Goal: Task Accomplishment & Management: Use online tool/utility

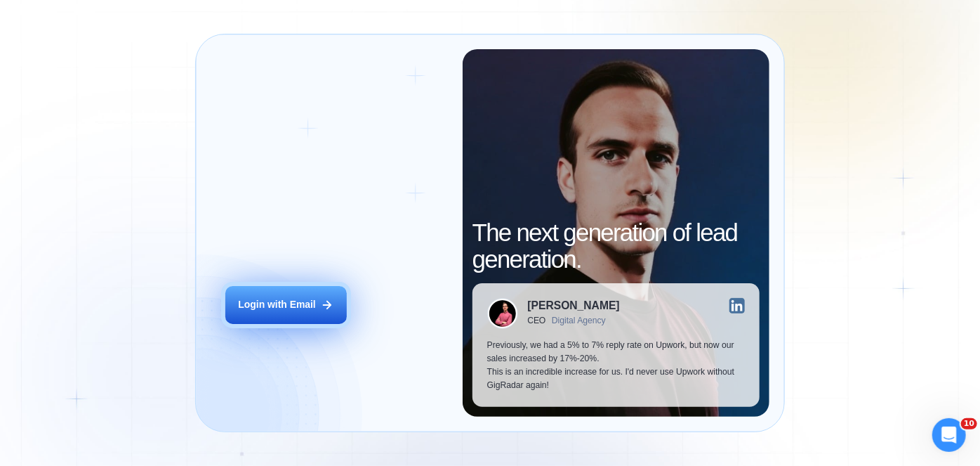
click at [245, 302] on div "Login with Email" at bounding box center [276, 304] width 77 height 13
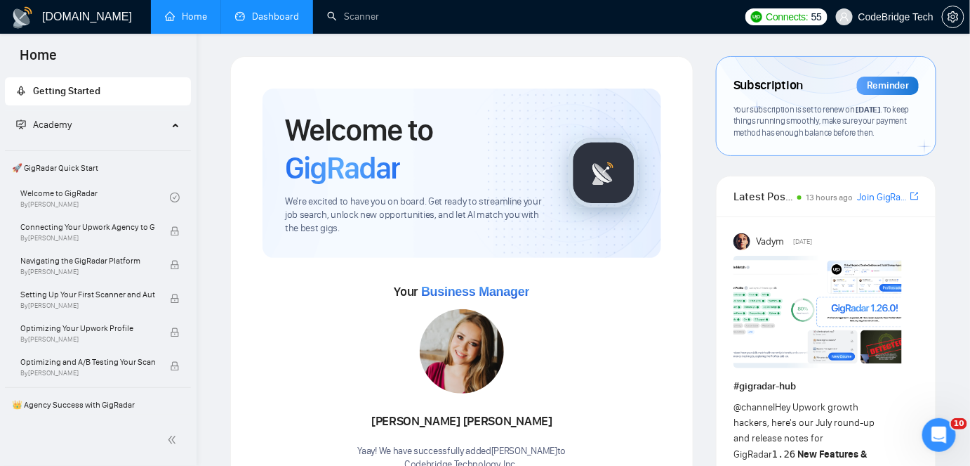
click at [244, 11] on link "Dashboard" at bounding box center [267, 17] width 64 height 12
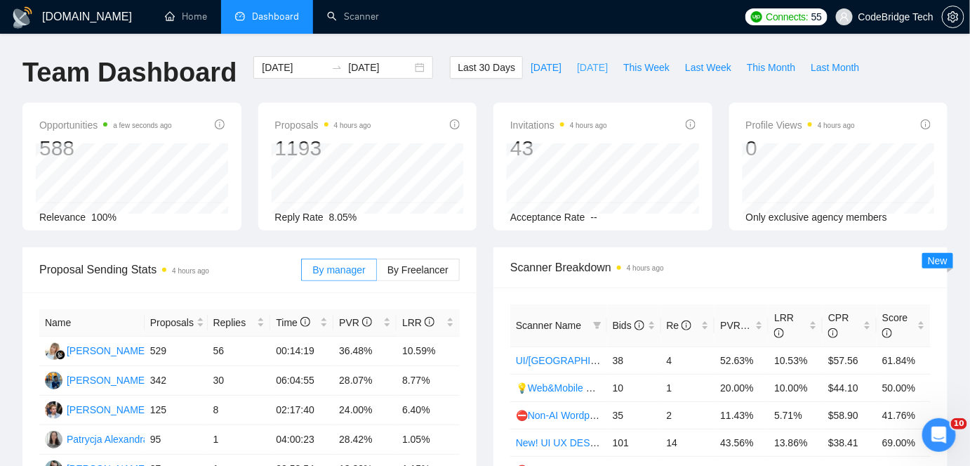
click at [586, 70] on span "[DATE]" at bounding box center [592, 67] width 31 height 15
type input "[DATE]"
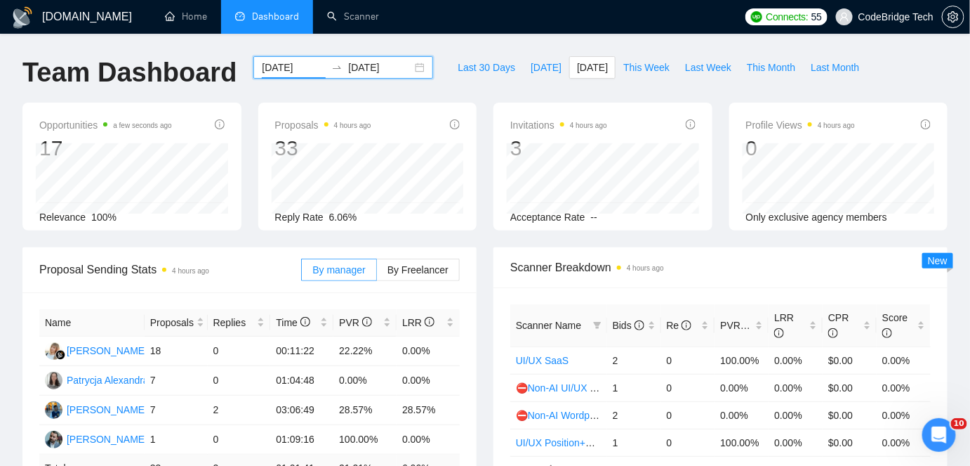
click at [294, 72] on input "[DATE]" at bounding box center [294, 67] width 64 height 15
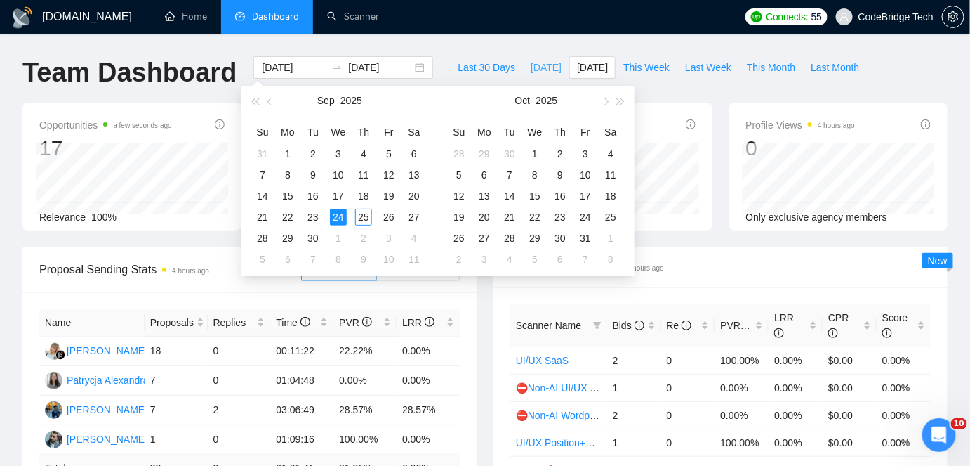
click at [544, 71] on button "[DATE]" at bounding box center [546, 67] width 46 height 22
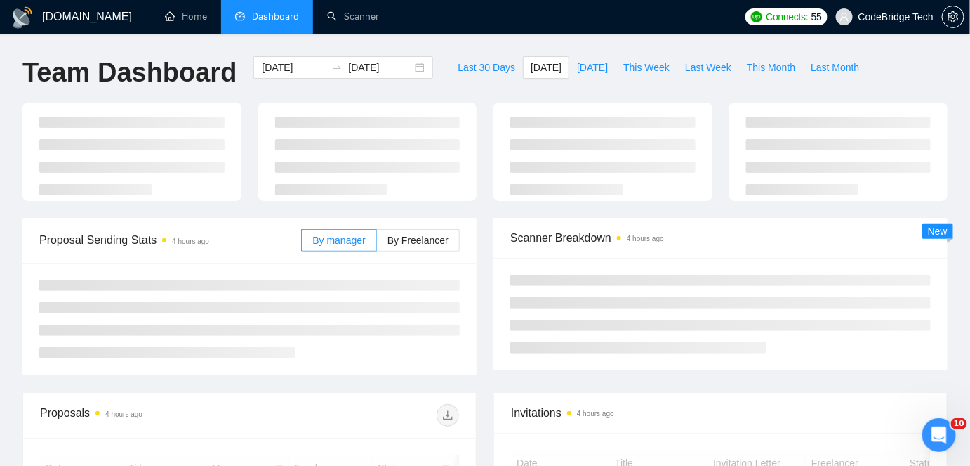
type input "[DATE]"
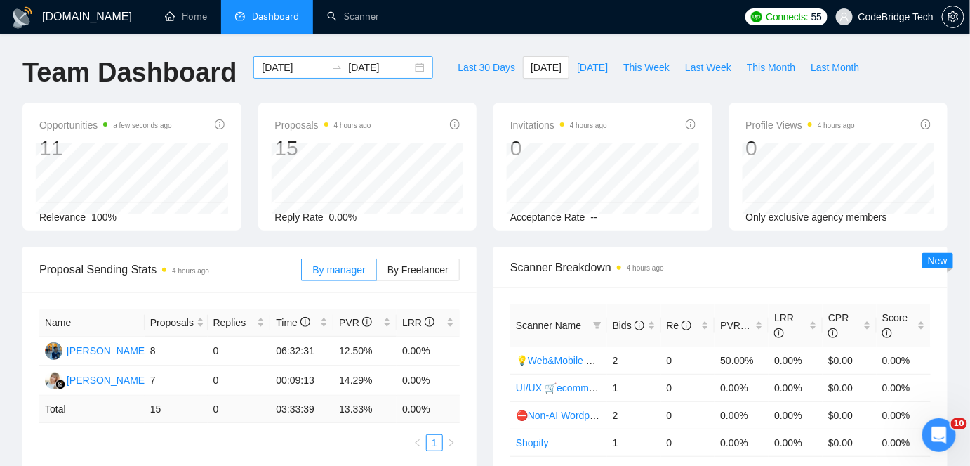
click at [283, 66] on input "[DATE]" at bounding box center [294, 67] width 64 height 15
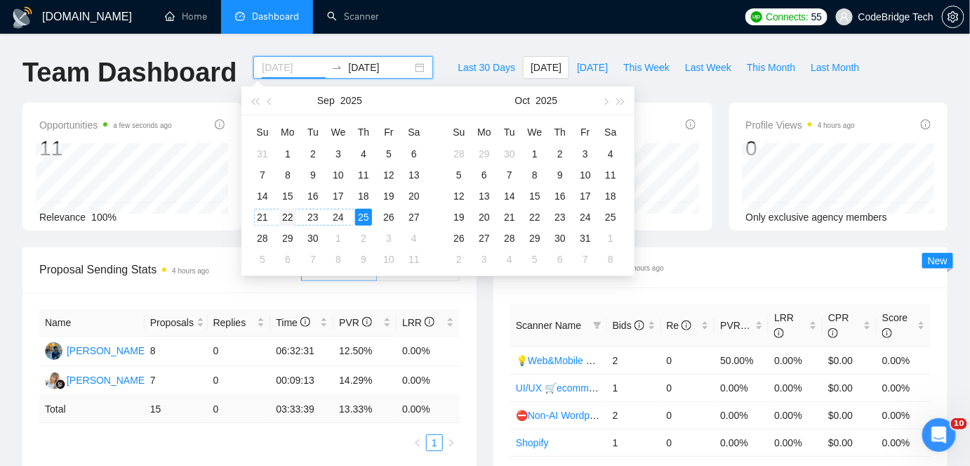
type input "[DATE]"
click at [289, 218] on div "22" at bounding box center [287, 217] width 17 height 17
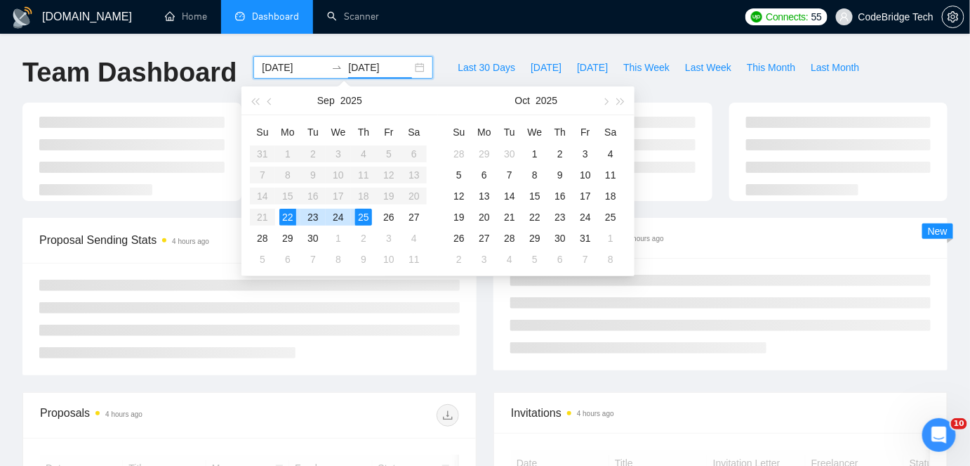
click at [289, 218] on div "22" at bounding box center [287, 217] width 17 height 17
type input "[DATE]"
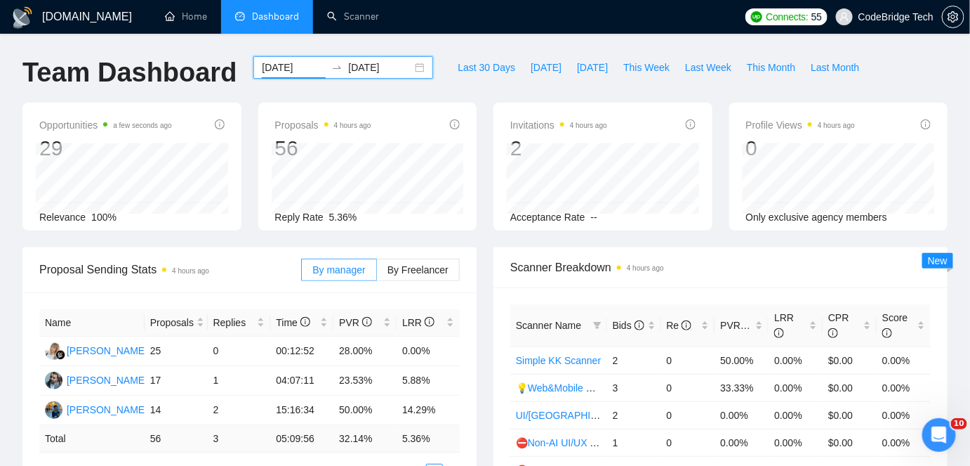
click at [275, 67] on input "[DATE]" at bounding box center [294, 67] width 64 height 15
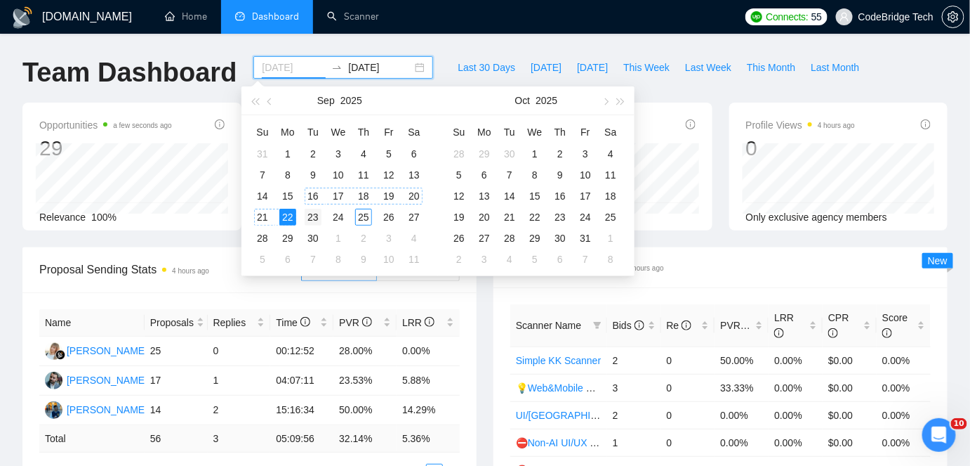
type input "[DATE]"
click at [309, 212] on div "23" at bounding box center [313, 217] width 17 height 17
type input "[DATE]"
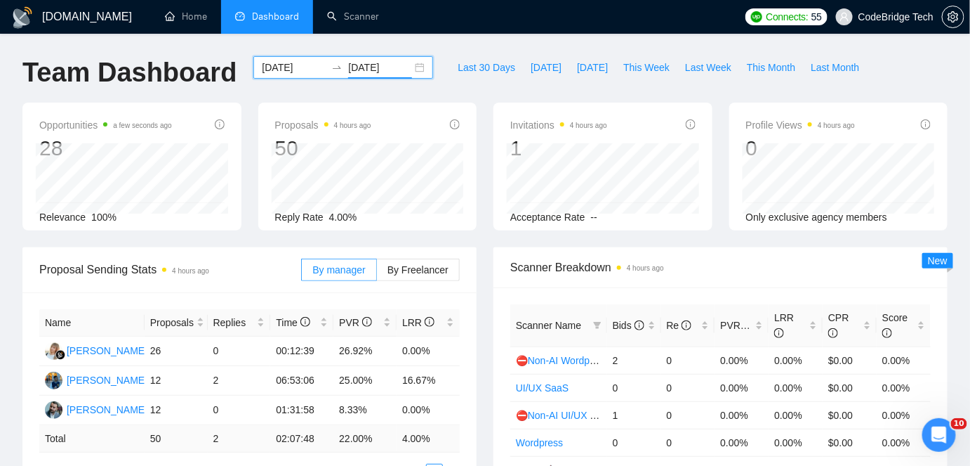
click at [281, 70] on input "[DATE]" at bounding box center [294, 67] width 64 height 15
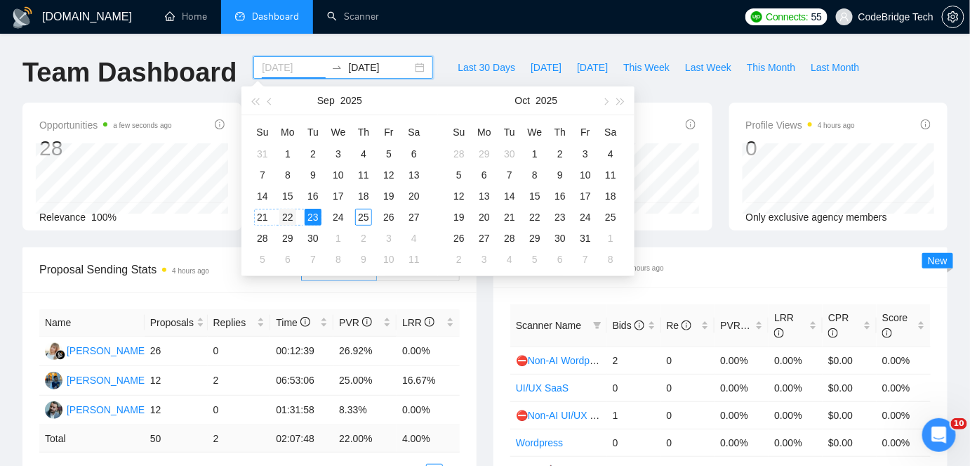
type input "[DATE]"
click at [286, 217] on div "22" at bounding box center [287, 217] width 17 height 17
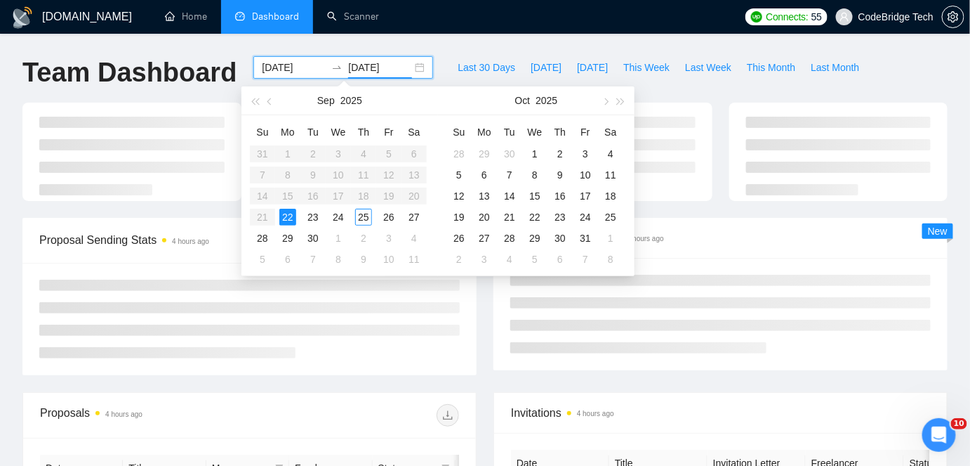
type input "[DATE]"
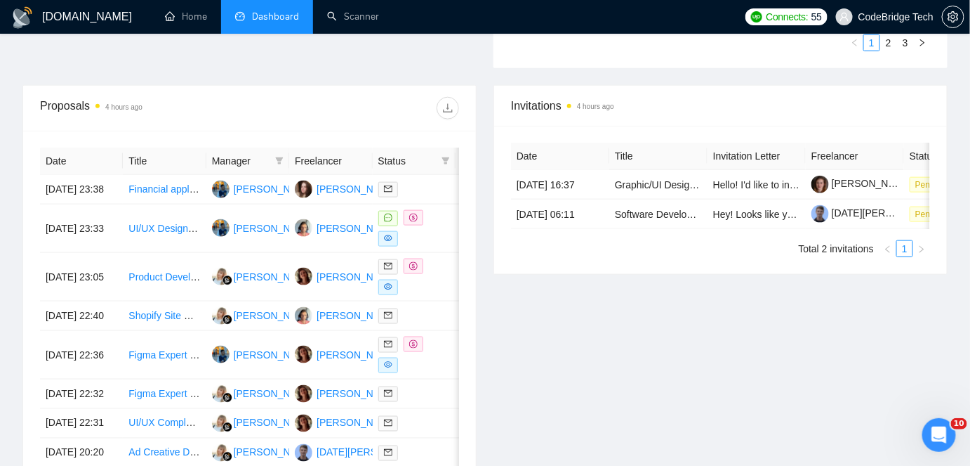
scroll to position [511, 0]
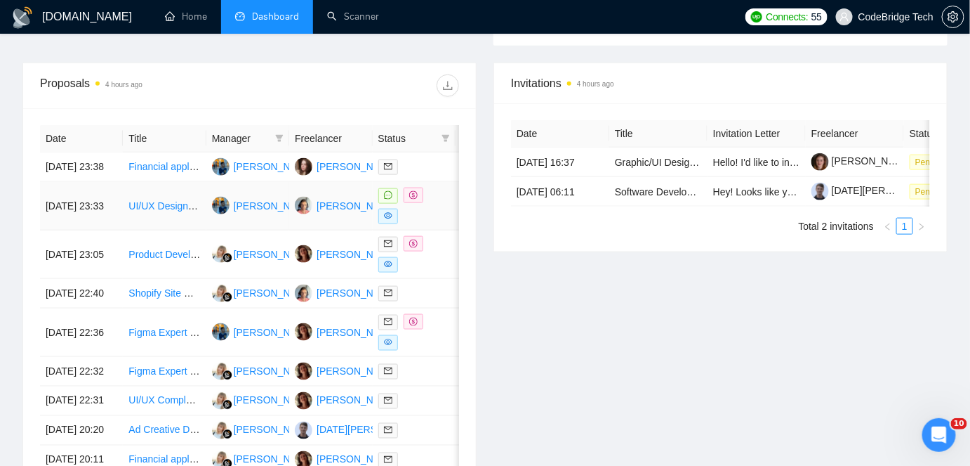
click at [152, 230] on td "UI/UX Designer (WordPress + Figma Expert) for Sybal Corp" at bounding box center [164, 206] width 83 height 48
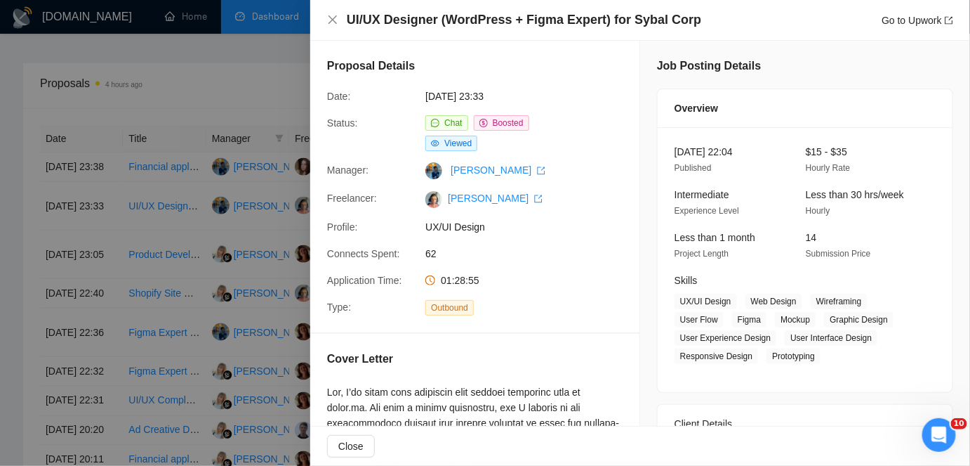
click at [218, 107] on div at bounding box center [485, 233] width 970 height 466
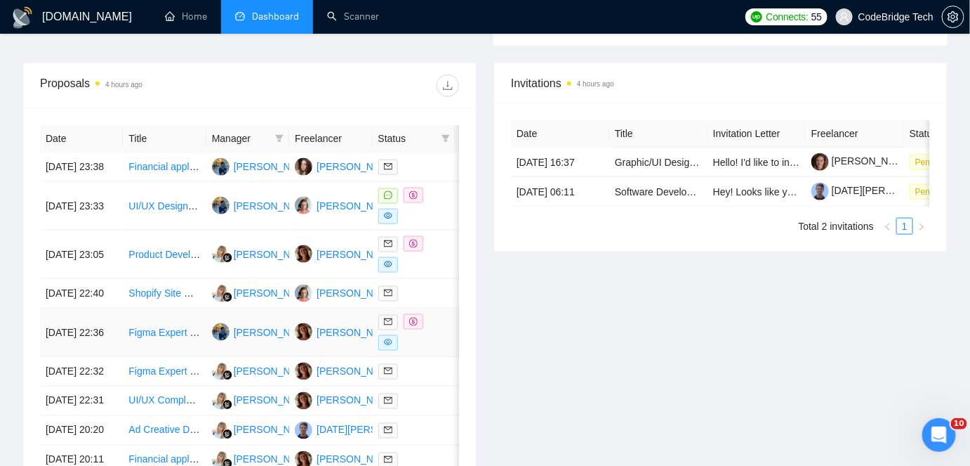
click at [148, 357] on td "Figma Expert Needed for UI Kit Creation and Web Design Cleanup" at bounding box center [164, 332] width 83 height 48
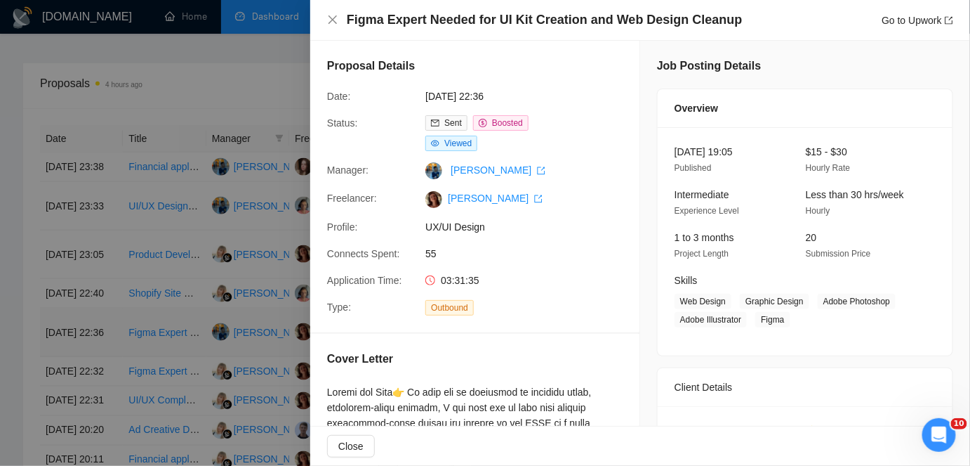
click at [148, 376] on div at bounding box center [485, 233] width 970 height 466
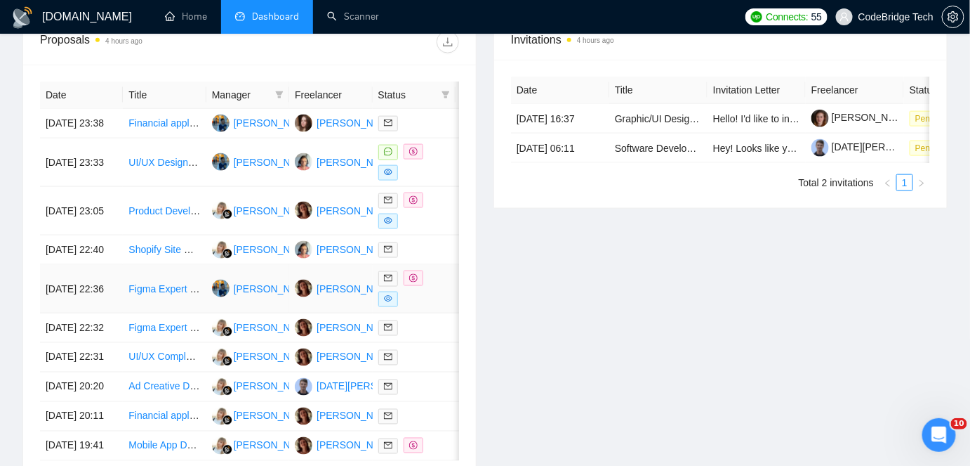
scroll to position [638, 0]
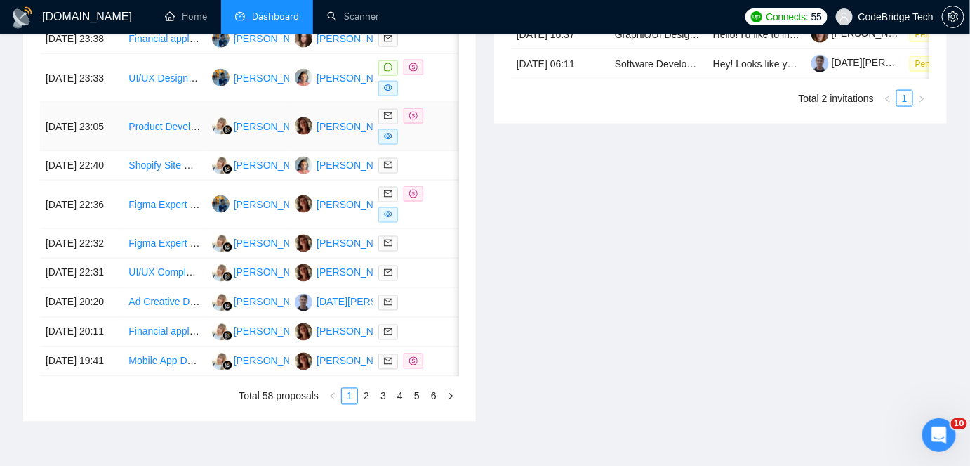
click at [166, 146] on td "Product Developer Needed for New Corded Landline Phone" at bounding box center [164, 127] width 83 height 48
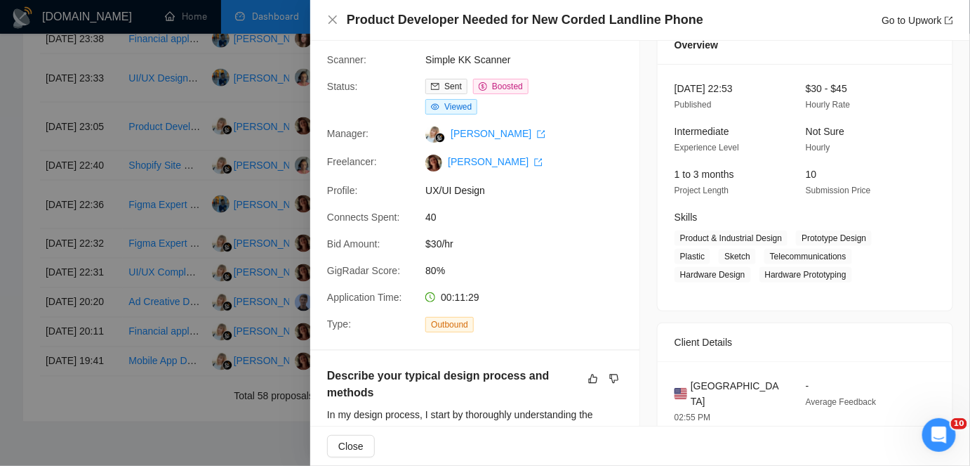
scroll to position [63, 0]
click at [253, 183] on div at bounding box center [485, 233] width 970 height 466
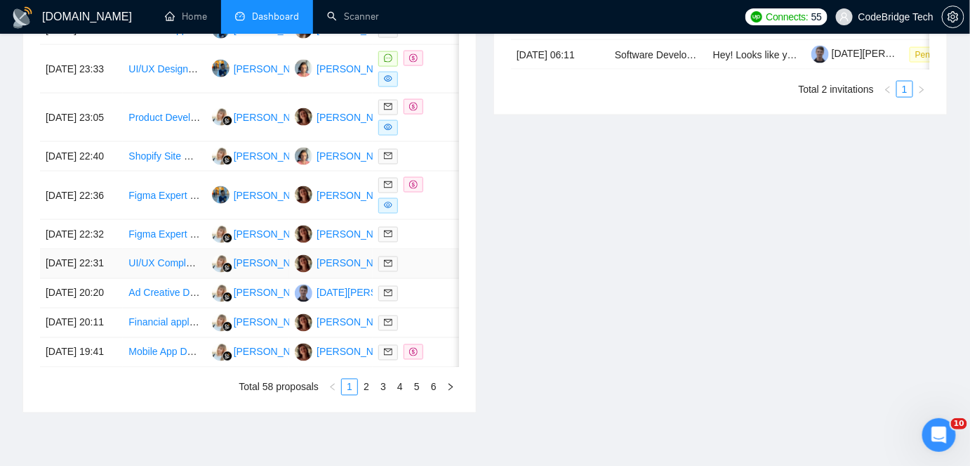
scroll to position [816, 0]
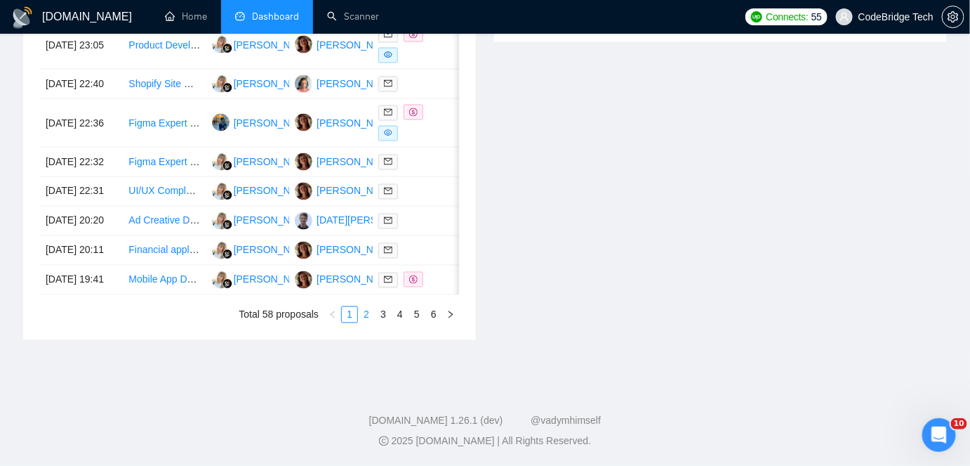
click at [370, 317] on link "2" at bounding box center [366, 314] width 15 height 15
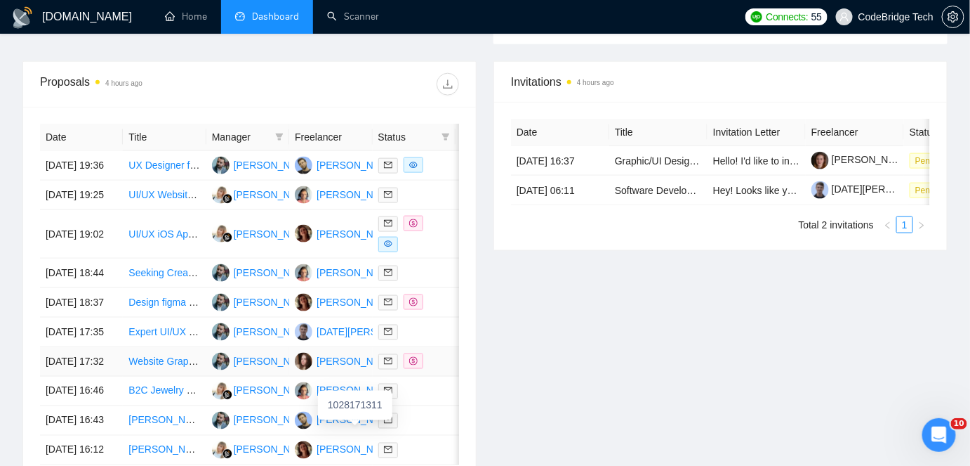
scroll to position [497, 0]
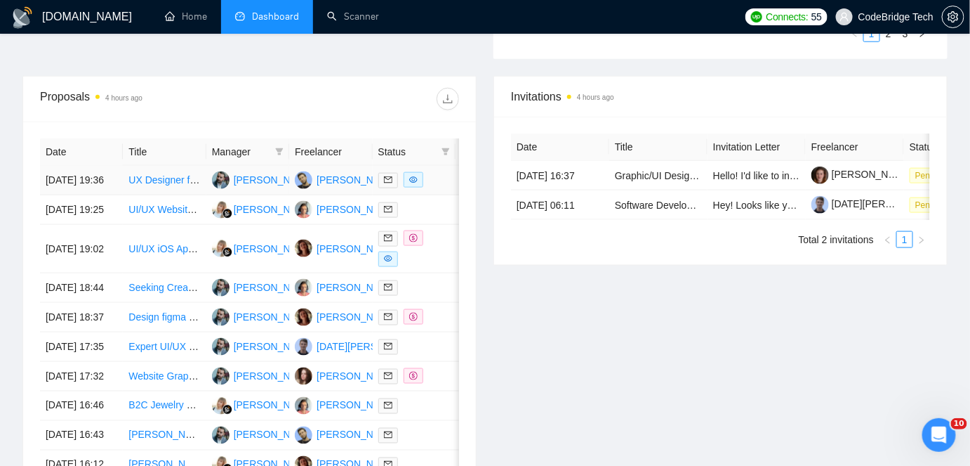
click at [183, 195] on td "UX Designer for Analytical Web Application" at bounding box center [164, 180] width 83 height 29
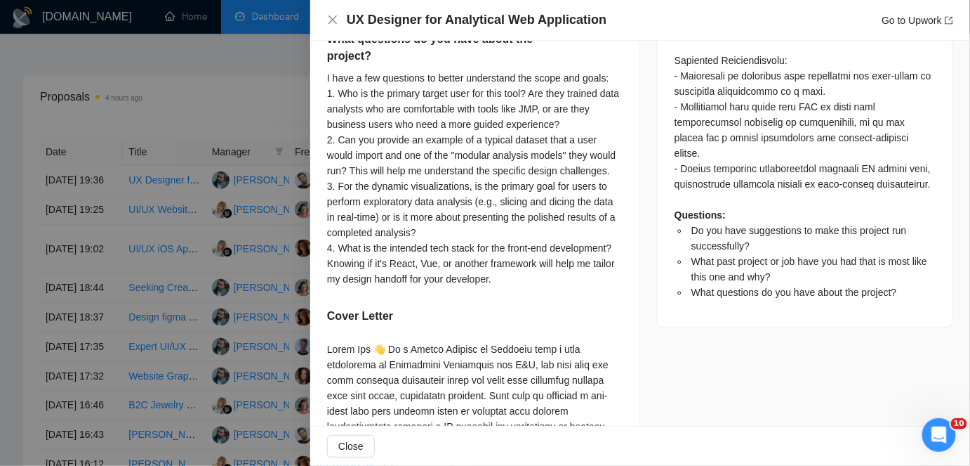
scroll to position [893, 0]
click at [19, 324] on div at bounding box center [485, 233] width 970 height 466
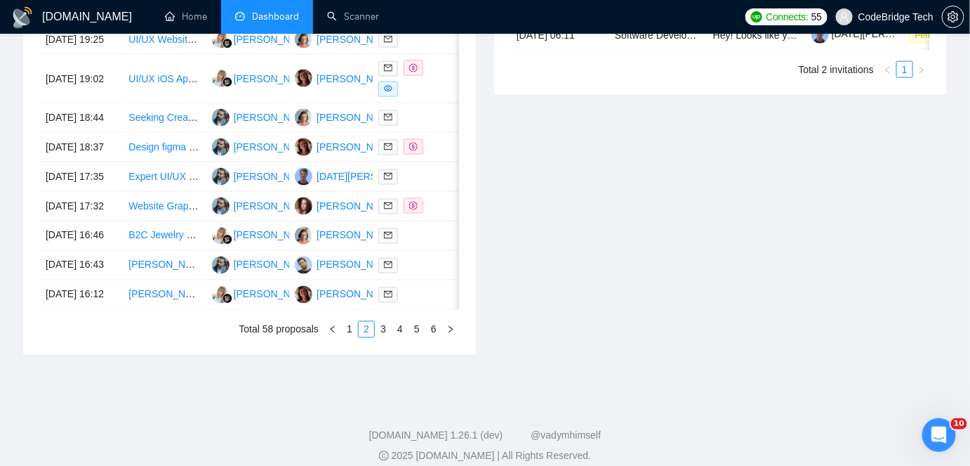
scroll to position [689, 0]
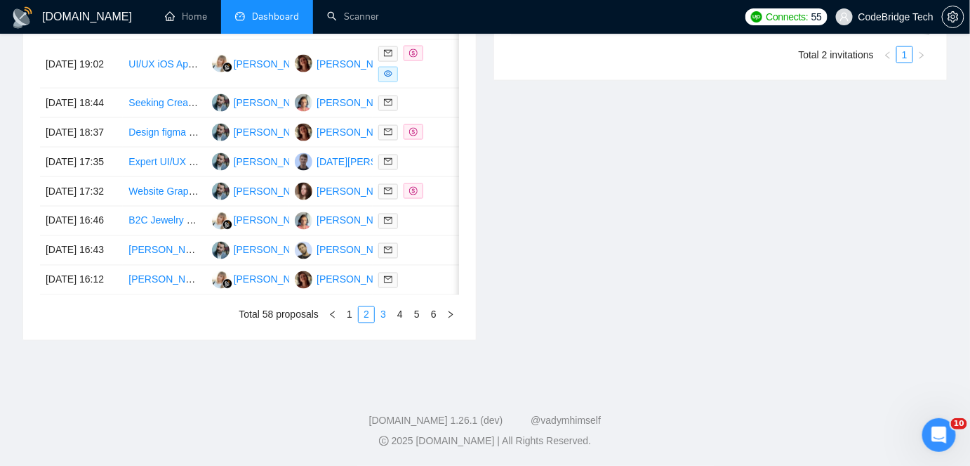
click at [387, 322] on link "3" at bounding box center [383, 314] width 15 height 15
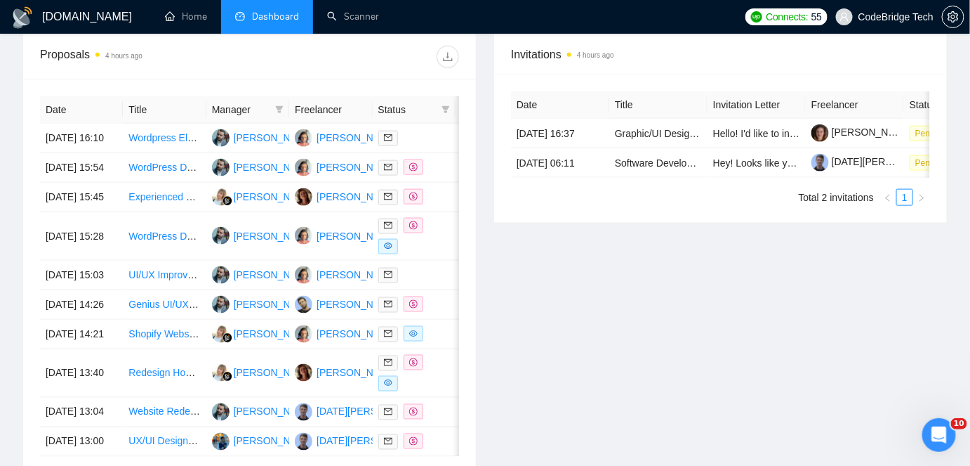
scroll to position [497, 0]
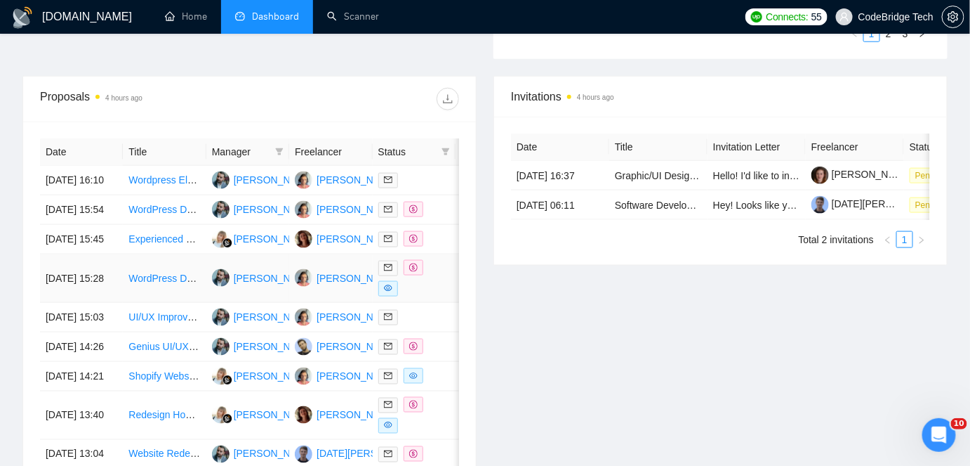
click at [110, 303] on td "22 Sep, 2025 15:28" at bounding box center [81, 278] width 83 height 48
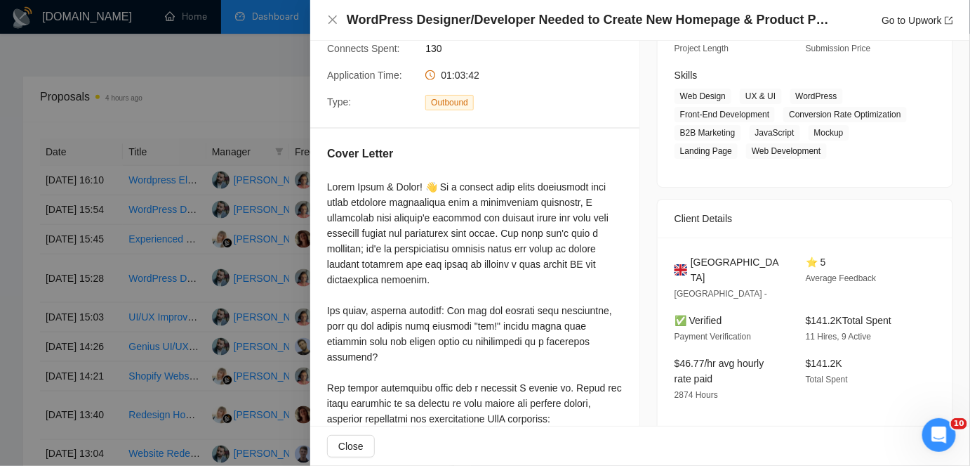
scroll to position [191, 0]
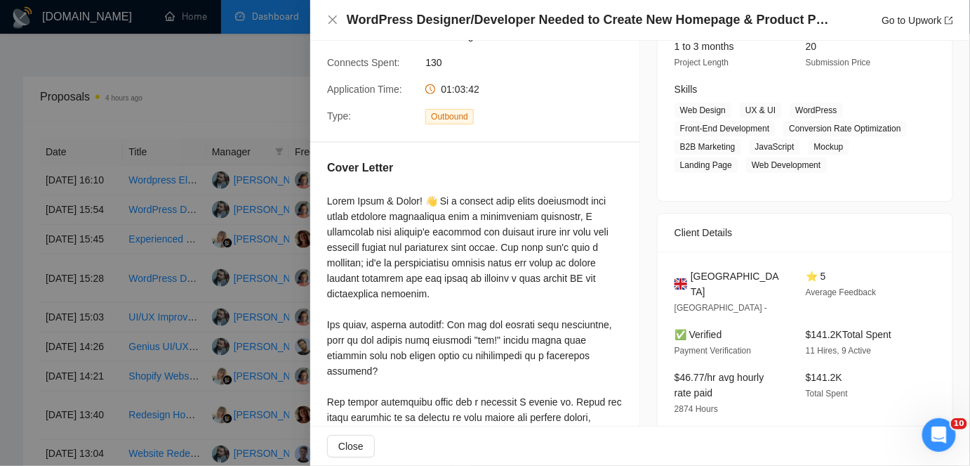
click at [251, 102] on div at bounding box center [485, 233] width 970 height 466
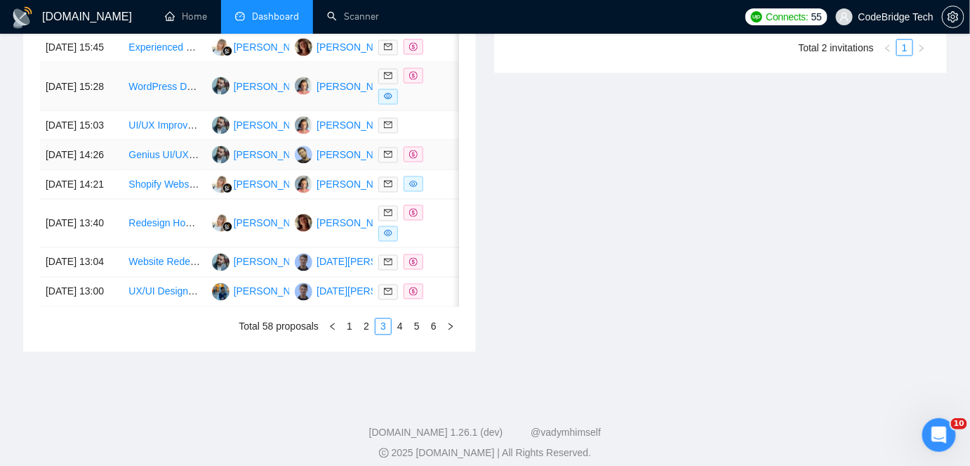
scroll to position [811, 0]
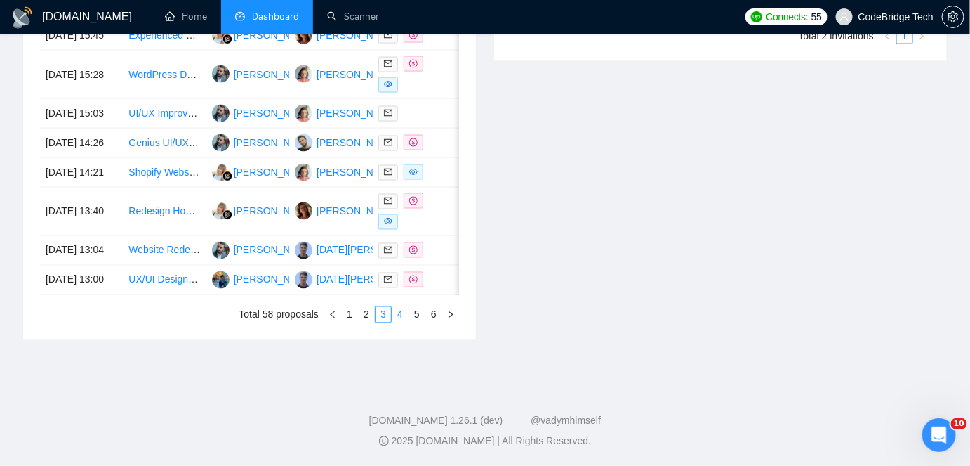
click at [403, 313] on link "4" at bounding box center [400, 314] width 15 height 15
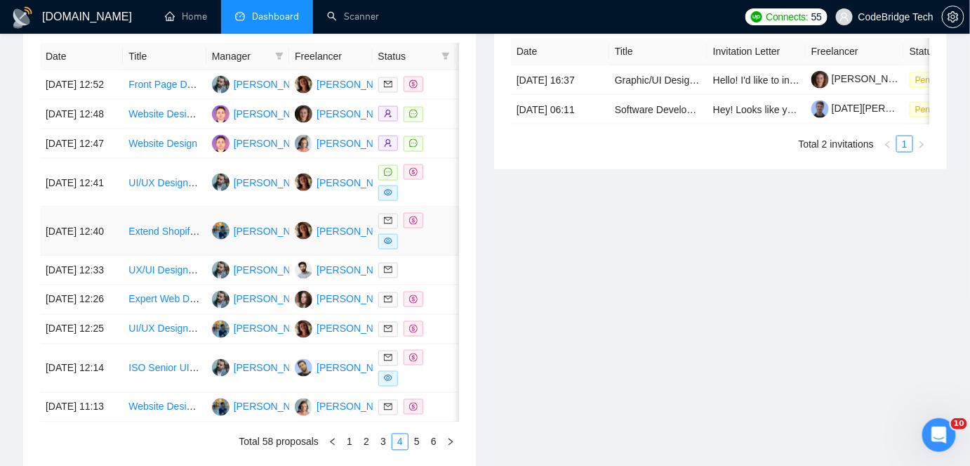
scroll to position [619, 0]
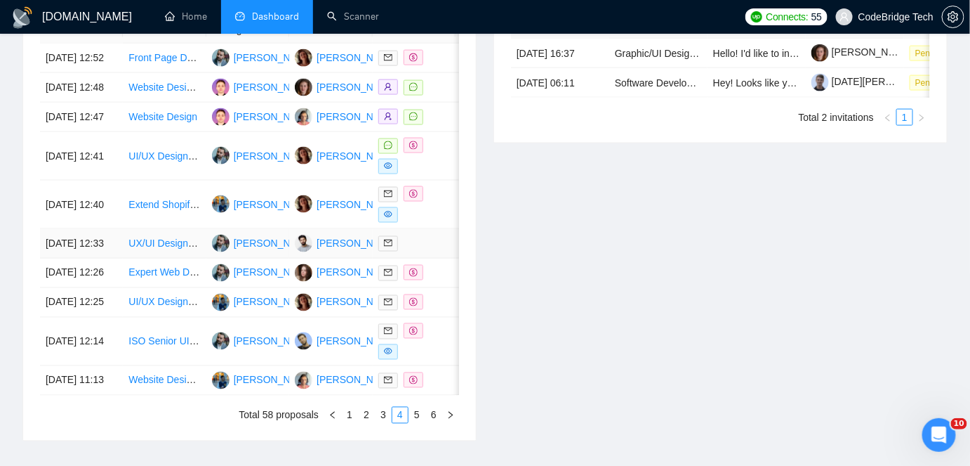
click at [203, 258] on td "UX/UI Designer Needed for Food Blog Website" at bounding box center [164, 243] width 83 height 29
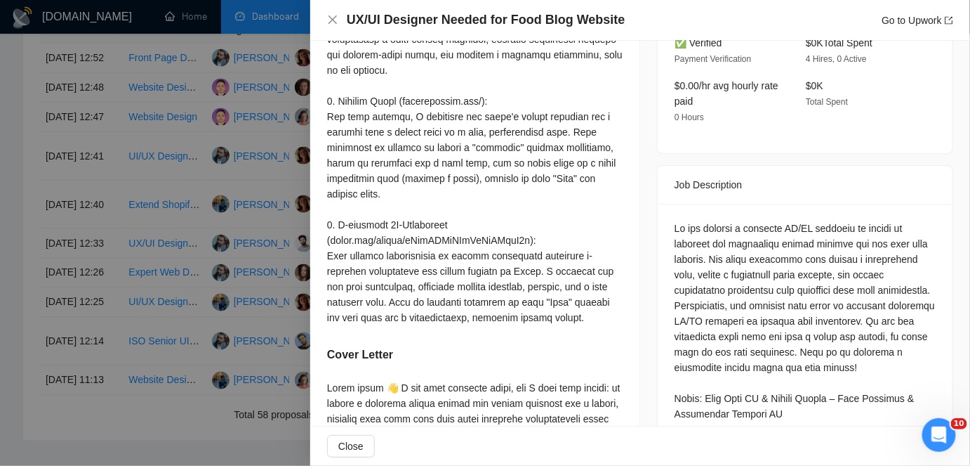
scroll to position [574, 0]
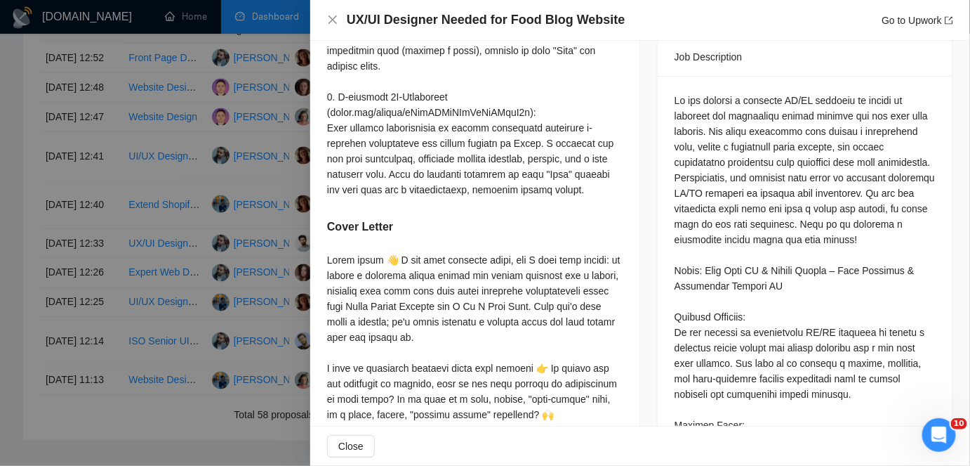
click at [110, 291] on div at bounding box center [485, 233] width 970 height 466
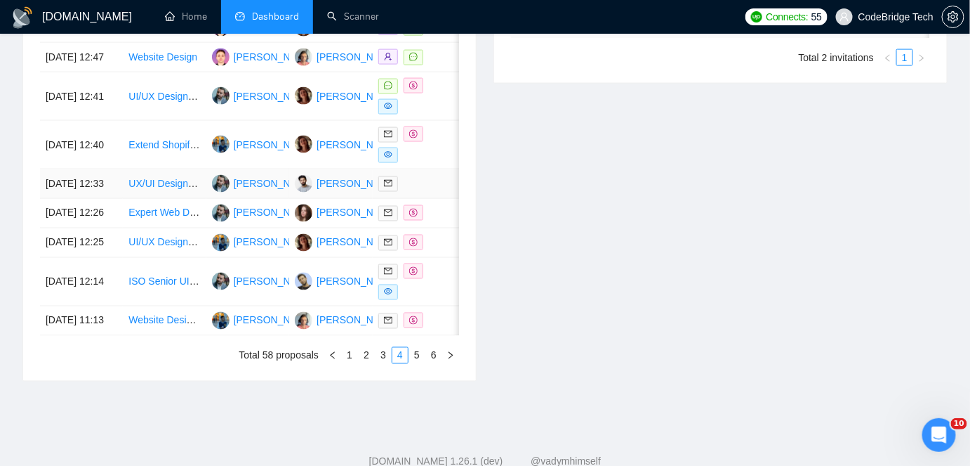
scroll to position [747, 0]
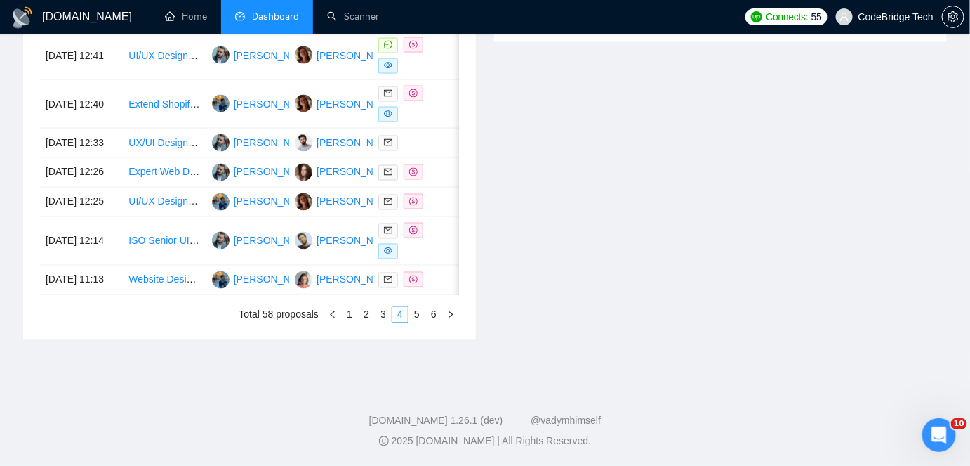
click at [621, 357] on div "Proposals 4 hours ago Date Title Manager Freelancer Status 22 Sep, 2025 12:52 F…" at bounding box center [485, 105] width 942 height 504
click at [421, 322] on link "5" at bounding box center [416, 314] width 15 height 15
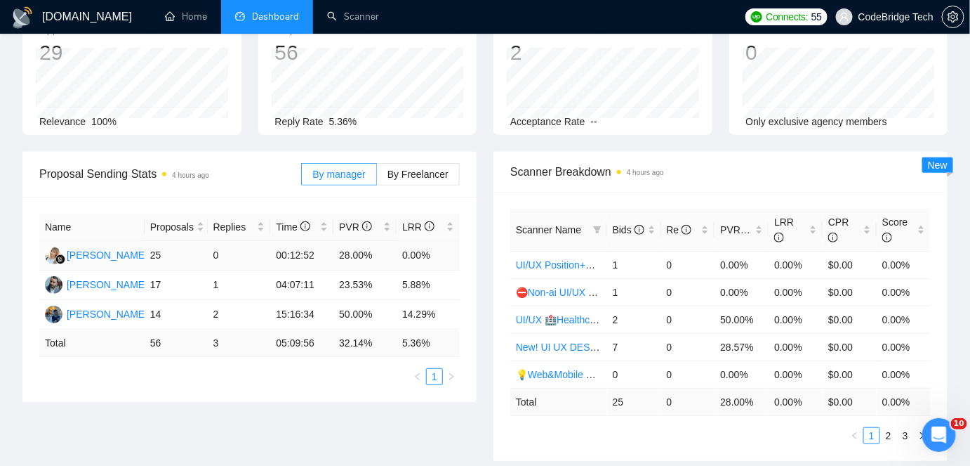
scroll to position [0, 0]
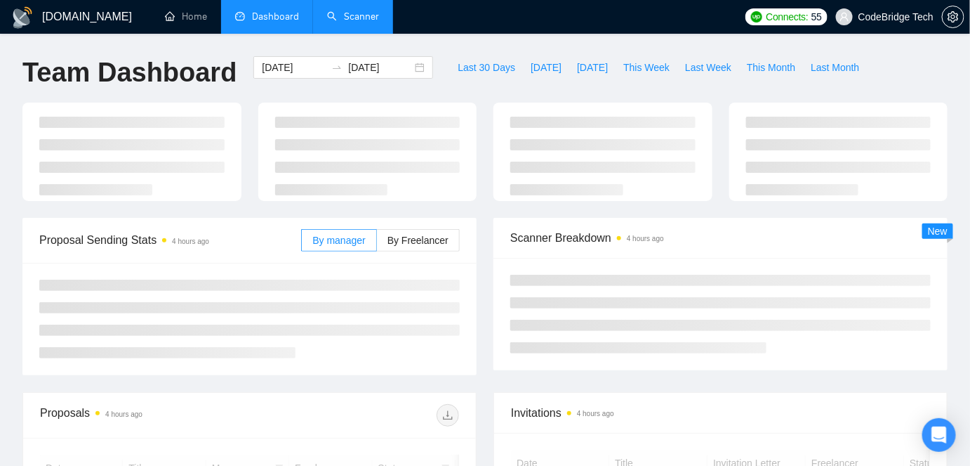
click at [369, 22] on link "Scanner" at bounding box center [353, 17] width 52 height 12
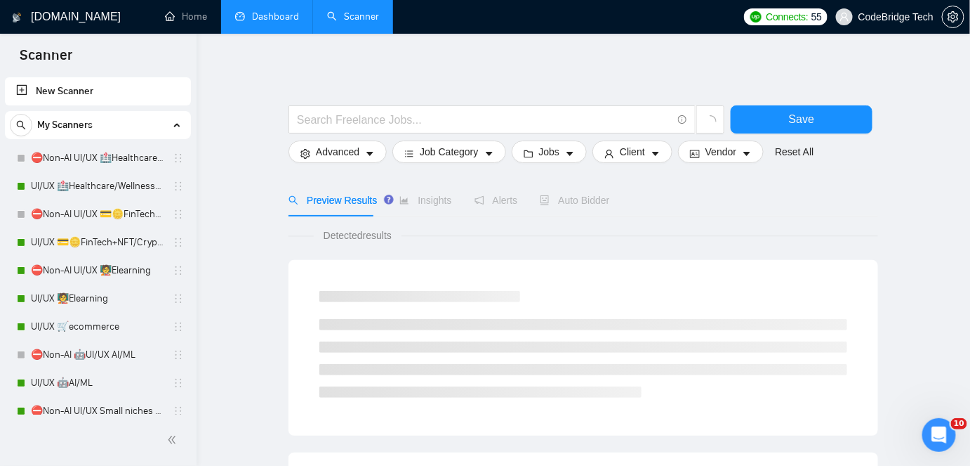
click at [281, 14] on link "Dashboard" at bounding box center [267, 17] width 64 height 12
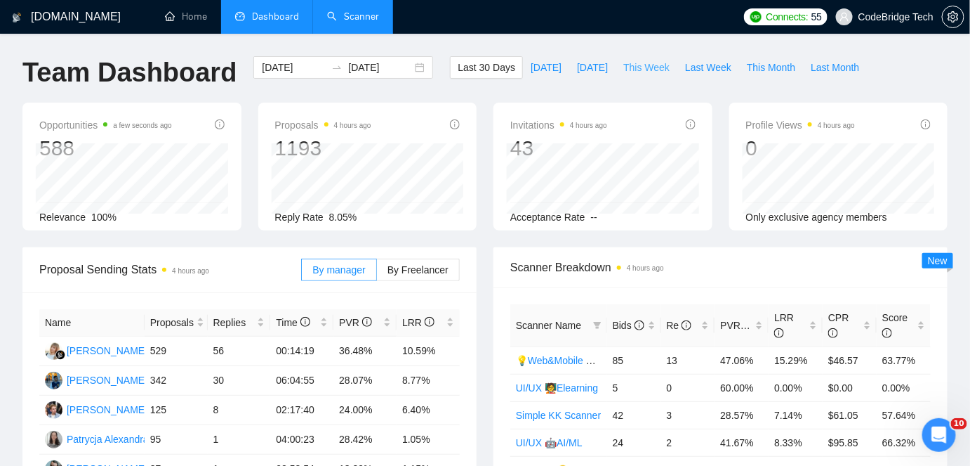
click at [645, 66] on span "This Week" at bounding box center [647, 67] width 46 height 15
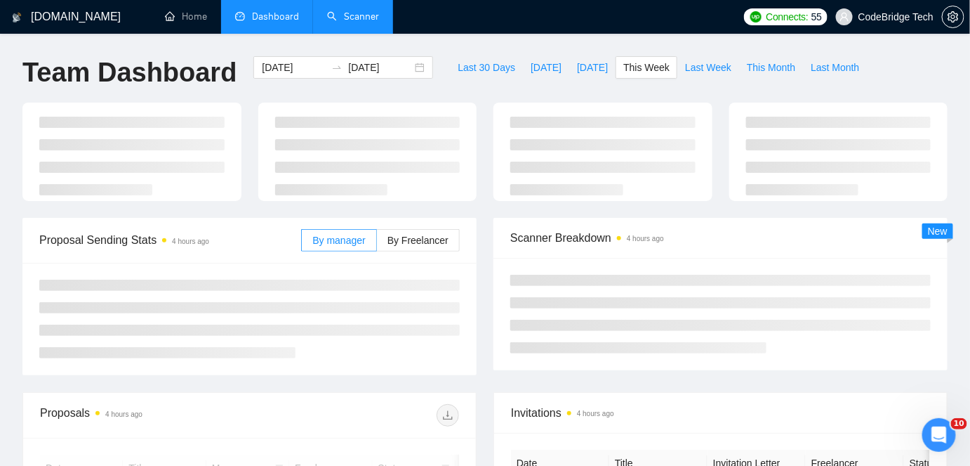
type input "[DATE]"
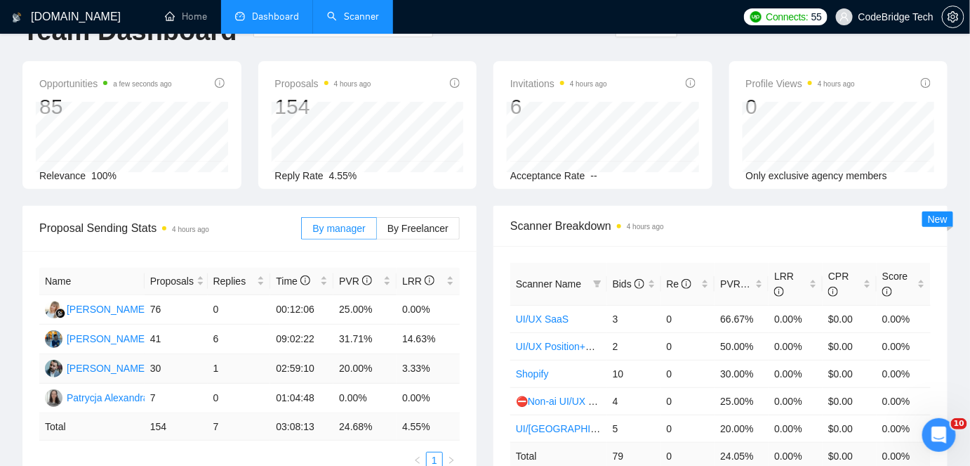
scroll to position [63, 0]
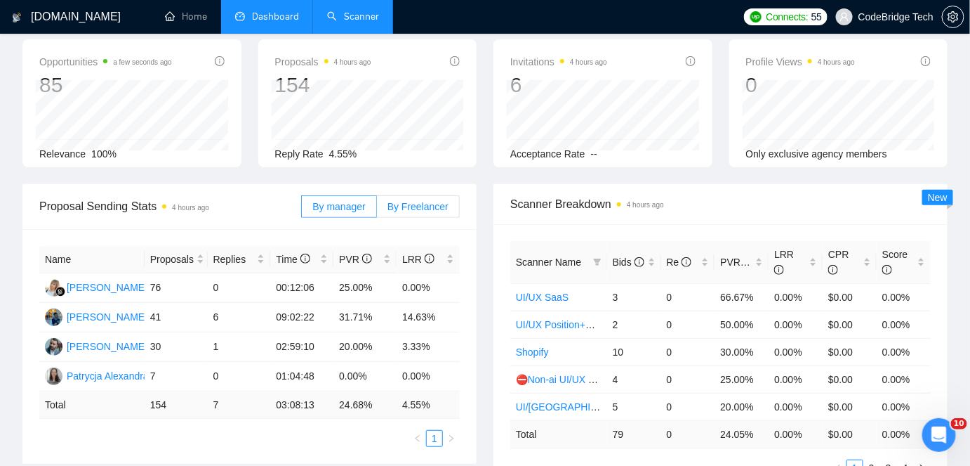
click at [430, 208] on span "By Freelancer" at bounding box center [418, 206] width 61 height 11
click at [377, 210] on input "By Freelancer" at bounding box center [377, 210] width 0 height 0
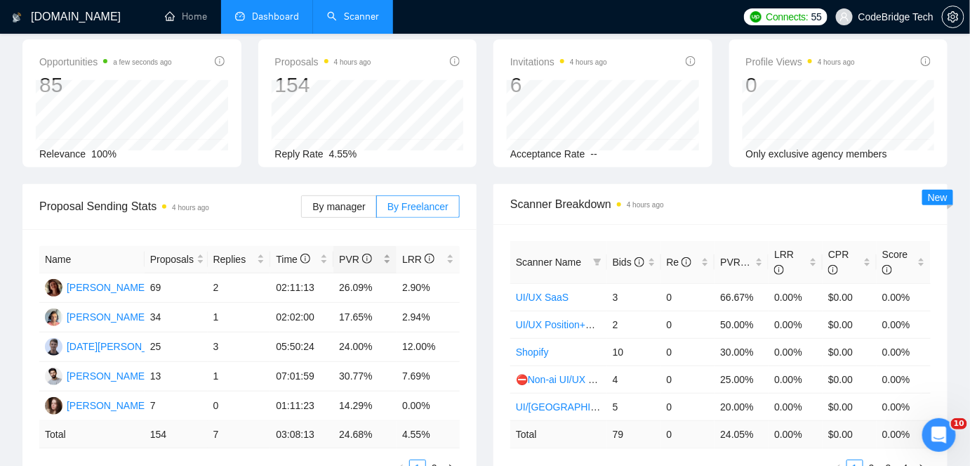
click at [362, 254] on icon "info-circle" at bounding box center [367, 259] width 10 height 10
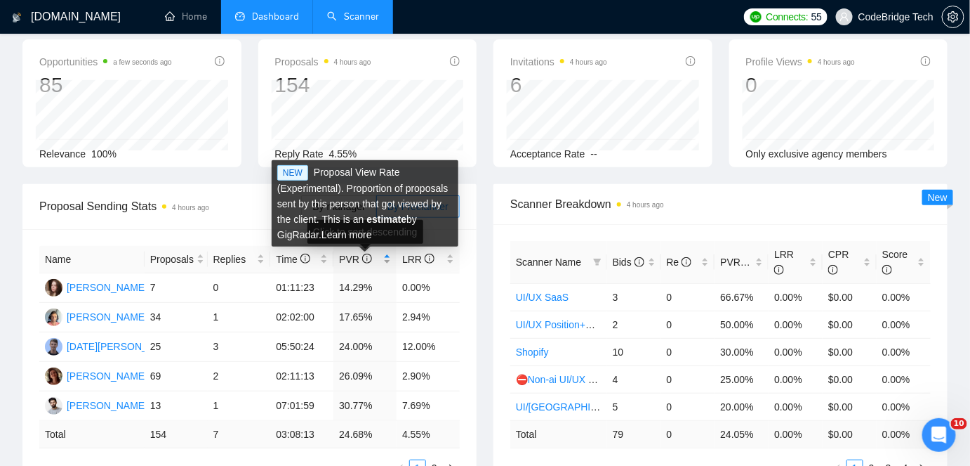
click at [362, 254] on icon "info-circle" at bounding box center [367, 259] width 10 height 10
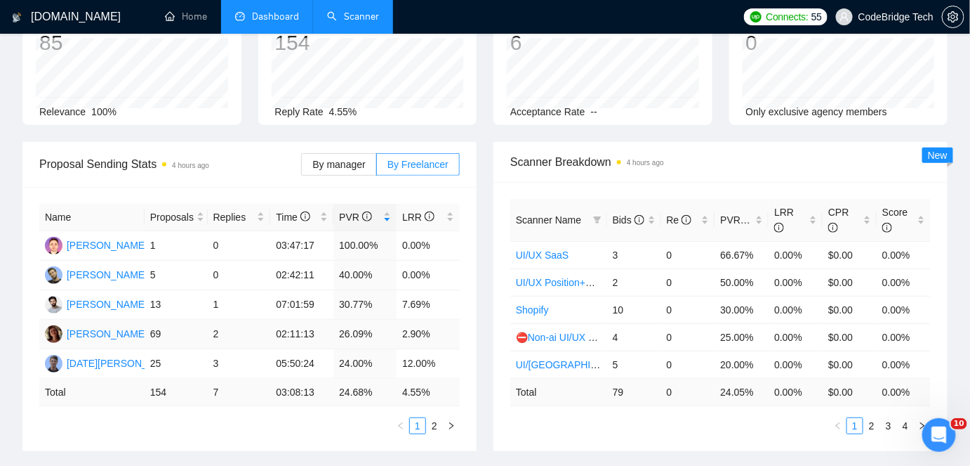
scroll to position [127, 0]
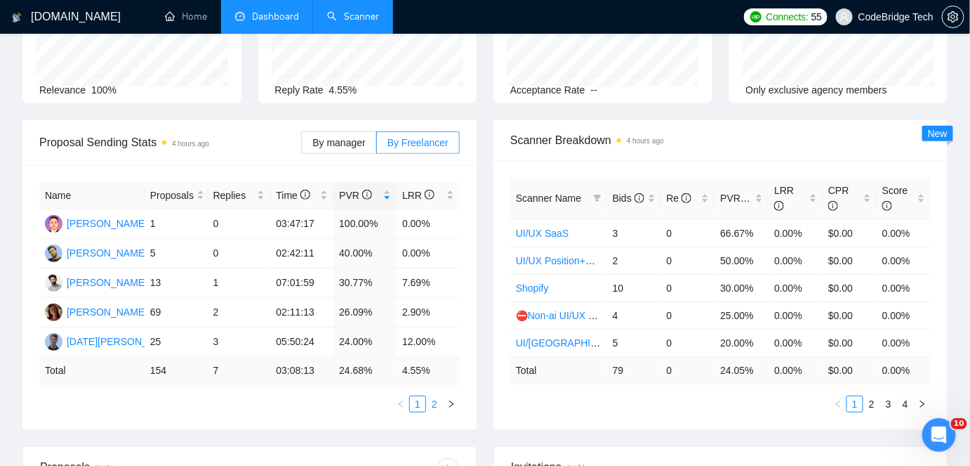
click at [430, 402] on link "2" at bounding box center [434, 403] width 15 height 15
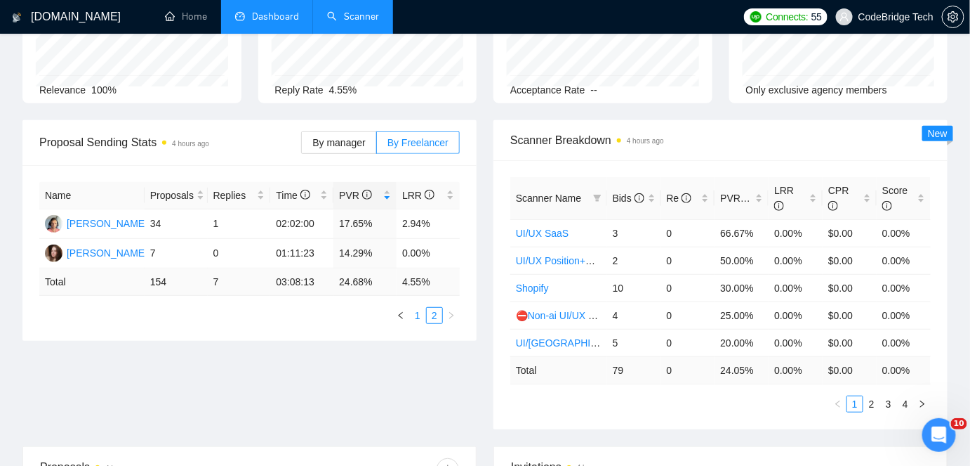
click at [414, 309] on link "1" at bounding box center [417, 315] width 15 height 15
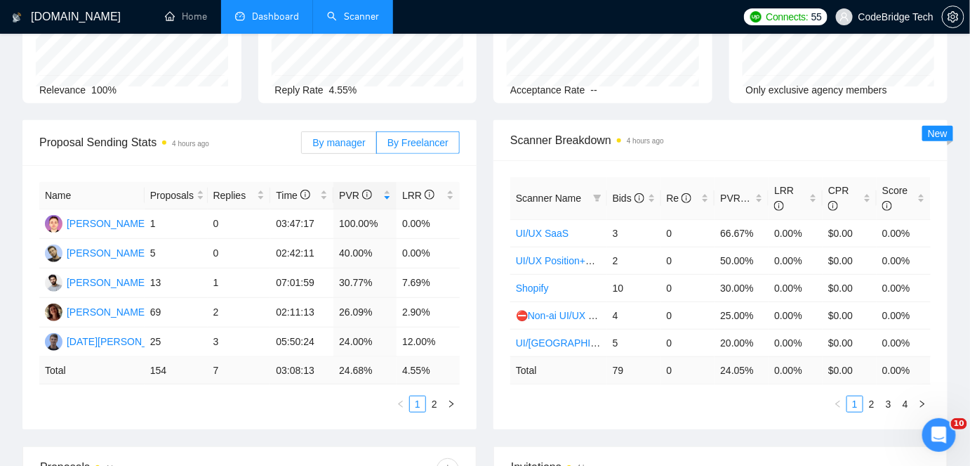
click at [332, 147] on span "By manager" at bounding box center [338, 142] width 53 height 11
click at [302, 146] on input "By manager" at bounding box center [302, 146] width 0 height 0
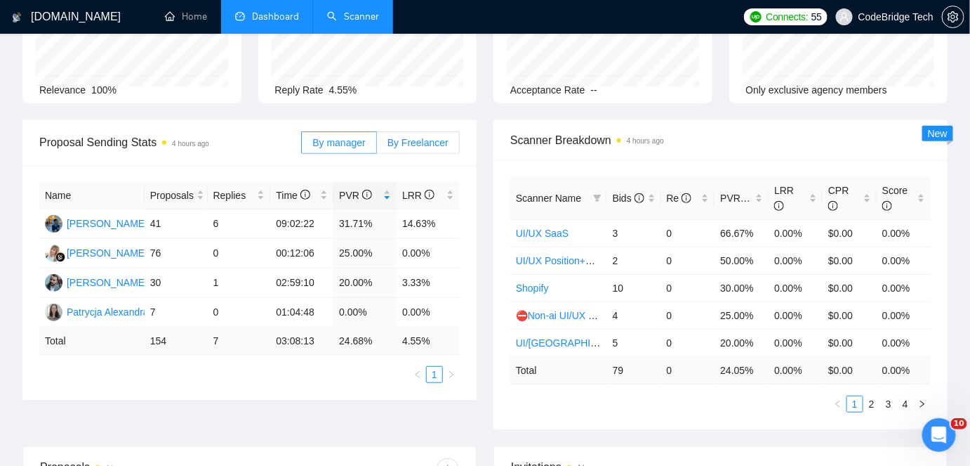
click at [423, 150] on label "By Freelancer" at bounding box center [418, 142] width 83 height 22
click at [377, 146] on input "By Freelancer" at bounding box center [377, 146] width 0 height 0
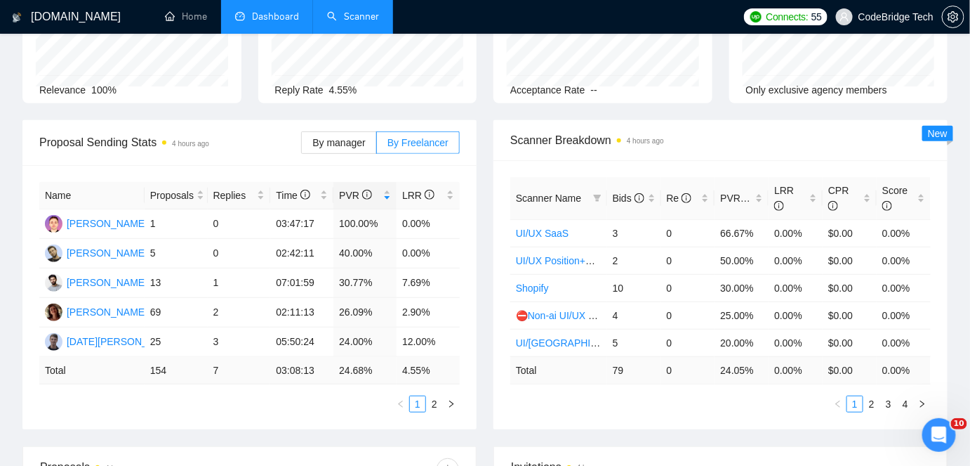
click at [126, 442] on div "Proposal Sending Stats 4 hours ago By manager By Freelancer Name Proposals Repl…" at bounding box center [485, 283] width 942 height 326
click at [434, 407] on link "2" at bounding box center [434, 403] width 15 height 15
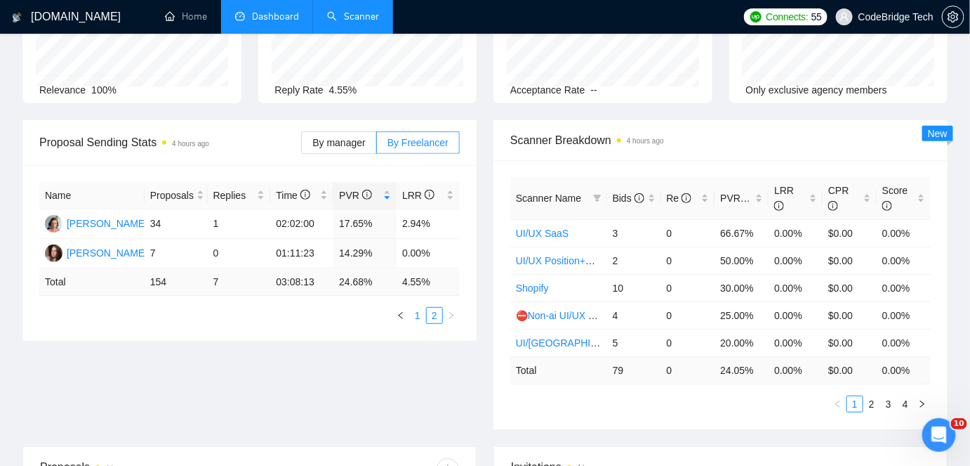
click at [416, 317] on link "1" at bounding box center [417, 315] width 15 height 15
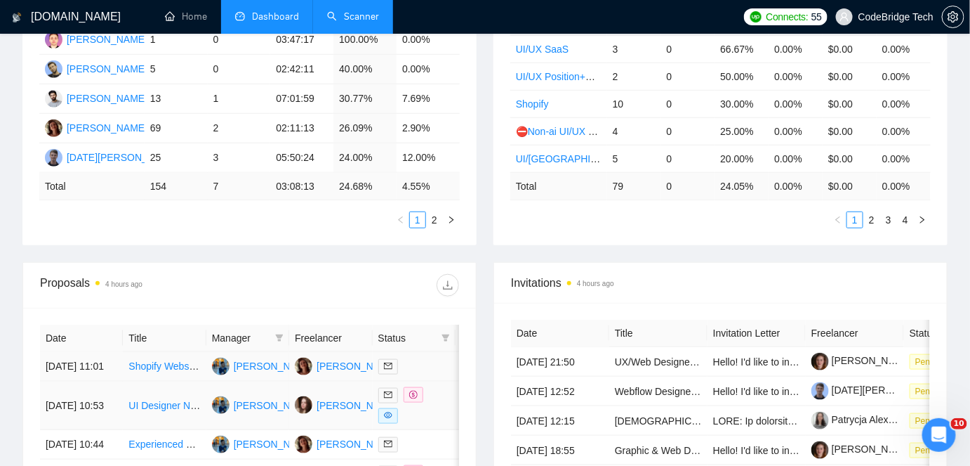
scroll to position [191, 0]
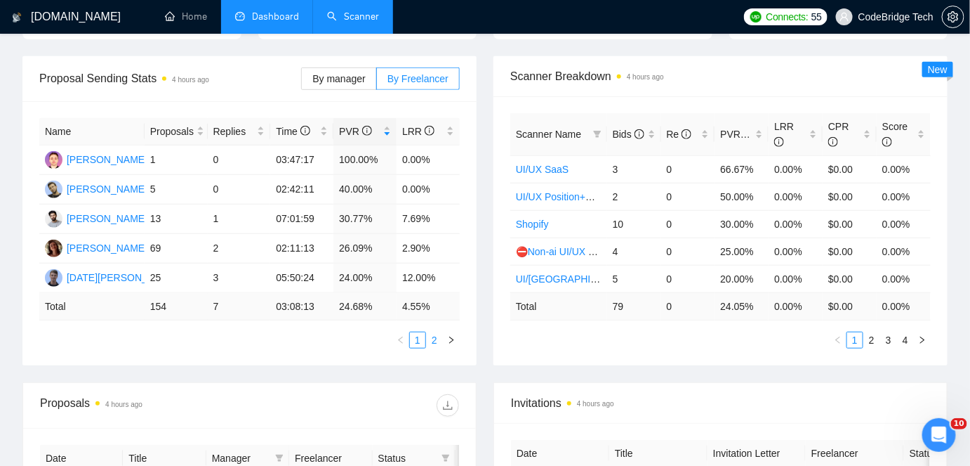
click at [430, 336] on link "2" at bounding box center [434, 339] width 15 height 15
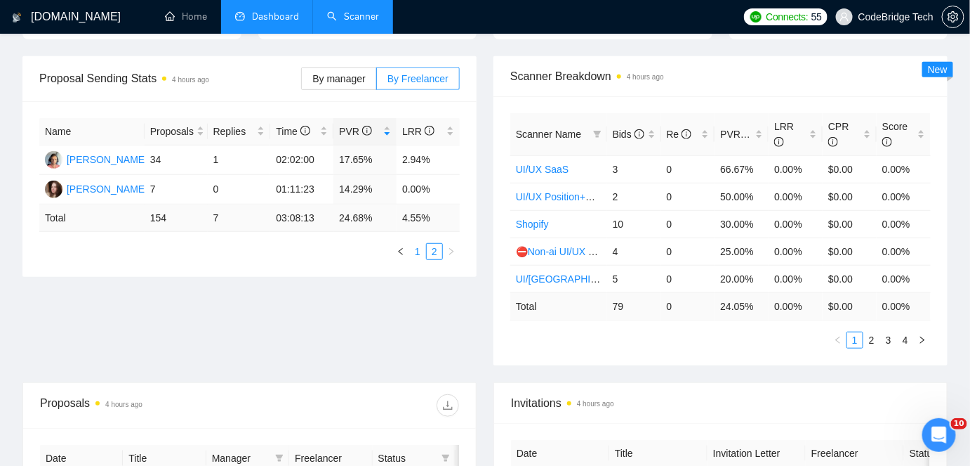
click at [421, 256] on link "1" at bounding box center [417, 251] width 15 height 15
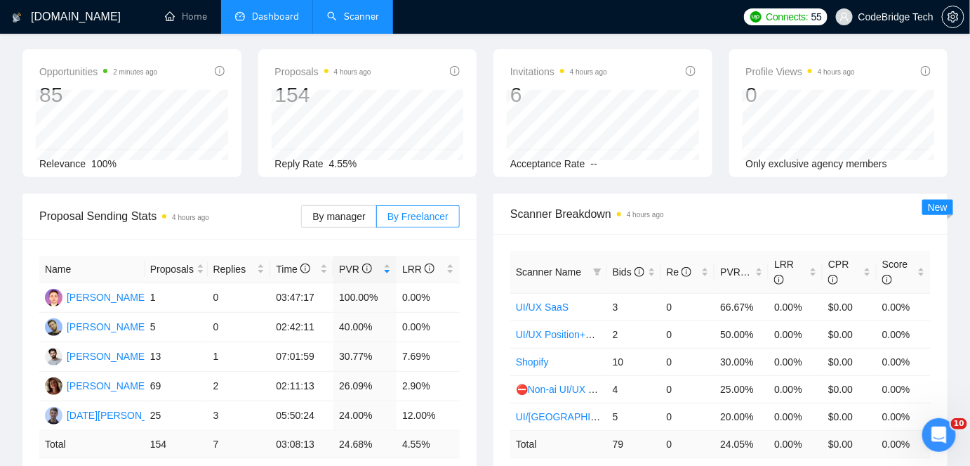
scroll to position [0, 0]
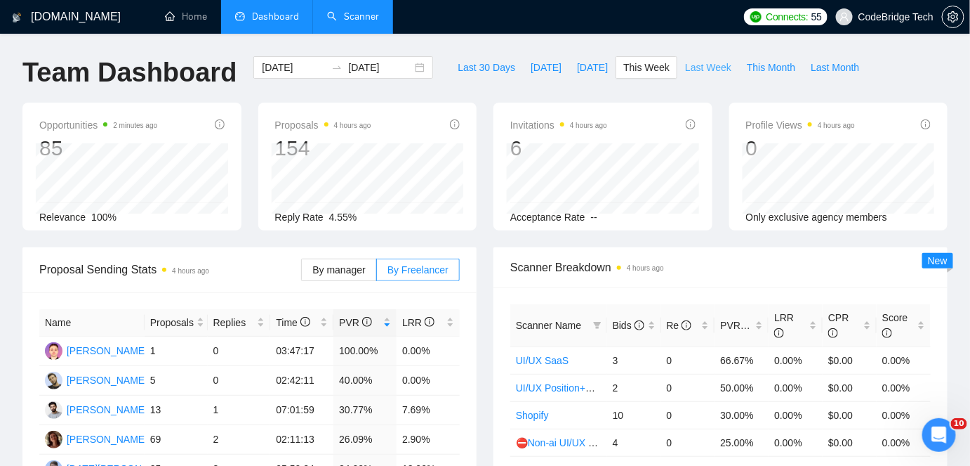
click at [692, 70] on span "Last Week" at bounding box center [708, 67] width 46 height 15
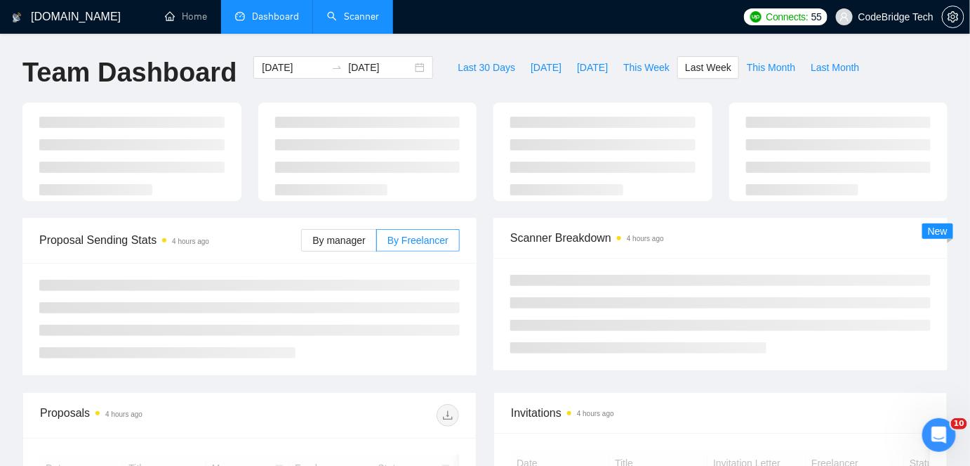
type input "[DATE]"
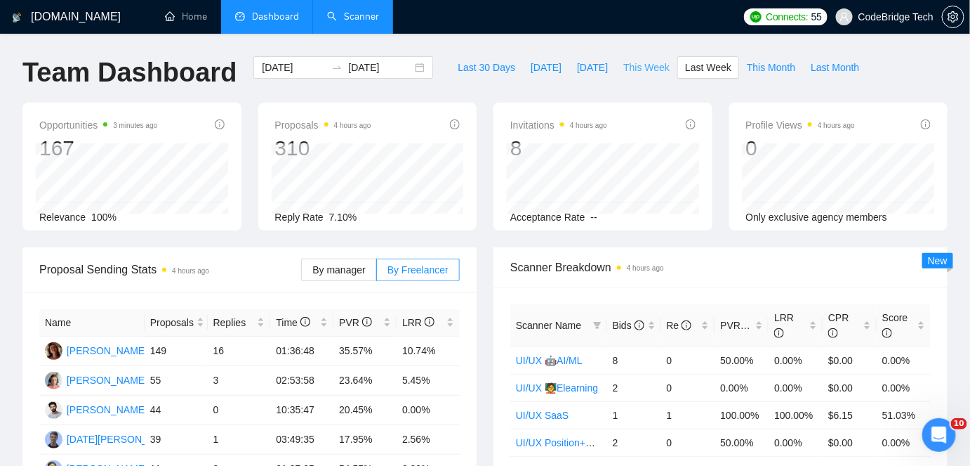
click at [633, 76] on button "This Week" at bounding box center [647, 67] width 62 height 22
type input "[DATE]"
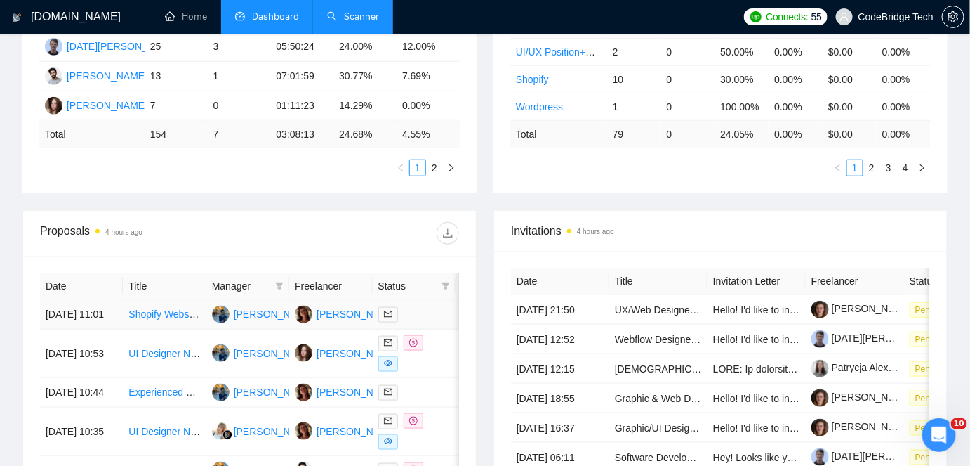
scroll to position [383, 0]
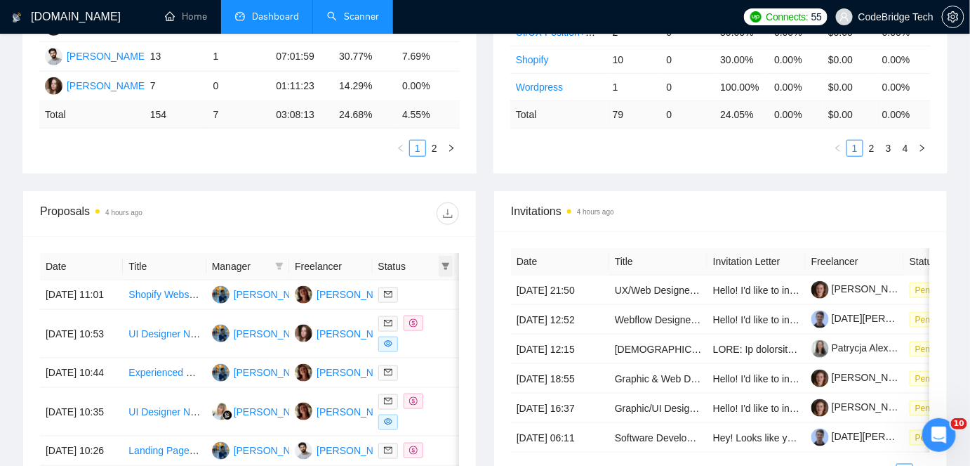
click at [444, 270] on icon "filter" at bounding box center [446, 266] width 8 height 8
click at [406, 289] on span "Chat" at bounding box center [401, 293] width 27 height 11
checkbox input "true"
click at [431, 342] on span "OK" at bounding box center [434, 343] width 14 height 15
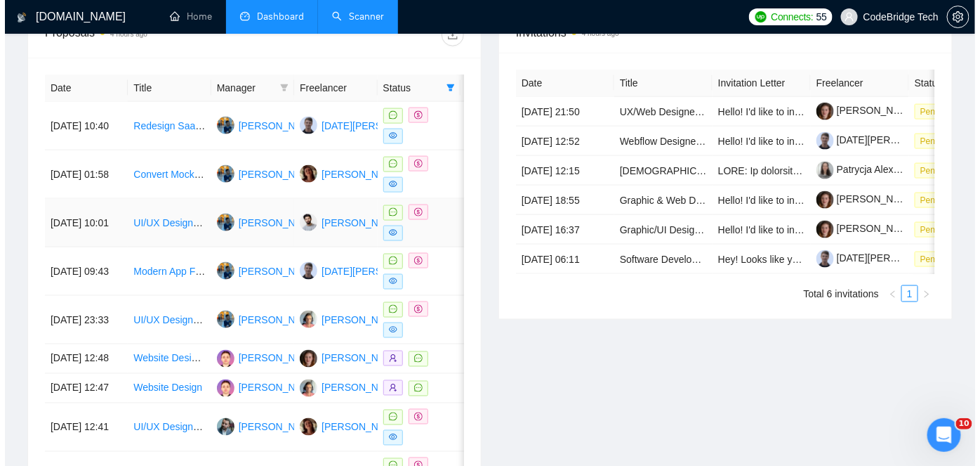
scroll to position [574, 0]
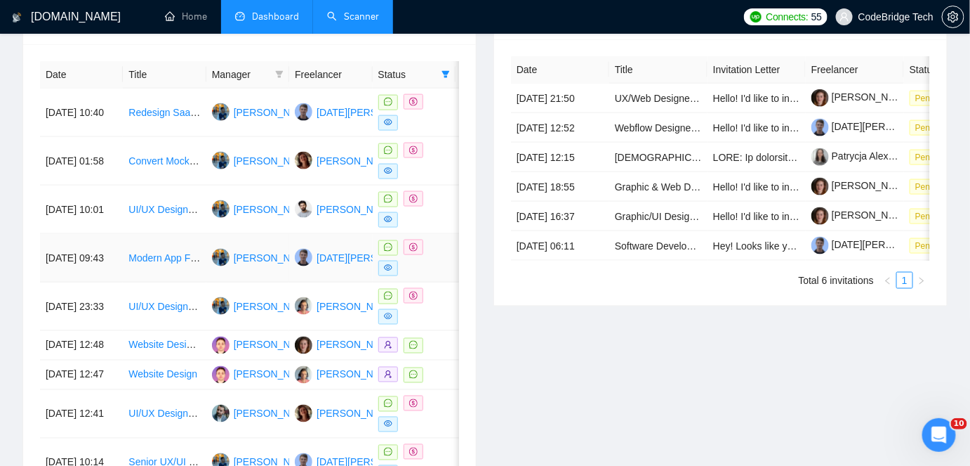
click at [240, 272] on td "[PERSON_NAME]" at bounding box center [247, 258] width 83 height 48
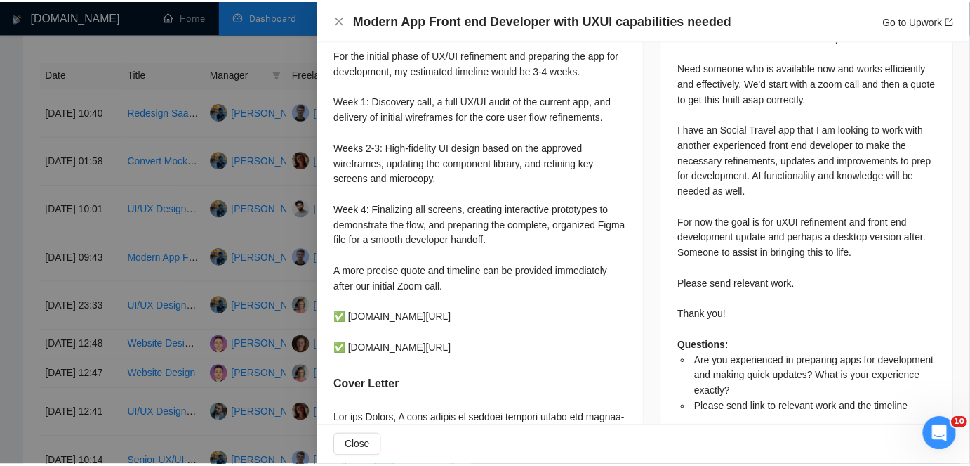
scroll to position [893, 0]
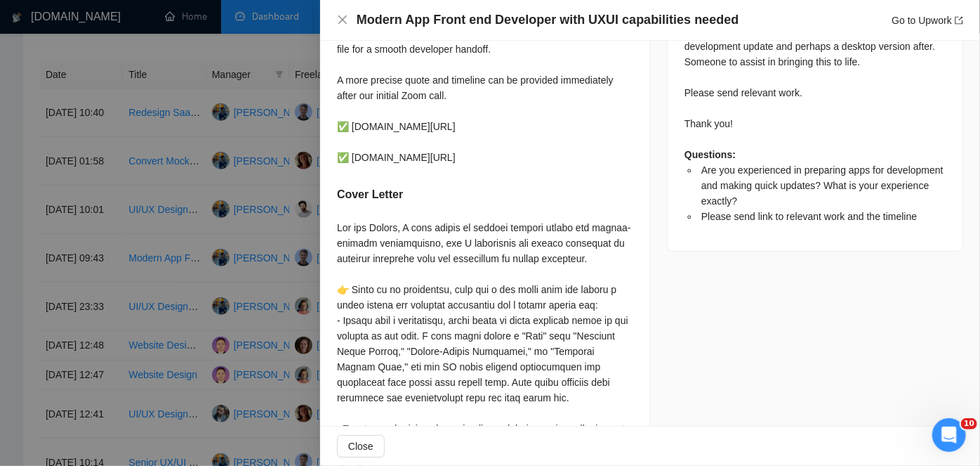
click at [228, 287] on div at bounding box center [490, 233] width 980 height 466
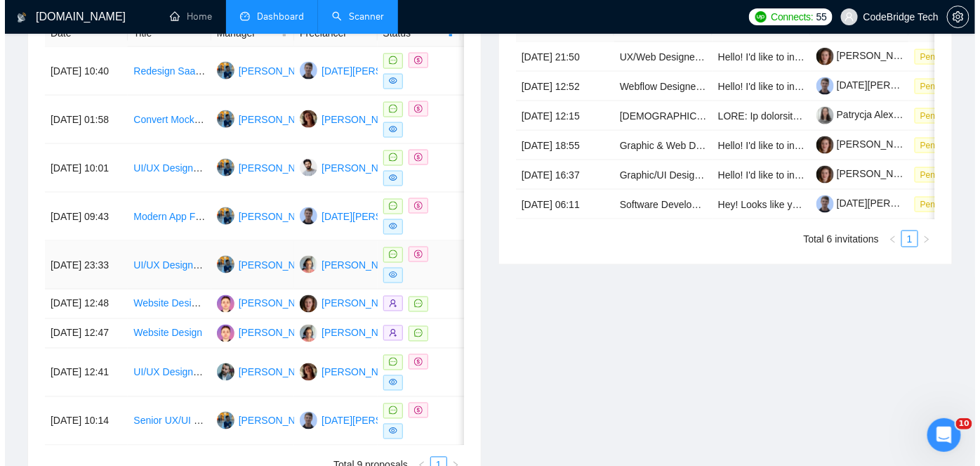
scroll to position [638, 0]
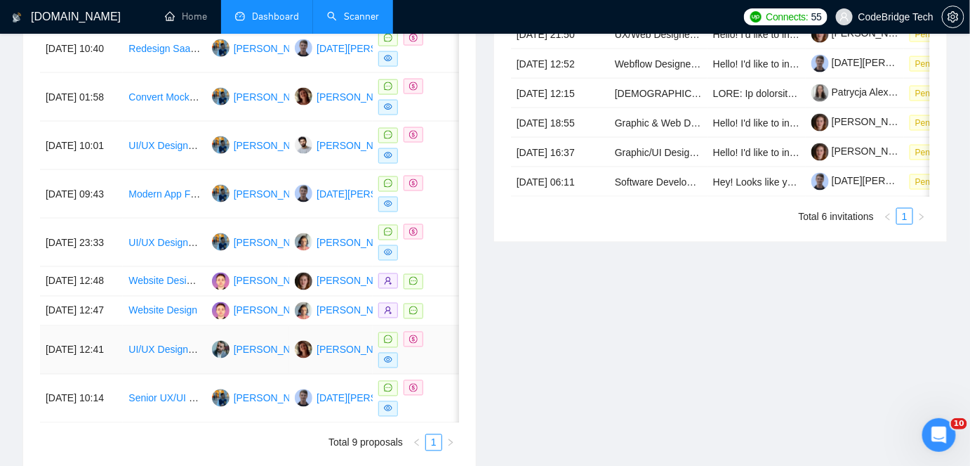
click at [231, 374] on td "[PERSON_NAME]" at bounding box center [247, 350] width 83 height 48
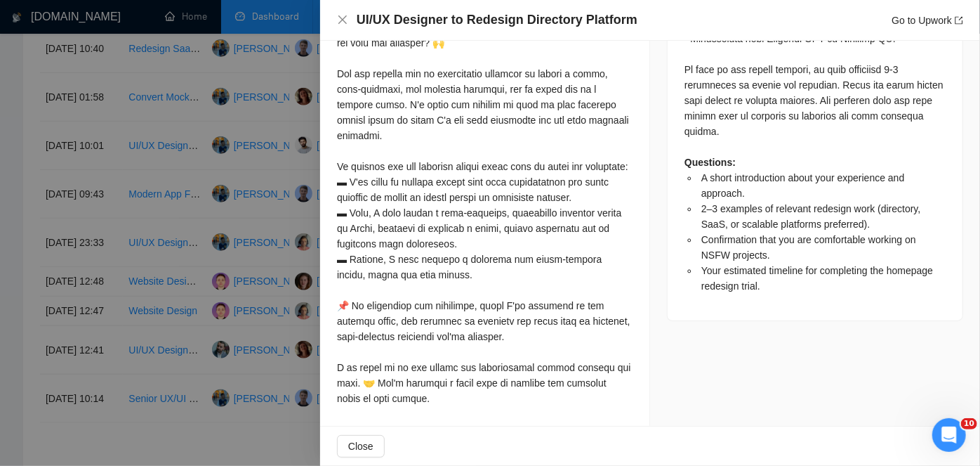
scroll to position [1333, 0]
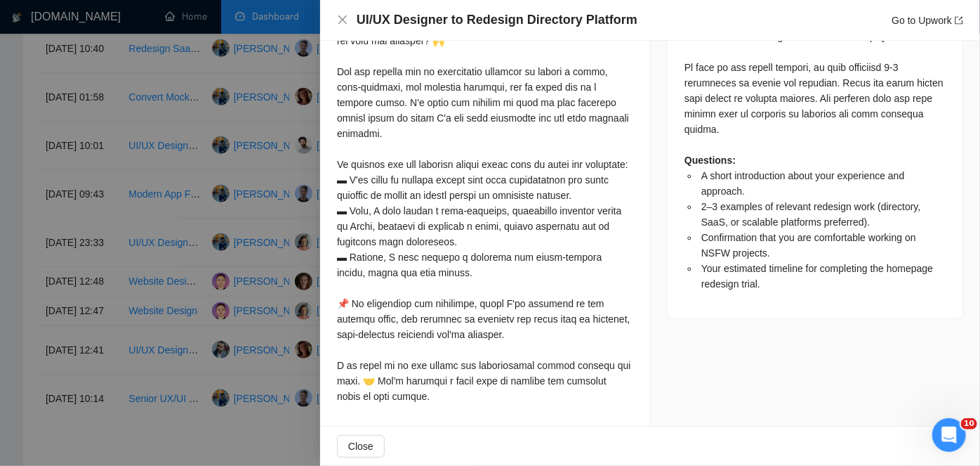
click at [711, 234] on span "Confirmation that you are comfortable working on NSFW projects." at bounding box center [809, 245] width 215 height 27
copy span "NSFW"
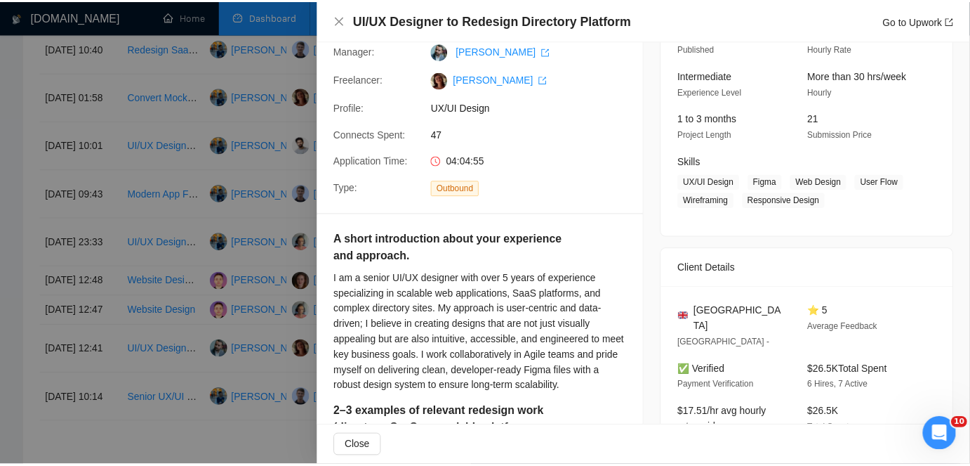
scroll to position [0, 0]
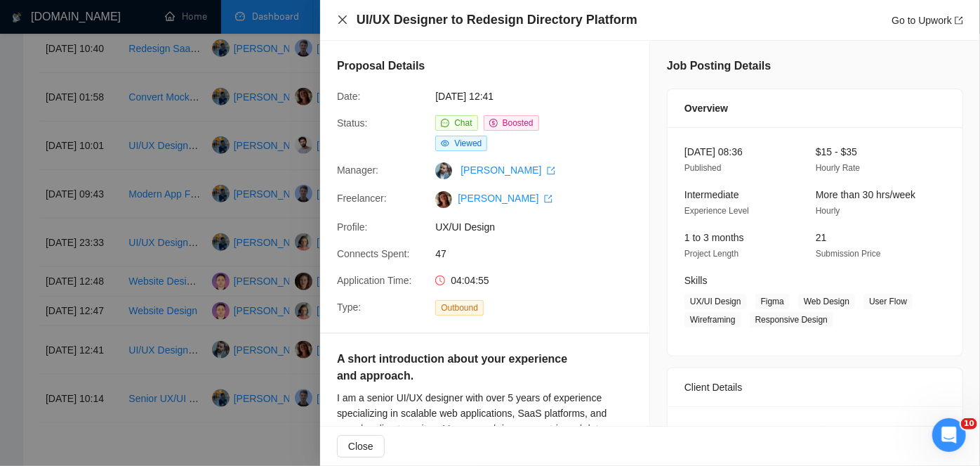
click at [345, 17] on icon "close" at bounding box center [342, 19] width 8 height 8
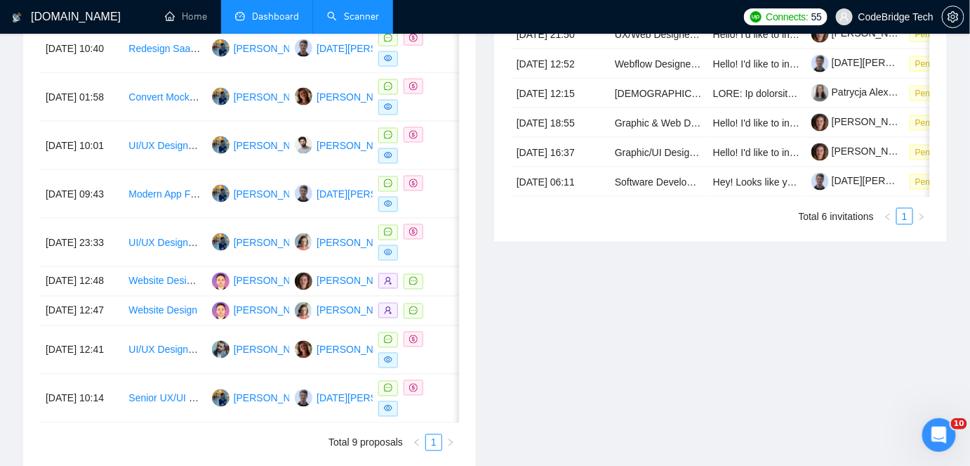
click at [369, 11] on link "Scanner" at bounding box center [353, 17] width 52 height 12
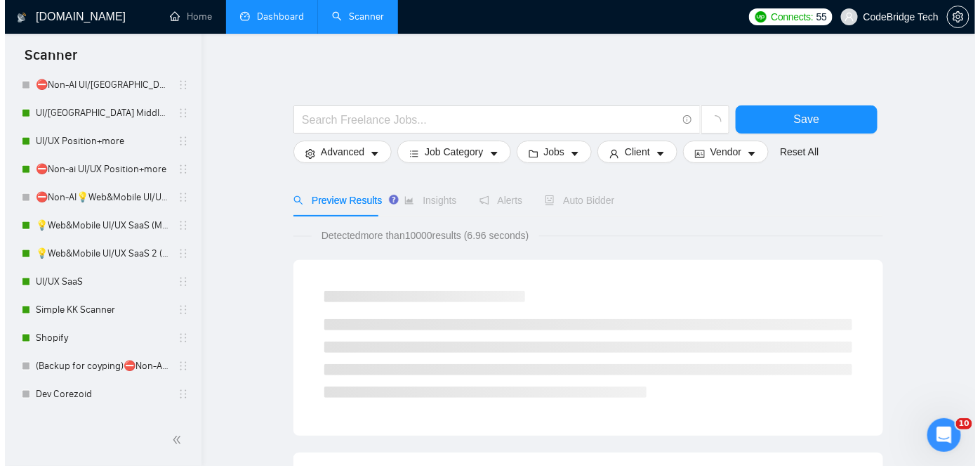
scroll to position [656, 0]
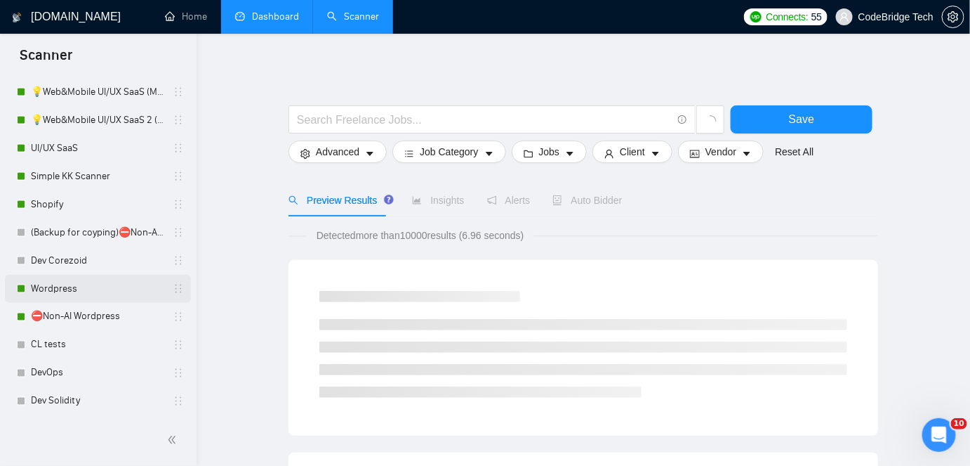
click at [58, 286] on link "Wordpress" at bounding box center [97, 289] width 133 height 28
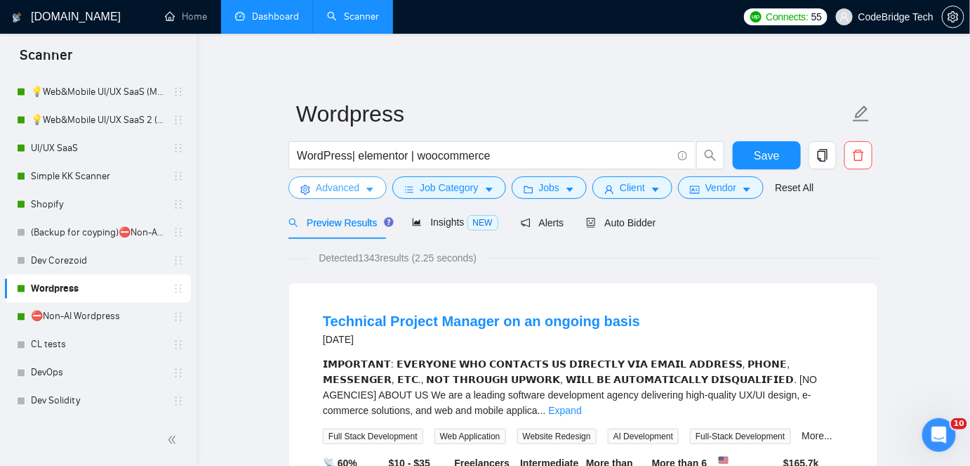
click at [333, 183] on span "Advanced" at bounding box center [338, 187] width 44 height 15
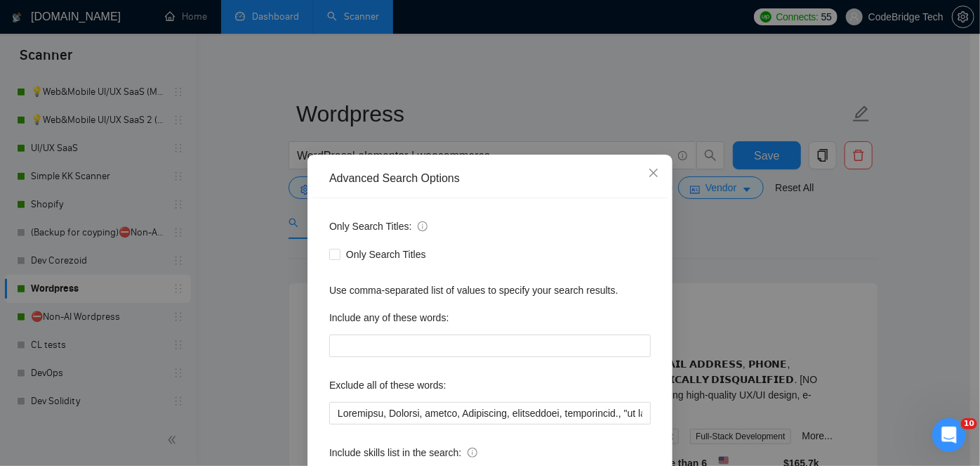
click at [276, 231] on div "Advanced Search Options Only Search Titles: Only Search Titles Use comma-separa…" at bounding box center [490, 233] width 980 height 466
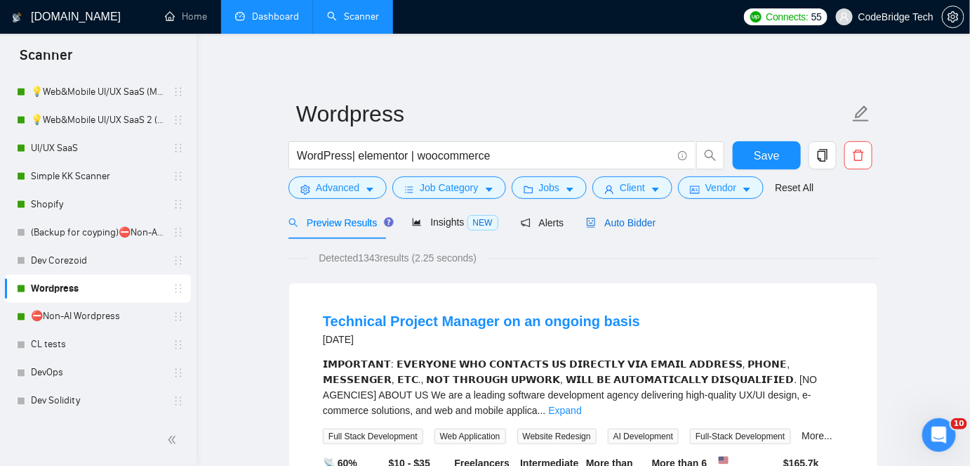
click at [621, 219] on span "Auto Bidder" at bounding box center [621, 222] width 70 height 11
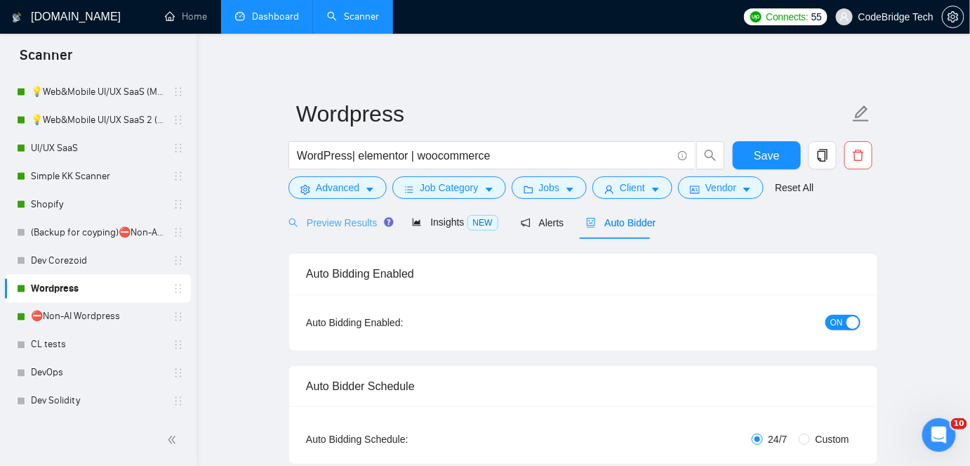
radio input "false"
radio input "true"
click at [371, 221] on span "Preview Results" at bounding box center [339, 222] width 101 height 11
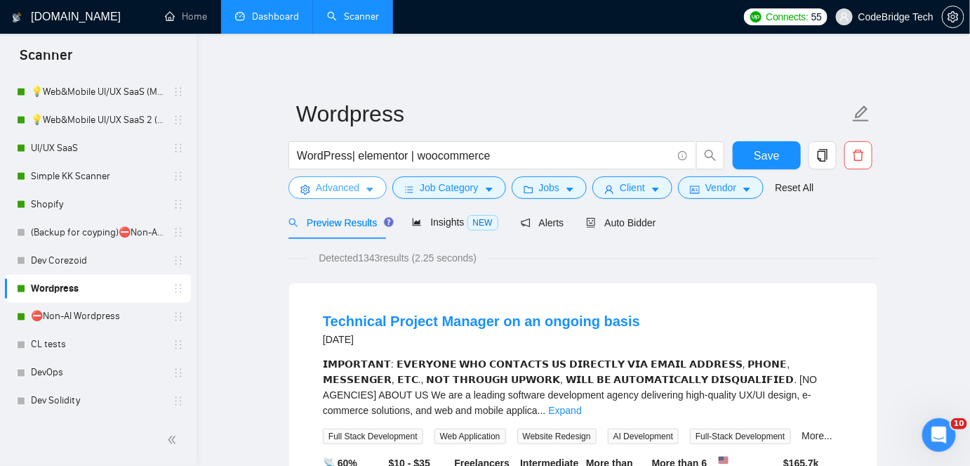
click at [371, 187] on icon "caret-down" at bounding box center [370, 190] width 10 height 10
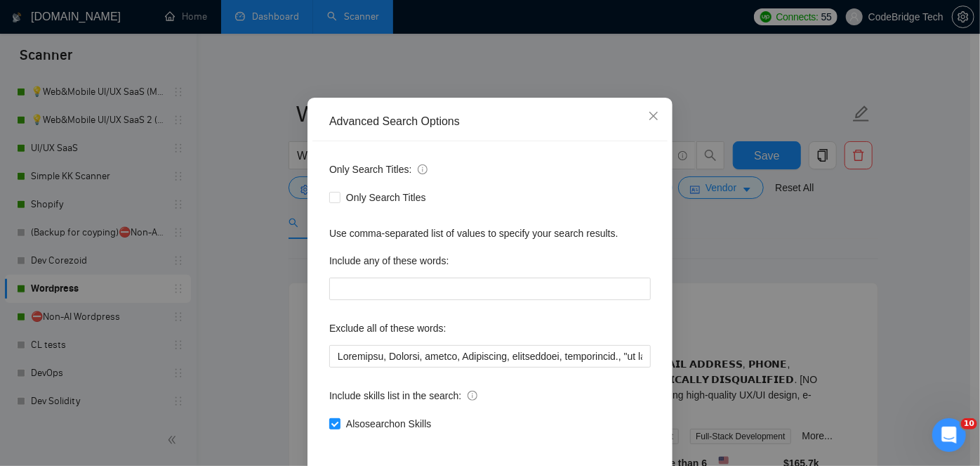
scroll to position [63, 0]
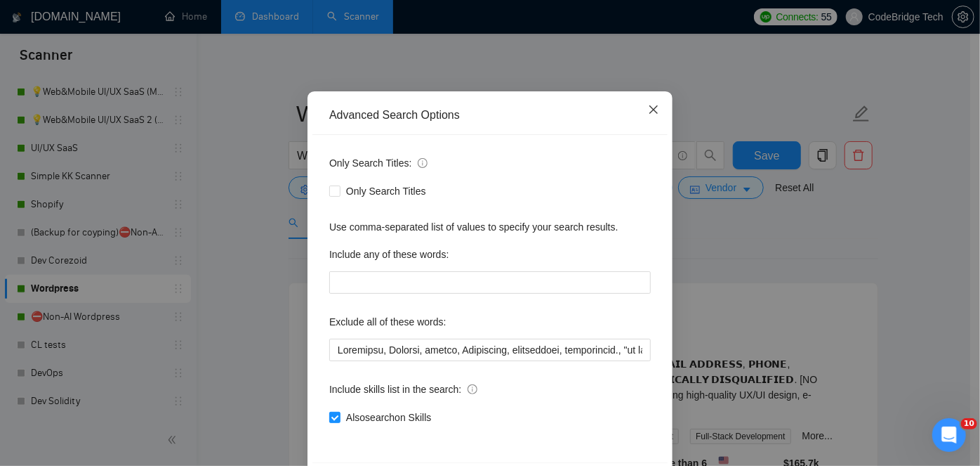
click at [639, 115] on span "Close" at bounding box center [654, 110] width 38 height 38
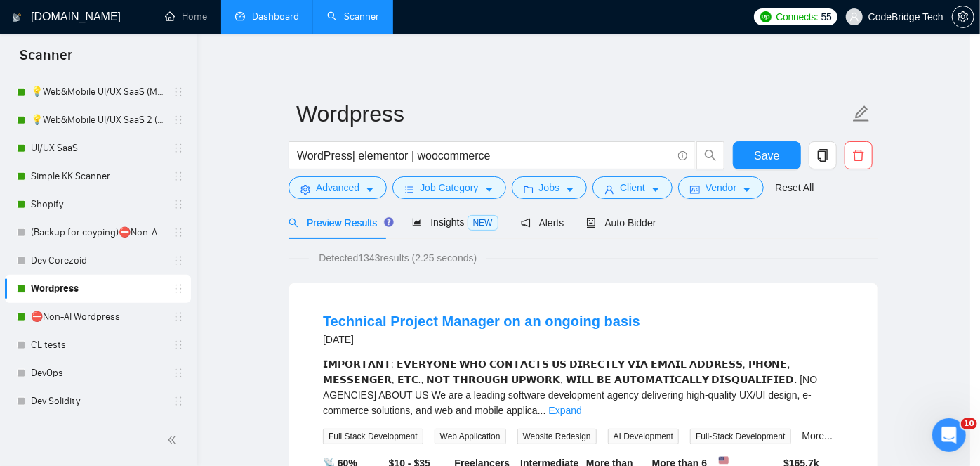
scroll to position [48, 0]
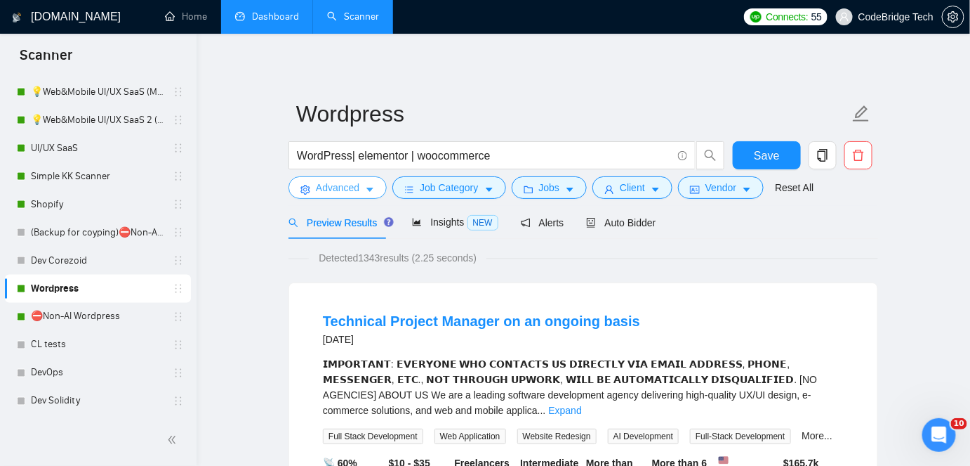
click at [315, 184] on button "Advanced" at bounding box center [338, 187] width 98 height 22
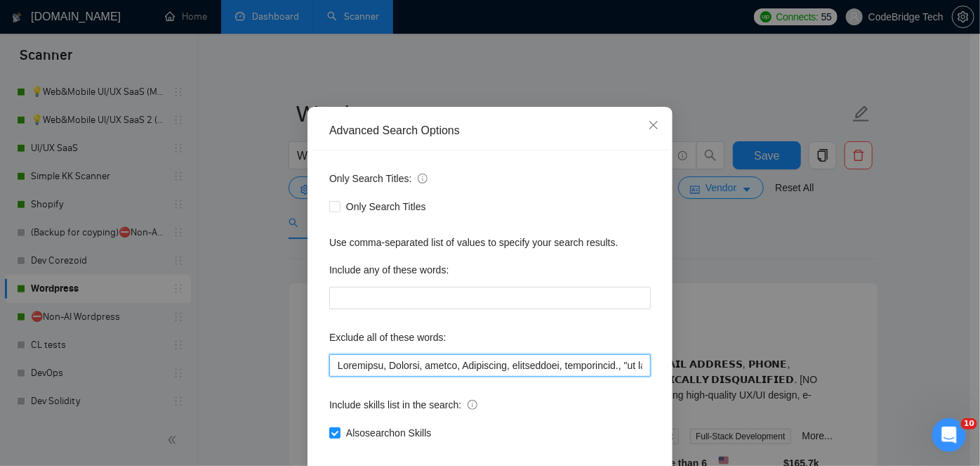
click at [329, 376] on input "text" at bounding box center [490, 365] width 322 height 22
paste input "NSFW"
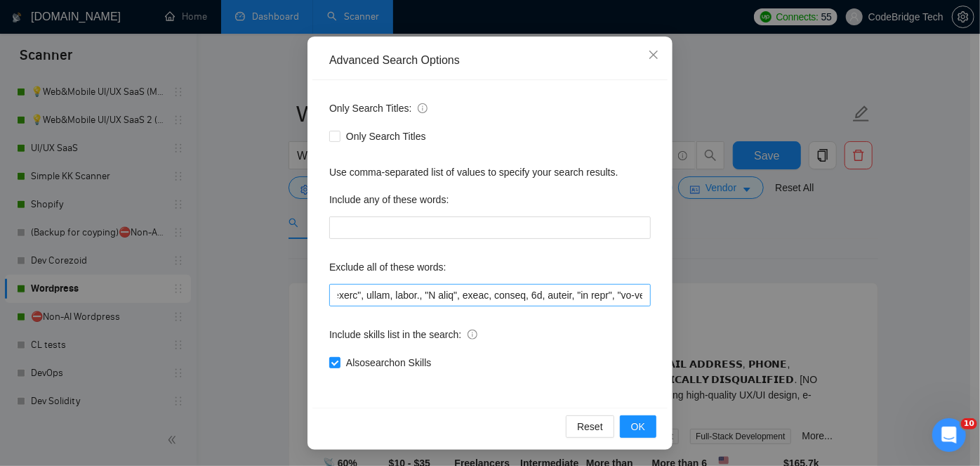
scroll to position [0, 0]
click at [417, 294] on input "text" at bounding box center [490, 295] width 322 height 22
click at [436, 287] on input "text" at bounding box center [490, 295] width 322 height 22
drag, startPoint x: 378, startPoint y: 294, endPoint x: 267, endPoint y: 283, distance: 111.5
click at [267, 283] on div "Advanced Search Options Only Search Titles: Only Search Titles Use comma-separa…" at bounding box center [490, 233] width 980 height 466
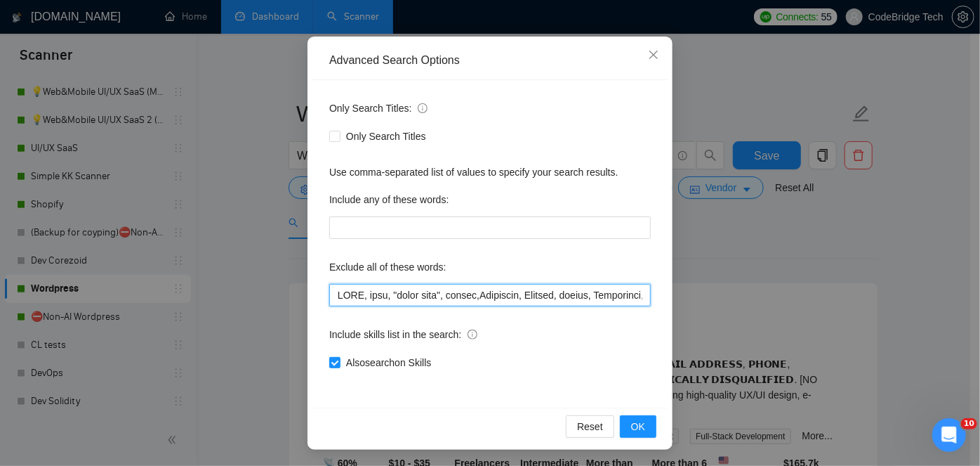
click at [421, 288] on input "text" at bounding box center [490, 295] width 322 height 22
click at [447, 294] on input "text" at bounding box center [490, 295] width 322 height 22
drag, startPoint x: 440, startPoint y: 297, endPoint x: 312, endPoint y: 296, distance: 127.1
click at [312, 296] on div "Only Search Titles: Only Search Titles Use comma-separated list of values to sp…" at bounding box center [489, 243] width 355 height 327
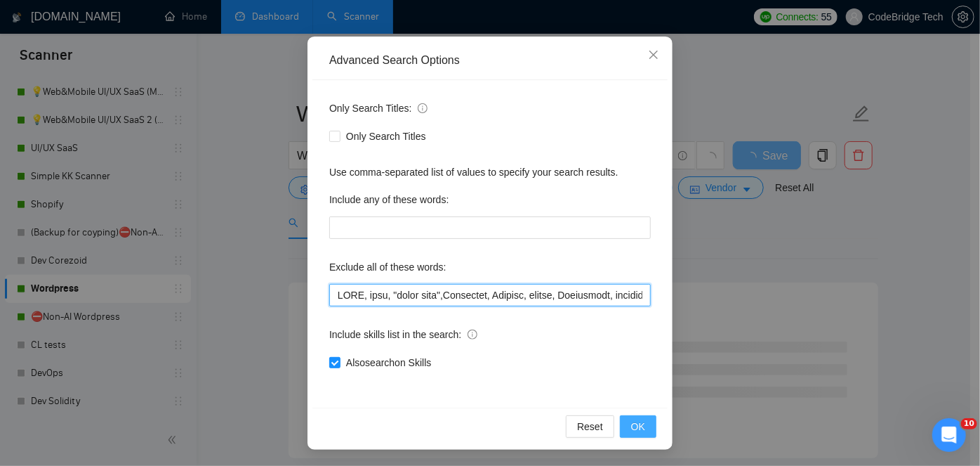
type input "NSFW, nude, "adult site",Highlevel, Bespoke, groove, Newsletter, gohighlevel, g…"
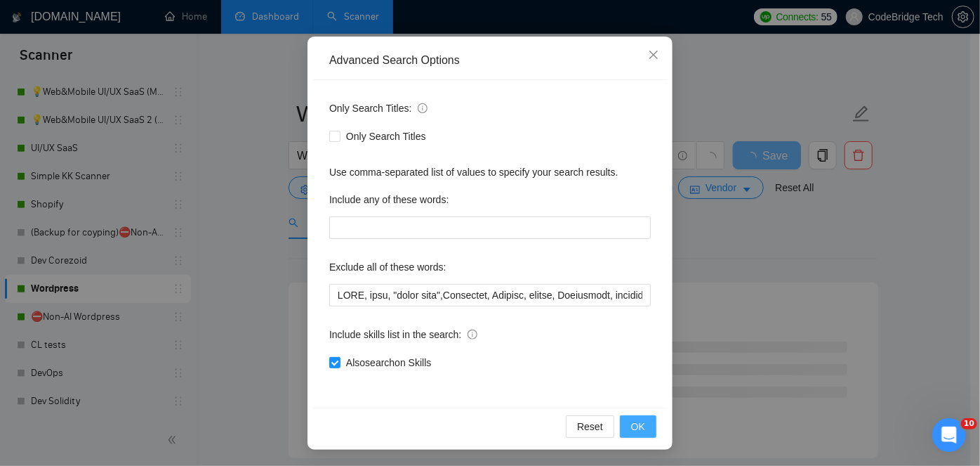
click at [642, 427] on button "OK" at bounding box center [638, 426] width 37 height 22
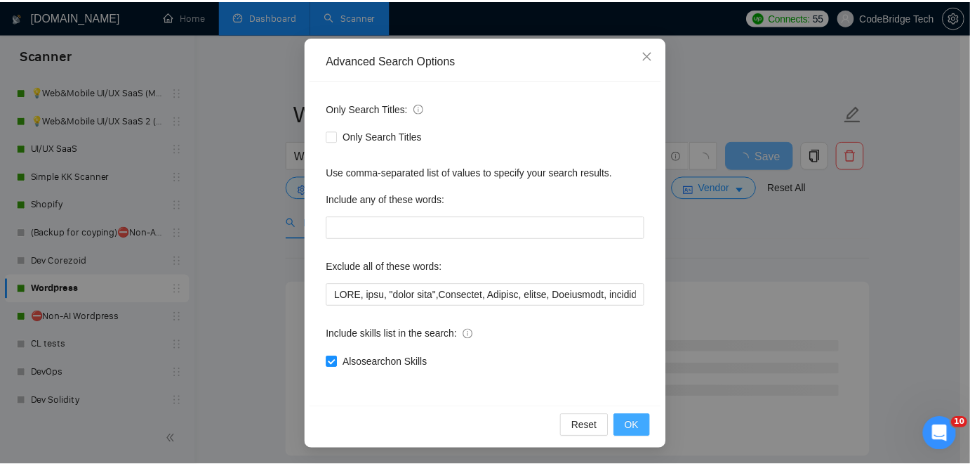
scroll to position [48, 0]
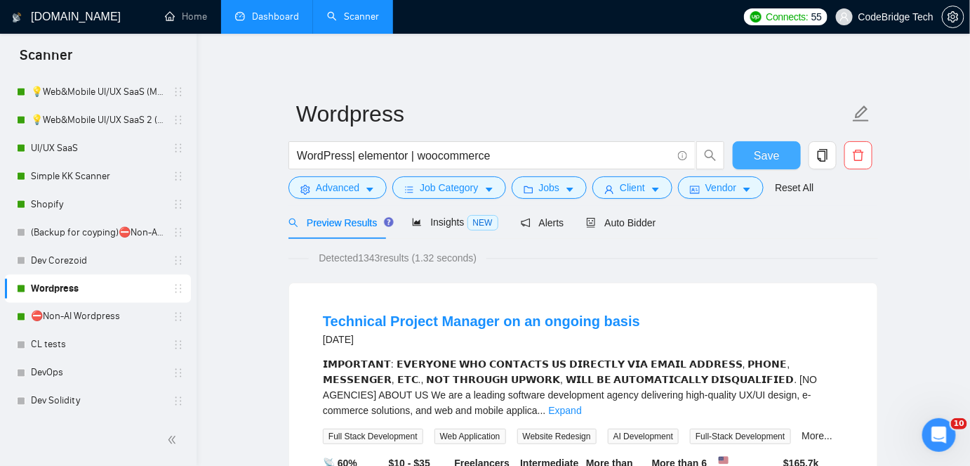
click at [744, 157] on button "Save" at bounding box center [767, 155] width 68 height 28
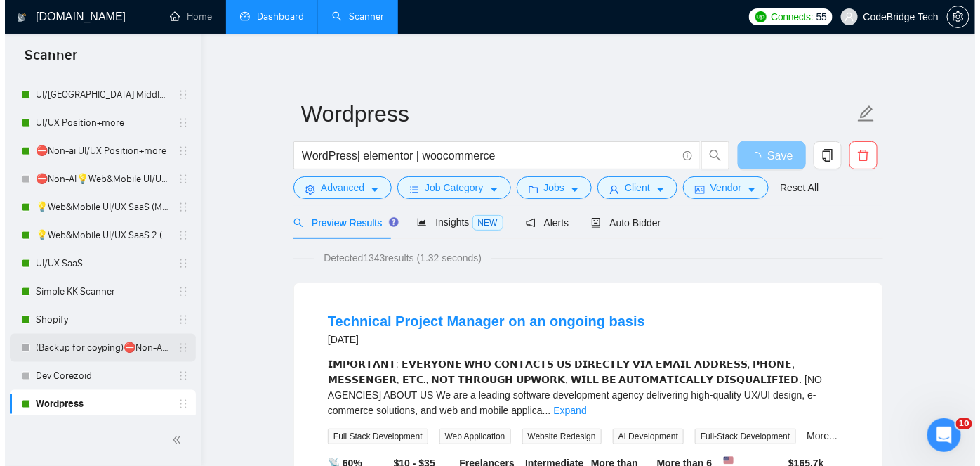
scroll to position [528, 0]
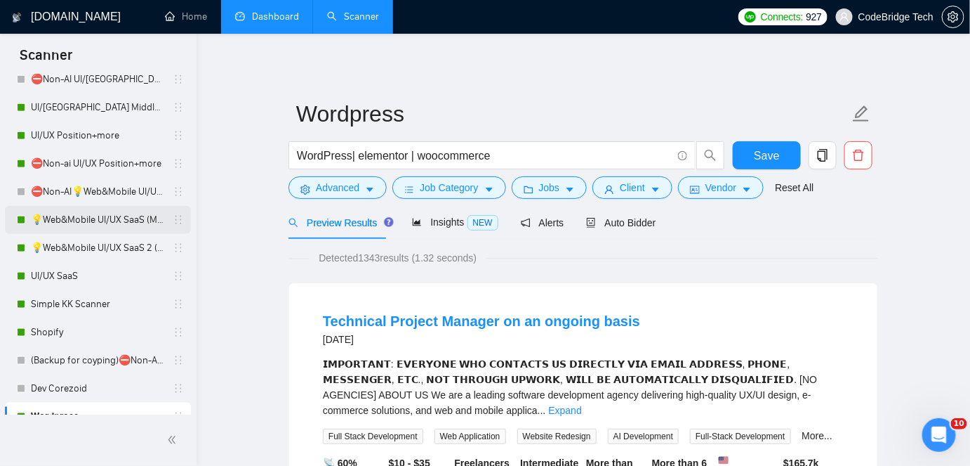
drag, startPoint x: 62, startPoint y: 281, endPoint x: 112, endPoint y: 223, distance: 76.2
click at [62, 281] on link "UI/UX SaaS" at bounding box center [97, 276] width 133 height 28
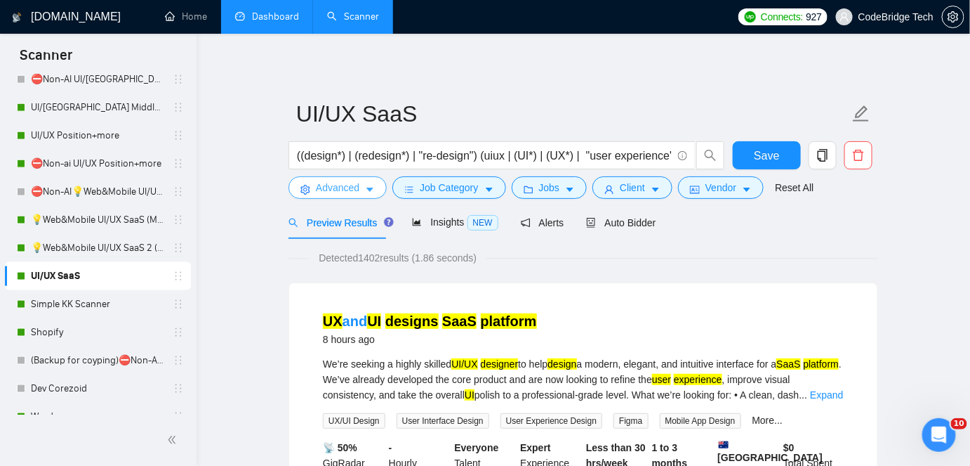
click at [343, 187] on span "Advanced" at bounding box center [338, 187] width 44 height 15
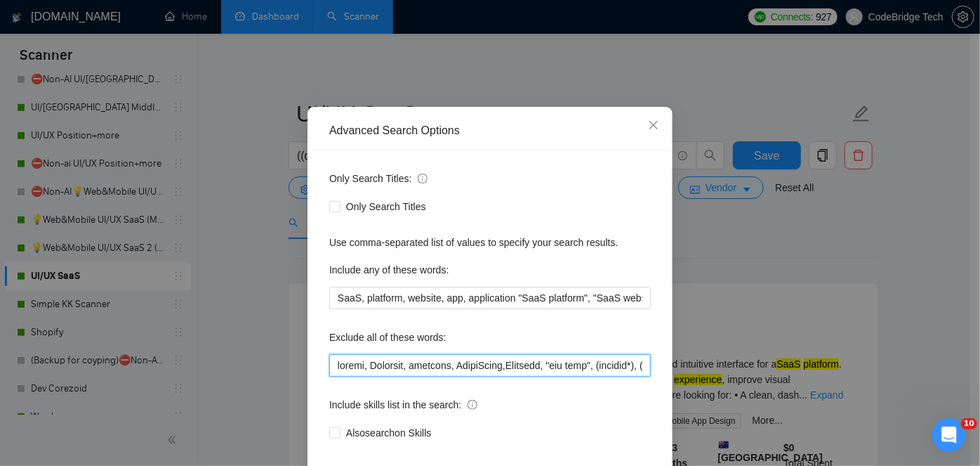
click at [334, 376] on input "text" at bounding box center [490, 365] width 322 height 22
paste input "NSFW, nude, "adult site","
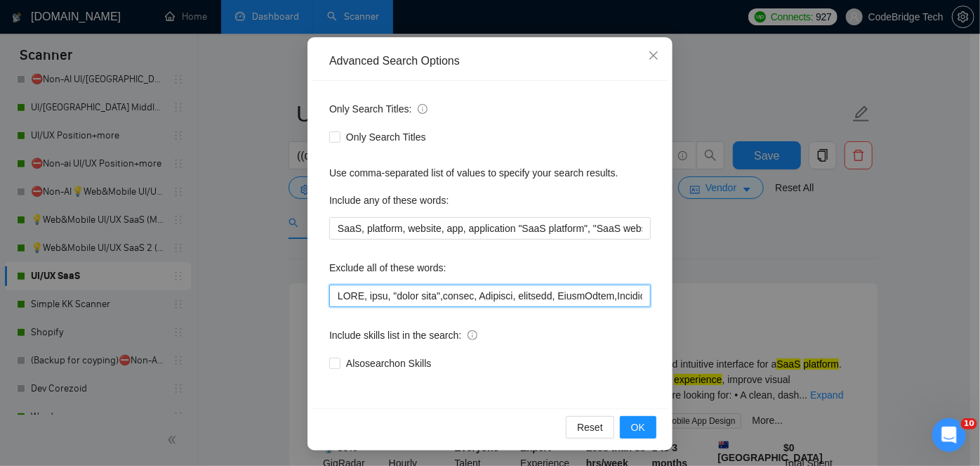
scroll to position [118, 0]
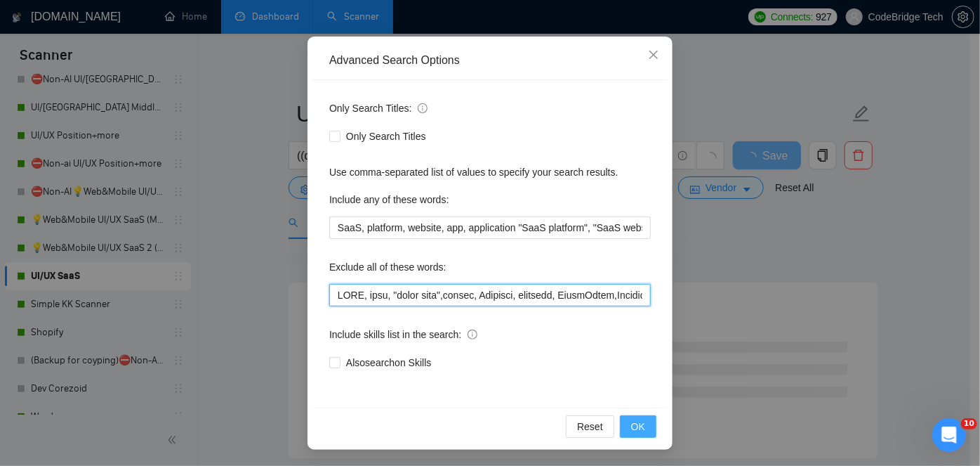
type input "NSFW, nude, "adult site",weebly, Wearable, hardware, SmartSuite,Airtable, "hub …"
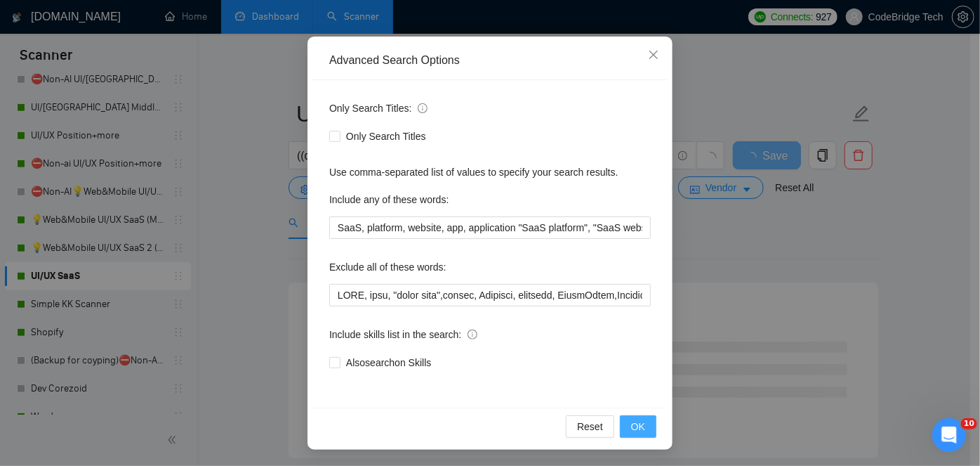
click at [633, 430] on span "OK" at bounding box center [638, 426] width 14 height 15
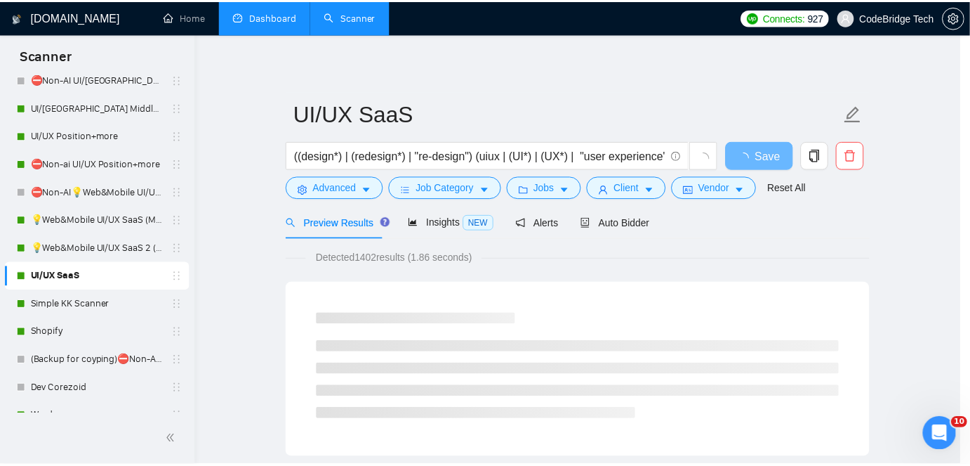
scroll to position [48, 0]
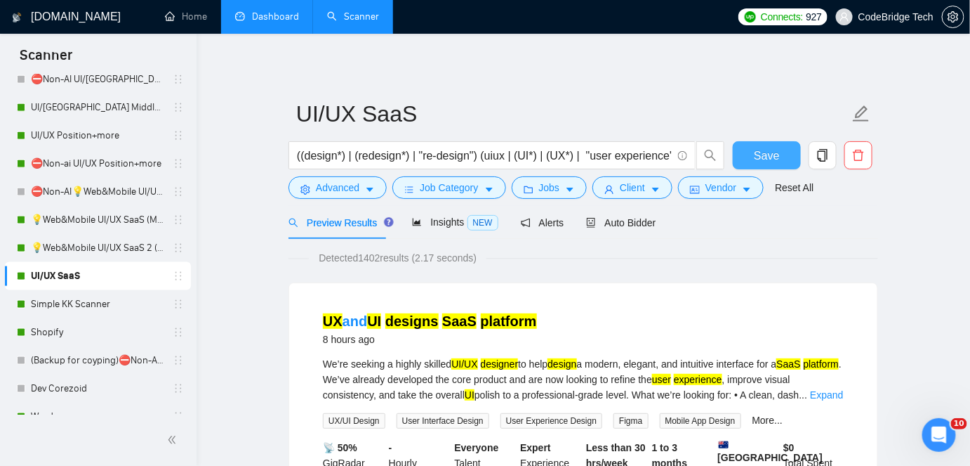
click at [766, 152] on span "Save" at bounding box center [766, 156] width 25 height 18
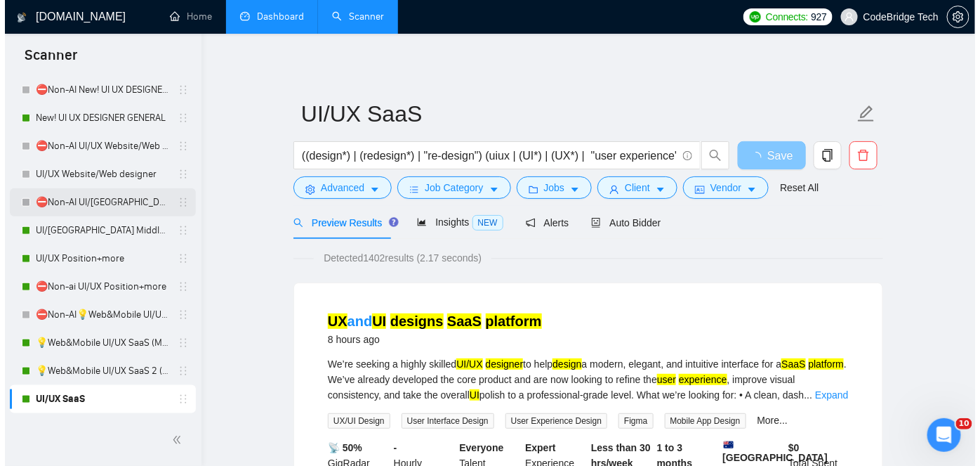
scroll to position [400, 0]
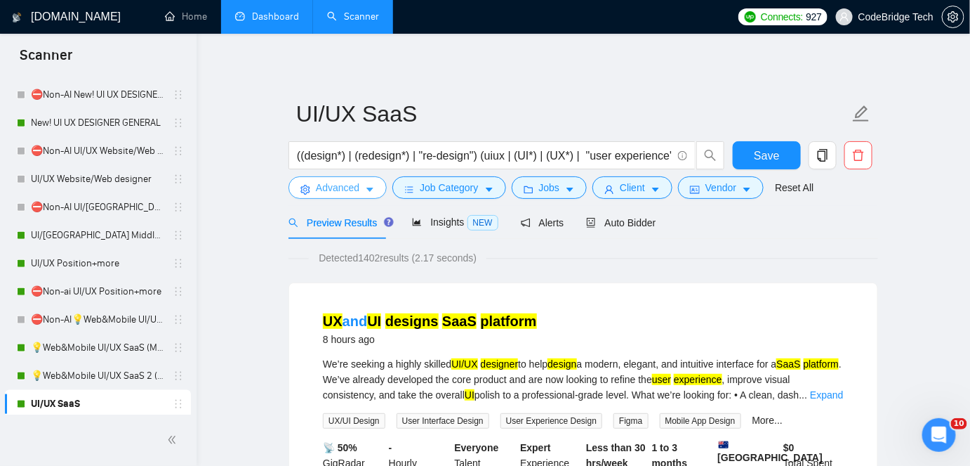
click at [334, 187] on span "Advanced" at bounding box center [338, 187] width 44 height 15
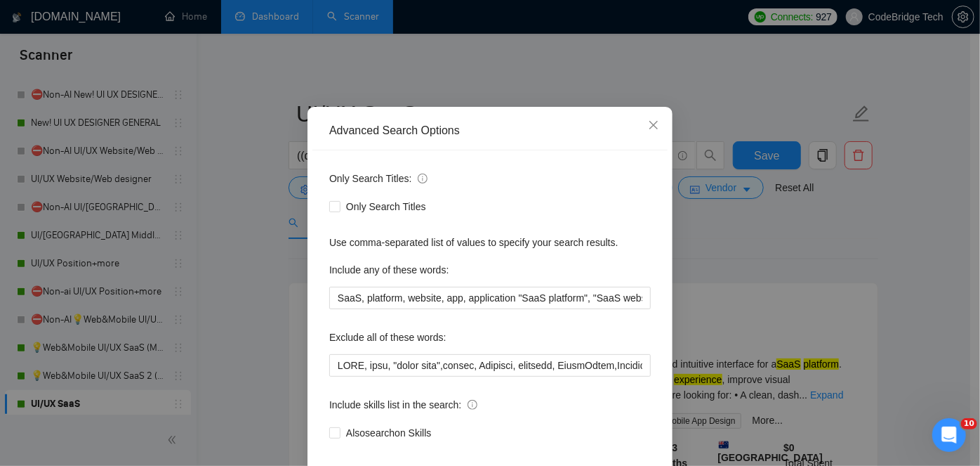
click at [472, 93] on div "Advanced Search Options Only Search Titles: Only Search Titles Use comma-separa…" at bounding box center [490, 233] width 980 height 466
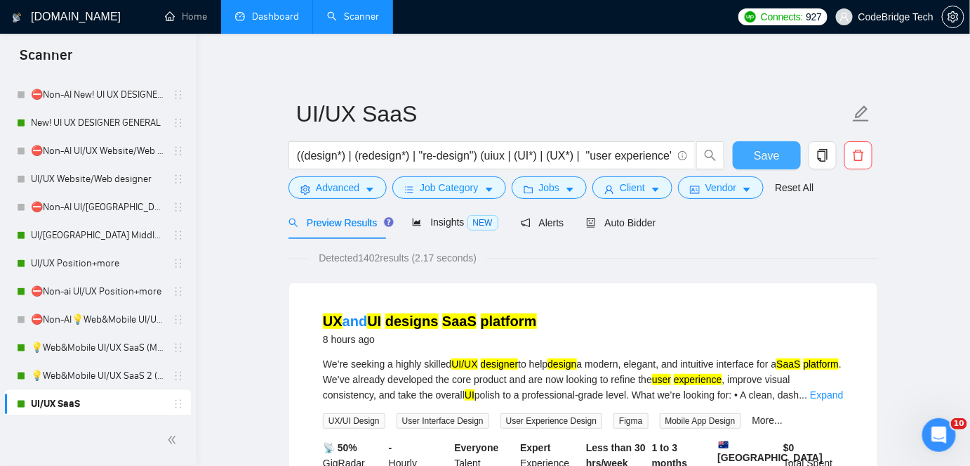
click at [766, 157] on span "Save" at bounding box center [766, 156] width 25 height 18
click at [86, 345] on link "💡Web&Mobile UI/UX SaaS (Mariia)" at bounding box center [97, 348] width 133 height 28
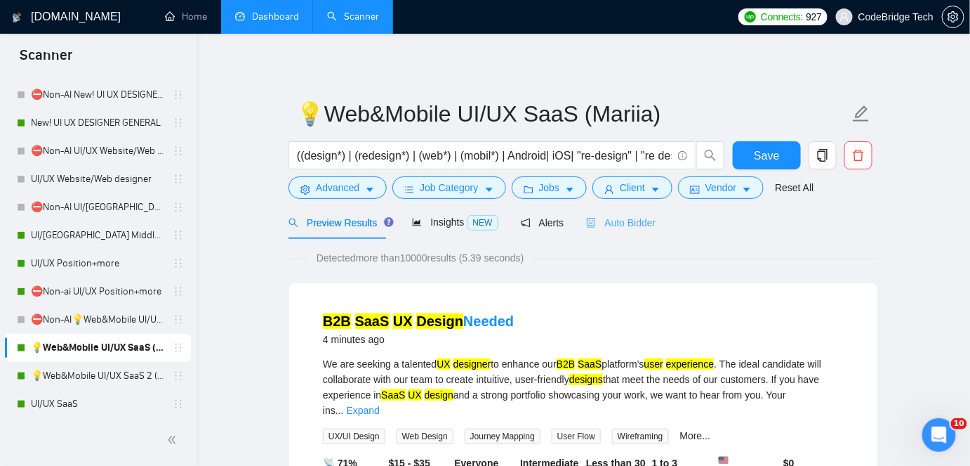
click at [604, 210] on div "Auto Bidder" at bounding box center [621, 222] width 70 height 33
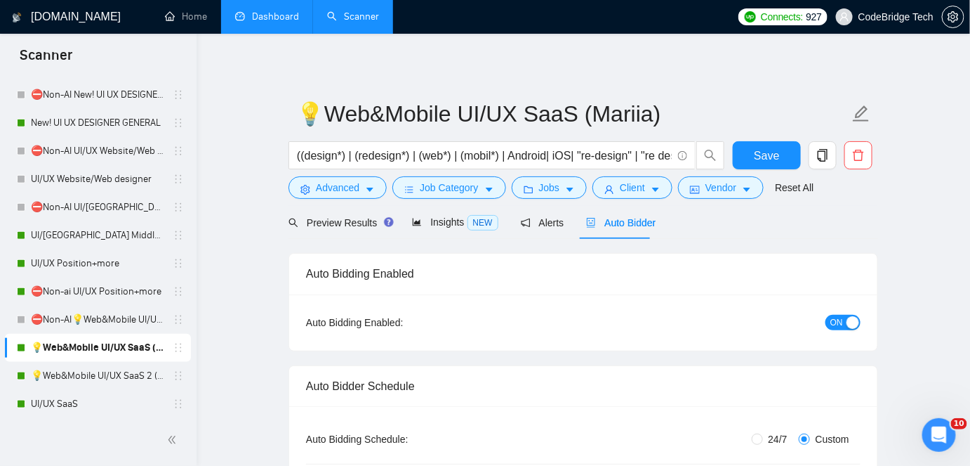
radio input "true"
radio input "false"
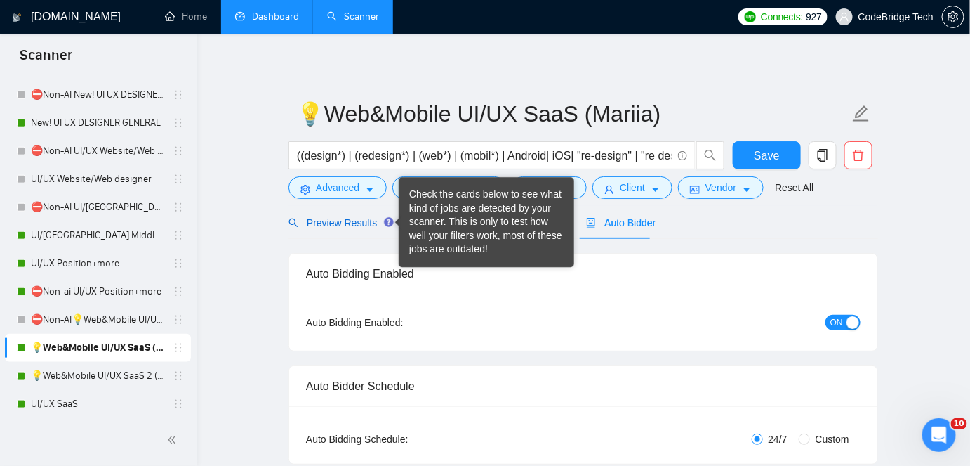
click at [363, 222] on span "Preview Results" at bounding box center [339, 222] width 101 height 11
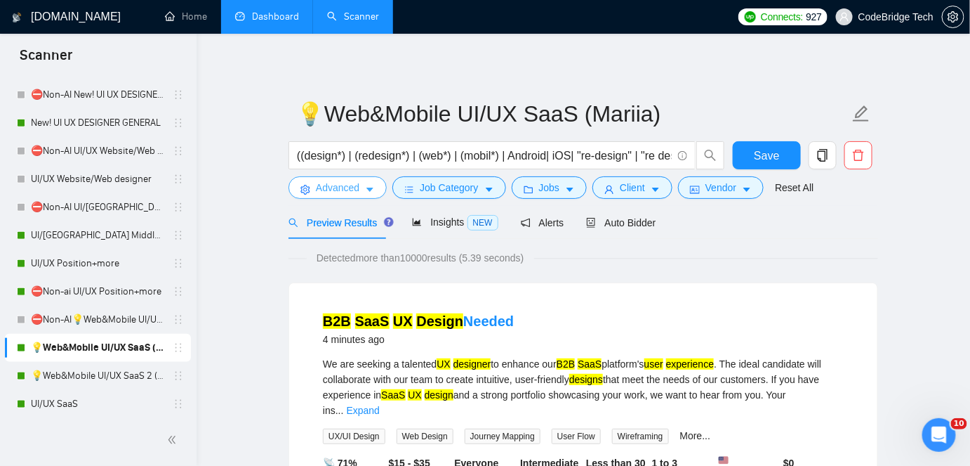
click at [348, 192] on span "Advanced" at bounding box center [338, 187] width 44 height 15
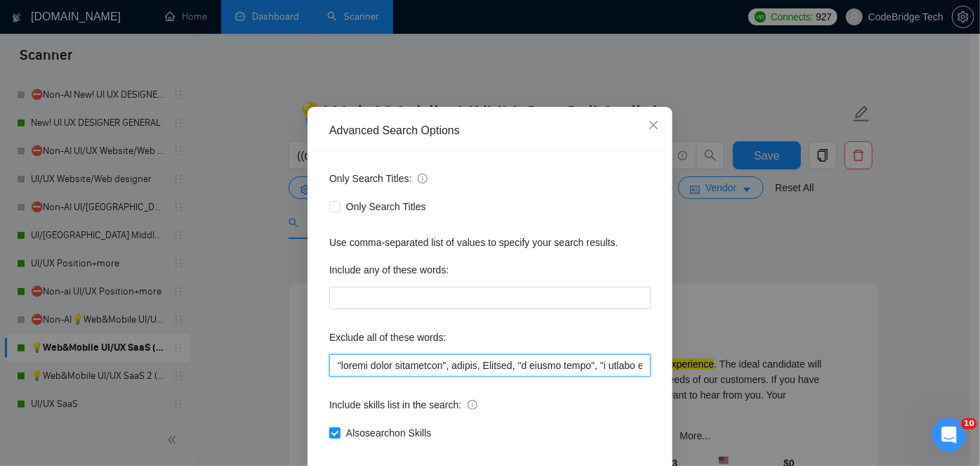
click at [333, 376] on input "text" at bounding box center [490, 365] width 322 height 22
paste input "NSFW, nude, "adult site","
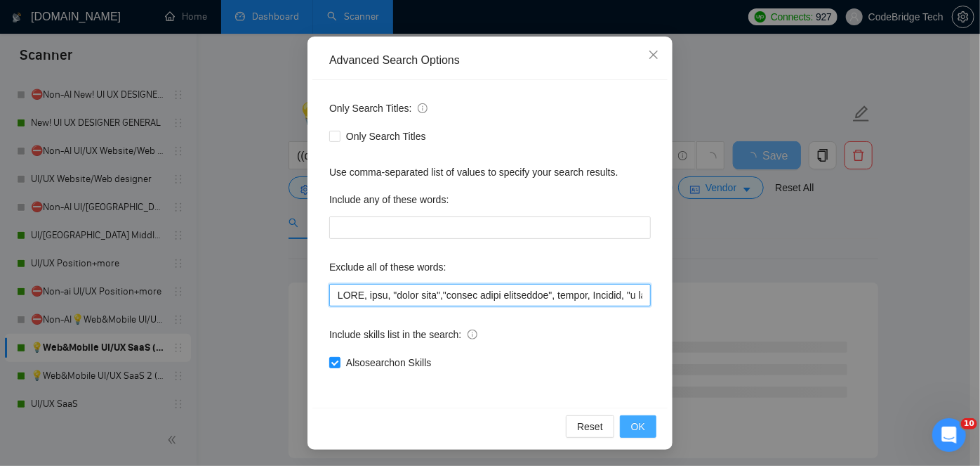
type input "NSFW, nude, "adult site","social media management", weebly, Klaviyo, "a couple …"
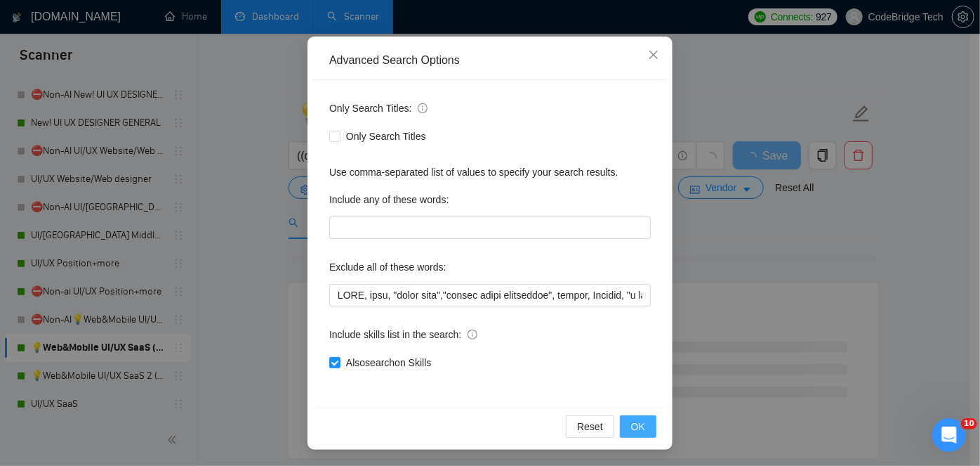
click at [641, 426] on button "OK" at bounding box center [638, 426] width 37 height 22
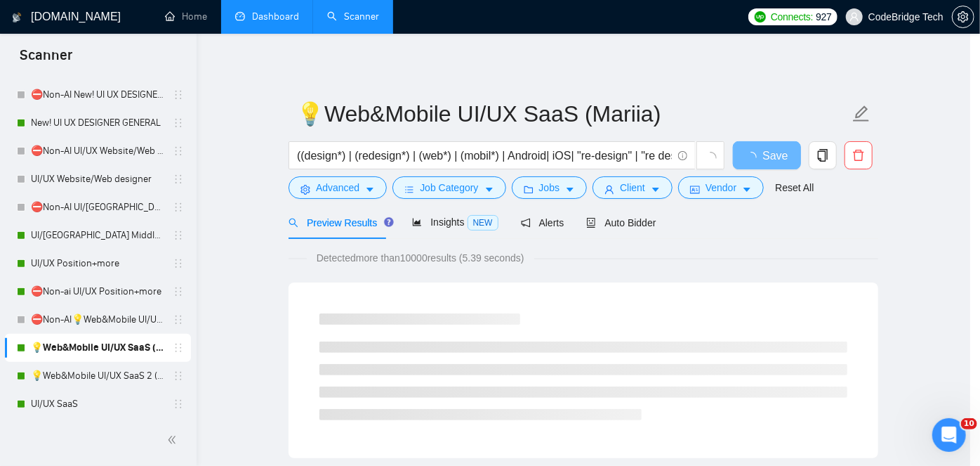
scroll to position [48, 0]
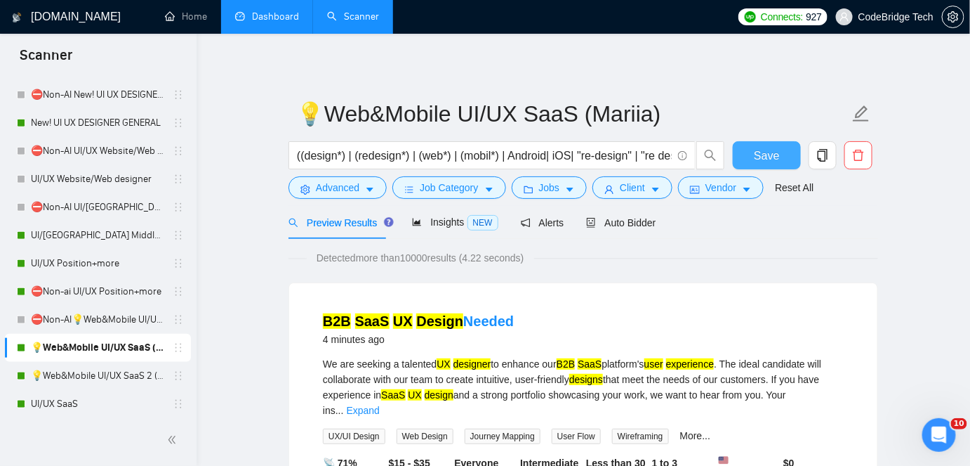
click at [776, 157] on span "Save" at bounding box center [766, 156] width 25 height 18
drag, startPoint x: 112, startPoint y: 384, endPoint x: 118, endPoint y: 376, distance: 9.6
click at [112, 384] on link "💡Web&Mobile UI/UX SaaS 2 ([PERSON_NAME])" at bounding box center [97, 376] width 133 height 28
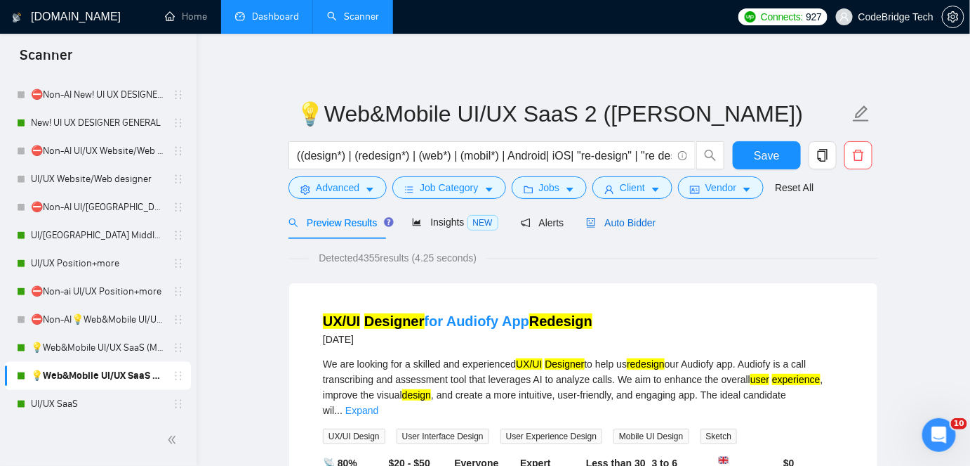
click at [612, 221] on span "Auto Bidder" at bounding box center [621, 222] width 70 height 11
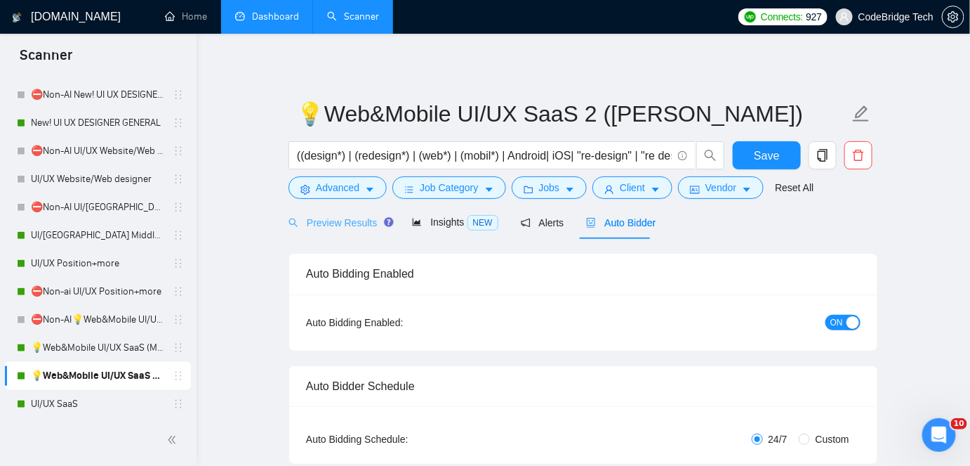
click at [335, 230] on div "Preview Results" at bounding box center [339, 222] width 101 height 33
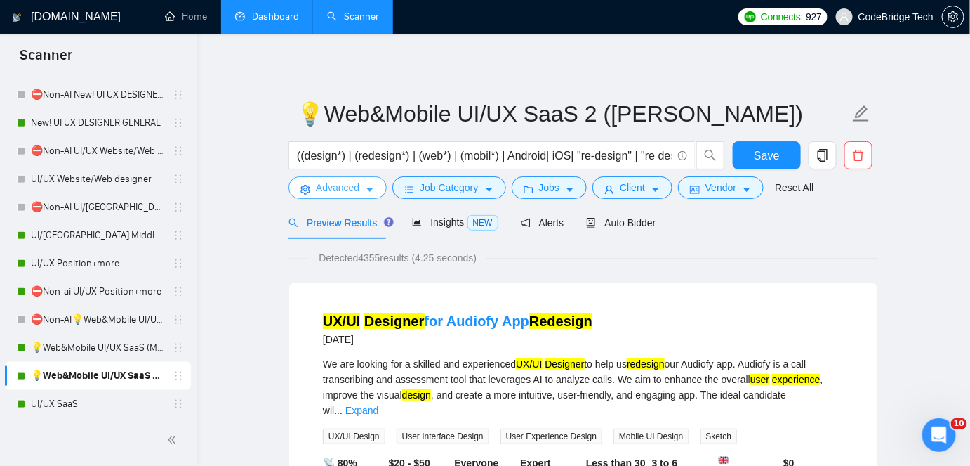
click at [343, 183] on span "Advanced" at bounding box center [338, 187] width 44 height 15
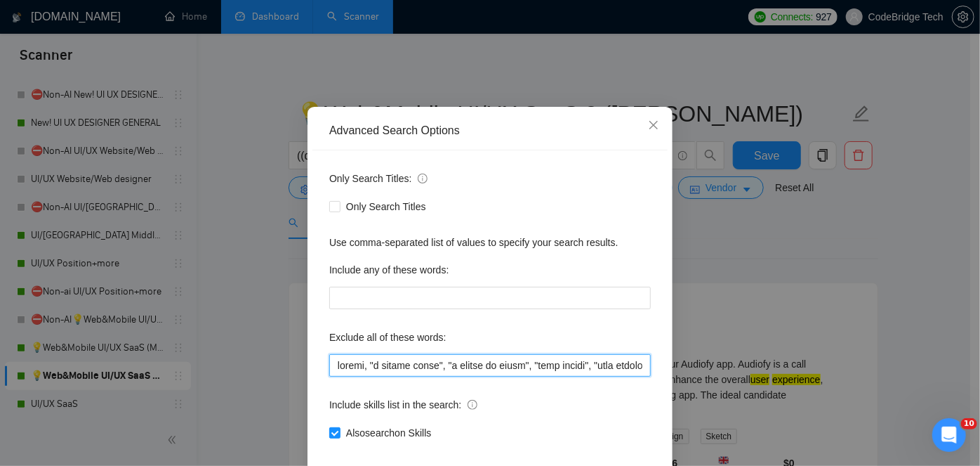
click at [329, 376] on input "text" at bounding box center [490, 365] width 322 height 22
paste input "NSFW, nude, "adult site","
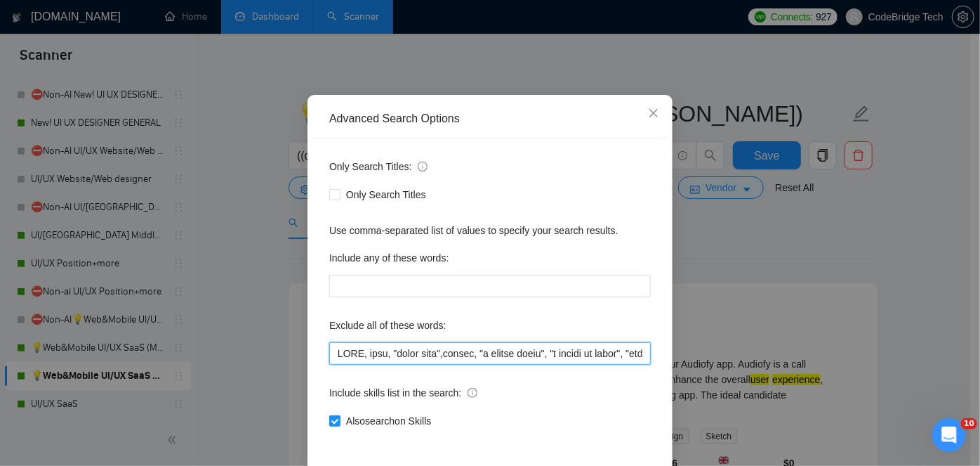
scroll to position [118, 0]
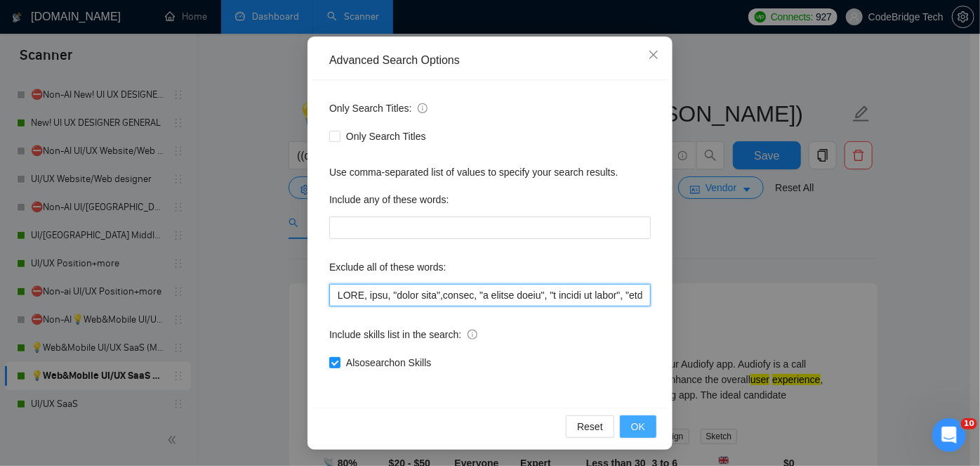
type input "NSFW, nude, "adult site",weebly, "a couple hours", "a couple of hours", "card d…"
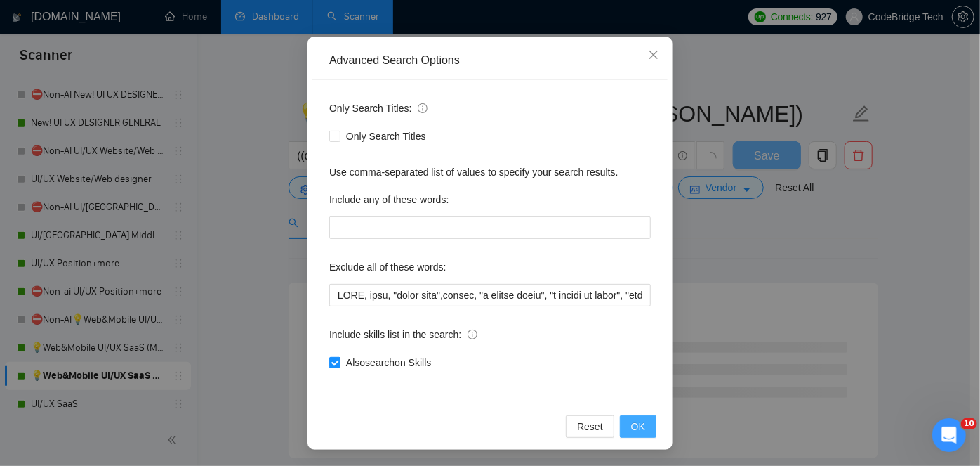
click at [622, 425] on button "OK" at bounding box center [638, 426] width 37 height 22
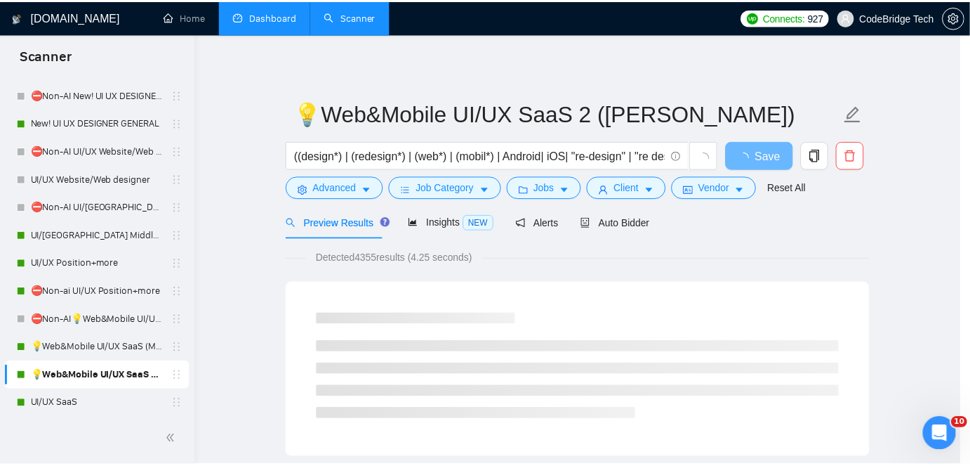
scroll to position [48, 0]
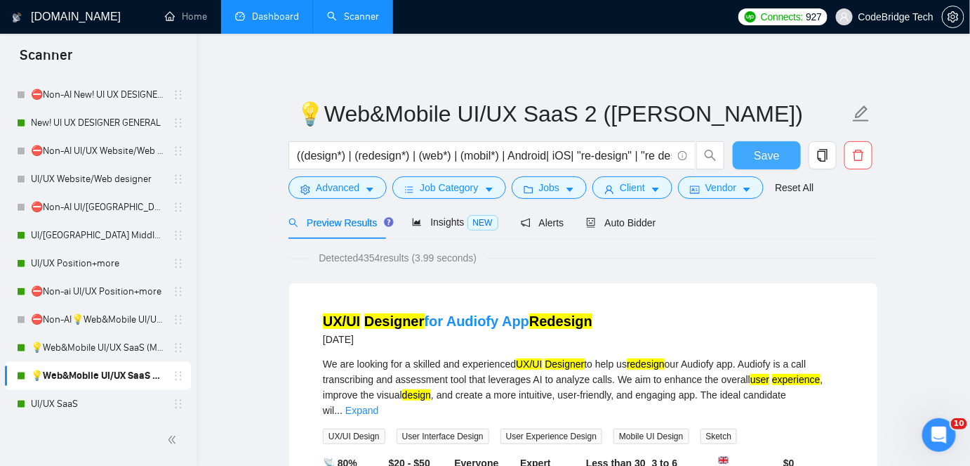
click at [752, 148] on button "Save" at bounding box center [767, 155] width 68 height 28
click at [627, 232] on div "Auto Bidder" at bounding box center [621, 222] width 70 height 33
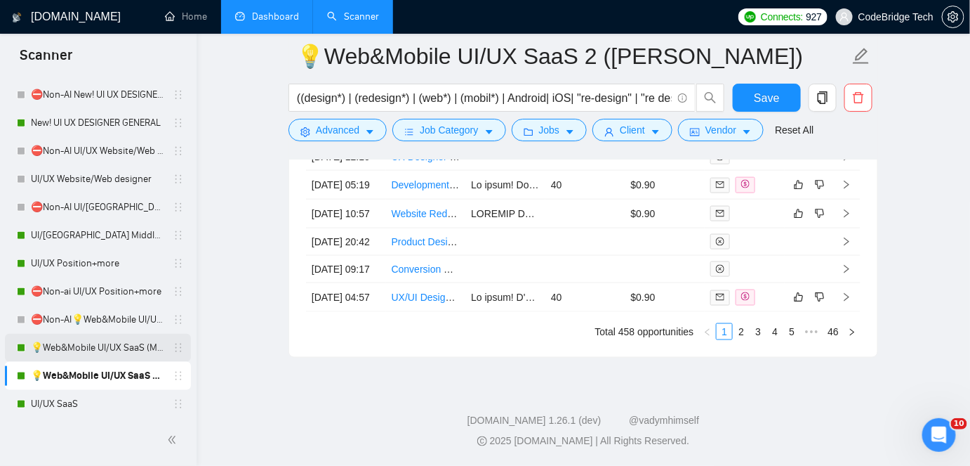
scroll to position [209, 0]
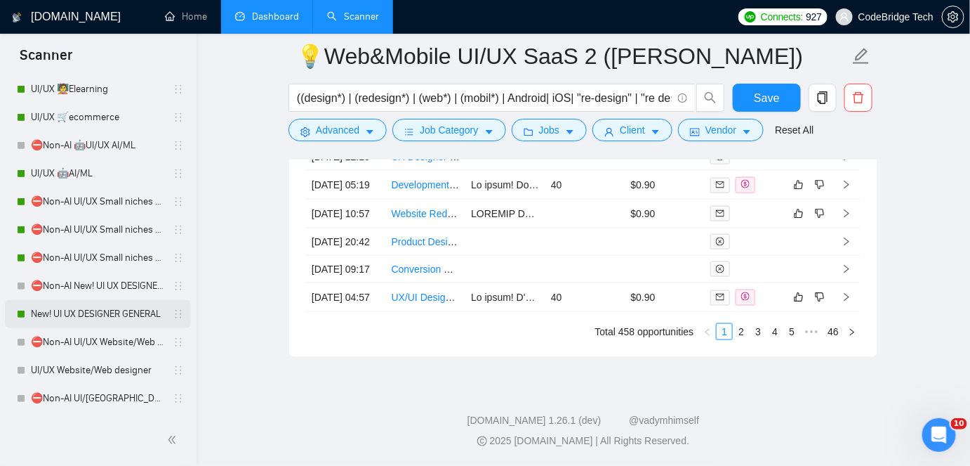
click at [55, 305] on link "New! UI UX DESIGNER GENERAL" at bounding box center [97, 314] width 133 height 28
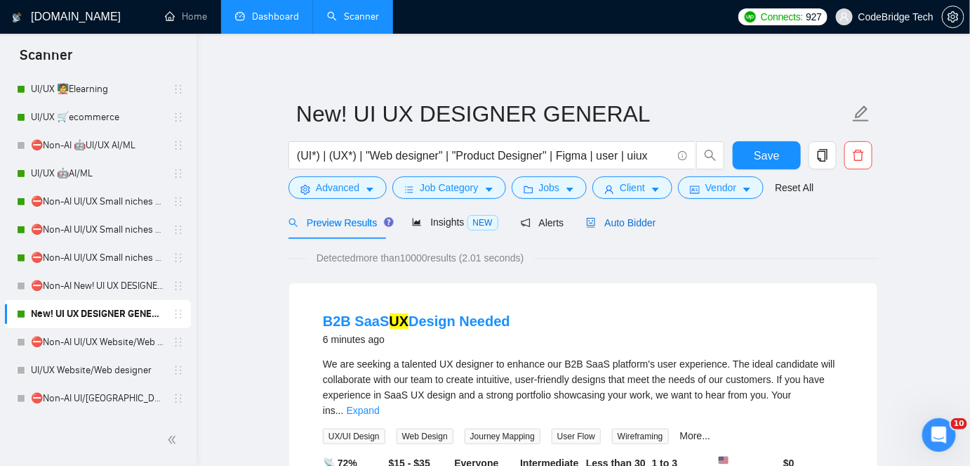
click at [600, 217] on span "Auto Bidder" at bounding box center [621, 222] width 70 height 11
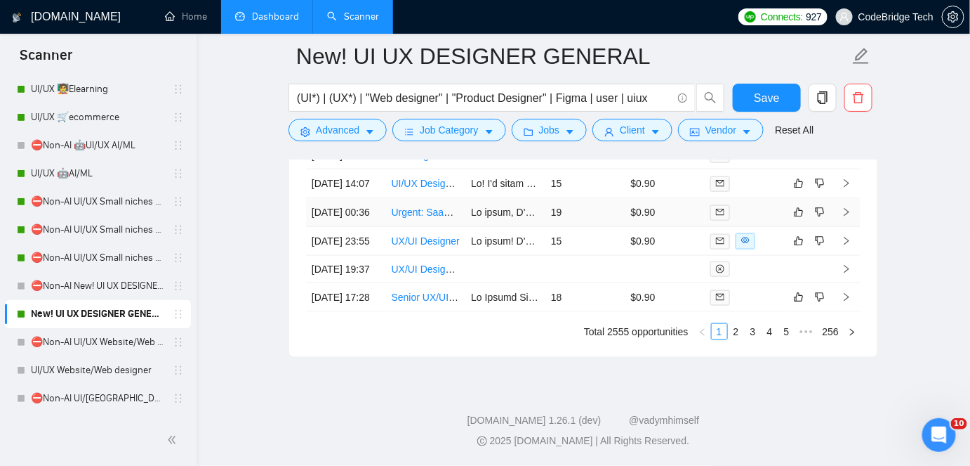
scroll to position [4112, 0]
click at [72, 117] on link "UI/UX 🛒ecommerce" at bounding box center [97, 117] width 133 height 28
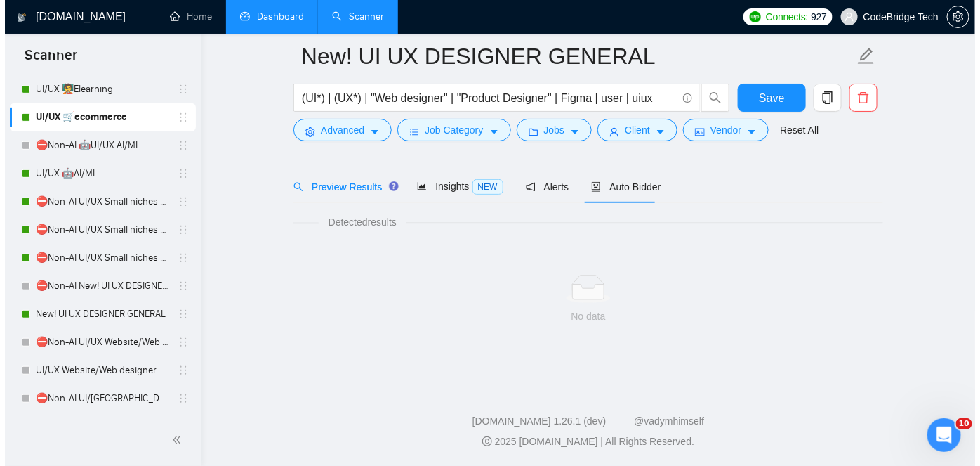
scroll to position [46, 0]
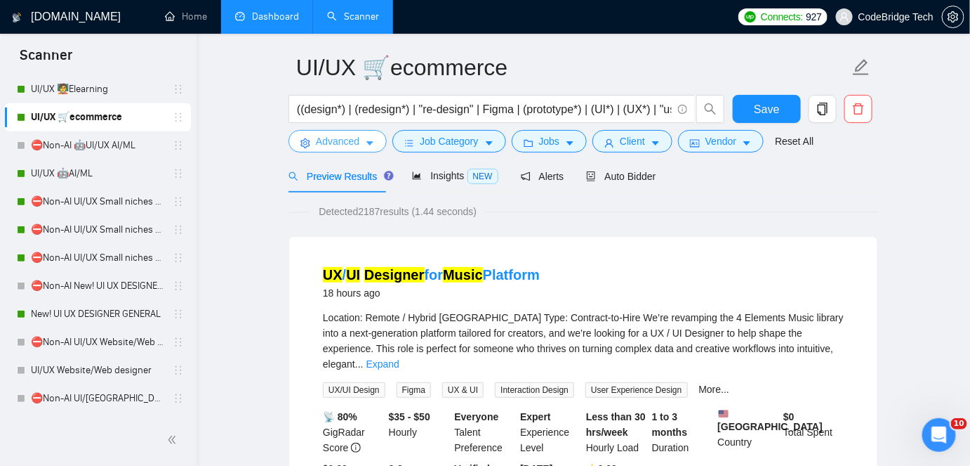
click at [332, 150] on button "Advanced" at bounding box center [338, 141] width 98 height 22
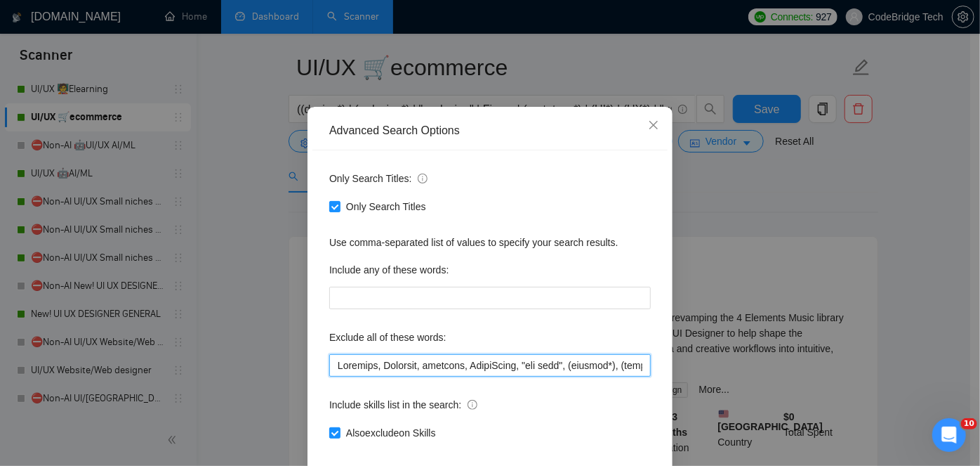
click at [329, 376] on input "text" at bounding box center [490, 365] width 322 height 22
paste input "NSFW, nude, "adult site","
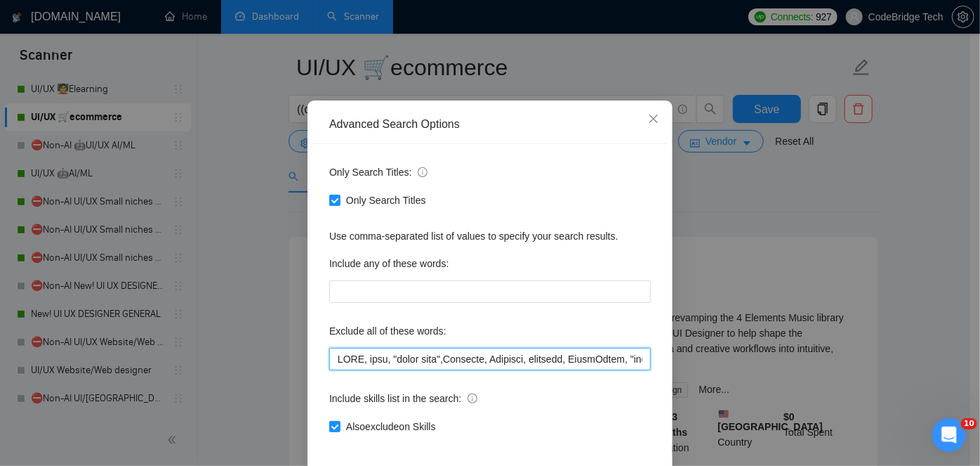
scroll to position [118, 0]
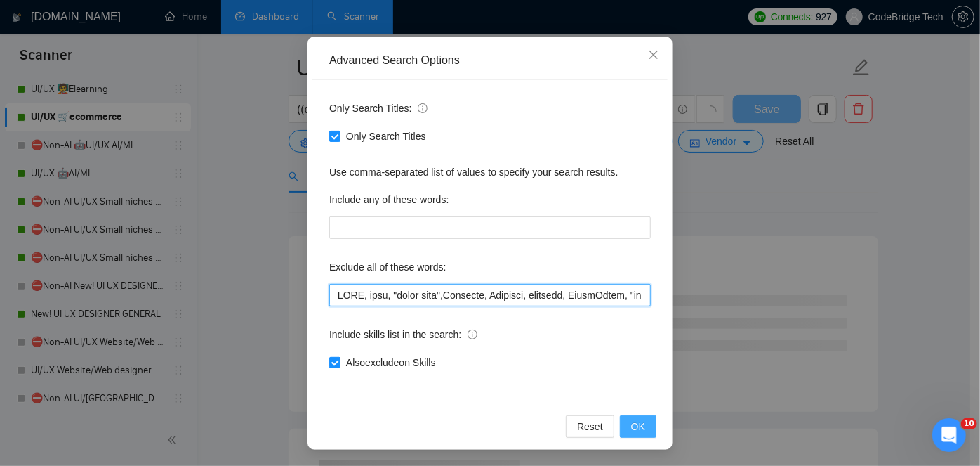
type input "NSFW, nude, "adult site",Airtable, Wearable, hardware, SmartSuite, "hub spot", …"
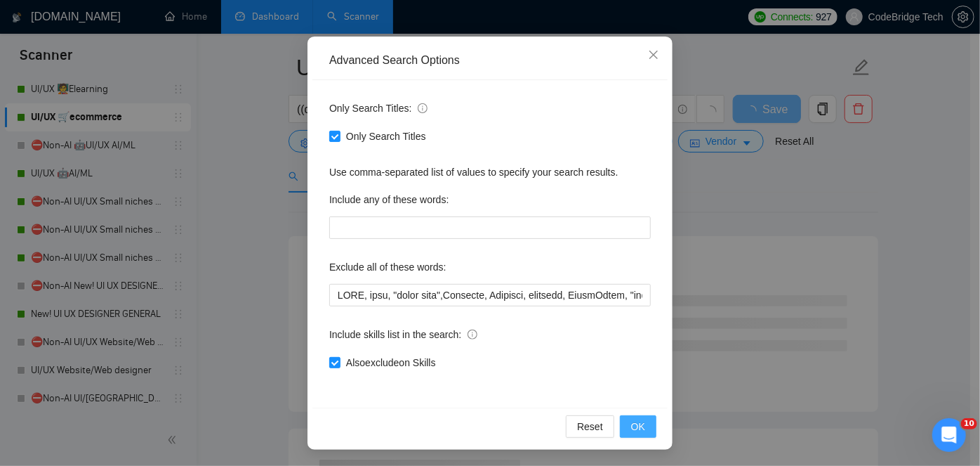
click at [645, 421] on button "OK" at bounding box center [638, 426] width 37 height 22
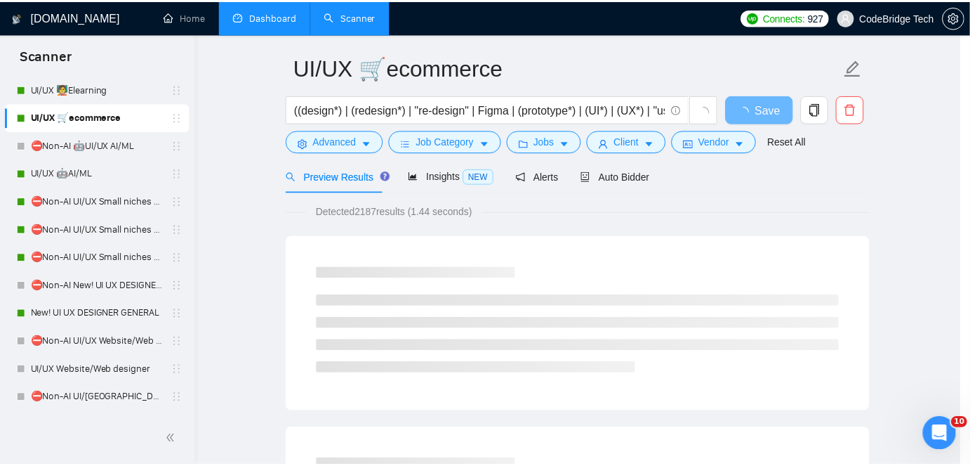
scroll to position [48, 0]
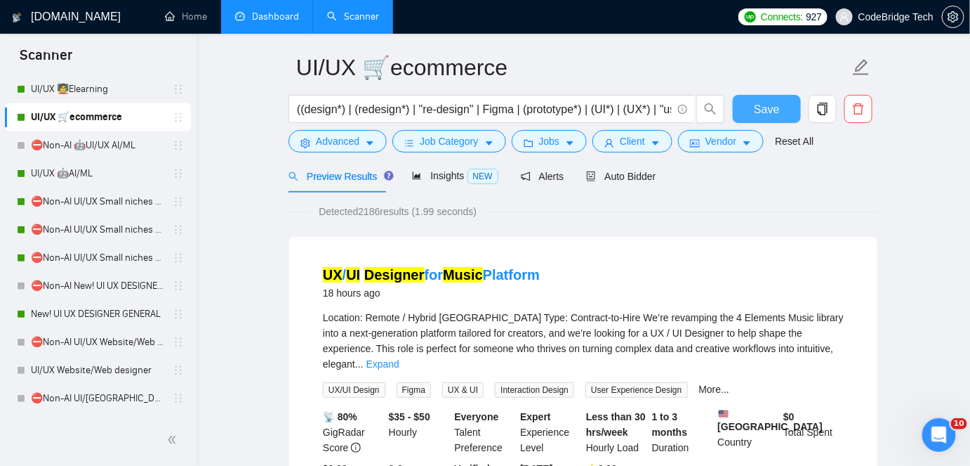
click at [761, 102] on span "Save" at bounding box center [766, 109] width 25 height 18
click at [642, 176] on span "Auto Bidder" at bounding box center [621, 176] width 70 height 11
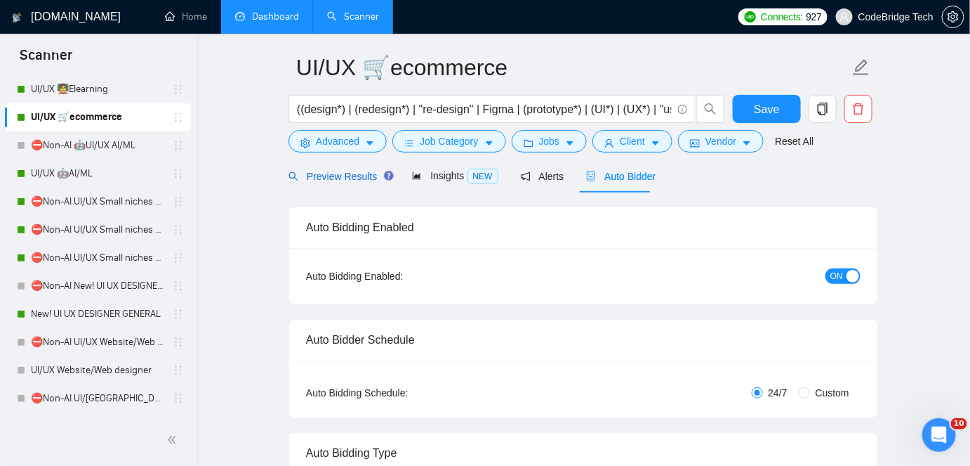
click at [310, 172] on span "Preview Results" at bounding box center [339, 176] width 101 height 11
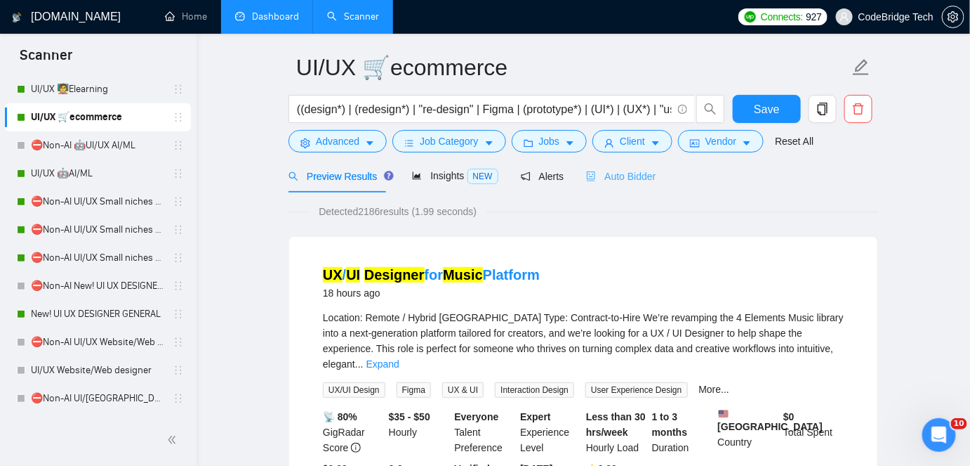
click at [586, 191] on div "Auto Bidder" at bounding box center [621, 175] width 70 height 33
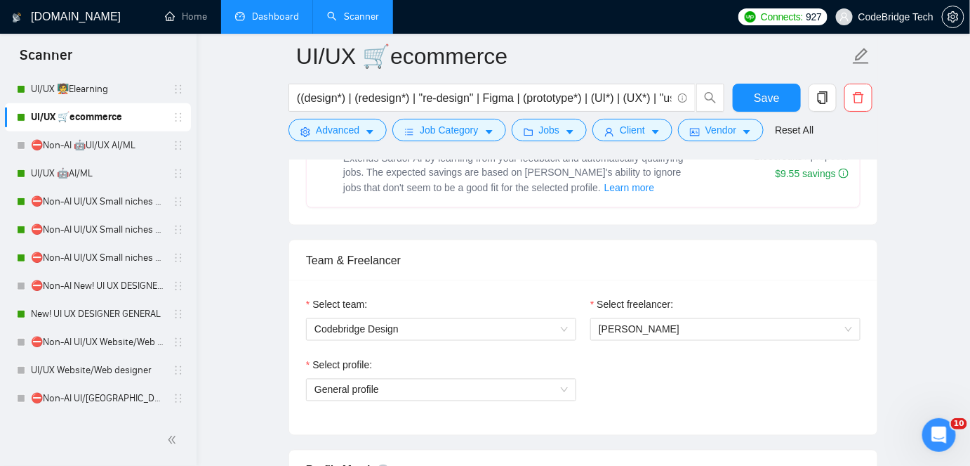
scroll to position [646, 0]
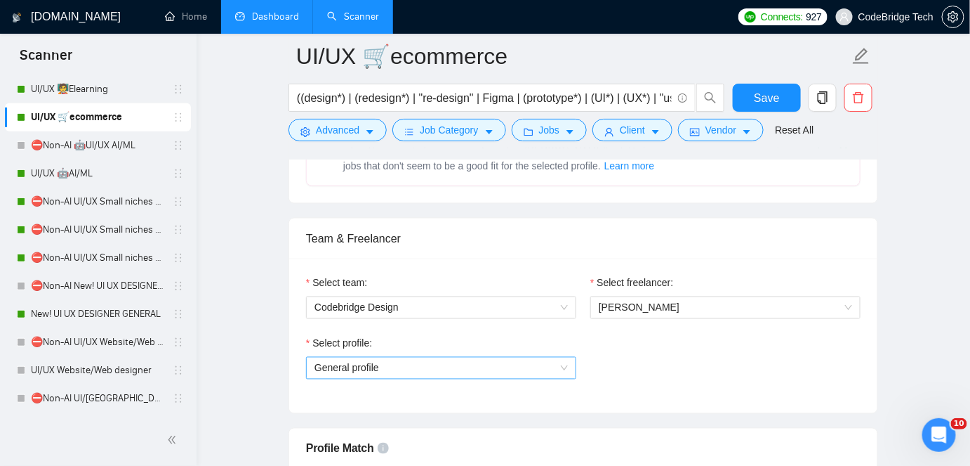
click at [417, 366] on span "General profile" at bounding box center [442, 367] width 254 height 21
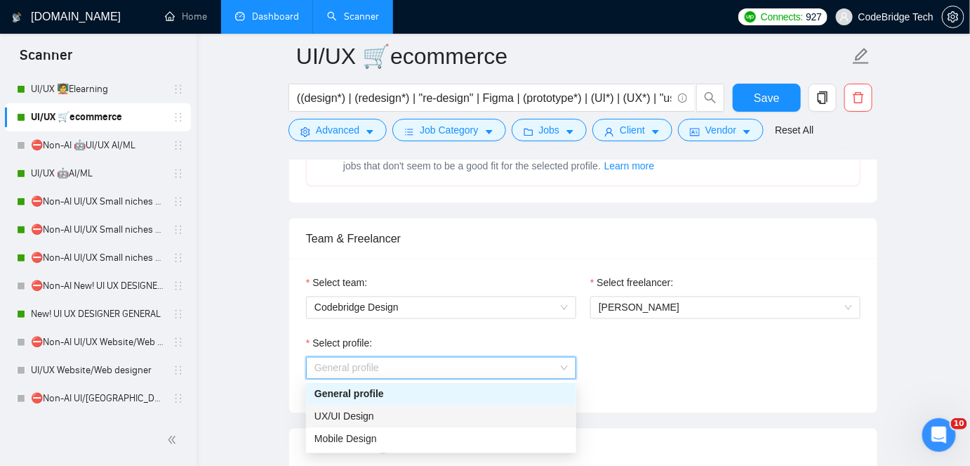
click at [344, 409] on div "UX/UI Design" at bounding box center [442, 416] width 254 height 15
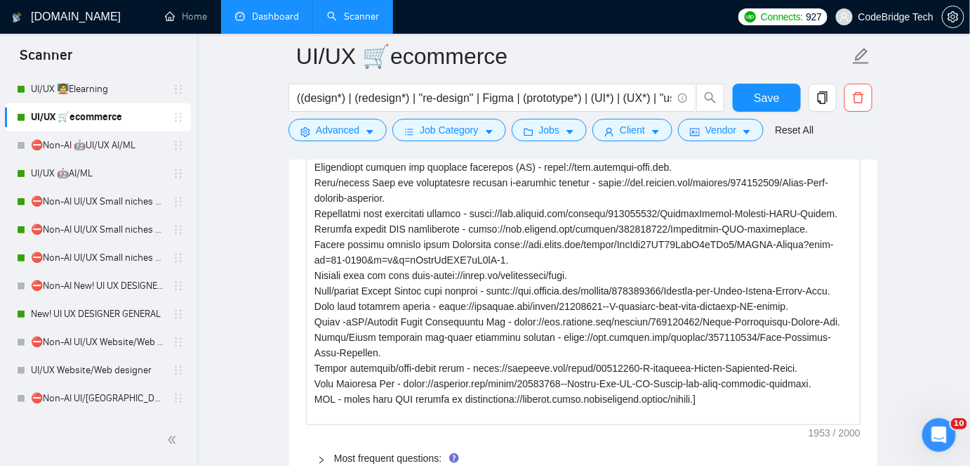
scroll to position [2242, 0]
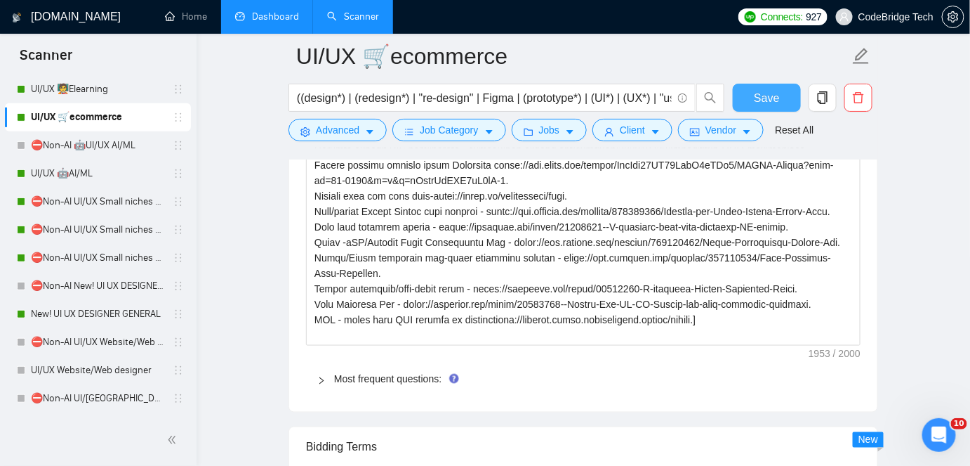
click at [755, 91] on button "Save" at bounding box center [767, 98] width 68 height 28
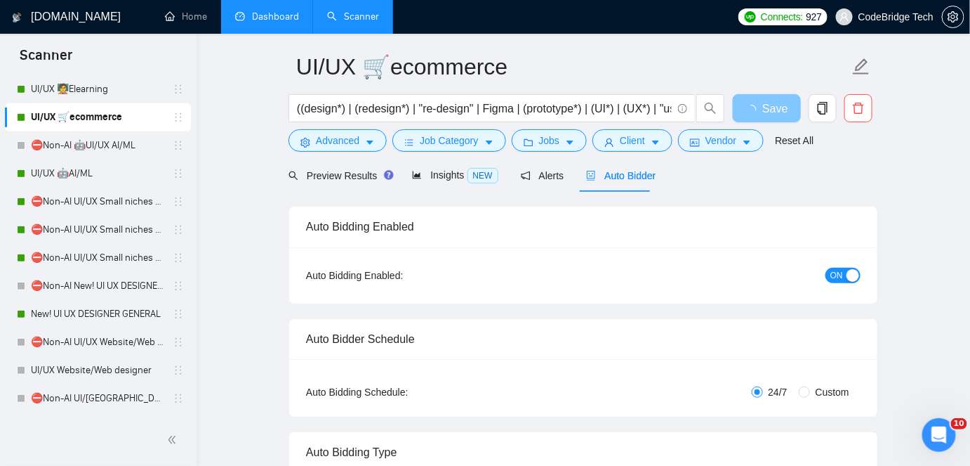
scroll to position [0, 0]
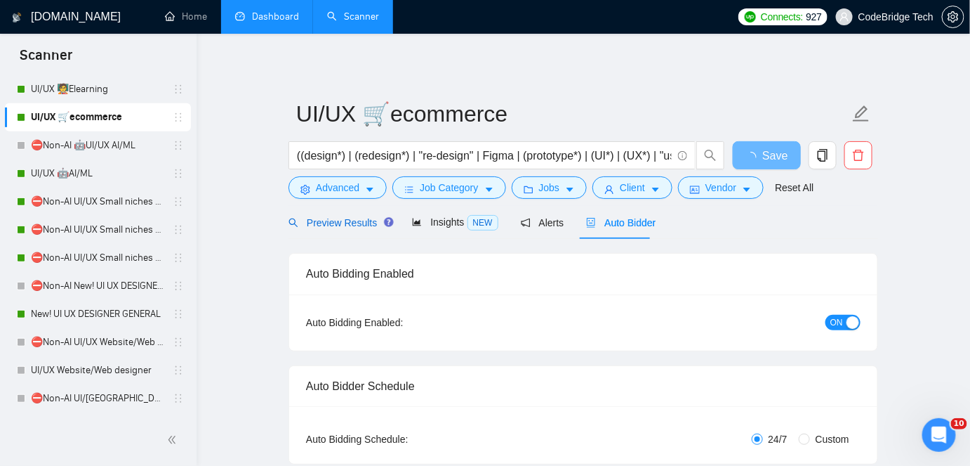
click at [352, 225] on span "Preview Results" at bounding box center [339, 222] width 101 height 11
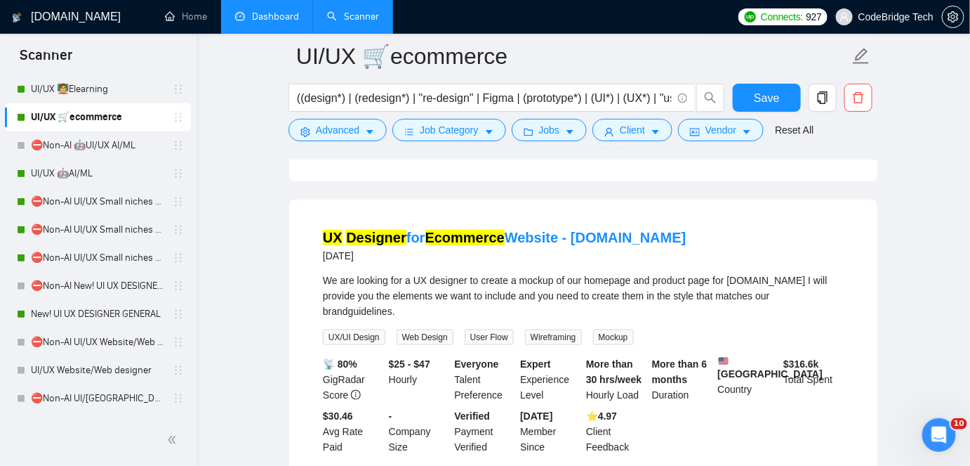
scroll to position [383, 0]
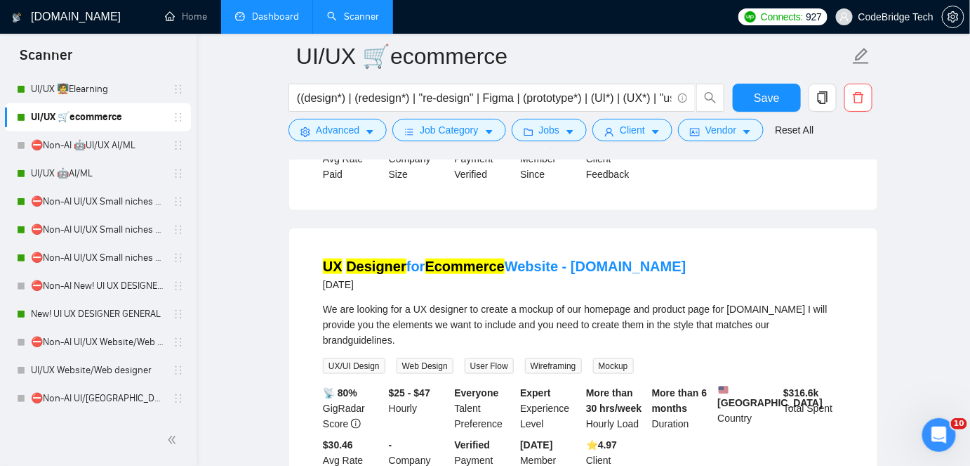
click at [511, 307] on div "We are looking for a UX designer to create a mockup of our homepage and product…" at bounding box center [583, 324] width 521 height 46
click at [517, 265] on link "UX Designer for Ecommerce Website - [DOMAIN_NAME]" at bounding box center [505, 265] width 364 height 15
click at [375, 301] on div "We are looking for a UX designer to create a mockup of our homepage and product…" at bounding box center [583, 324] width 521 height 46
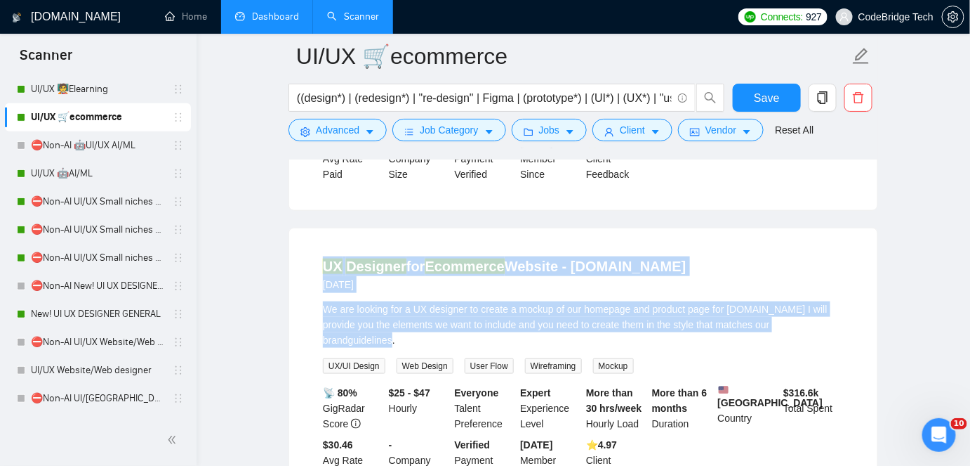
drag, startPoint x: 812, startPoint y: 317, endPoint x: 317, endPoint y: 246, distance: 500.2
click at [317, 246] on li "UX Designer for Ecommerce Website - [DOMAIN_NAME] [DATE] We are looking for a U…" at bounding box center [583, 369] width 555 height 249
copy li "UX Designer for Ecommerce Website - [DOMAIN_NAME] [DATE] We are looking for a U…"
click at [440, 228] on div "UX Designer for Ecommerce Website - [DOMAIN_NAME] [DATE] We are looking for a U…" at bounding box center [583, 369] width 588 height 283
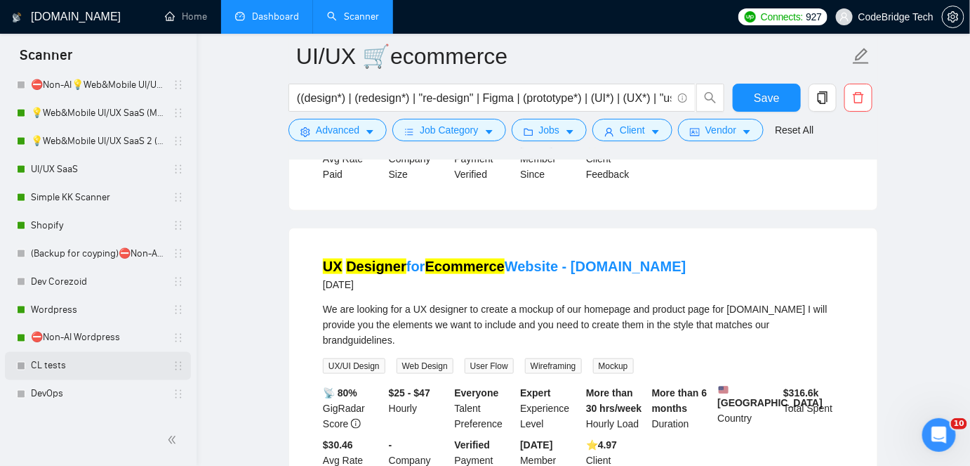
scroll to position [656, 0]
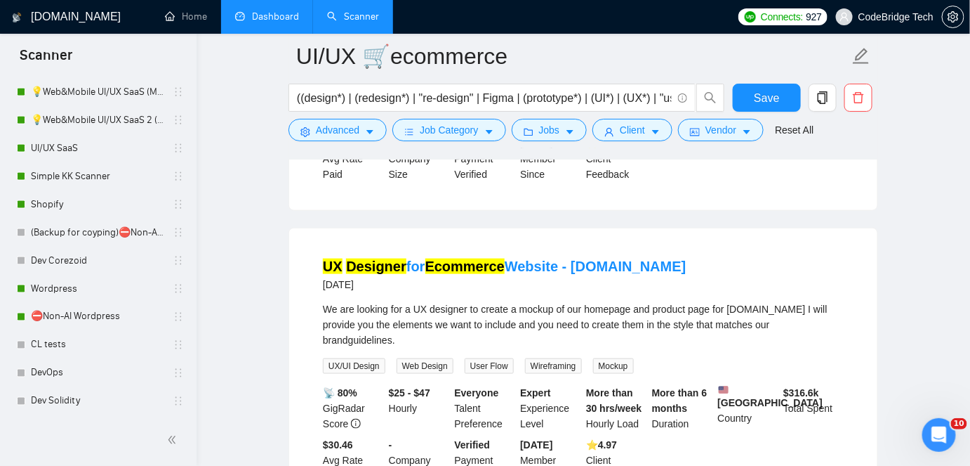
drag, startPoint x: 59, startPoint y: 341, endPoint x: 417, endPoint y: 169, distance: 397.6
click at [59, 341] on link "CL tests" at bounding box center [97, 345] width 133 height 28
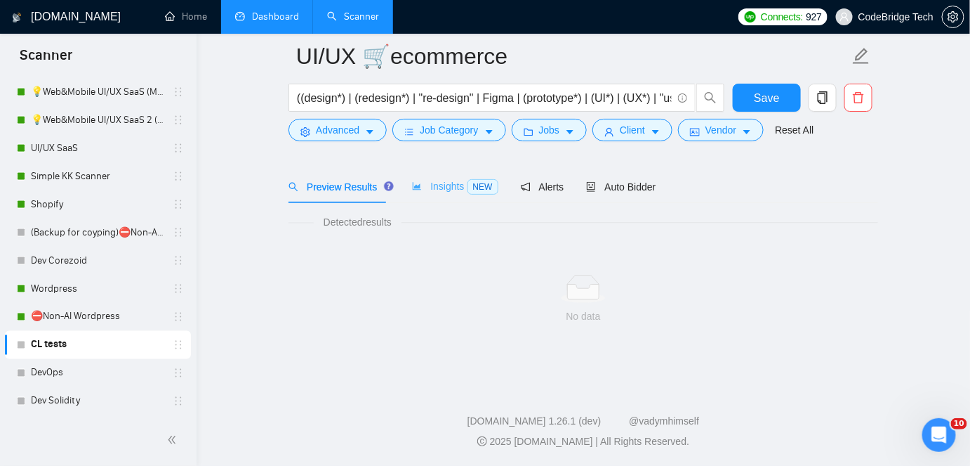
scroll to position [46, 0]
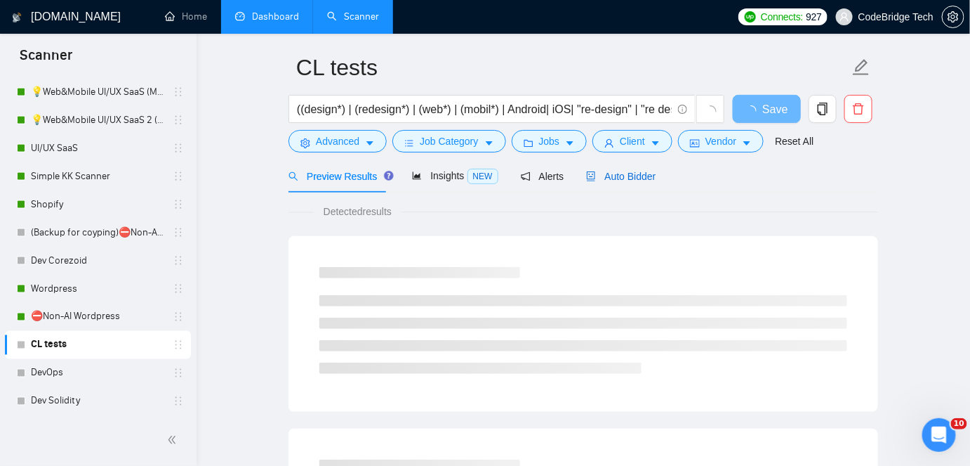
click at [602, 171] on span "Auto Bidder" at bounding box center [621, 176] width 70 height 11
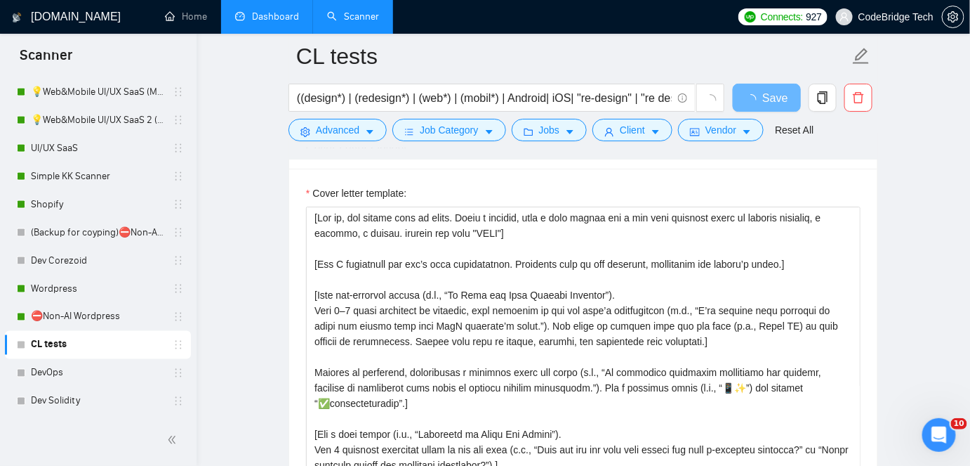
scroll to position [1640, 0]
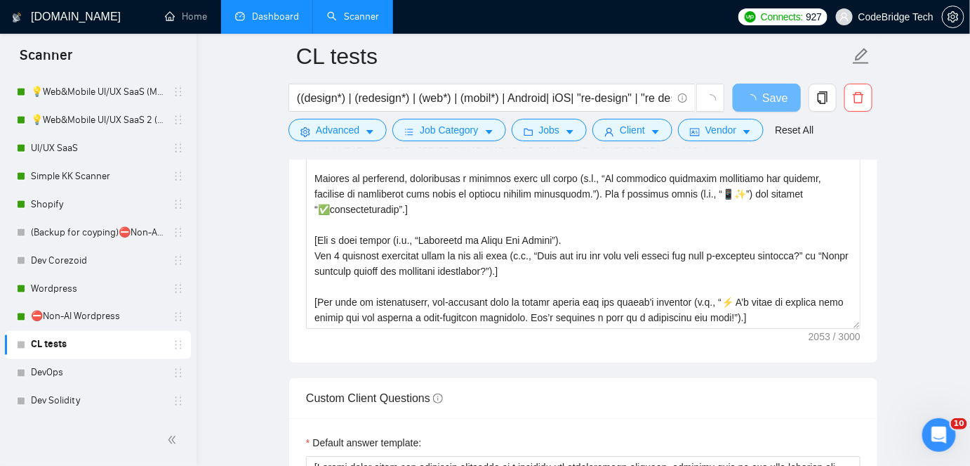
drag, startPoint x: 942, startPoint y: 258, endPoint x: 942, endPoint y: 287, distance: 28.8
click at [942, 287] on main "CL tests ((design*) | (redesign*) | (web*) | (mobil*) | Android| iOS| "re-desig…" at bounding box center [583, 467] width 729 height 4103
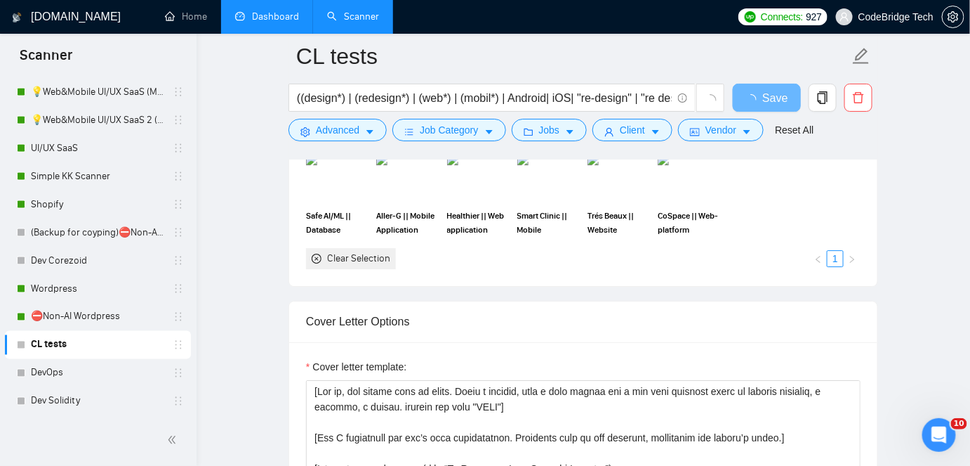
scroll to position [1512, 0]
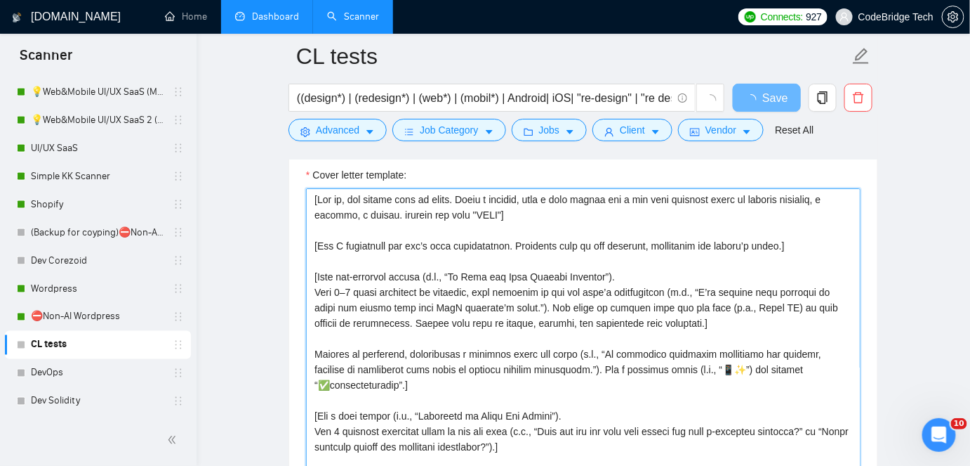
click at [684, 213] on textarea "Cover letter template:" at bounding box center [583, 346] width 555 height 316
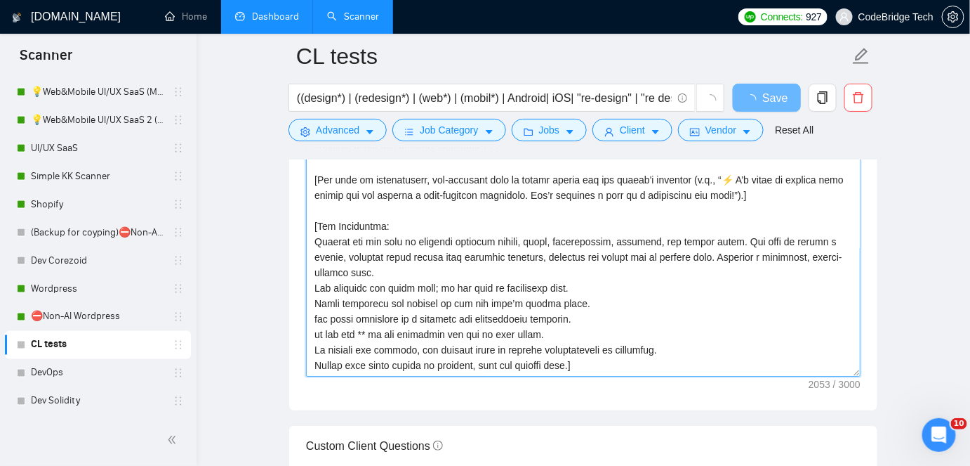
scroll to position [106, 0]
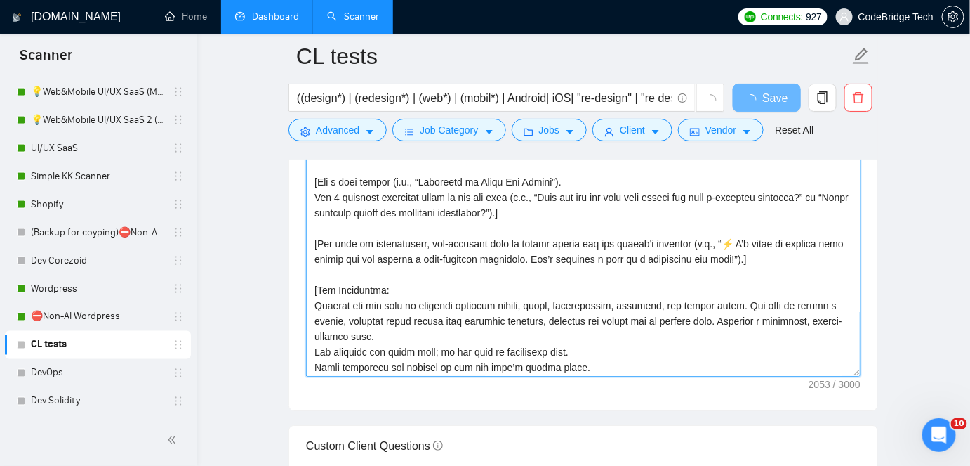
click at [398, 270] on textarea "Cover letter template:" at bounding box center [583, 218] width 555 height 316
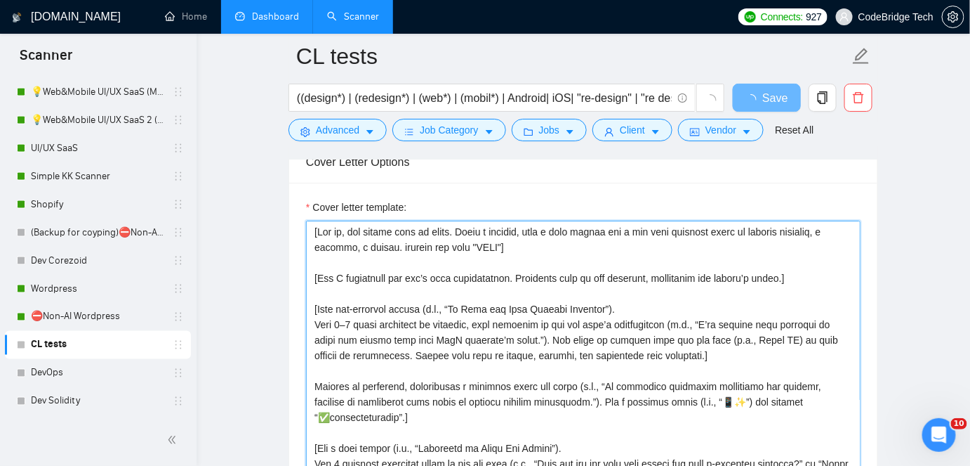
scroll to position [1320, 0]
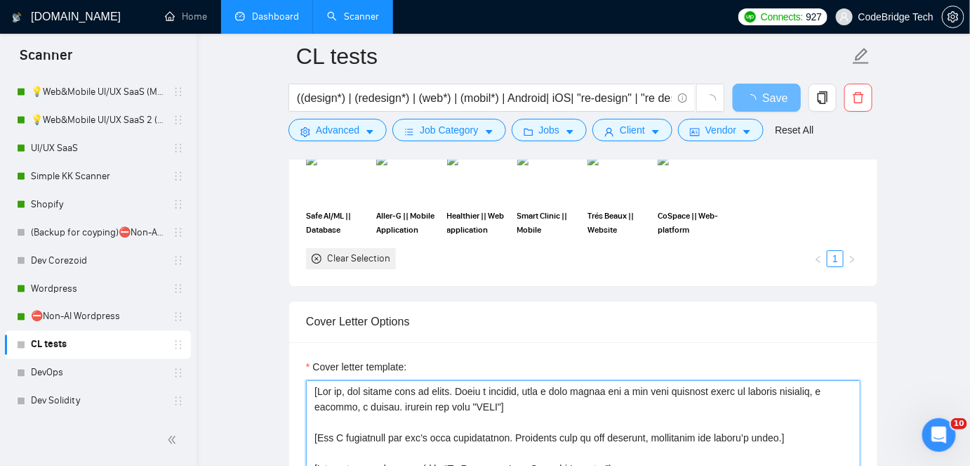
drag, startPoint x: 784, startPoint y: 265, endPoint x: 265, endPoint y: 291, distance: 519.6
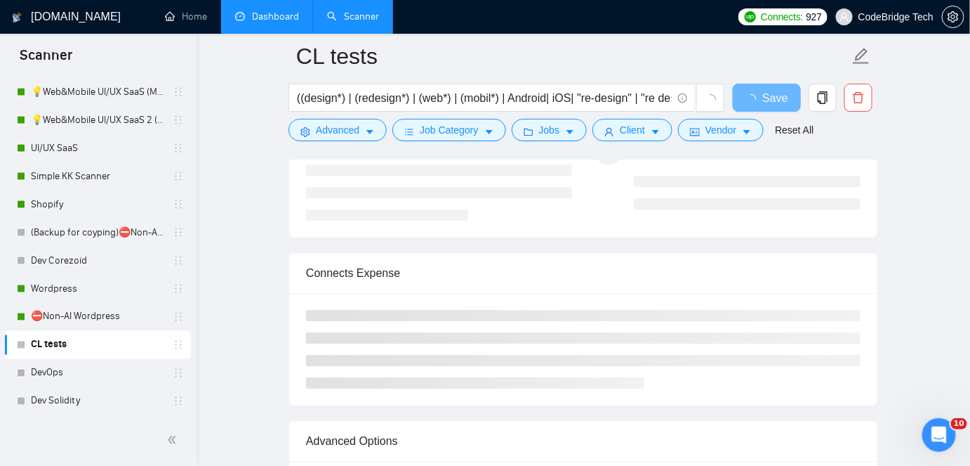
scroll to position [2916, 0]
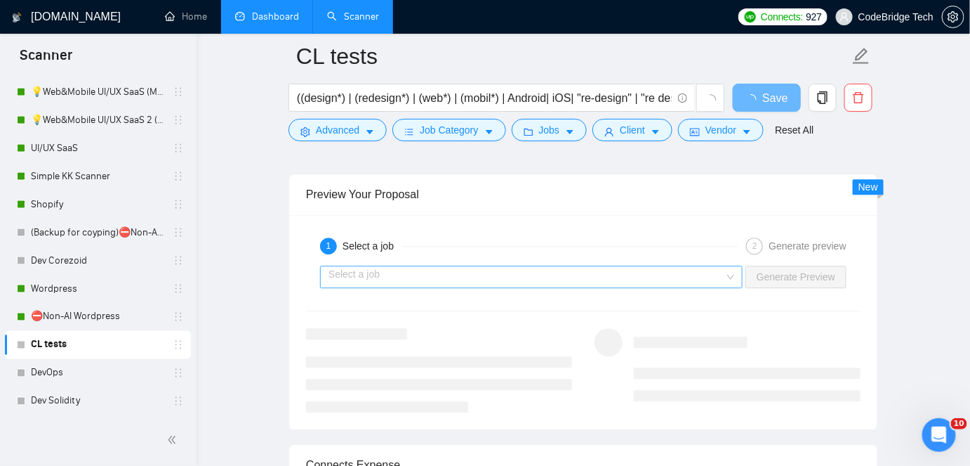
type textarea "[Key Guidelines: Analyze the job post to identify required skills, tools, deliv…"
click at [601, 272] on input "search" at bounding box center [527, 276] width 396 height 21
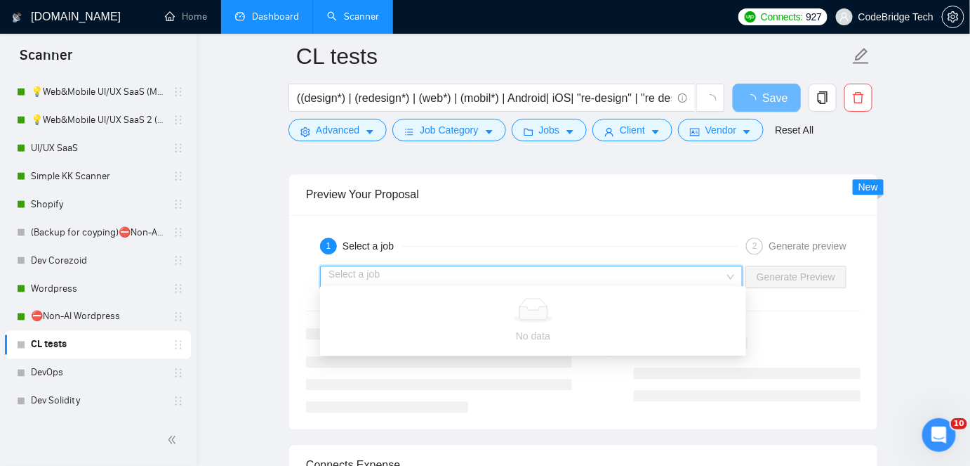
click at [600, 269] on input "search" at bounding box center [527, 276] width 396 height 21
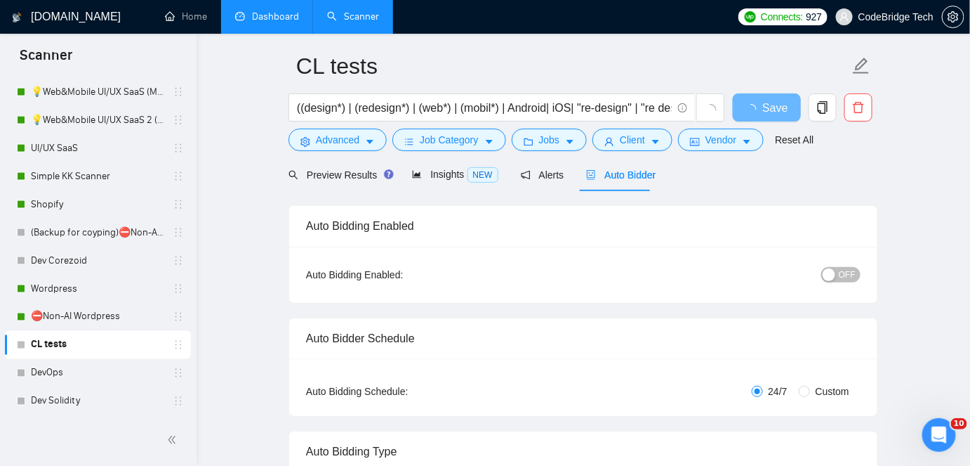
scroll to position [0, 0]
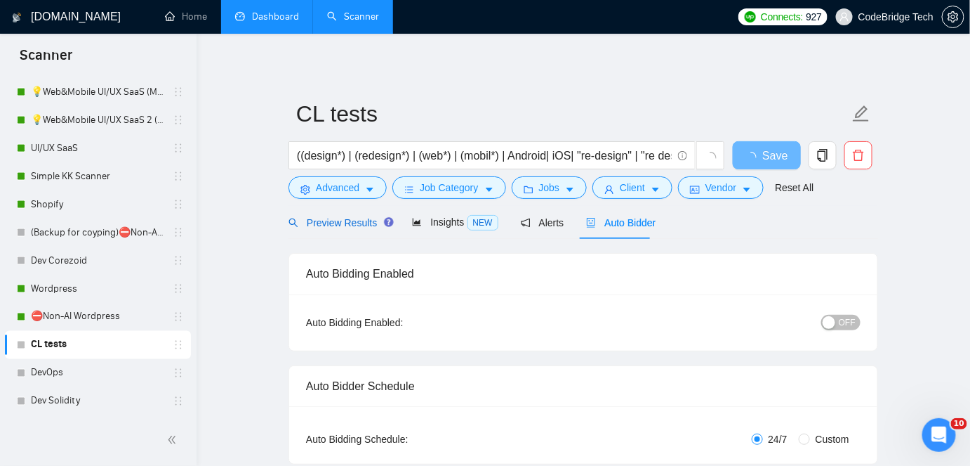
click at [344, 219] on span "Preview Results" at bounding box center [339, 222] width 101 height 11
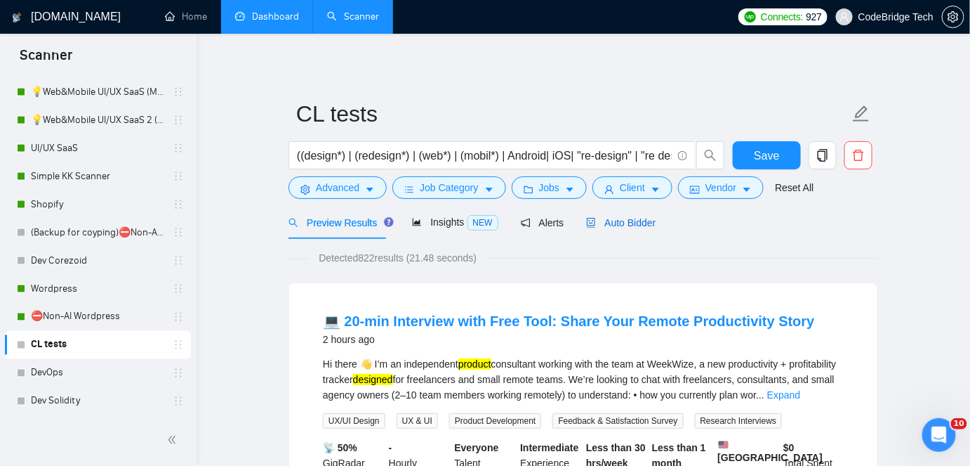
click at [610, 219] on span "Auto Bidder" at bounding box center [621, 222] width 70 height 11
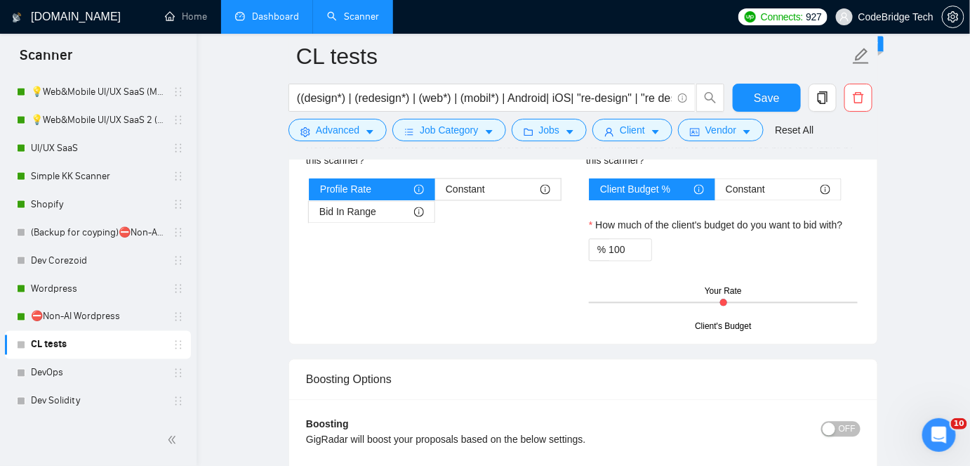
scroll to position [2940, 0]
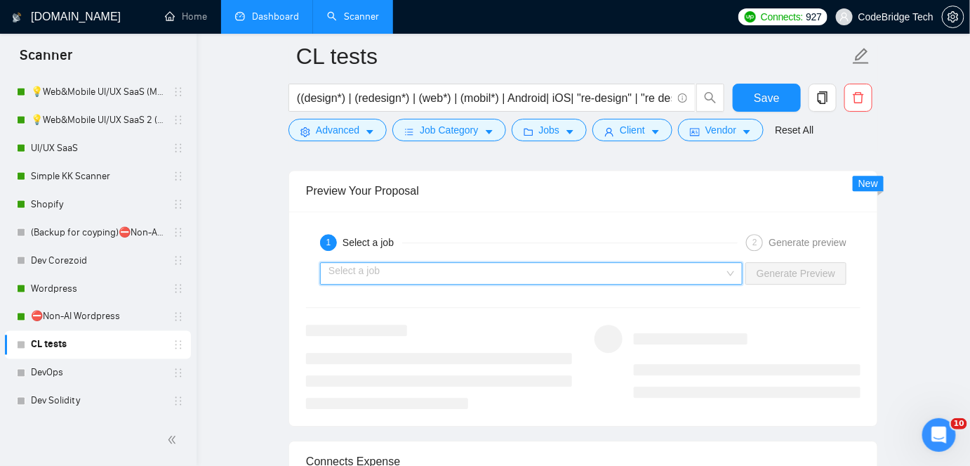
click at [588, 268] on input "search" at bounding box center [527, 273] width 396 height 21
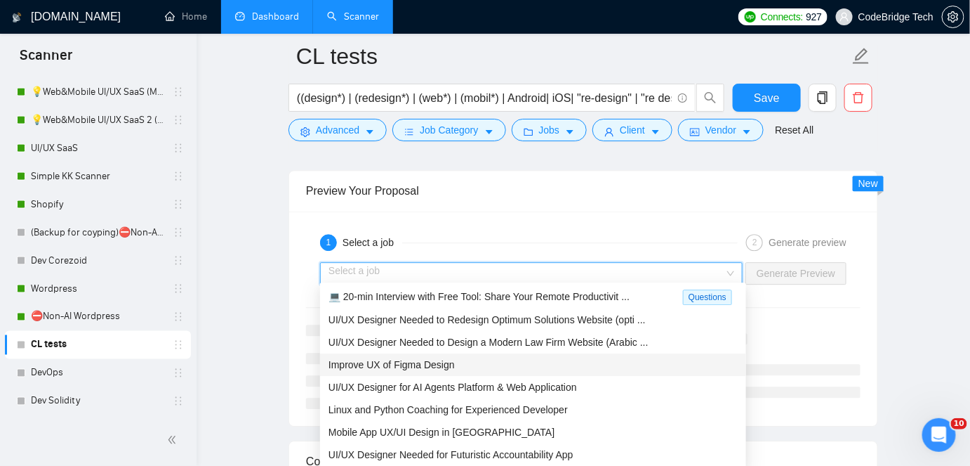
click at [493, 357] on div "Improve UX of Figma Design" at bounding box center [533, 364] width 409 height 15
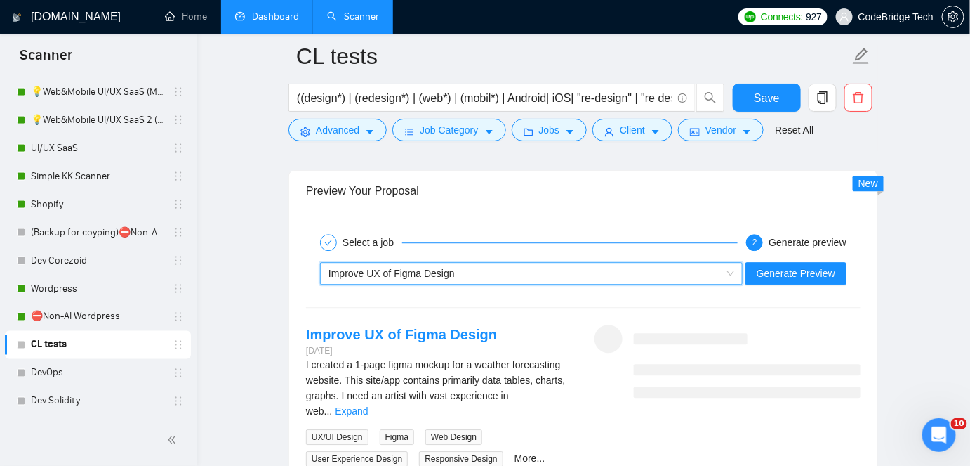
scroll to position [3067, 0]
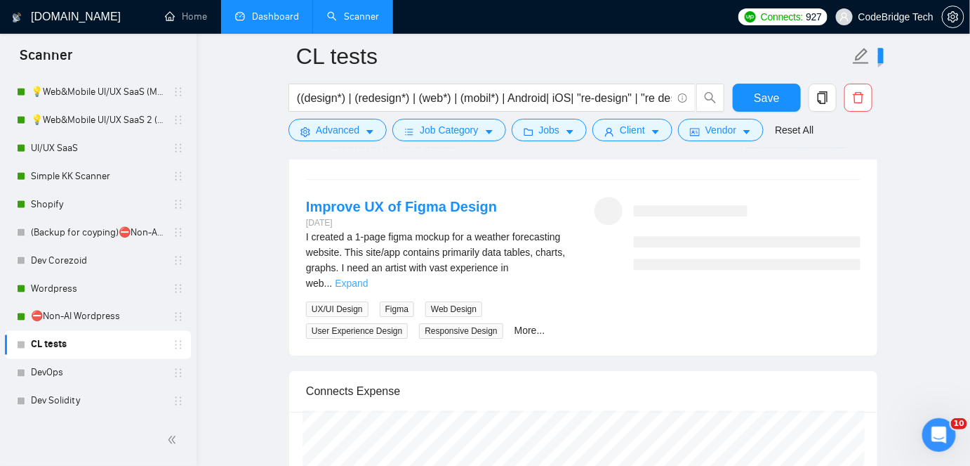
click at [368, 277] on link "Expand" at bounding box center [351, 282] width 33 height 11
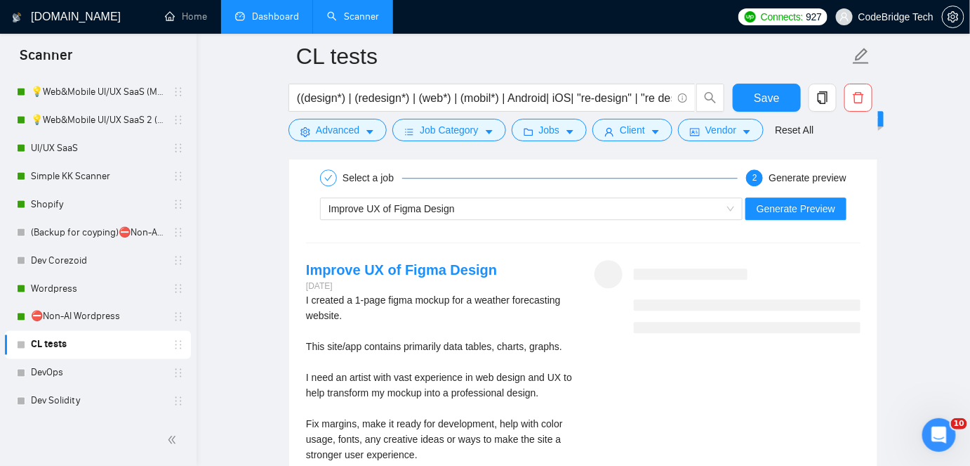
scroll to position [3003, 0]
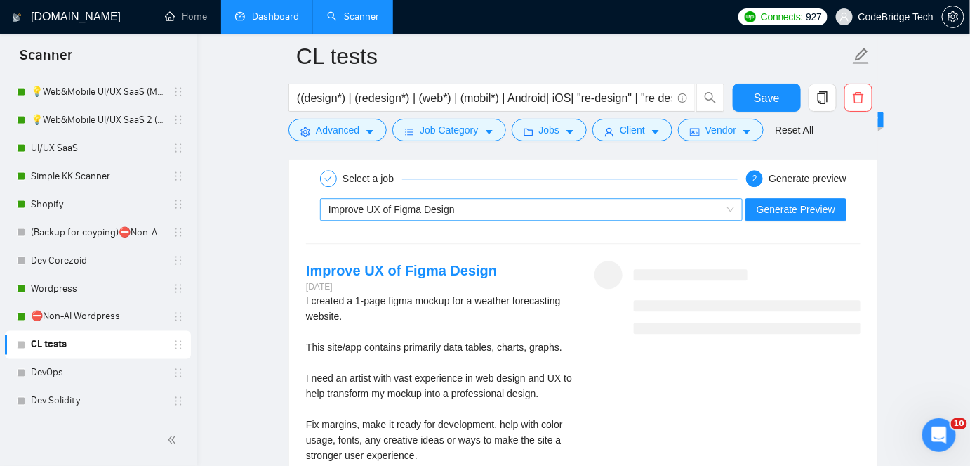
click at [541, 209] on div "Improve UX of Figma Design" at bounding box center [525, 209] width 393 height 21
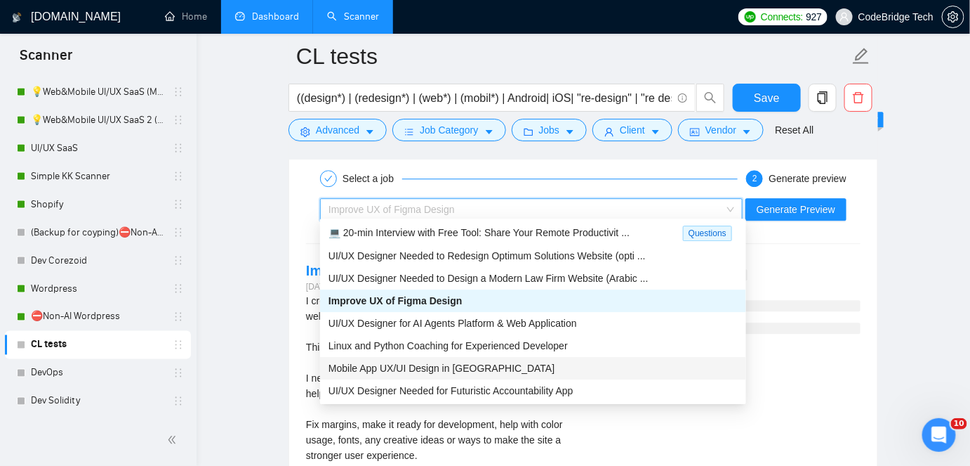
click at [451, 365] on span "Mobile App UX/UI Design in [GEOGRAPHIC_DATA]" at bounding box center [442, 367] width 226 height 11
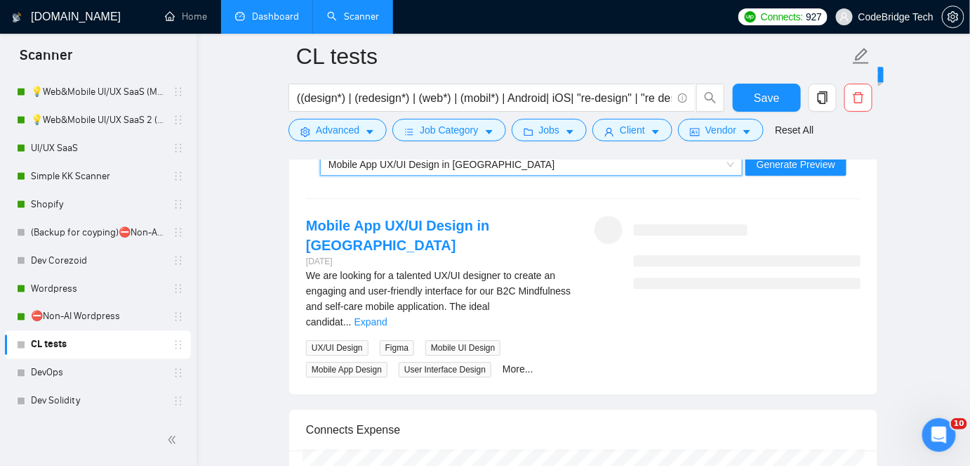
scroll to position [3067, 0]
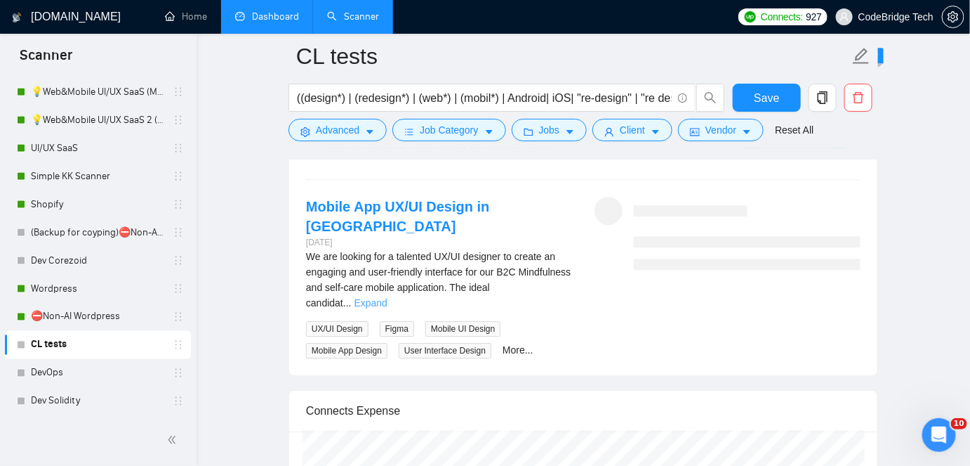
click at [388, 297] on link "Expand" at bounding box center [371, 302] width 33 height 11
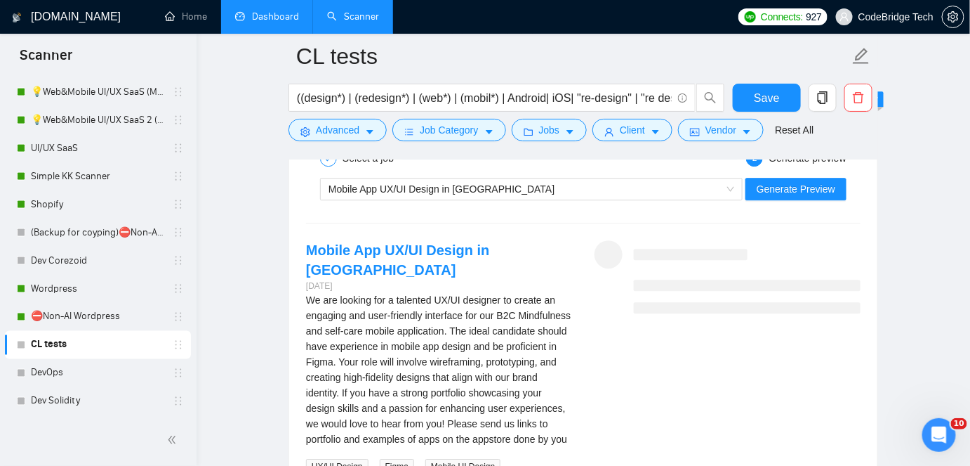
scroll to position [3003, 0]
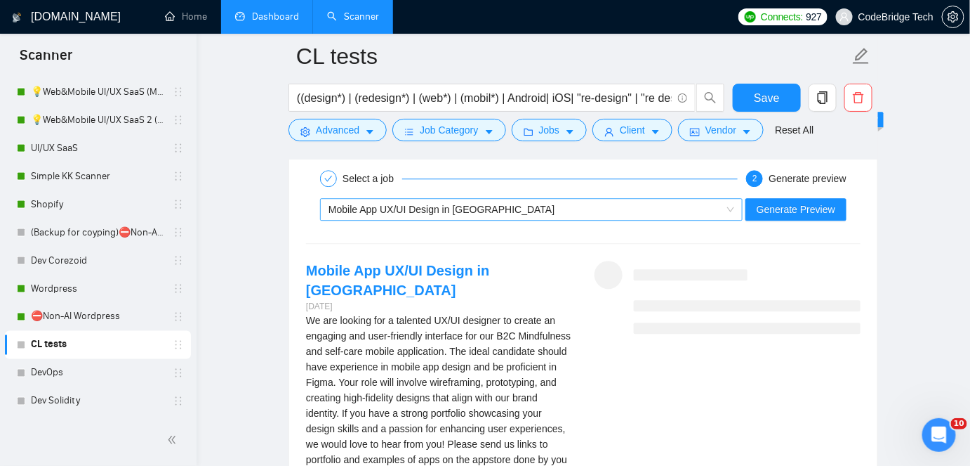
click at [563, 206] on div "Mobile App UX/UI Design in [GEOGRAPHIC_DATA]" at bounding box center [525, 209] width 393 height 21
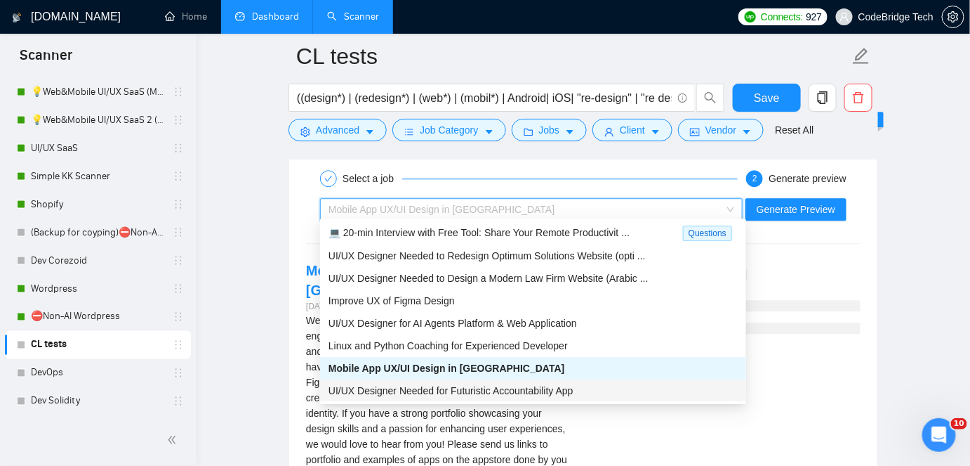
click at [501, 390] on span "UI/UX Designer Needed for Futuristic Accountability App" at bounding box center [451, 390] width 245 height 11
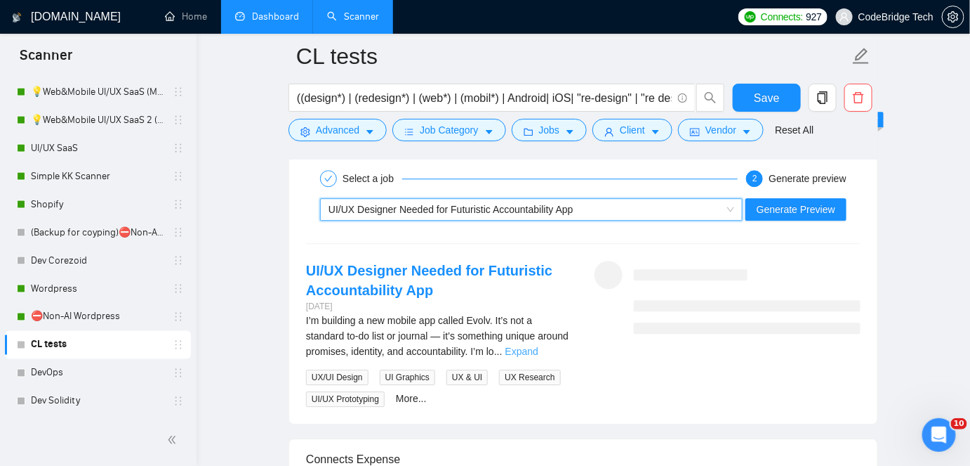
click at [539, 348] on link "Expand" at bounding box center [522, 350] width 33 height 11
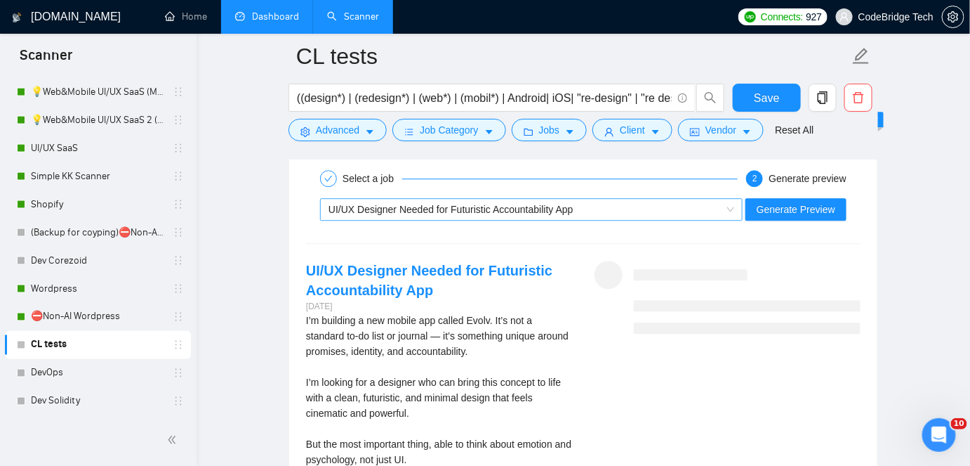
click at [438, 206] on span "UI/UX Designer Needed for Futuristic Accountability App" at bounding box center [451, 209] width 245 height 11
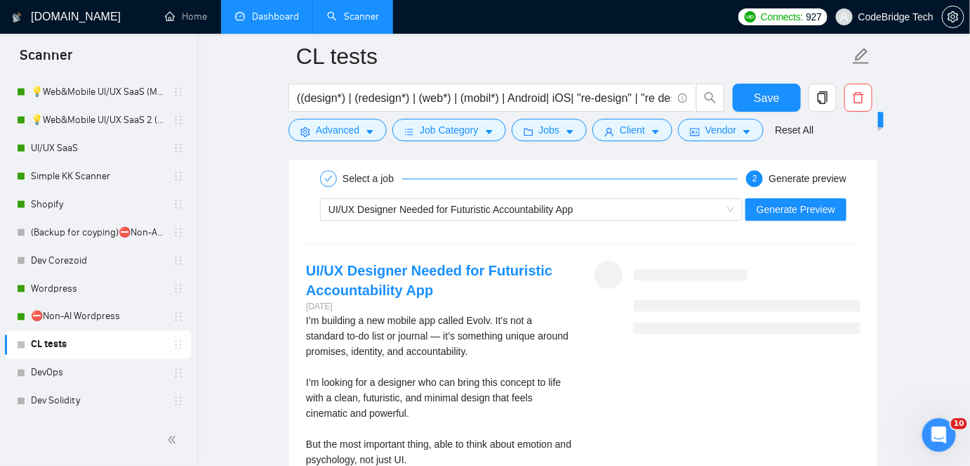
scroll to position [0, 0]
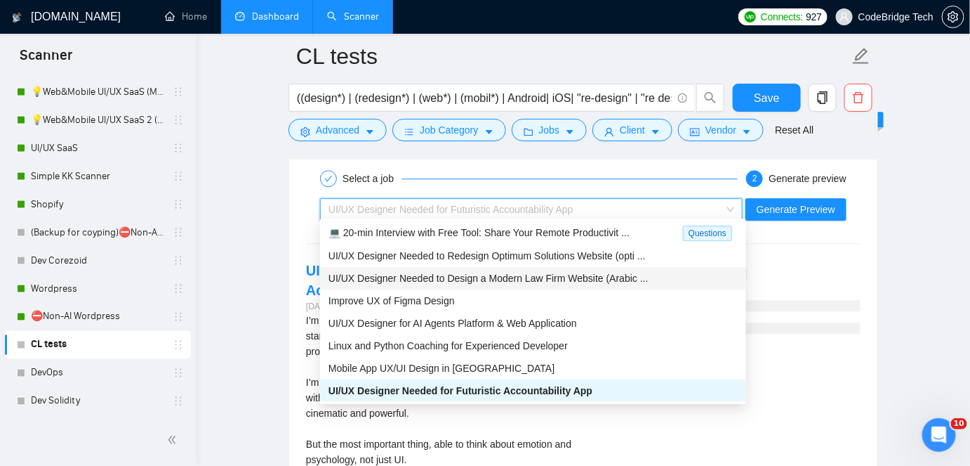
click at [411, 281] on span "UI/UX Designer Needed to Design a Modern Law Firm Website (Arabic ..." at bounding box center [489, 277] width 320 height 11
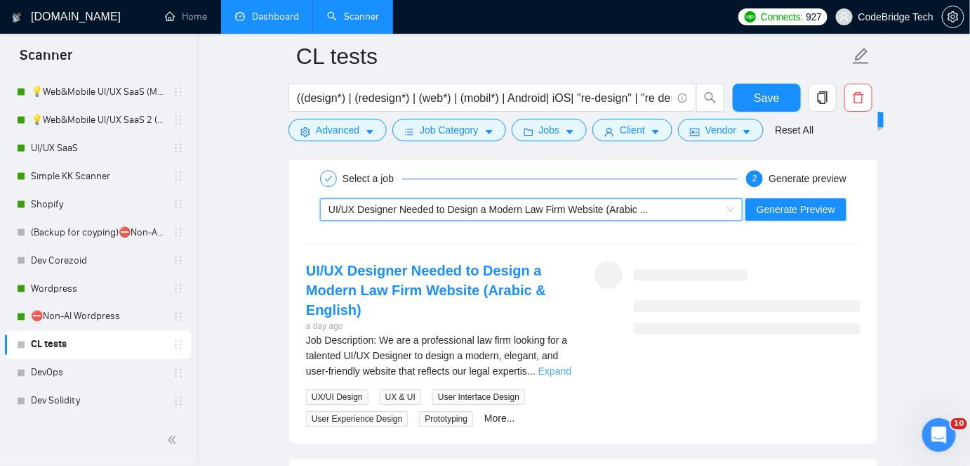
click at [546, 365] on link "Expand" at bounding box center [555, 370] width 33 height 11
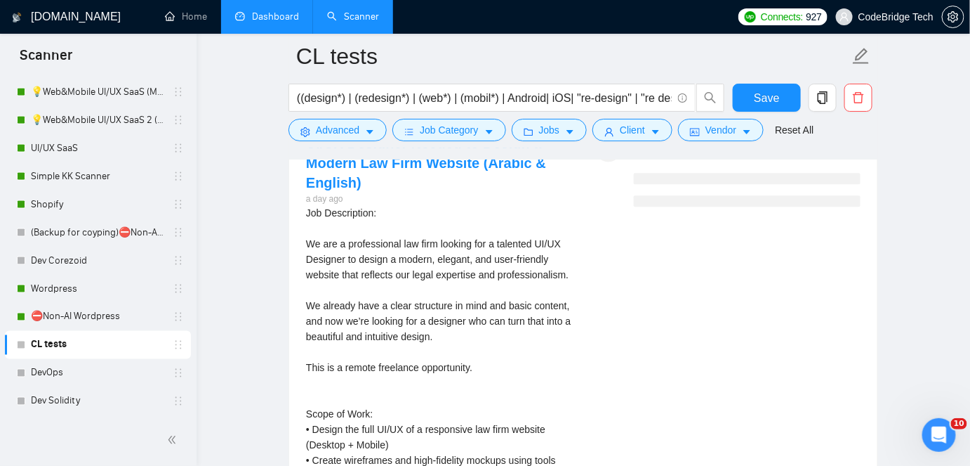
scroll to position [3131, 0]
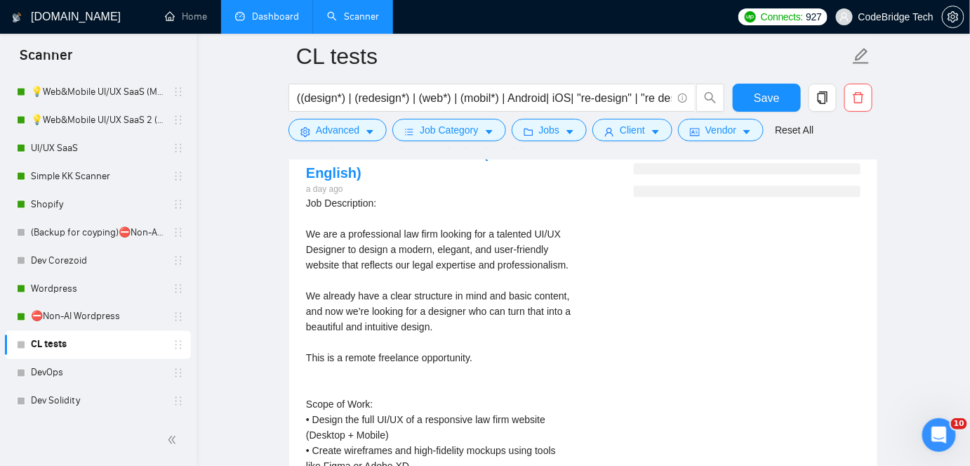
scroll to position [3003, 0]
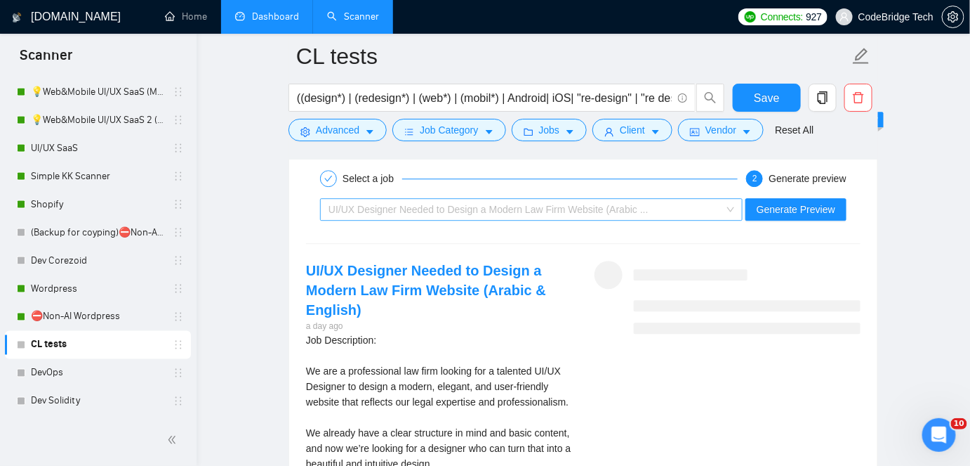
click at [442, 205] on span "UI/UX Designer Needed to Design a Modern Law Firm Website (Arabic ..." at bounding box center [489, 209] width 320 height 11
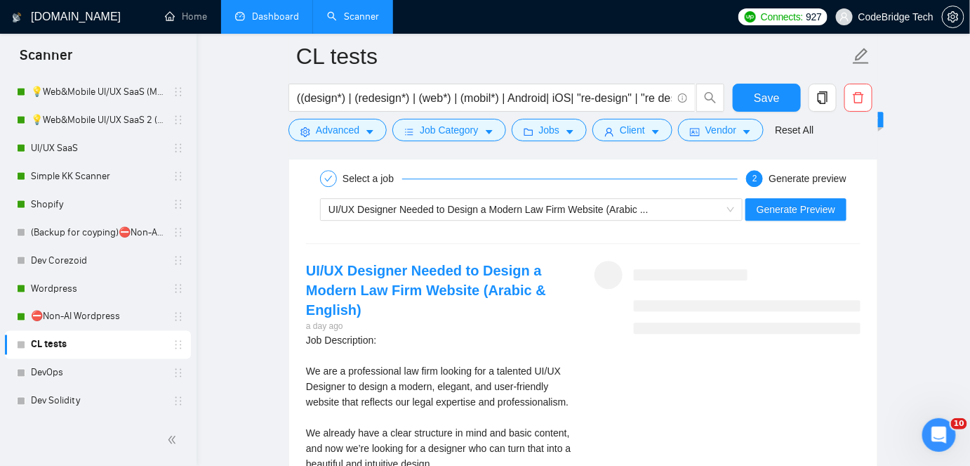
click at [245, 15] on link "Dashboard" at bounding box center [267, 17] width 64 height 12
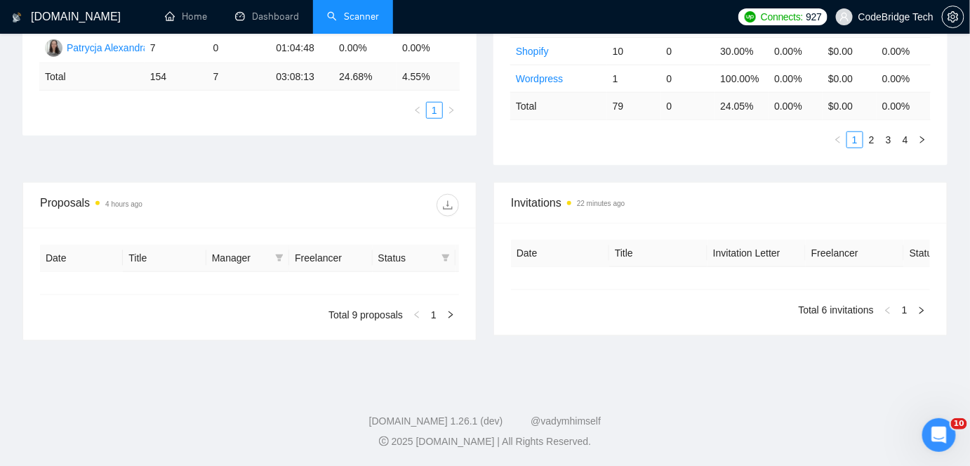
type input "[DATE]"
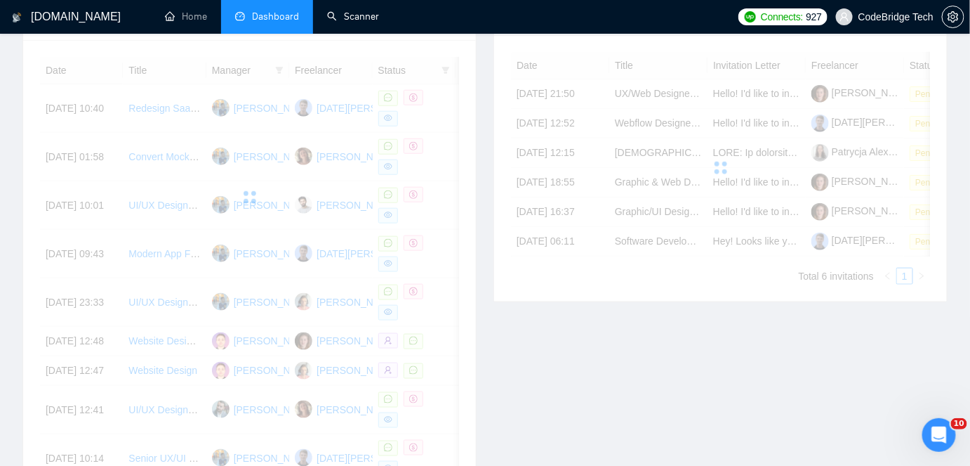
scroll to position [369, 0]
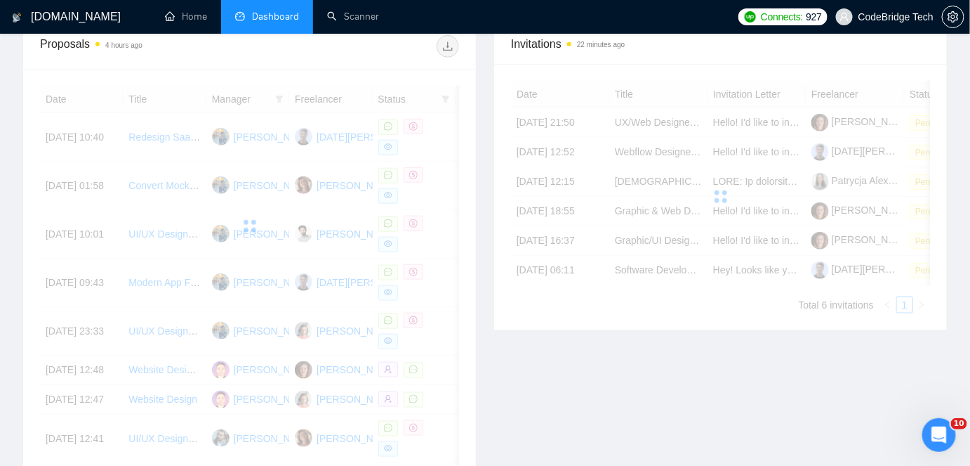
click at [275, 18] on span "Dashboard" at bounding box center [275, 17] width 47 height 12
click at [327, 19] on link "Scanner" at bounding box center [353, 17] width 52 height 12
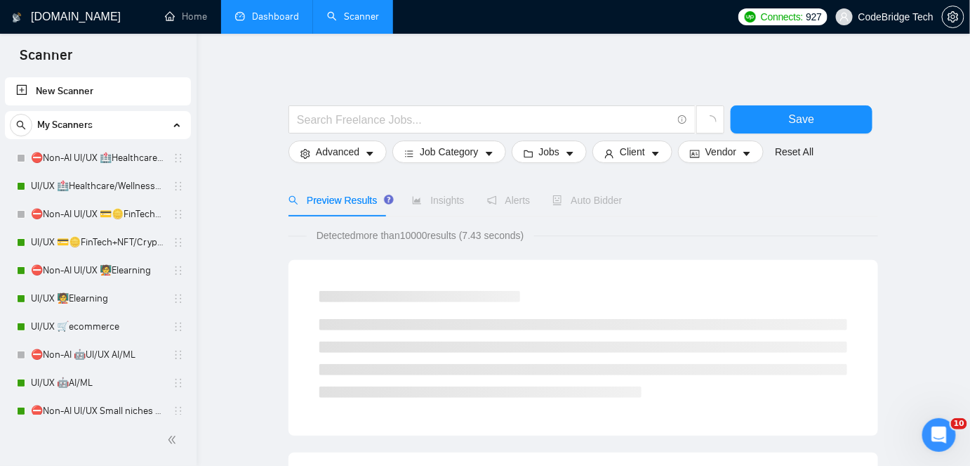
click at [289, 19] on link "Dashboard" at bounding box center [267, 17] width 64 height 12
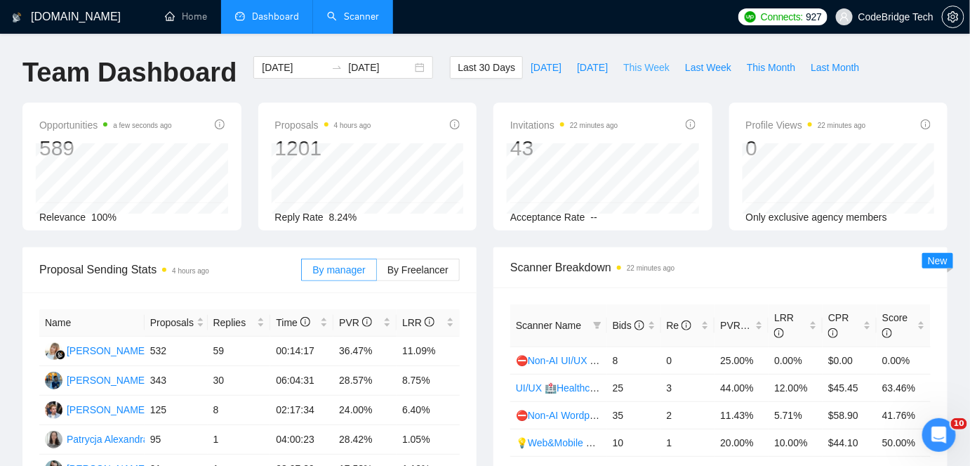
click at [652, 73] on span "This Week" at bounding box center [647, 67] width 46 height 15
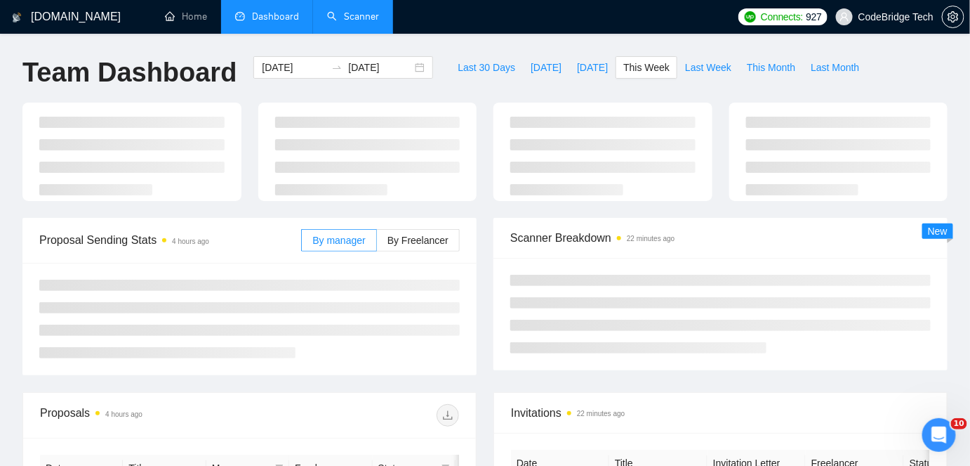
type input "[DATE]"
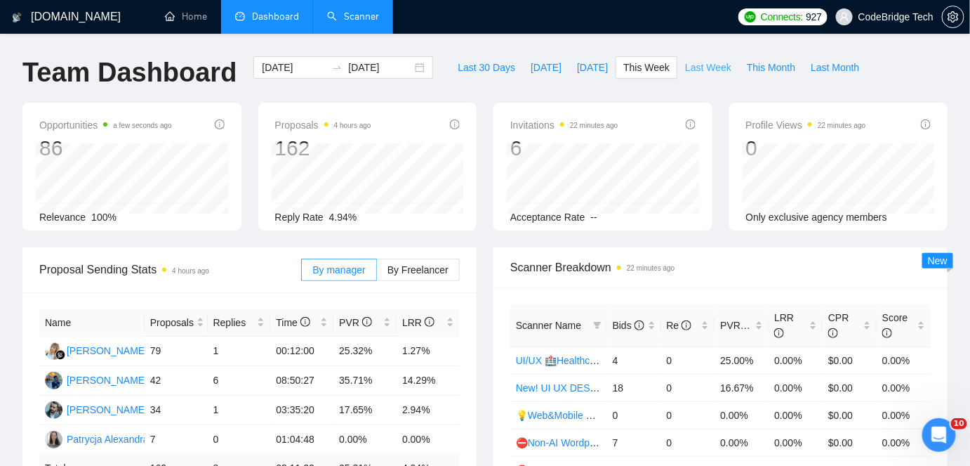
click at [678, 63] on button "Last Week" at bounding box center [709, 67] width 62 height 22
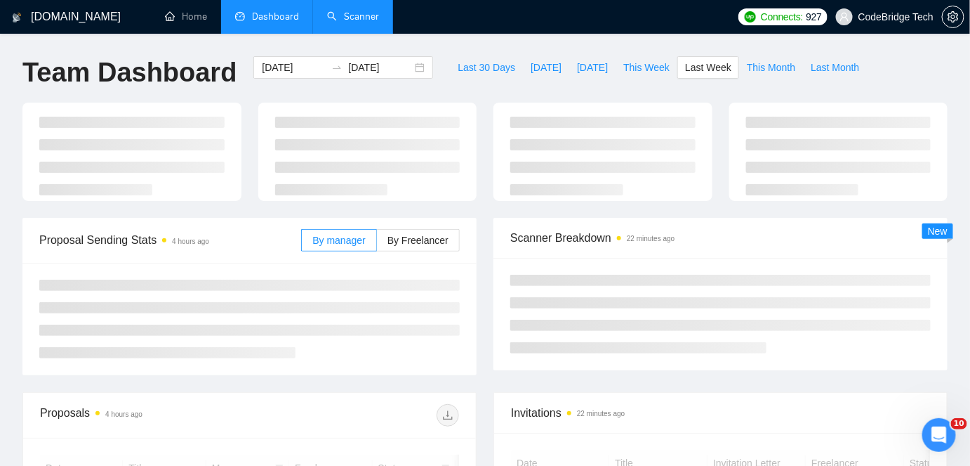
type input "[DATE]"
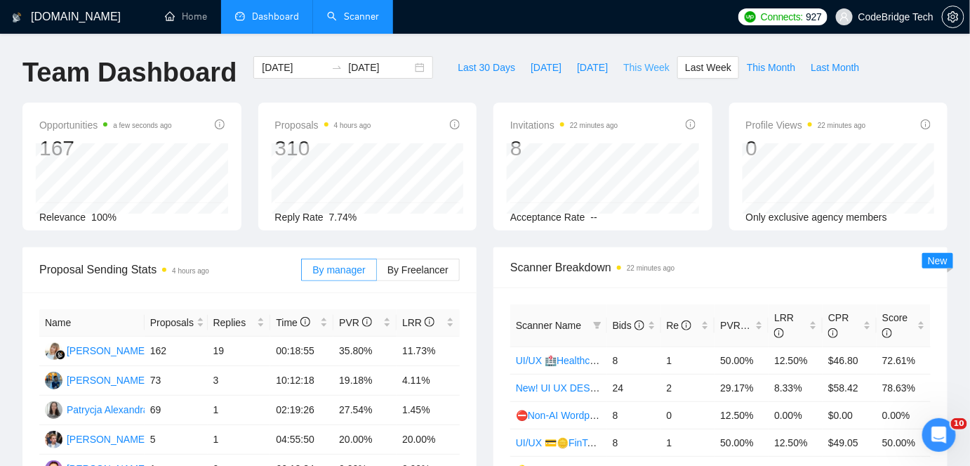
click at [647, 72] on span "This Week" at bounding box center [647, 67] width 46 height 15
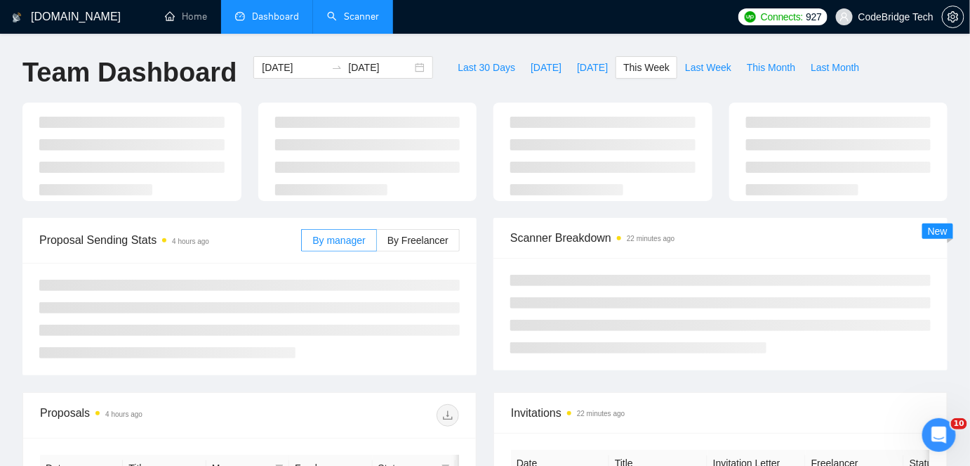
type input "[DATE]"
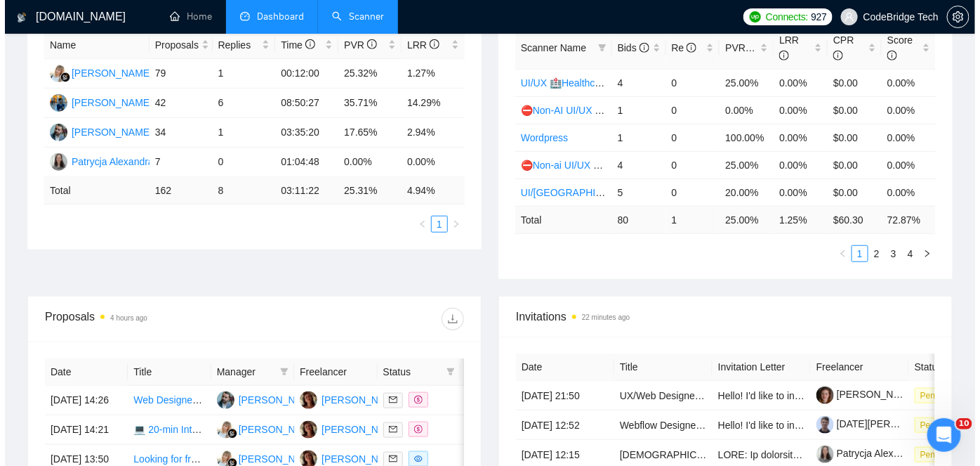
scroll to position [383, 0]
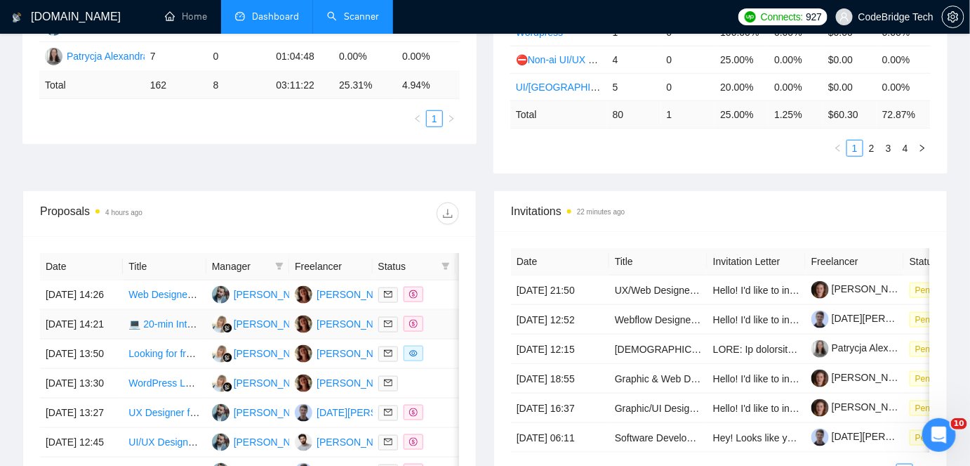
click at [157, 339] on td "💻 20-min Interview with Free Tool: Share Your Remote Productivity Story" at bounding box center [164, 324] width 83 height 29
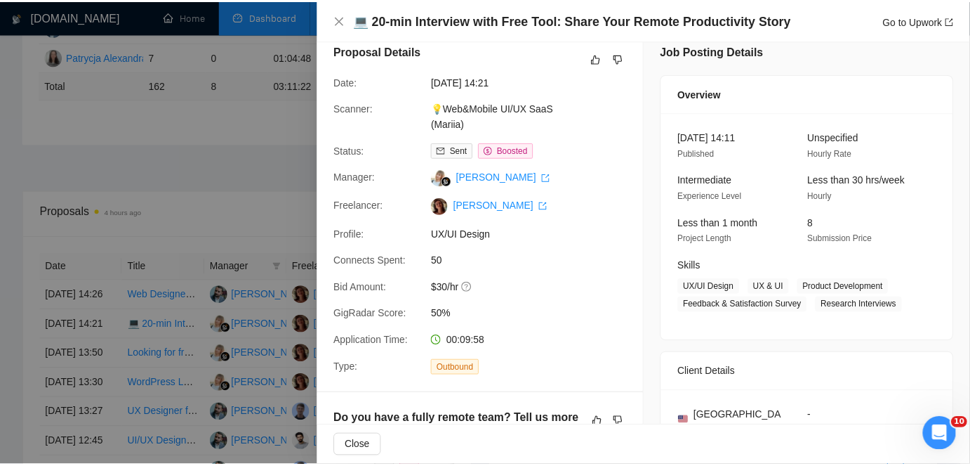
scroll to position [0, 0]
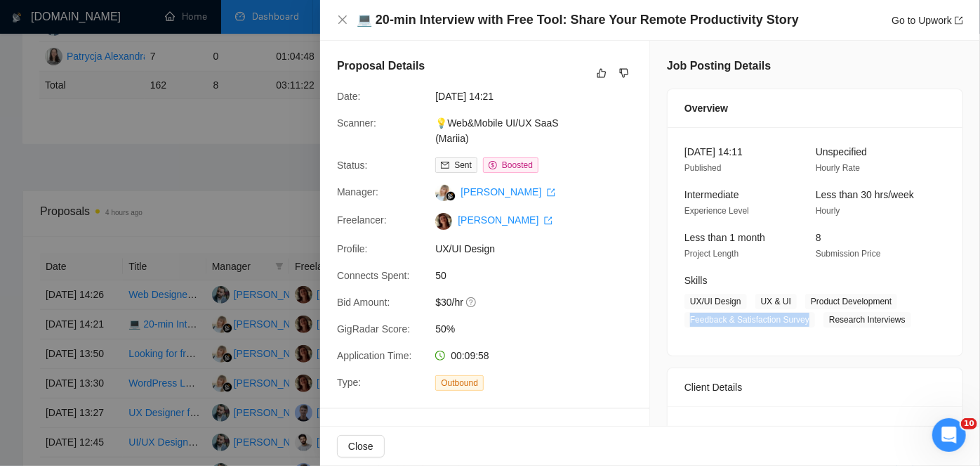
drag, startPoint x: 683, startPoint y: 319, endPoint x: 801, endPoint y: 312, distance: 118.2
click at [801, 312] on span "Feedback & Satisfaction Survey" at bounding box center [750, 319] width 131 height 15
copy span "Feedback & Satisfaction Survey"
click at [202, 157] on div at bounding box center [490, 233] width 980 height 466
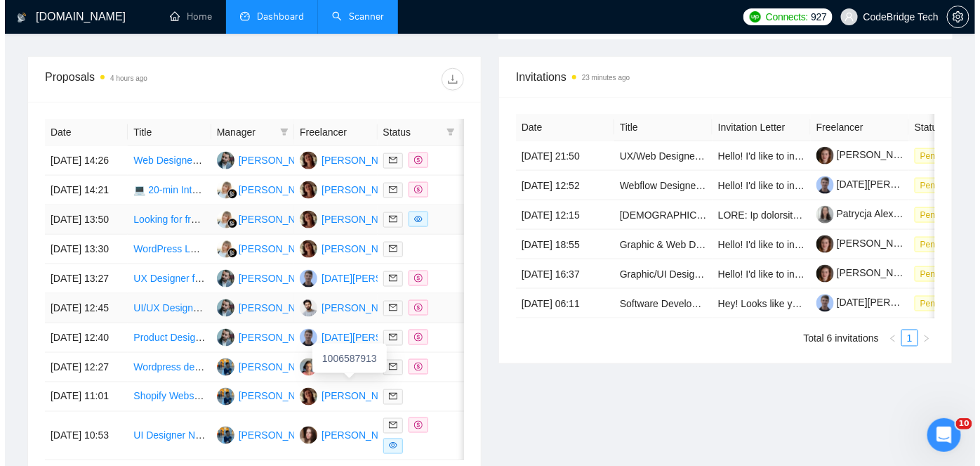
scroll to position [511, 0]
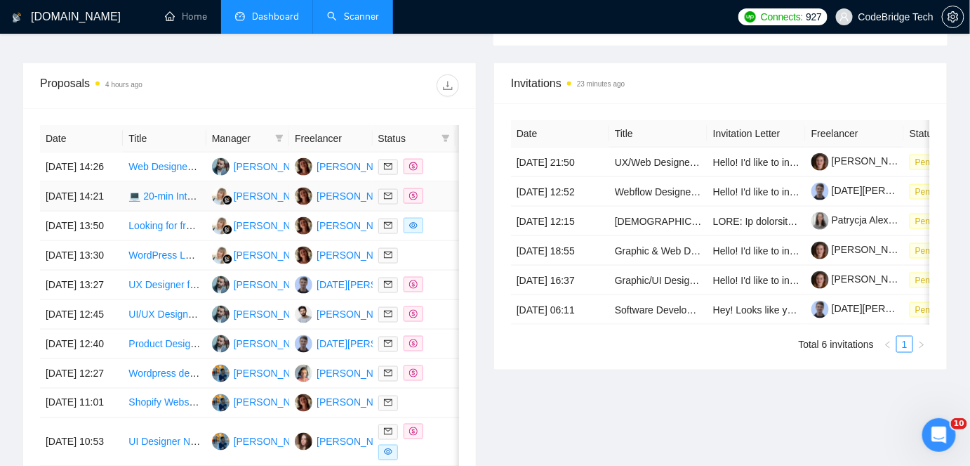
click at [182, 211] on td "💻 20-min Interview with Free Tool: Share Your Remote Productivity Story" at bounding box center [164, 196] width 83 height 29
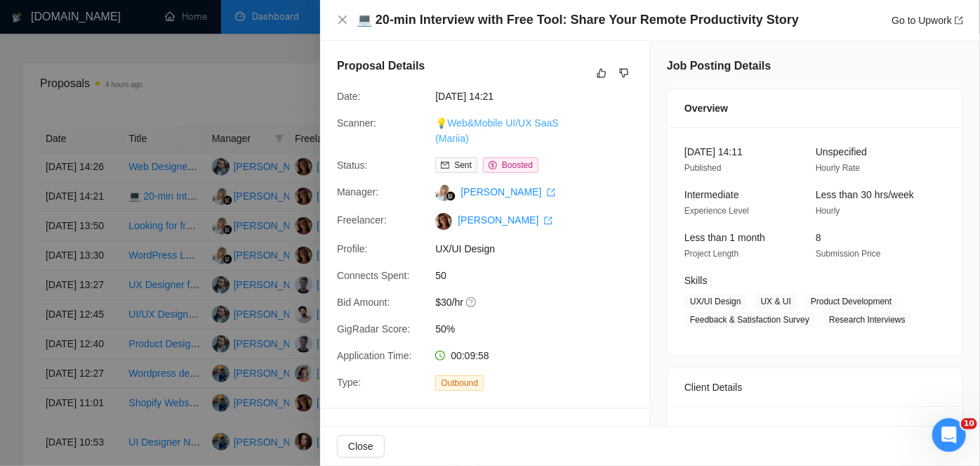
click at [466, 128] on link "💡Web&Mobile UI/UX SaaS (Mariia)" at bounding box center [496, 130] width 123 height 27
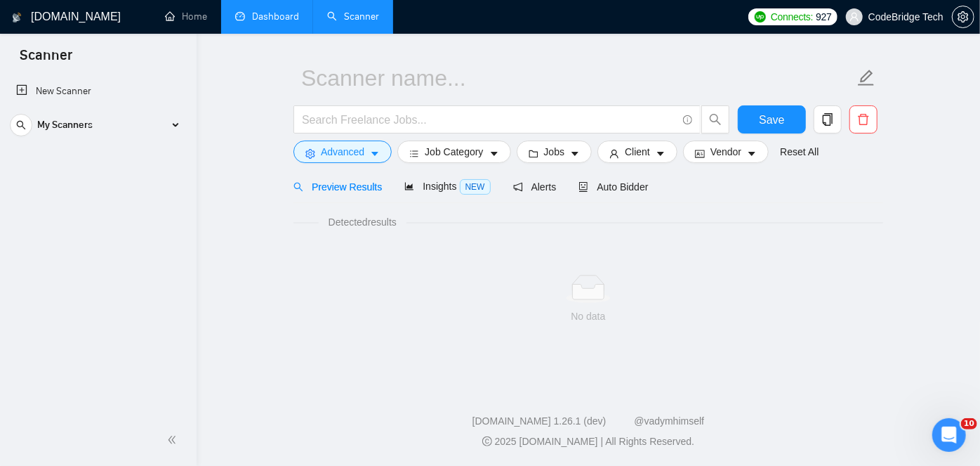
scroll to position [35, 0]
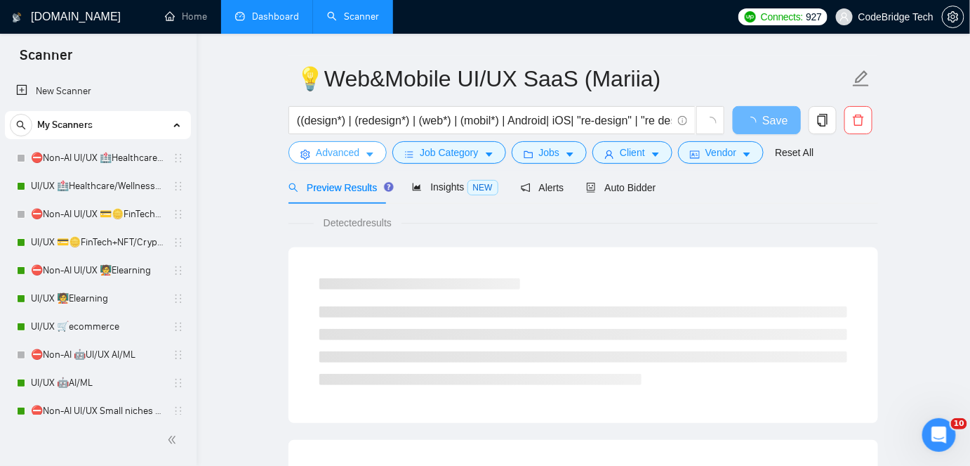
click at [337, 145] on span "Advanced" at bounding box center [338, 152] width 44 height 15
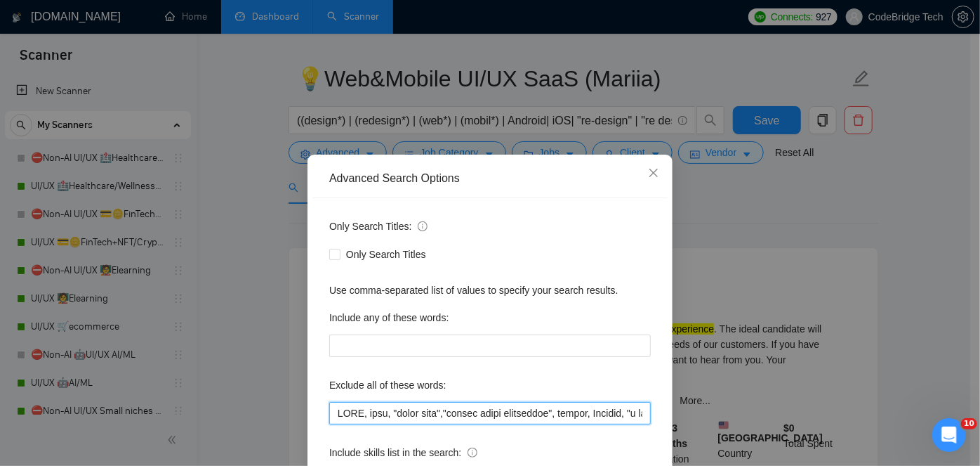
click at [330, 402] on input "text" at bounding box center [490, 413] width 322 height 22
paste input "Feedback & Satisfaction Survey"
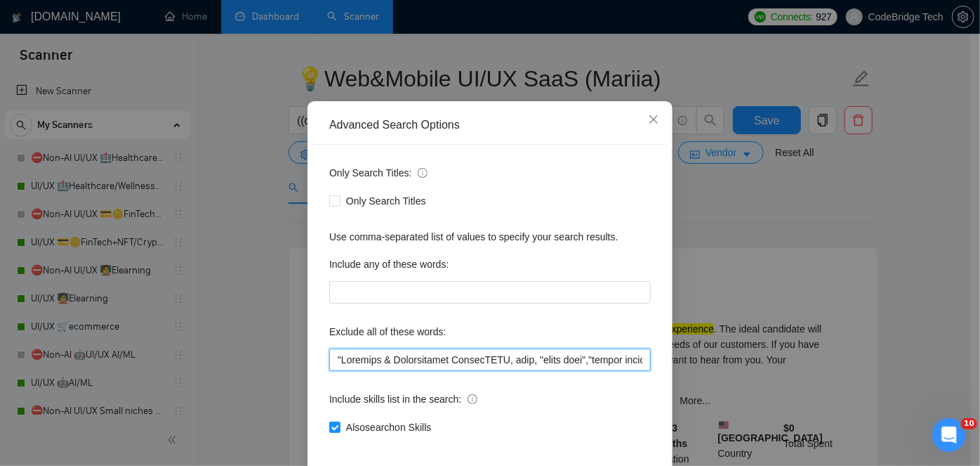
scroll to position [118, 0]
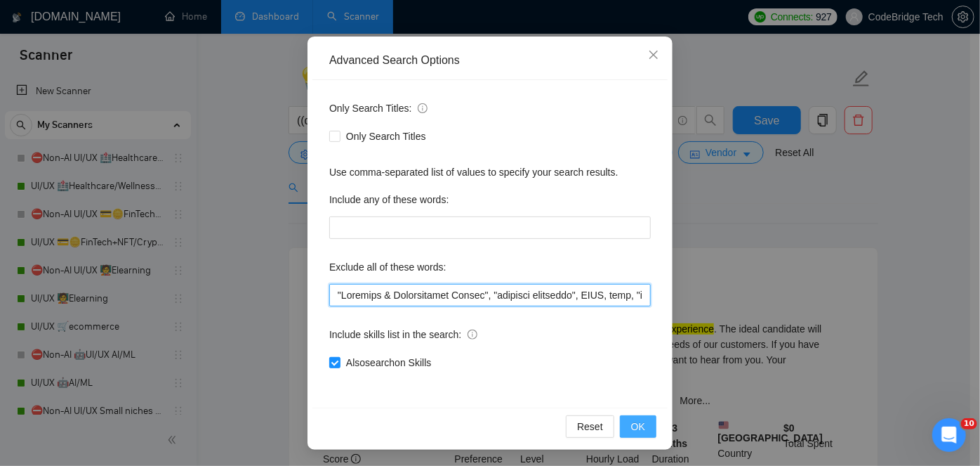
type input ""Feedback & Satisfaction Survey", "research interview", NSFW, nude, "adult site…"
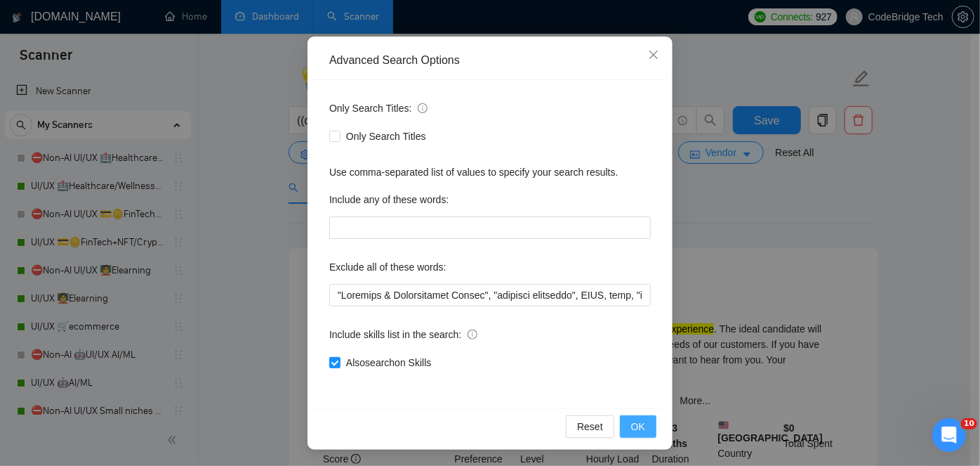
click at [627, 430] on button "OK" at bounding box center [638, 426] width 37 height 22
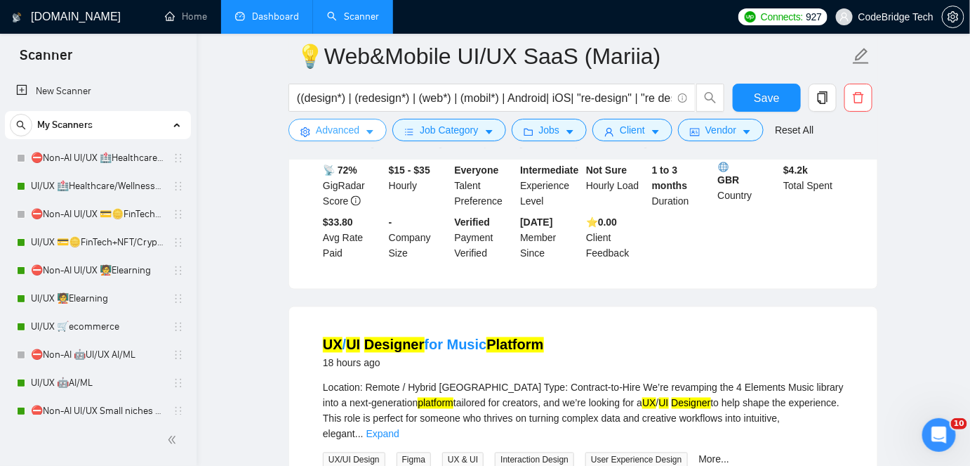
scroll to position [610, 0]
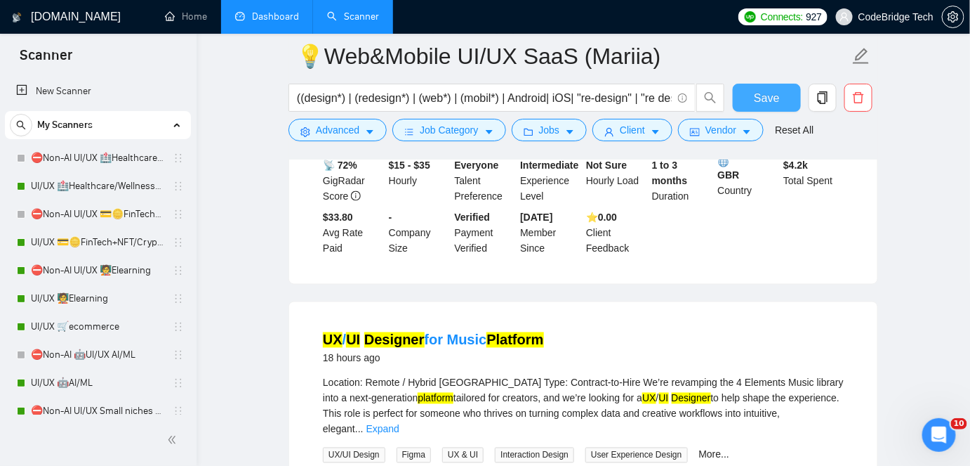
click at [763, 103] on span "Save" at bounding box center [766, 98] width 25 height 18
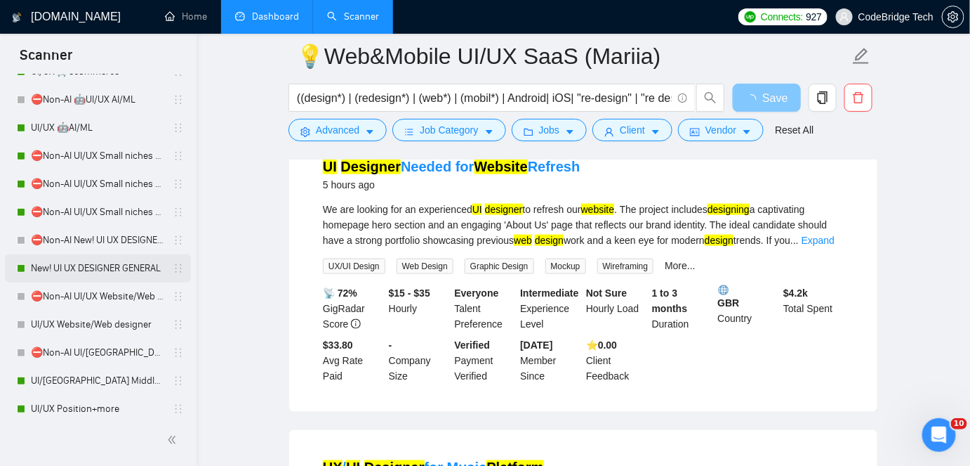
scroll to position [383, 0]
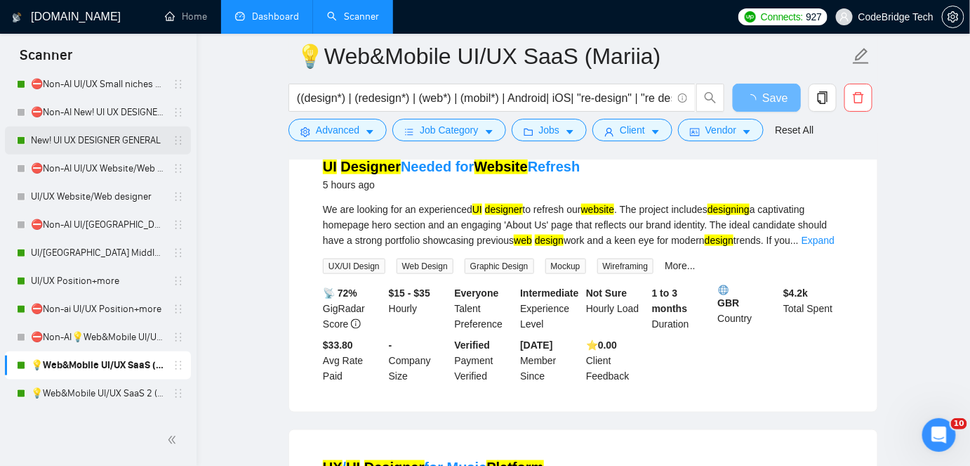
click at [118, 135] on link "New! UI UX DESIGNER GENERAL" at bounding box center [97, 140] width 133 height 28
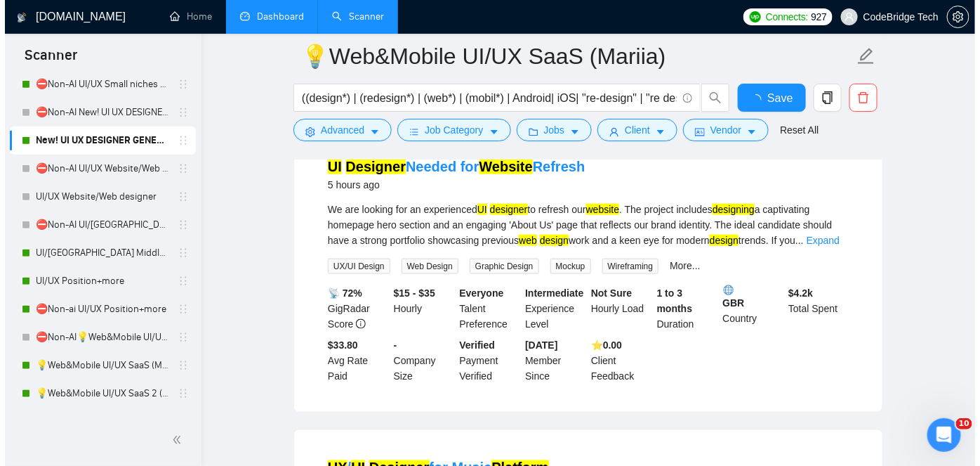
scroll to position [46, 0]
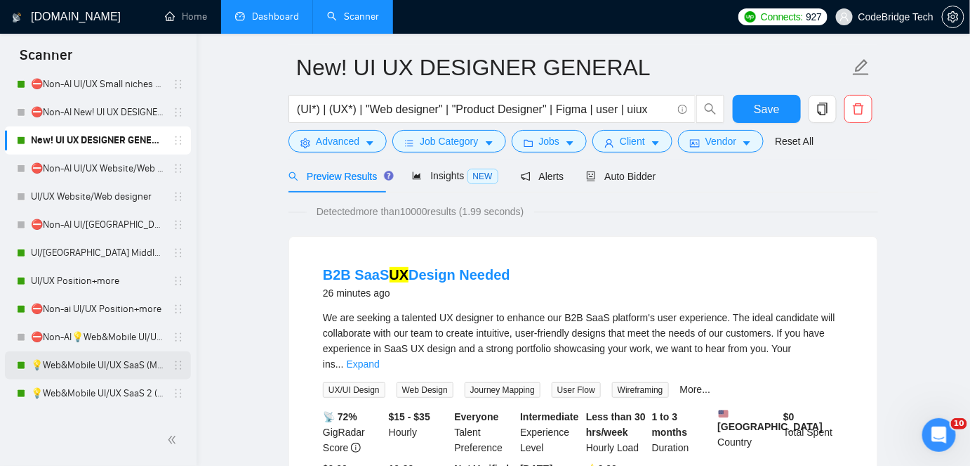
click at [95, 364] on link "💡Web&Mobile UI/UX SaaS (Mariia)" at bounding box center [97, 365] width 133 height 28
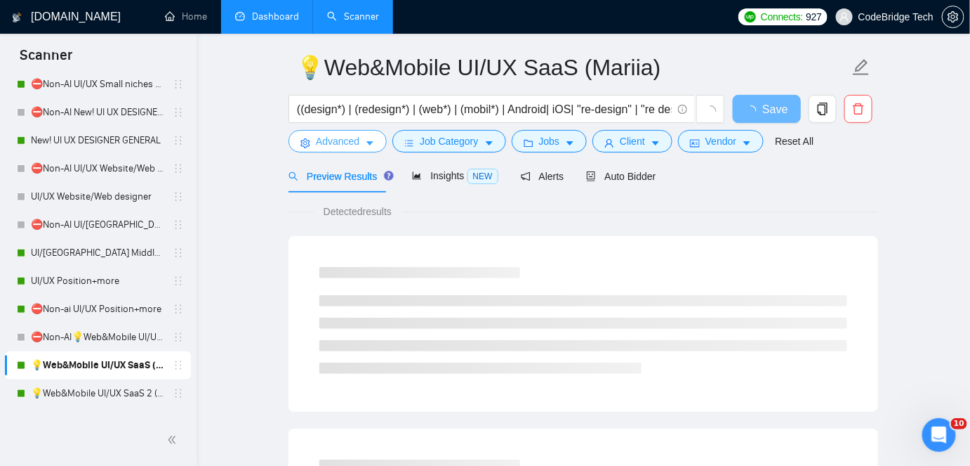
click at [350, 144] on span "Advanced" at bounding box center [338, 140] width 44 height 15
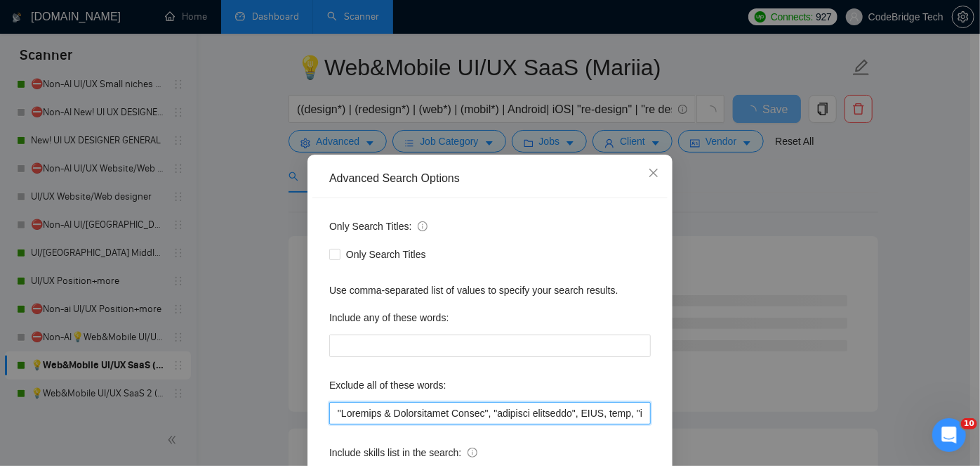
drag, startPoint x: 571, startPoint y: 412, endPoint x: 305, endPoint y: 414, distance: 266.2
click at [308, 414] on div "Advanced Search Options Only Search Titles: Only Search Titles Use comma-separa…" at bounding box center [490, 360] width 365 height 413
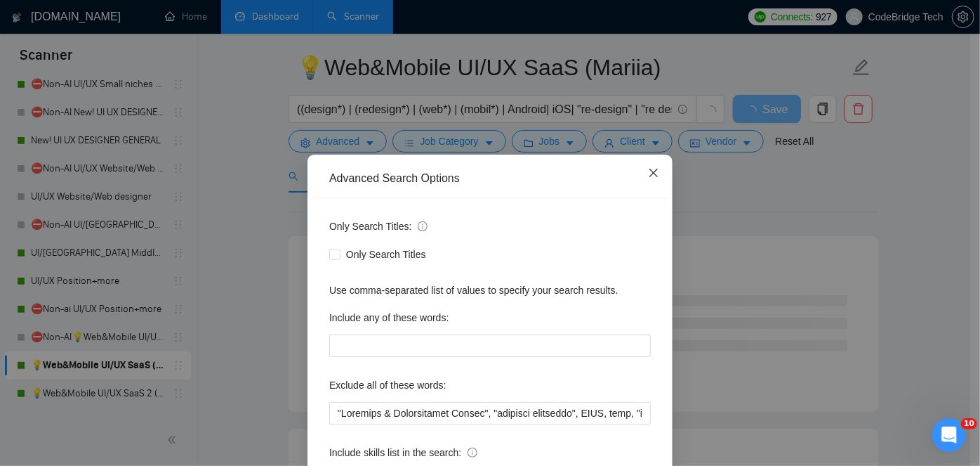
click at [650, 174] on icon "close" at bounding box center [654, 173] width 8 height 8
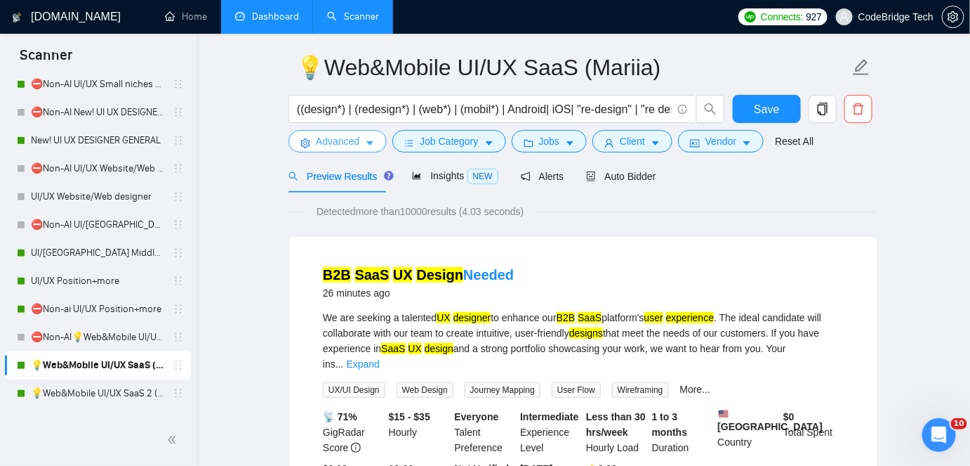
click at [316, 146] on span "Advanced" at bounding box center [338, 140] width 44 height 15
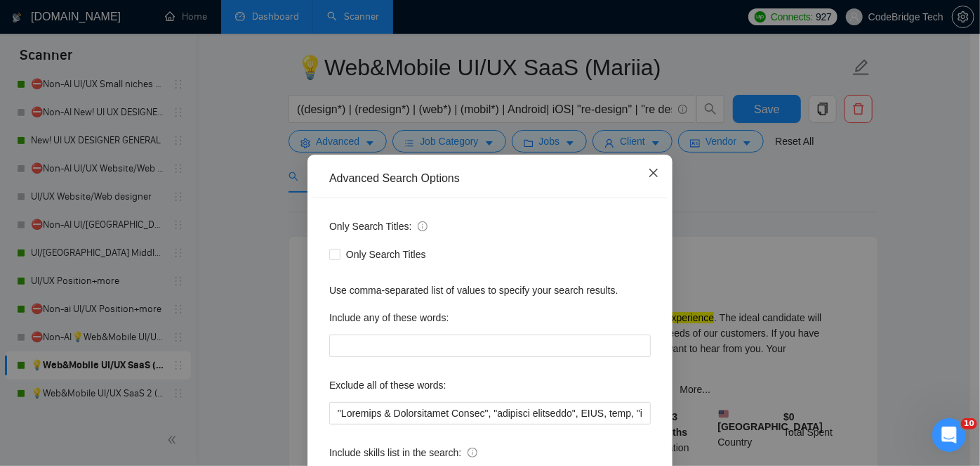
click at [657, 169] on span "Close" at bounding box center [654, 173] width 38 height 38
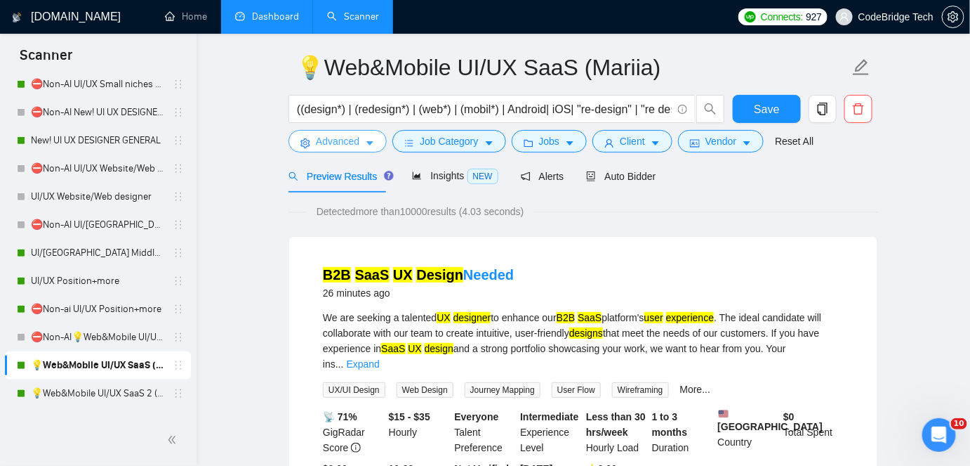
click at [329, 148] on button "Advanced" at bounding box center [338, 141] width 98 height 22
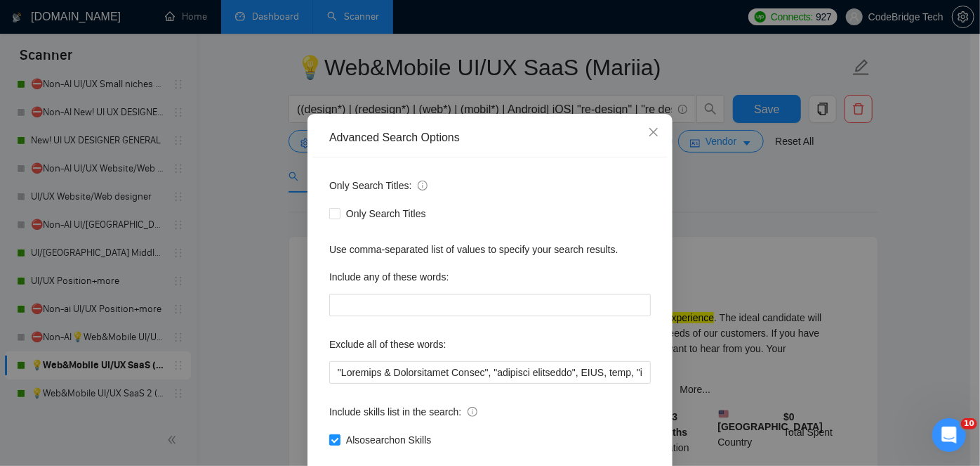
scroll to position [118, 0]
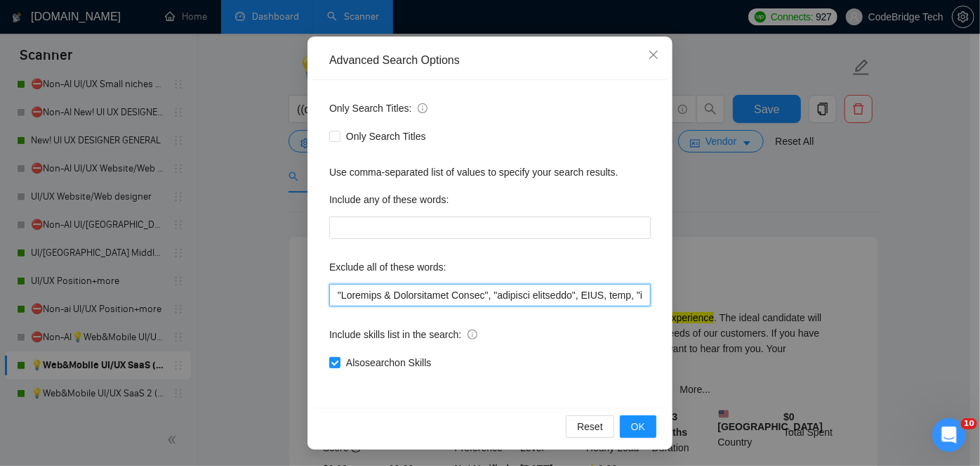
click at [629, 297] on input "text" at bounding box center [490, 295] width 322 height 22
drag, startPoint x: 626, startPoint y: 292, endPoint x: 322, endPoint y: 293, distance: 304.1
click at [322, 293] on div "Only Search Titles: Only Search Titles Use comma-separated list of values to sp…" at bounding box center [489, 243] width 355 height 327
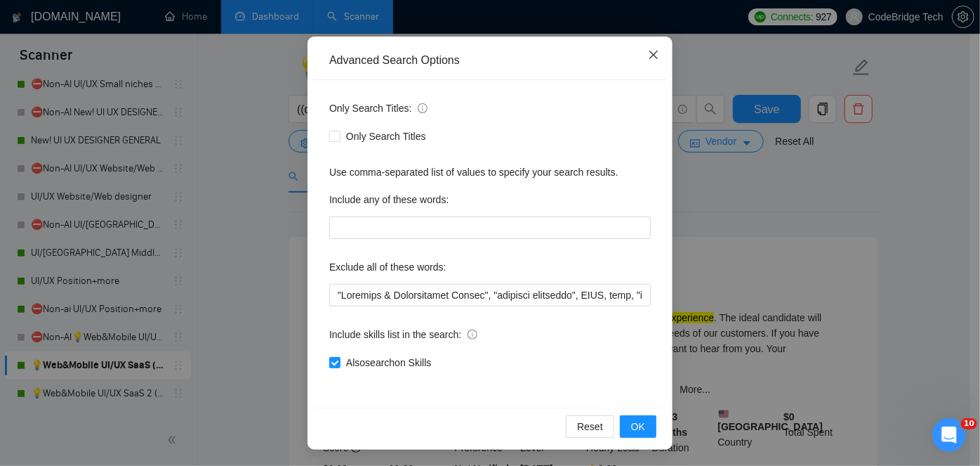
click at [643, 41] on span "Close" at bounding box center [654, 56] width 38 height 38
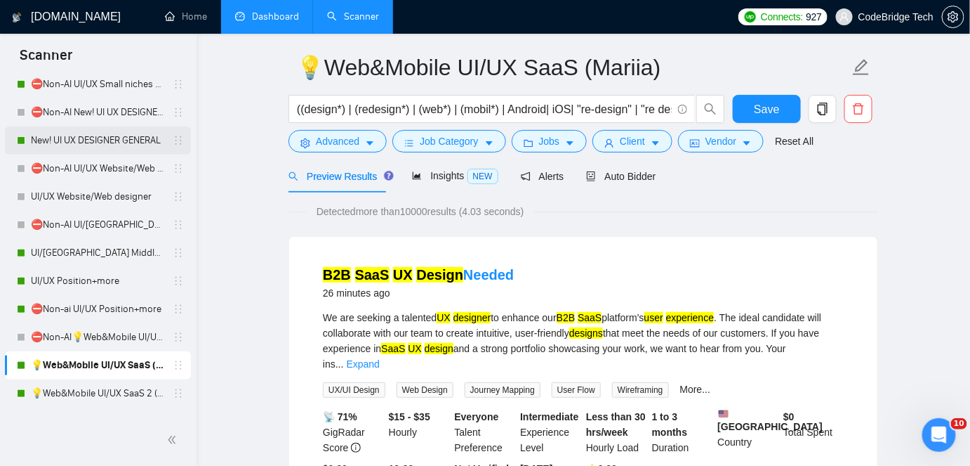
click at [138, 142] on link "New! UI UX DESIGNER GENERAL" at bounding box center [97, 140] width 133 height 28
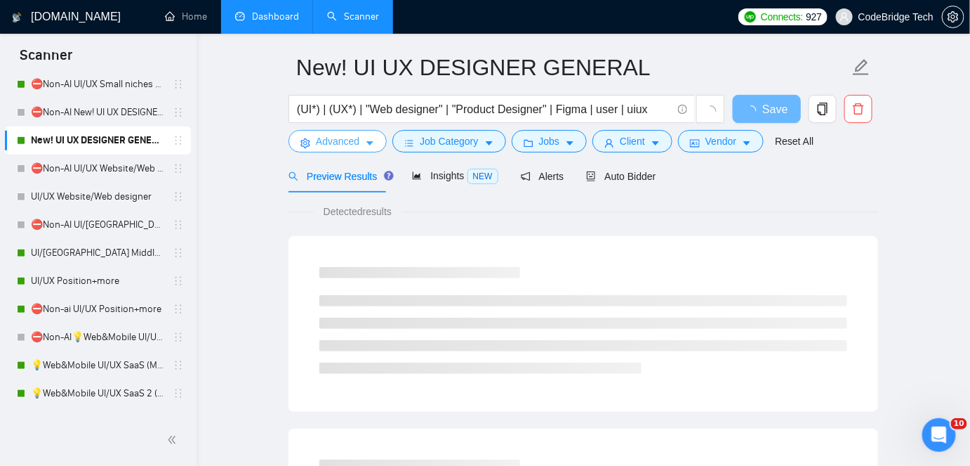
drag, startPoint x: 316, startPoint y: 145, endPoint x: 383, endPoint y: 191, distance: 81.8
click at [317, 145] on span "Advanced" at bounding box center [338, 140] width 44 height 15
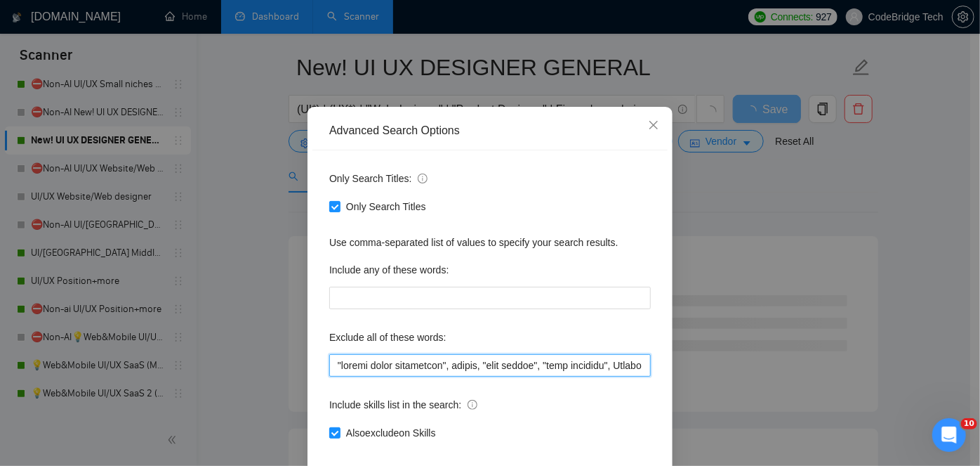
click at [329, 376] on input "text" at bounding box center [490, 365] width 322 height 22
paste input ""Feedback & Satisfaction Survey", "research interview", NSFW, nude, "adult site""
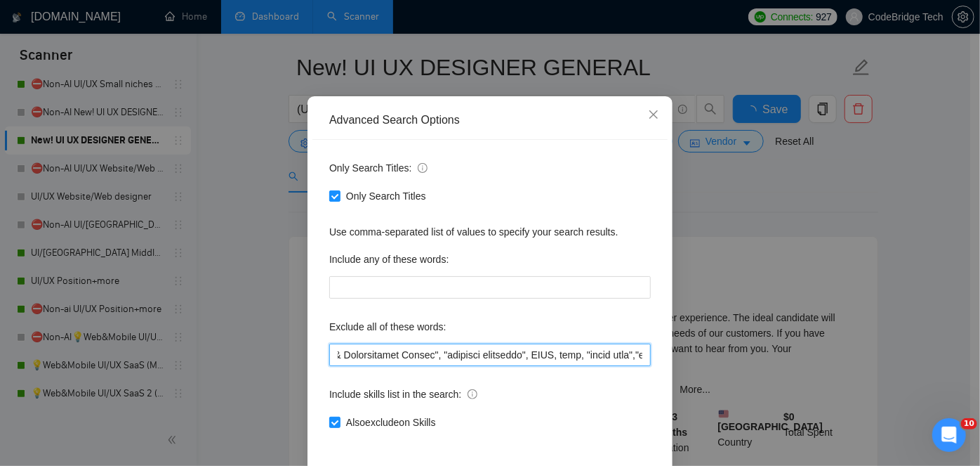
scroll to position [118, 0]
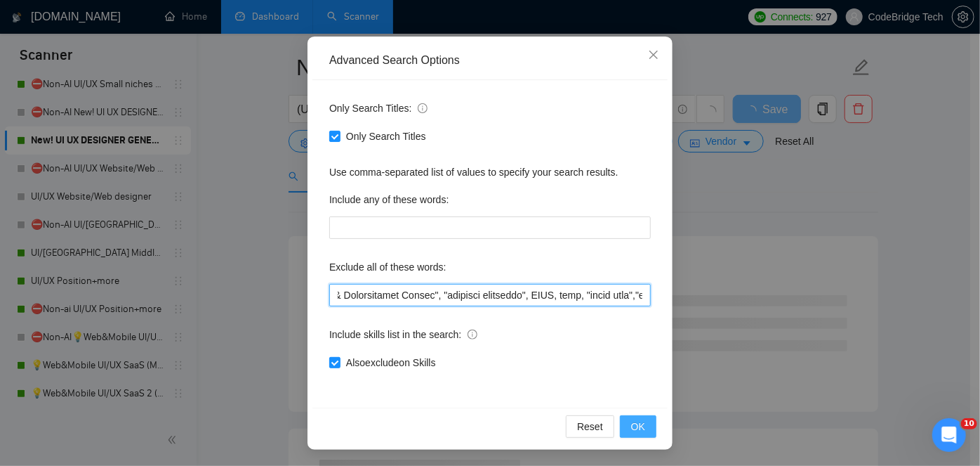
type input ""Feedback & Satisfaction Survey", "research interview", NSFW, nude, "adult site…"
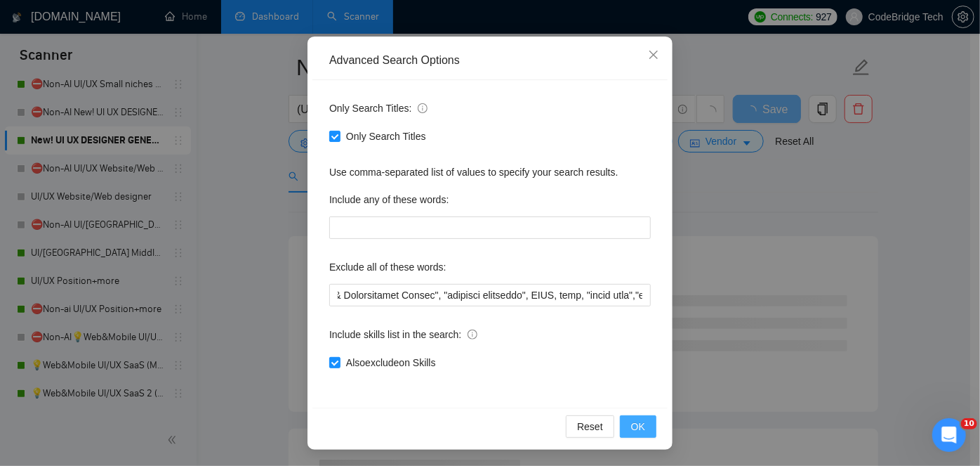
click at [636, 431] on span "OK" at bounding box center [638, 426] width 14 height 15
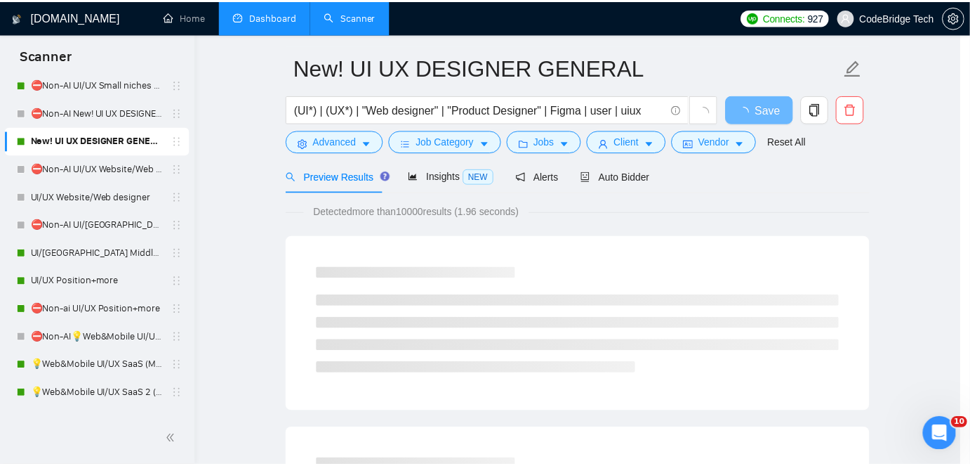
scroll to position [48, 0]
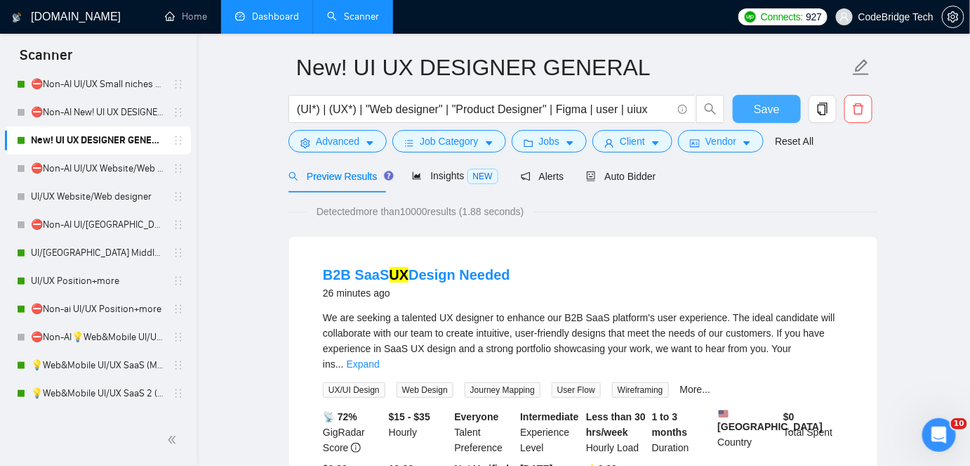
click at [762, 103] on span "Save" at bounding box center [766, 109] width 25 height 18
click at [279, 22] on link "Dashboard" at bounding box center [267, 17] width 64 height 12
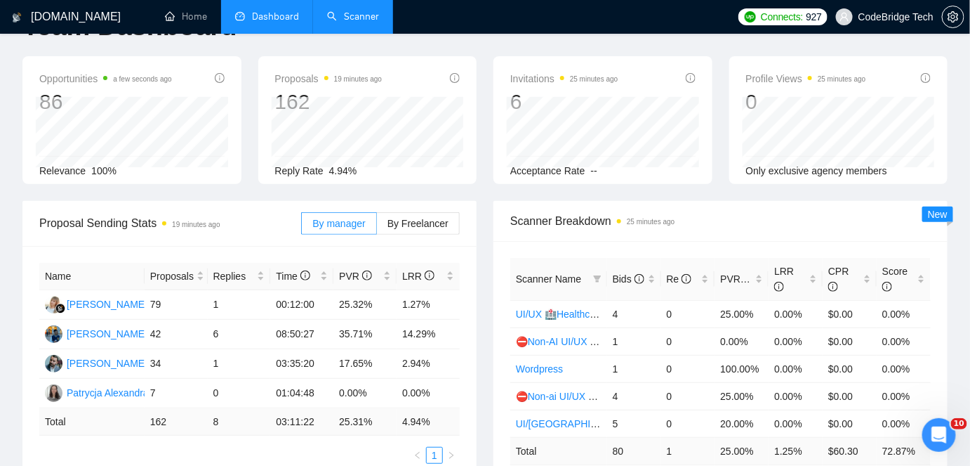
type input "[DATE]"
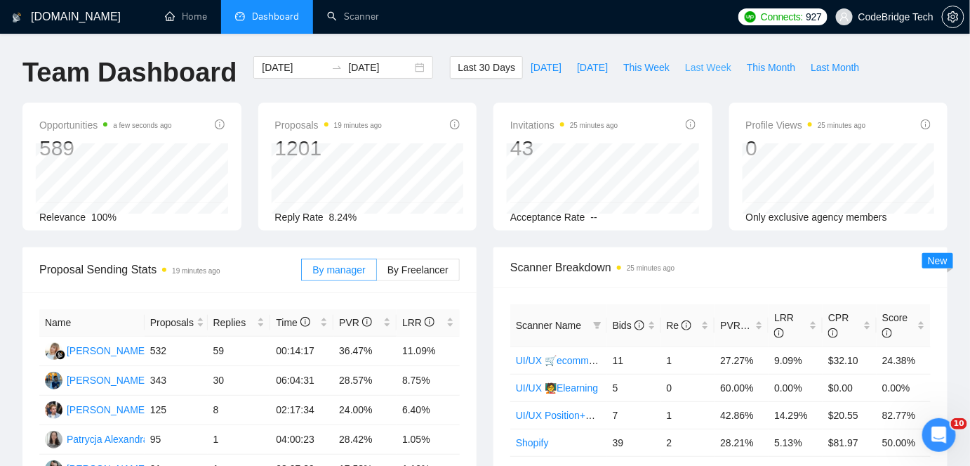
click at [707, 72] on span "Last Week" at bounding box center [708, 67] width 46 height 15
type input "[DATE]"
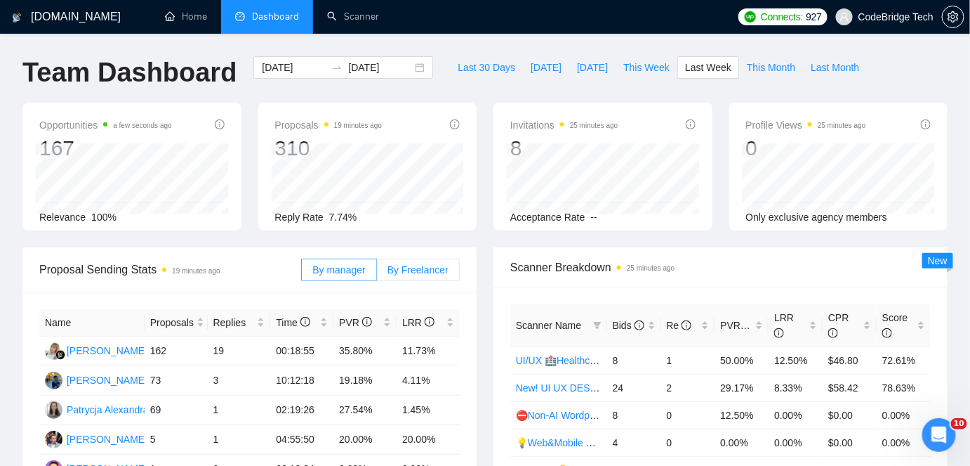
click at [452, 268] on label "By Freelancer" at bounding box center [418, 269] width 83 height 22
click at [377, 273] on input "By Freelancer" at bounding box center [377, 273] width 0 height 0
click at [376, 266] on label "By manager" at bounding box center [338, 269] width 75 height 22
click at [302, 273] on input "By manager" at bounding box center [302, 273] width 0 height 0
click at [344, 13] on link "Scanner" at bounding box center [353, 17] width 52 height 12
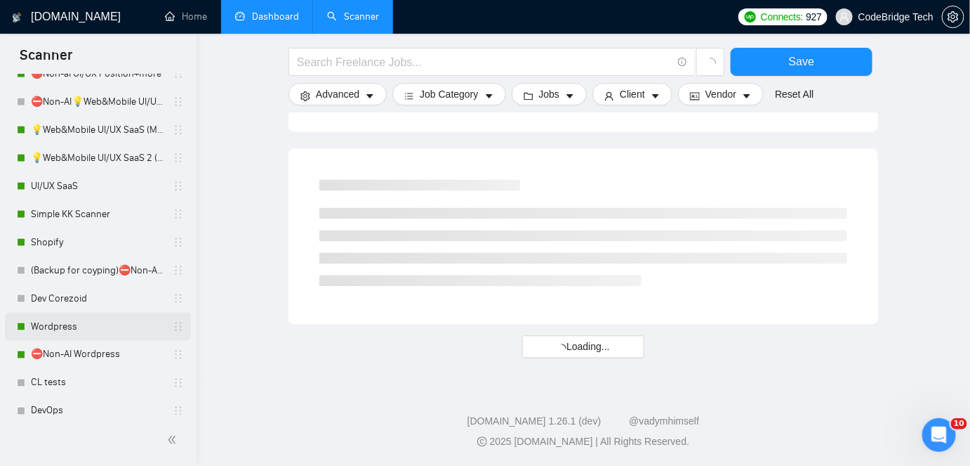
scroll to position [656, 0]
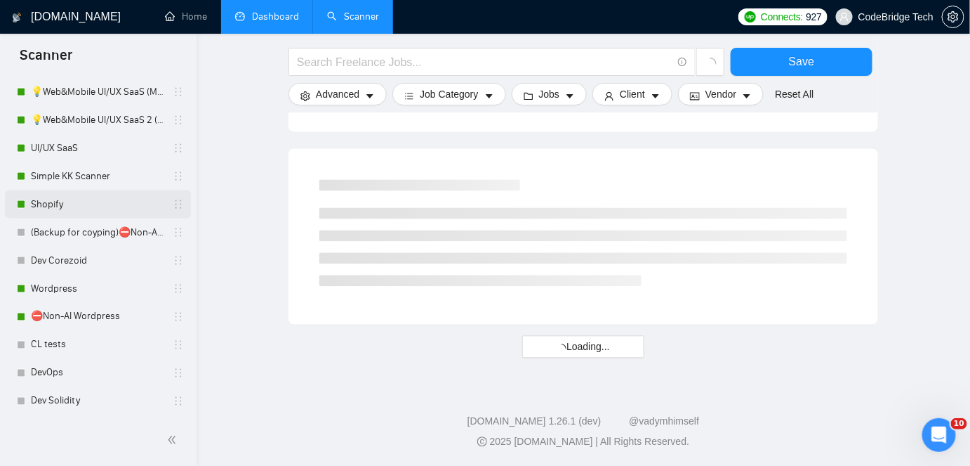
click at [44, 193] on link "Shopify" at bounding box center [97, 204] width 133 height 28
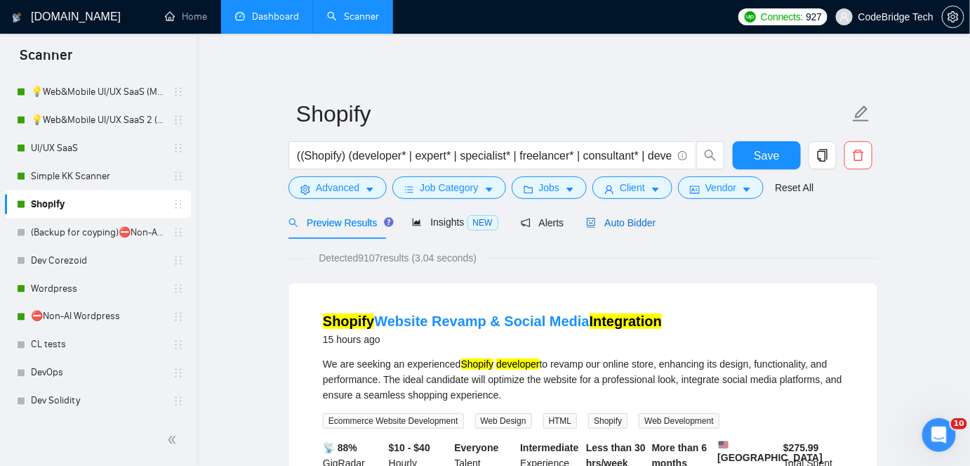
click at [614, 217] on span "Auto Bidder" at bounding box center [621, 222] width 70 height 11
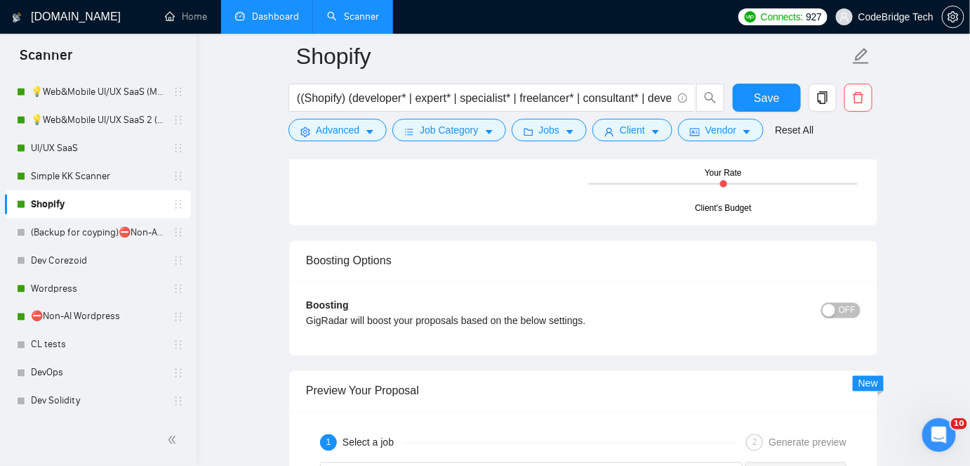
scroll to position [2418, 0]
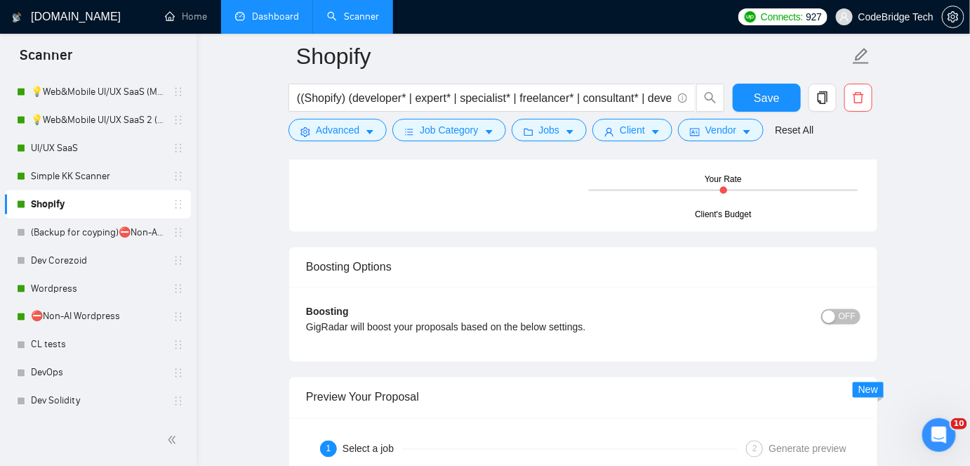
click at [850, 309] on span "OFF" at bounding box center [847, 316] width 17 height 15
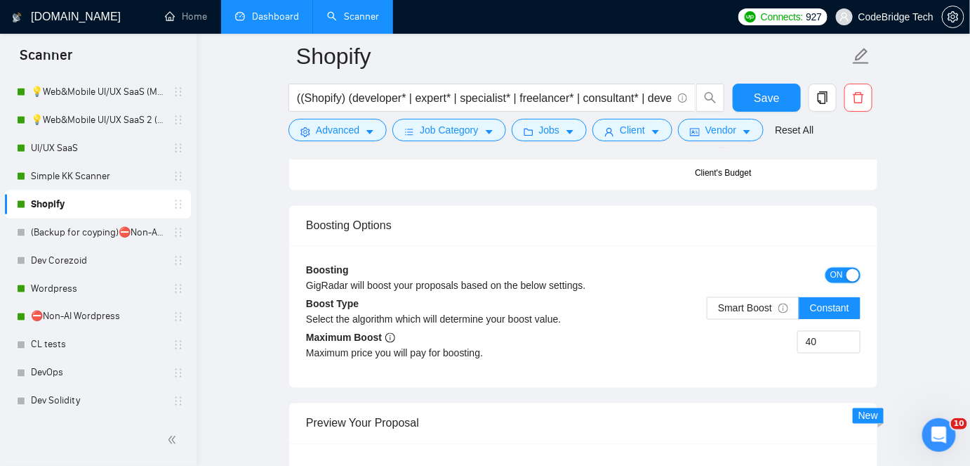
scroll to position [2482, 0]
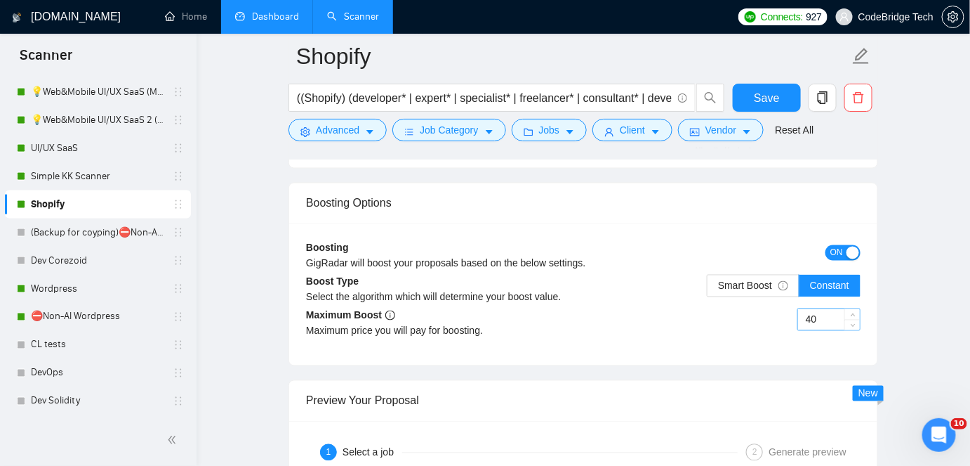
click at [823, 311] on input "40" at bounding box center [829, 319] width 62 height 21
type input "45"
click at [778, 94] on span "Save" at bounding box center [766, 98] width 25 height 18
click at [286, 20] on link "Dashboard" at bounding box center [267, 17] width 64 height 12
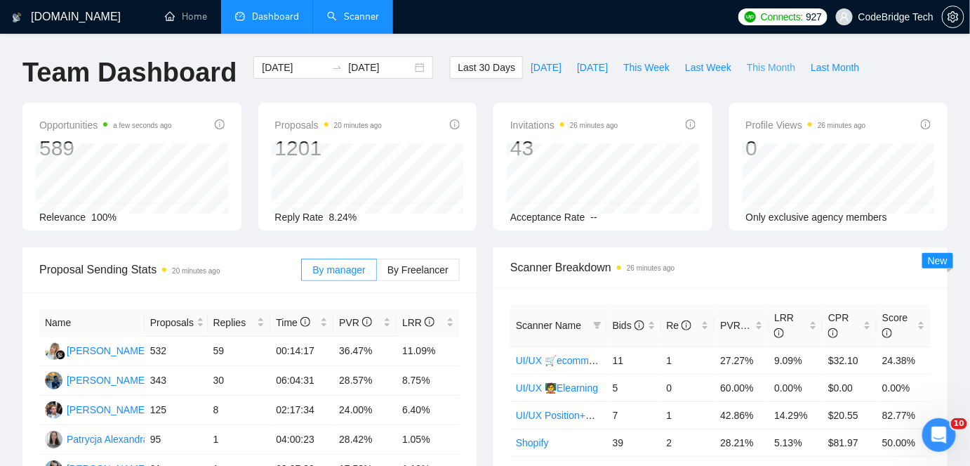
click at [776, 75] on button "This Month" at bounding box center [771, 67] width 64 height 22
type input "[DATE]"
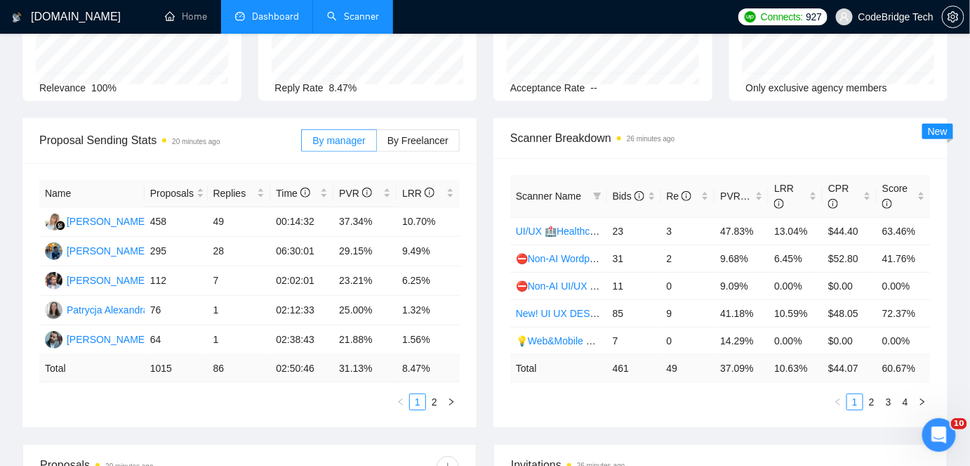
scroll to position [127, 0]
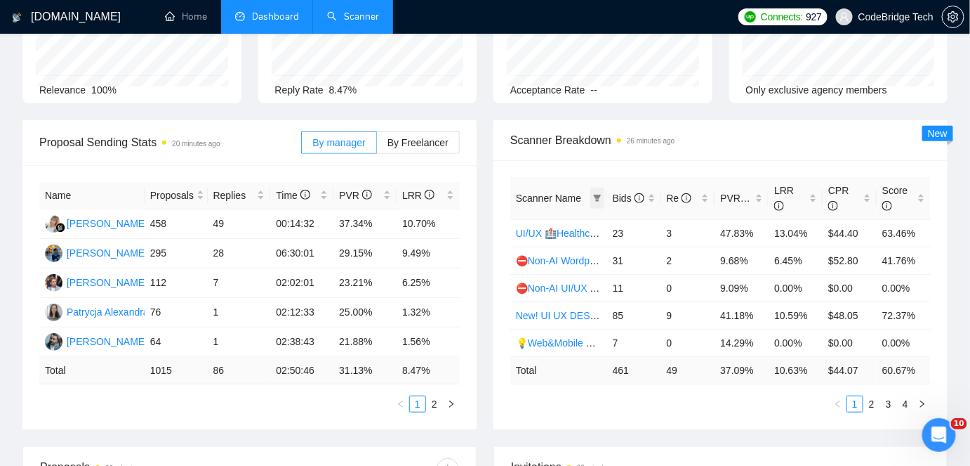
click at [592, 197] on span at bounding box center [598, 197] width 14 height 21
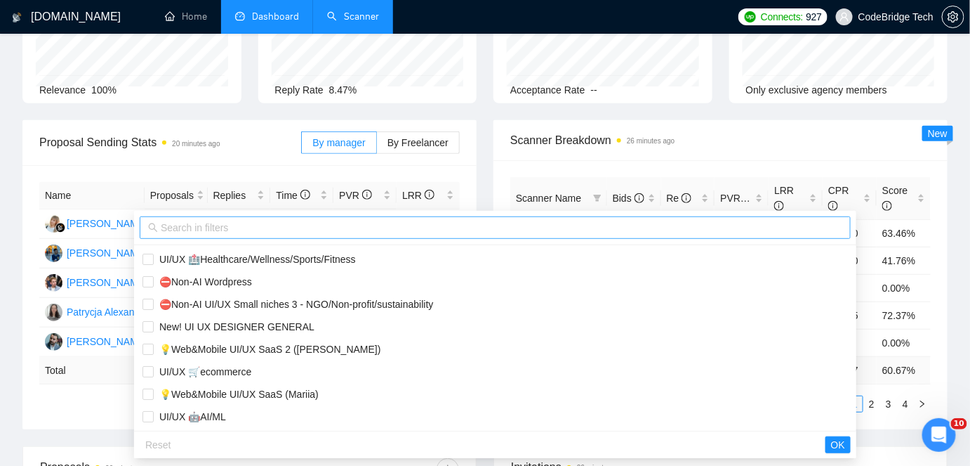
click at [355, 228] on input "text" at bounding box center [502, 227] width 682 height 15
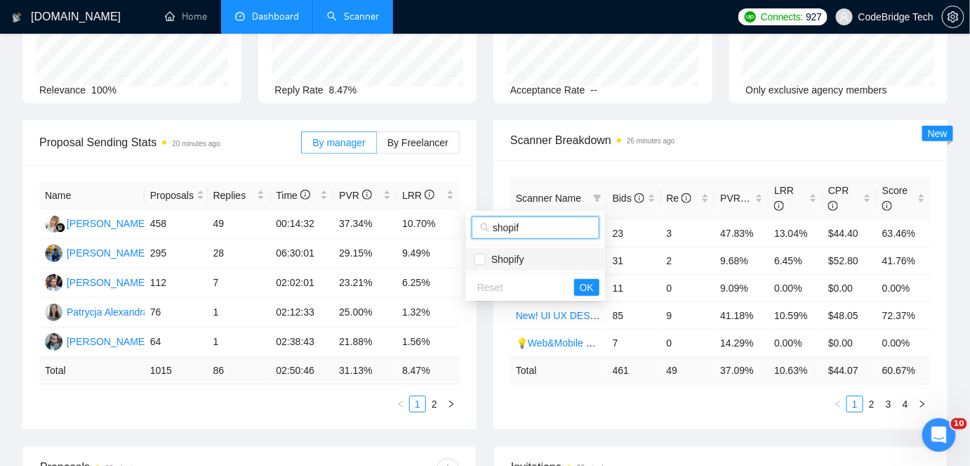
type input "shopif"
click at [513, 258] on span "Shopify" at bounding box center [505, 259] width 39 height 11
checkbox input "true"
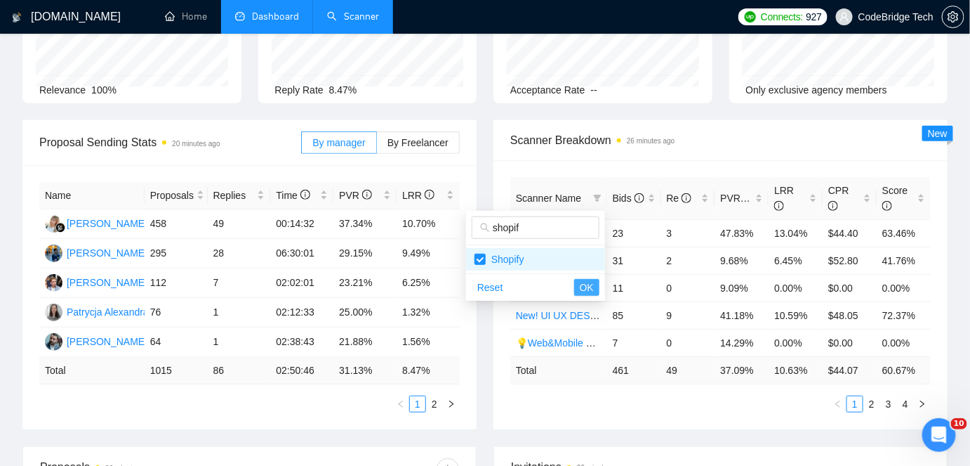
click at [577, 284] on button "OK" at bounding box center [586, 287] width 25 height 17
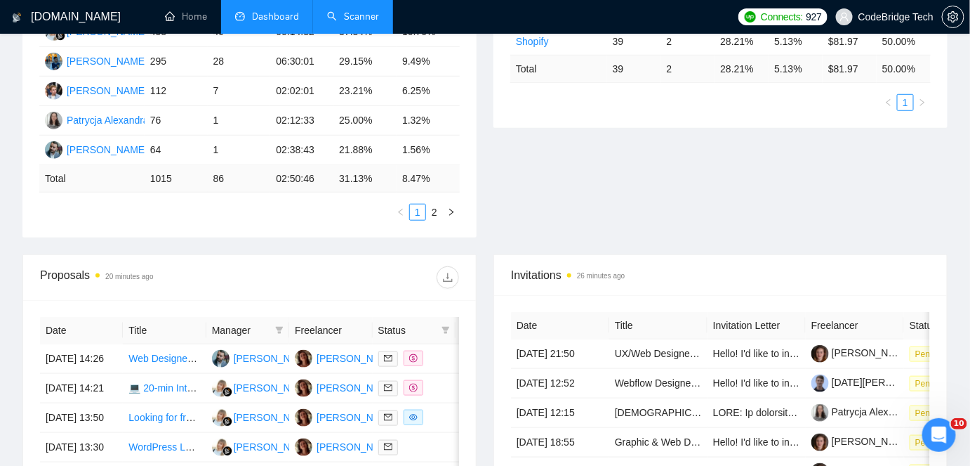
scroll to position [383, 0]
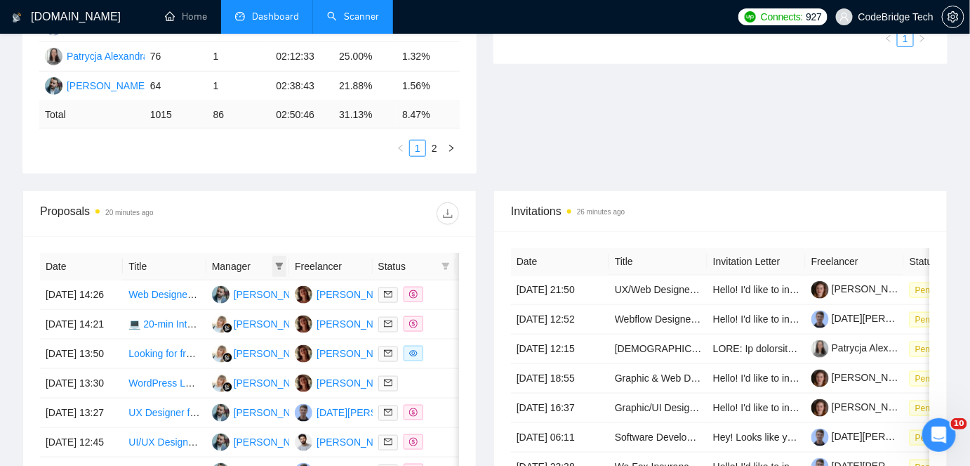
click at [281, 266] on icon "filter" at bounding box center [279, 266] width 8 height 8
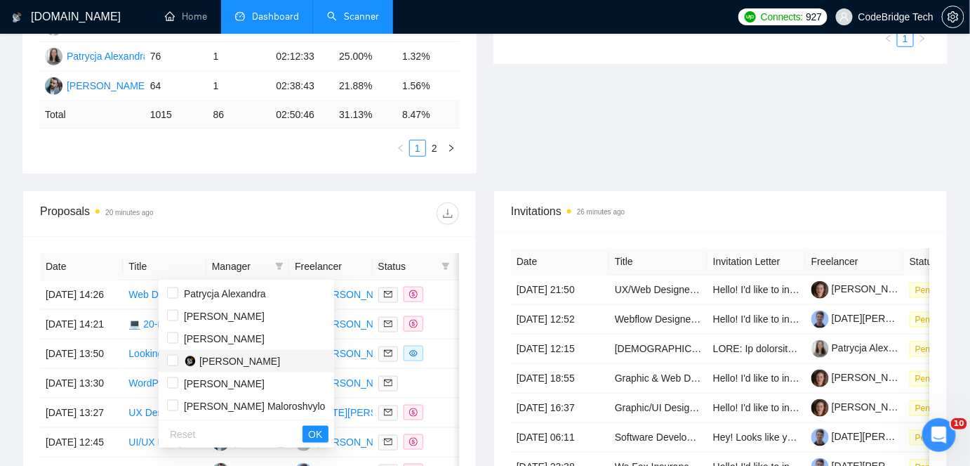
click at [223, 364] on span "[PERSON_NAME]" at bounding box center [239, 360] width 81 height 11
checkbox input "true"
click at [256, 426] on div "Reset OK" at bounding box center [247, 433] width 176 height 27
click at [303, 432] on button "OK" at bounding box center [315, 434] width 25 height 17
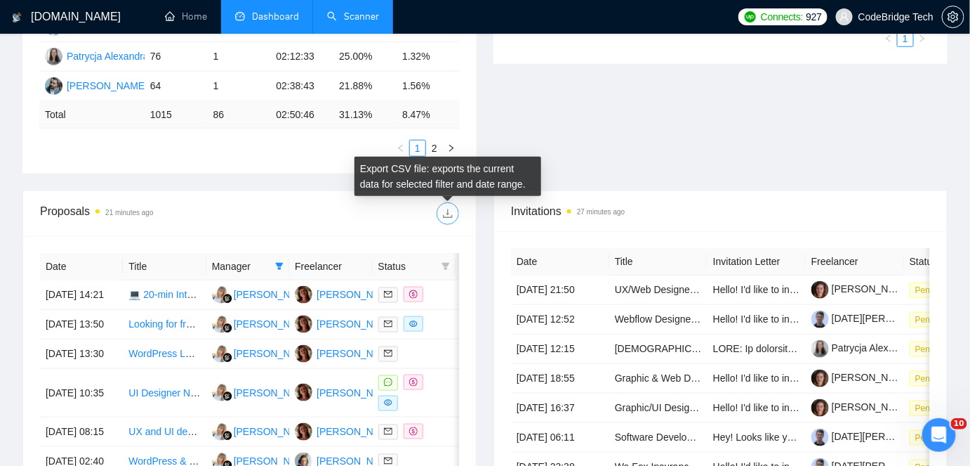
click at [440, 208] on span "download" at bounding box center [447, 213] width 21 height 11
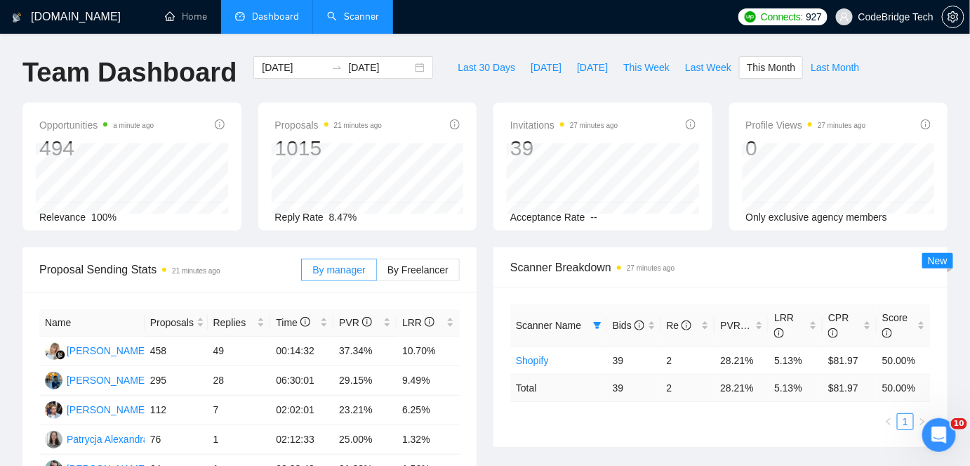
click at [365, 19] on link "Scanner" at bounding box center [353, 17] width 52 height 12
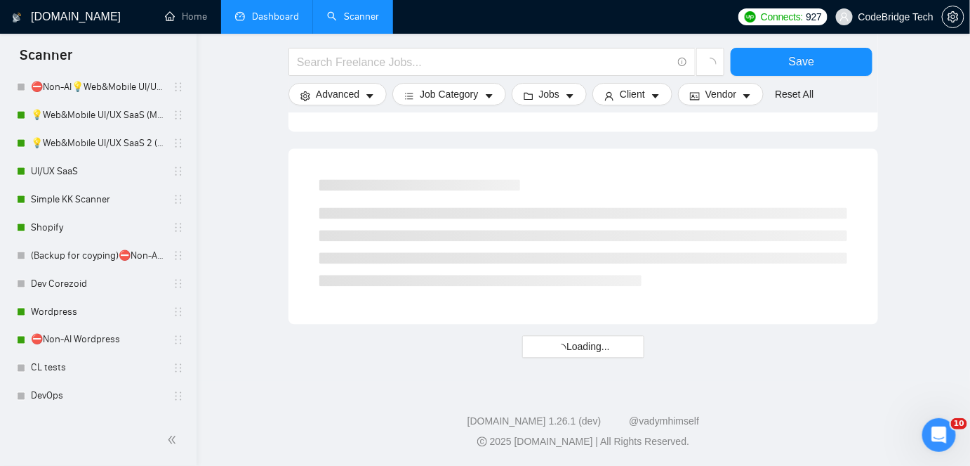
scroll to position [656, 0]
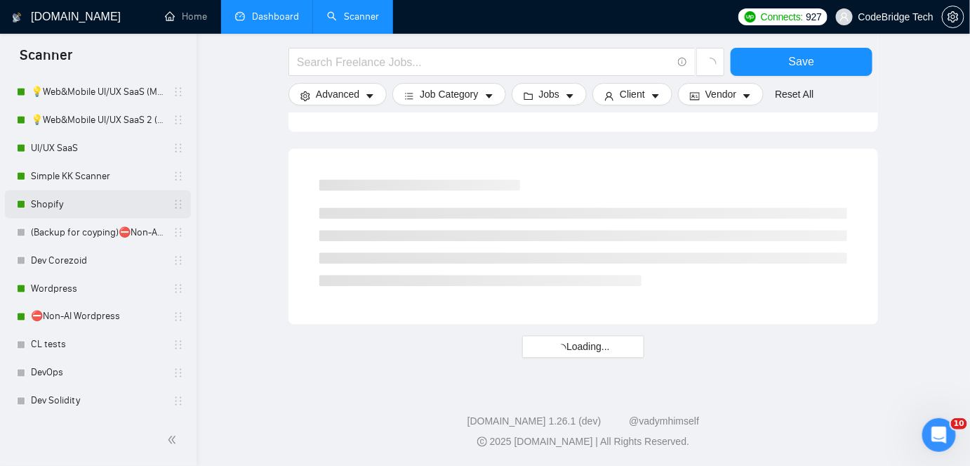
click at [56, 206] on link "Shopify" at bounding box center [97, 204] width 133 height 28
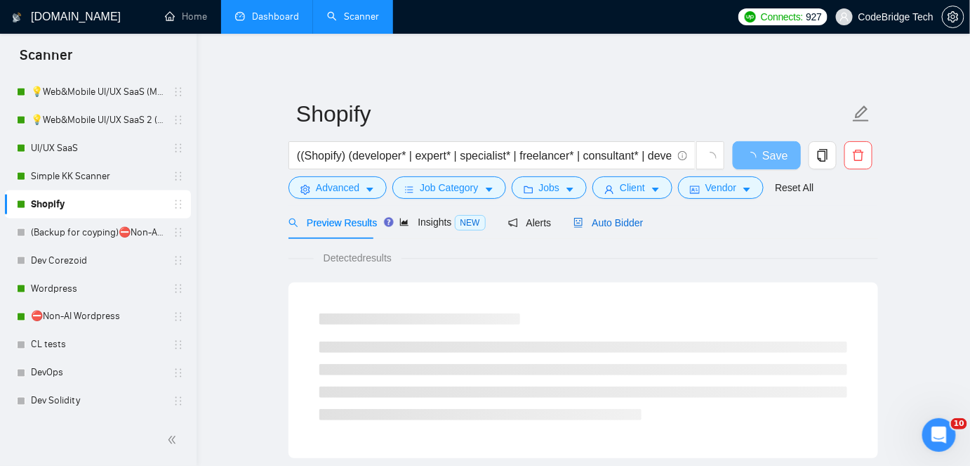
click at [617, 221] on span "Auto Bidder" at bounding box center [609, 222] width 70 height 11
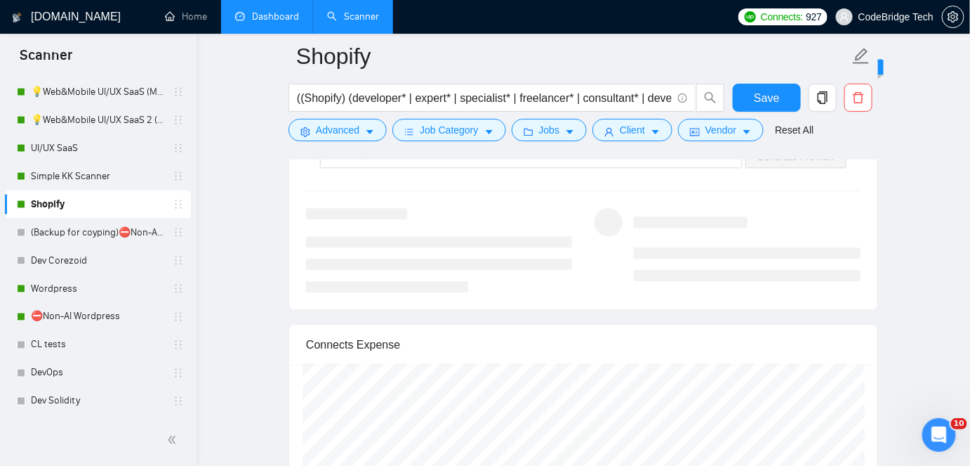
scroll to position [2489, 0]
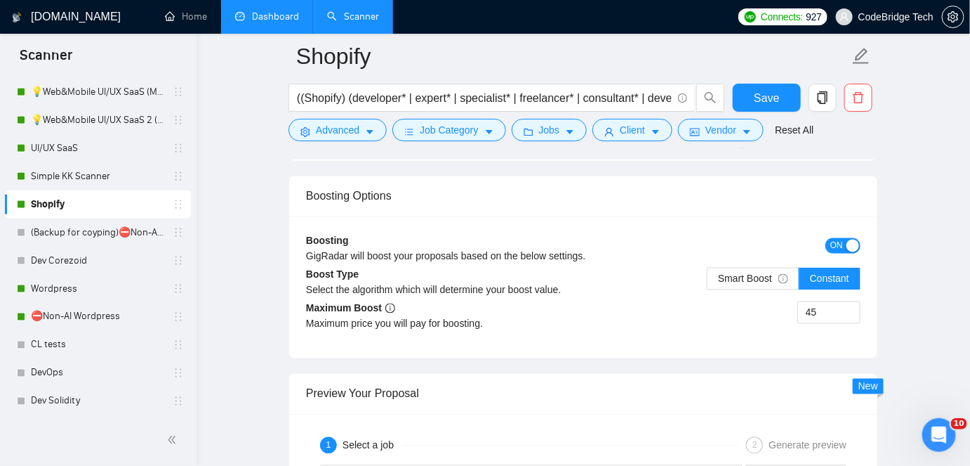
click at [845, 238] on button "ON" at bounding box center [843, 245] width 35 height 15
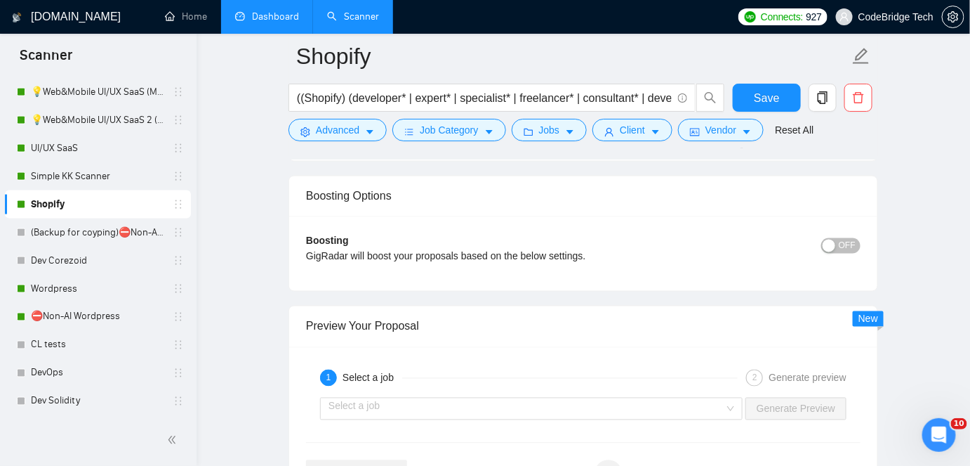
click at [760, 80] on form "Shopify ((Shopify) (developer* | expert* | specialist* | freelancer* | consulta…" at bounding box center [584, 91] width 590 height 114
click at [761, 87] on button "Save" at bounding box center [767, 98] width 68 height 28
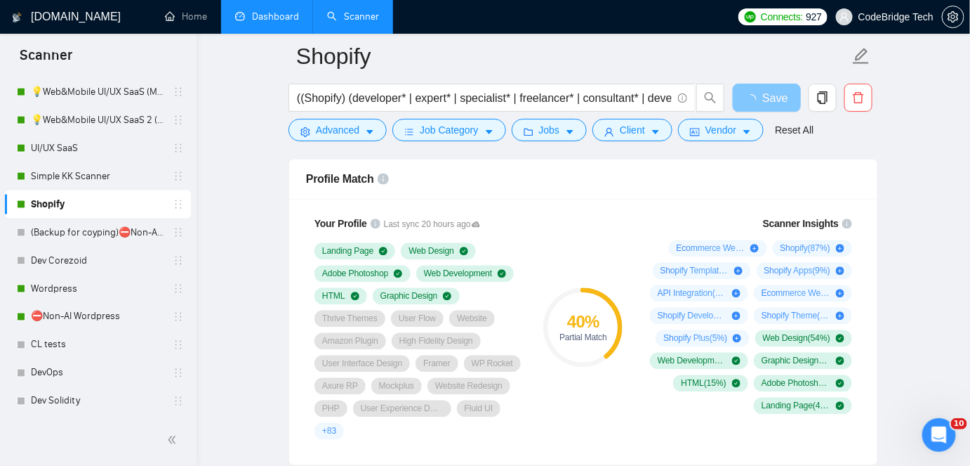
scroll to position [893, 0]
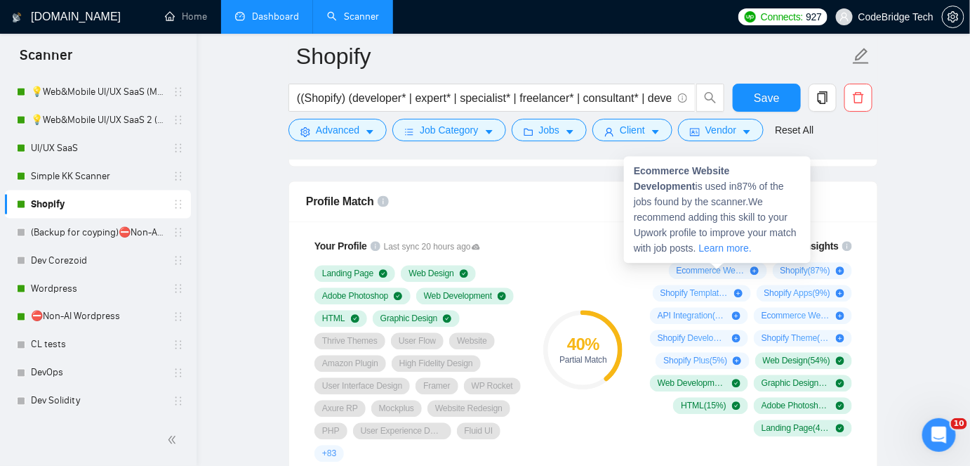
click at [720, 173] on strong "Ecommerce Website Development" at bounding box center [682, 178] width 96 height 27
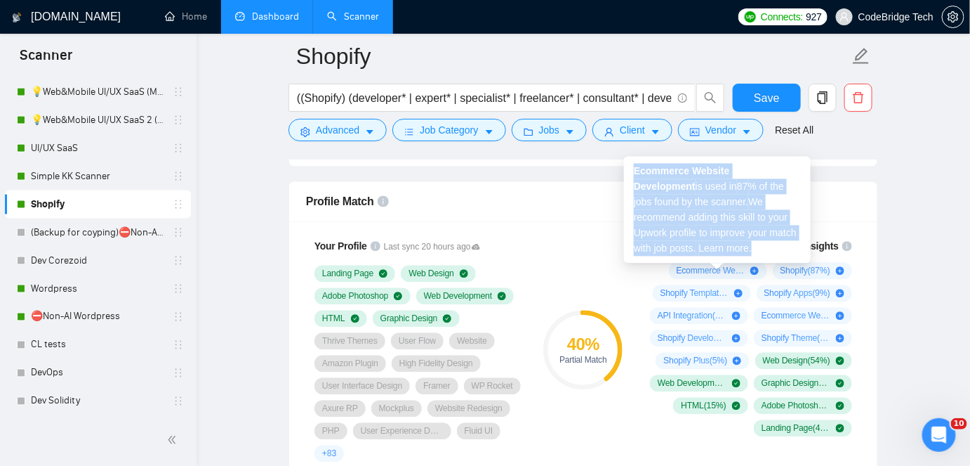
click at [720, 173] on strong "Ecommerce Website Development" at bounding box center [682, 178] width 96 height 27
click at [640, 174] on strong "Ecommerce Website Development" at bounding box center [682, 178] width 96 height 27
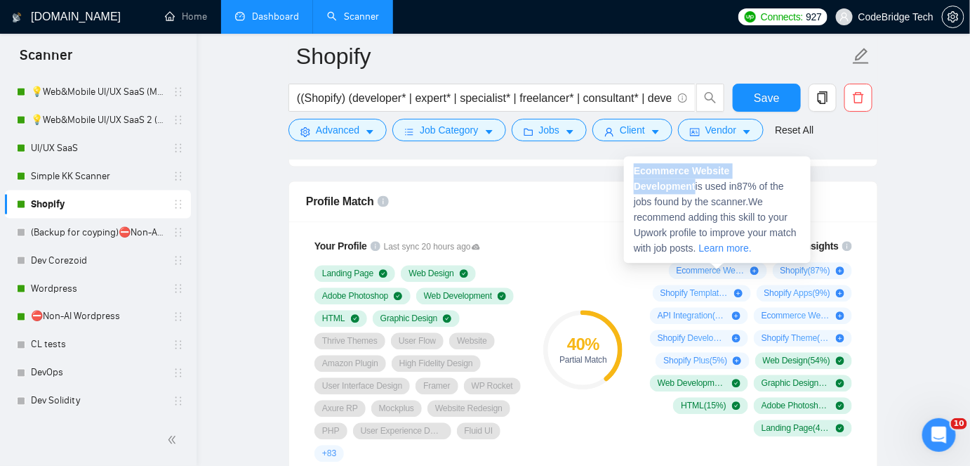
drag, startPoint x: 635, startPoint y: 171, endPoint x: 798, endPoint y: 175, distance: 163.0
click at [798, 175] on div "Ecommerce Website Development is used in 87 % of the jobs found by the scanner.…" at bounding box center [717, 209] width 187 height 107
copy strong "Ecommerce Website Development"
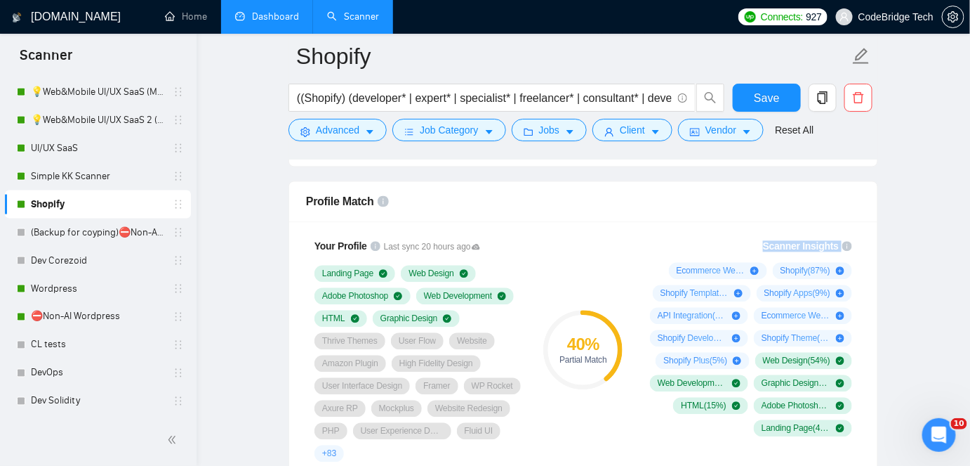
drag, startPoint x: 703, startPoint y: 208, endPoint x: 626, endPoint y: 229, distance: 80.1
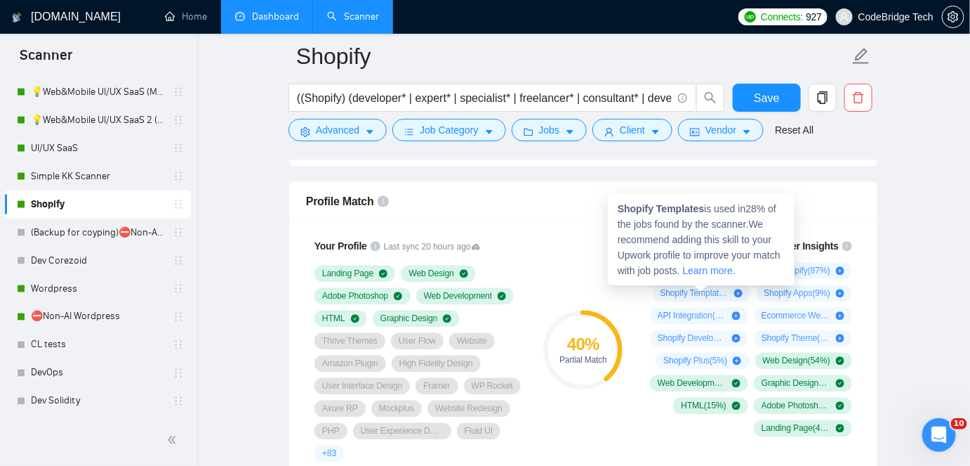
click at [680, 284] on div "Shopify Templates is used in 28 % of the jobs found by the scanner. We recommen…" at bounding box center [701, 239] width 187 height 91
drag, startPoint x: 704, startPoint y: 208, endPoint x: 619, endPoint y: 203, distance: 84.4
click at [619, 203] on span "Shopify Templates is used in 28 % of the jobs found by the scanner. We recommen…" at bounding box center [699, 239] width 163 height 73
copy strong "Shopify Templates"
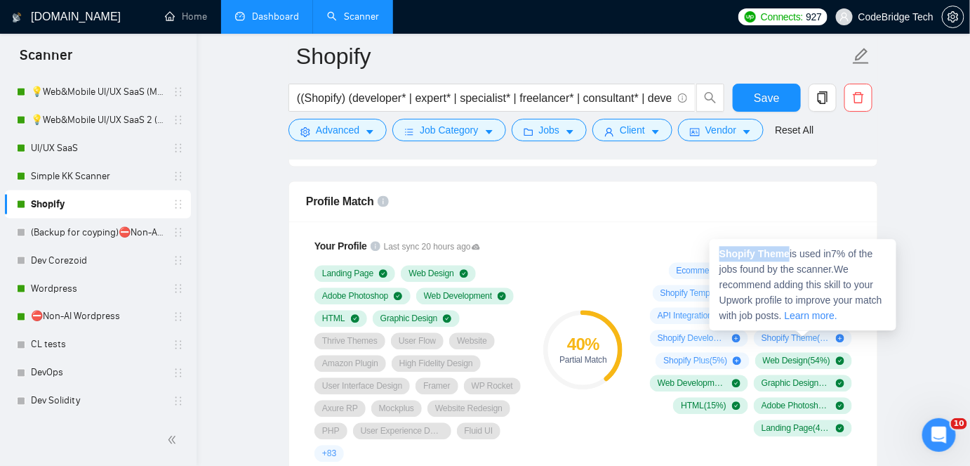
drag, startPoint x: 786, startPoint y: 256, endPoint x: 718, endPoint y: 250, distance: 68.3
click at [718, 250] on div "Shopify Theme is used in 7 % of the jobs found by the scanner. We recommend add…" at bounding box center [803, 284] width 187 height 91
copy strong "Shopify Theme"
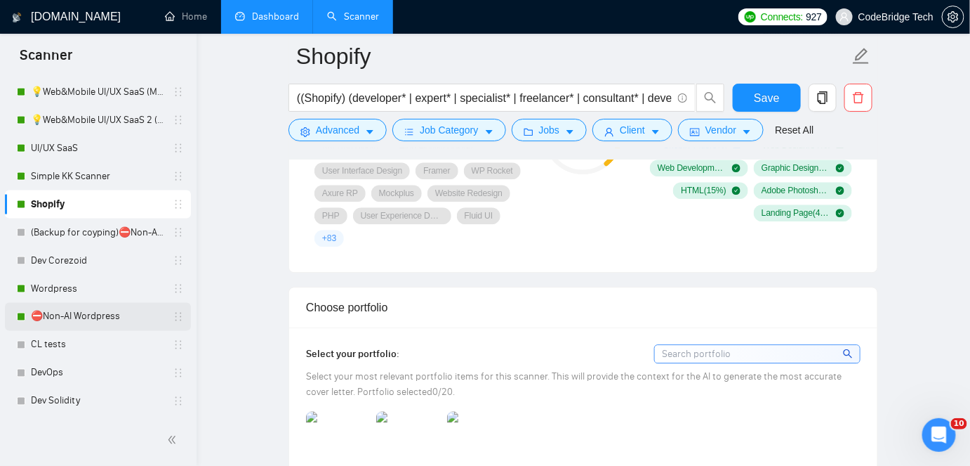
scroll to position [1213, 0]
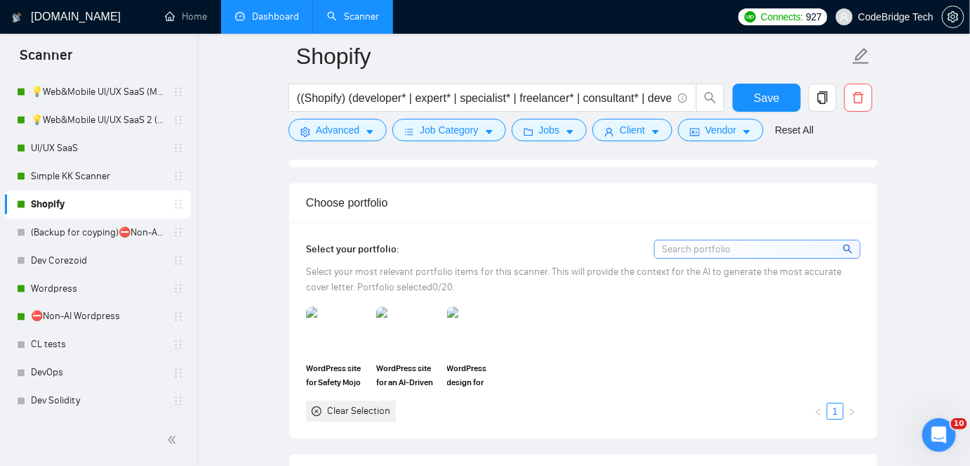
drag, startPoint x: 77, startPoint y: 281, endPoint x: 583, endPoint y: 203, distance: 512.3
click at [77, 281] on link "Wordpress" at bounding box center [97, 289] width 133 height 28
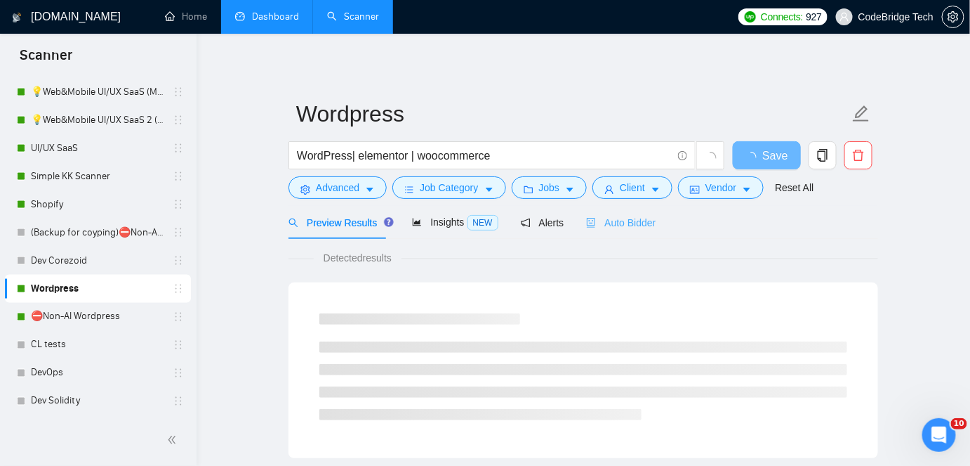
click at [599, 212] on div "Auto Bidder" at bounding box center [621, 222] width 70 height 33
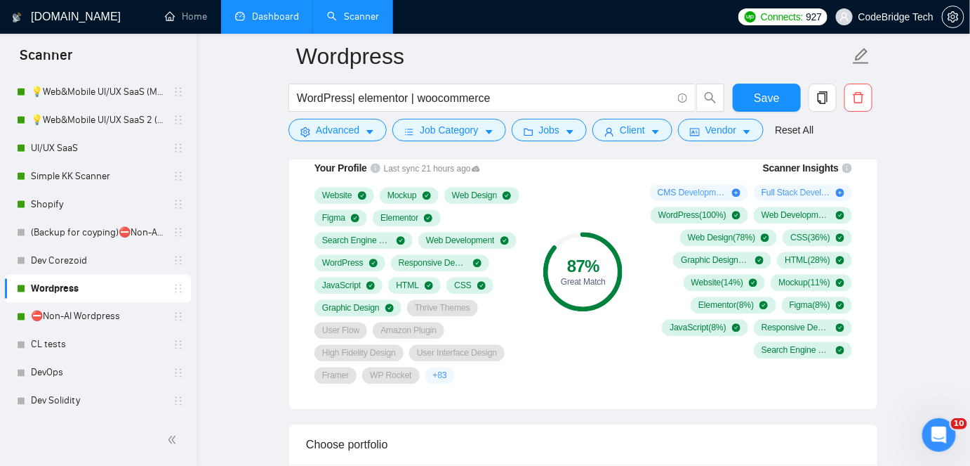
scroll to position [1085, 0]
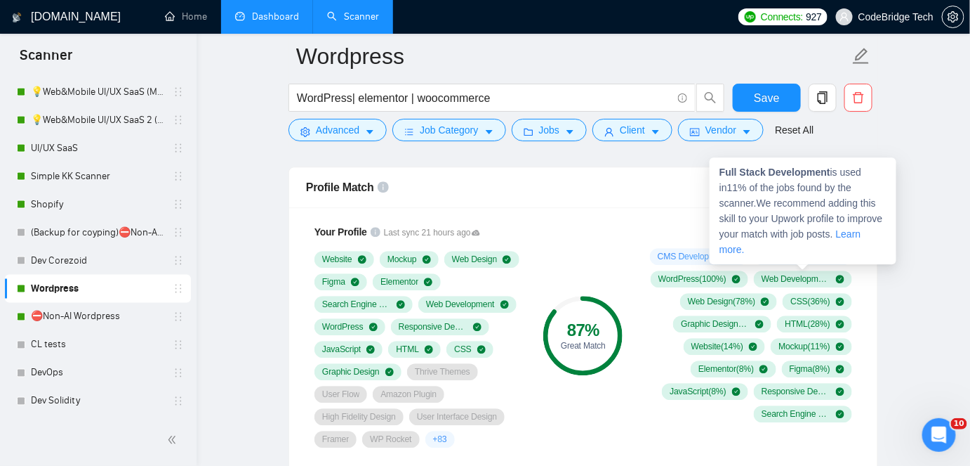
drag, startPoint x: 763, startPoint y: 251, endPoint x: 833, endPoint y: 255, distance: 69.6
click at [833, 255] on div "Full Stack Development ( 11 %)" at bounding box center [803, 256] width 83 height 11
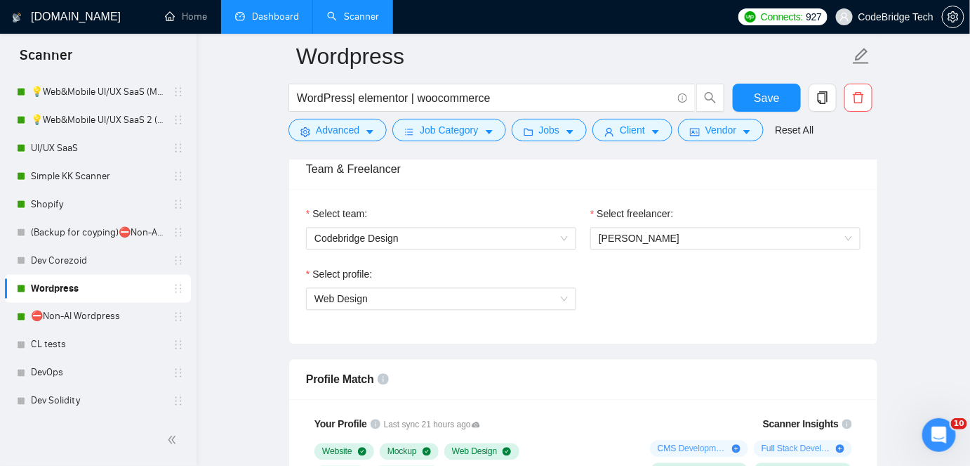
scroll to position [1021, 0]
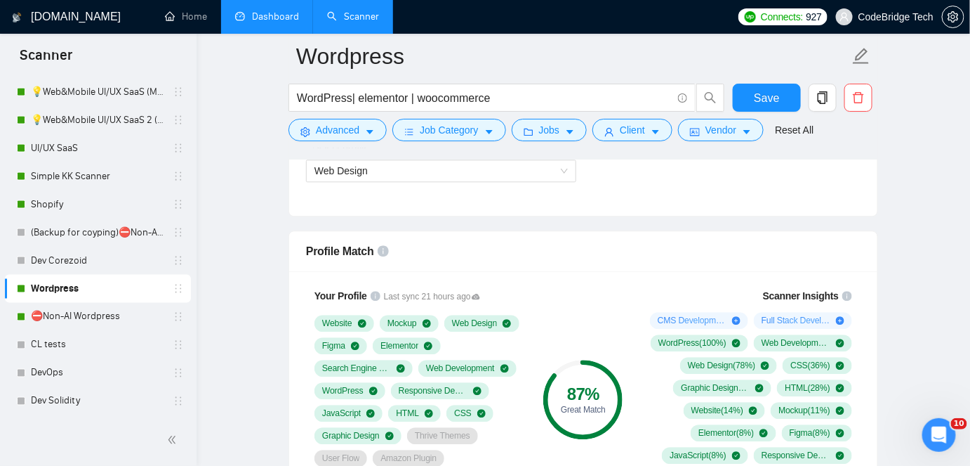
drag, startPoint x: 61, startPoint y: 206, endPoint x: 458, endPoint y: 187, distance: 397.2
click at [61, 206] on link "Shopify" at bounding box center [97, 204] width 133 height 28
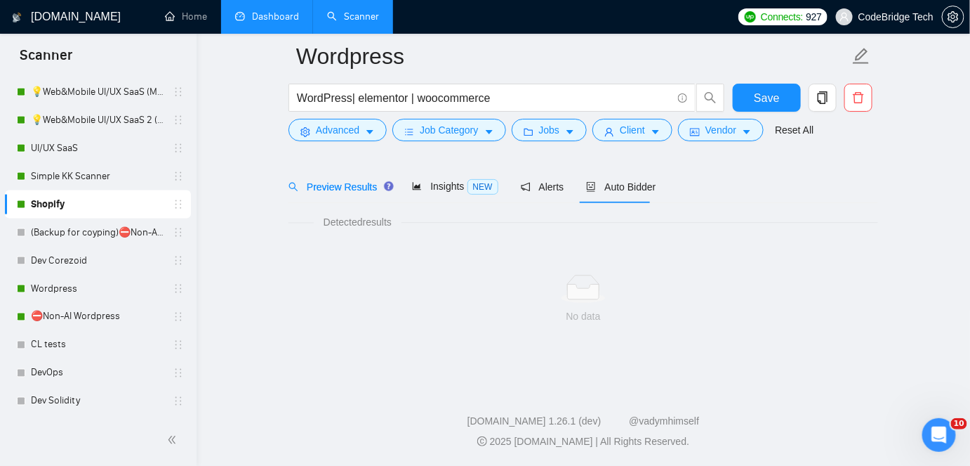
scroll to position [46, 0]
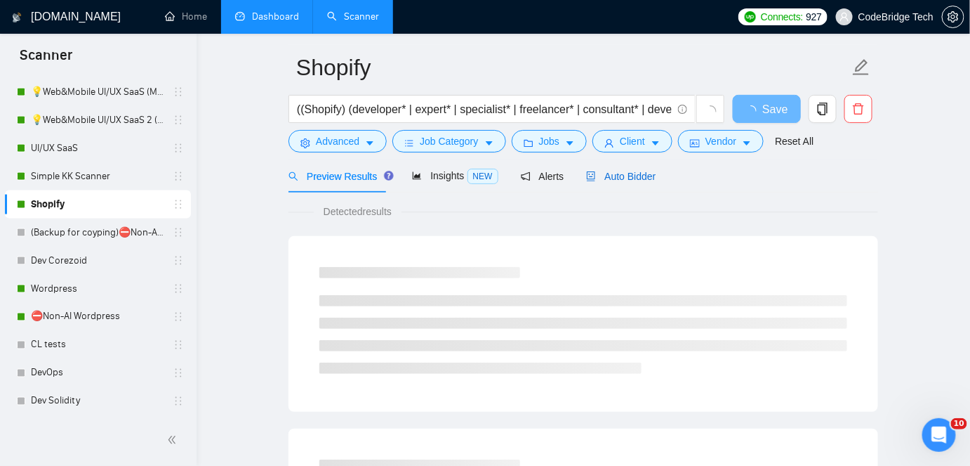
click at [629, 180] on span "Auto Bidder" at bounding box center [621, 176] width 70 height 11
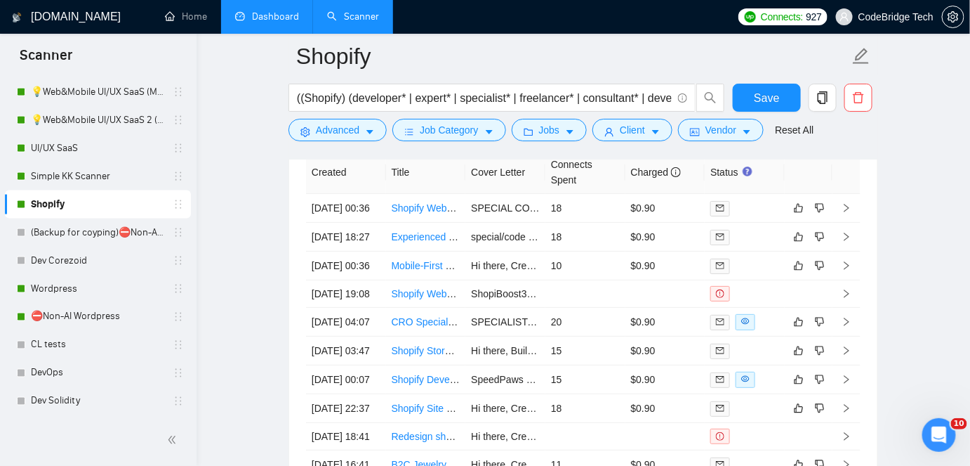
scroll to position [3187, 0]
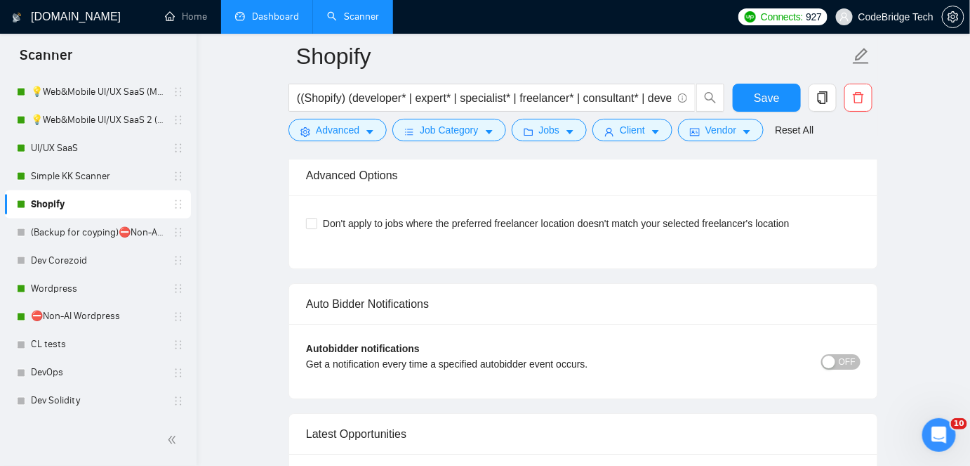
click at [249, 11] on link "Dashboard" at bounding box center [267, 17] width 64 height 12
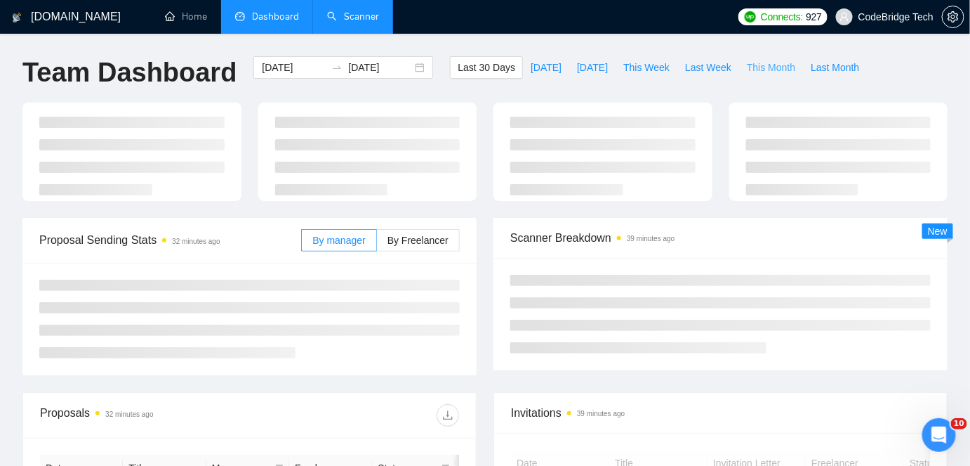
click at [784, 74] on button "This Month" at bounding box center [771, 67] width 64 height 22
type input "[DATE]"
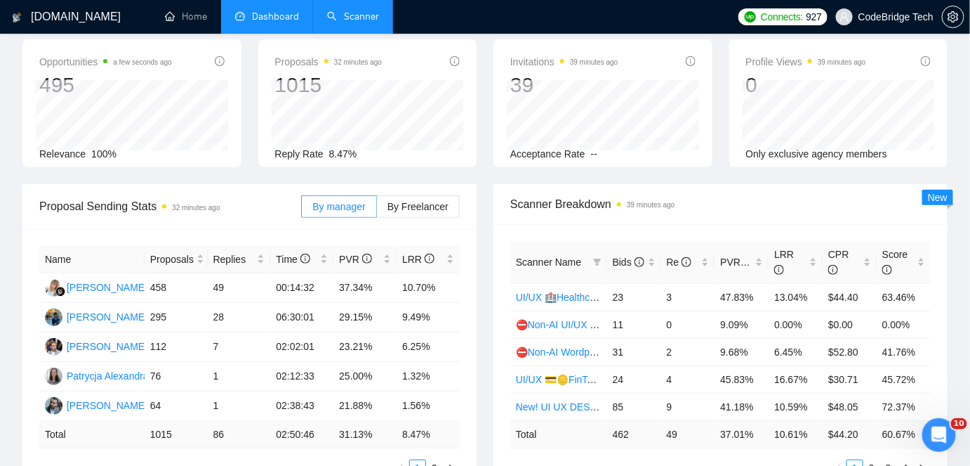
scroll to position [191, 0]
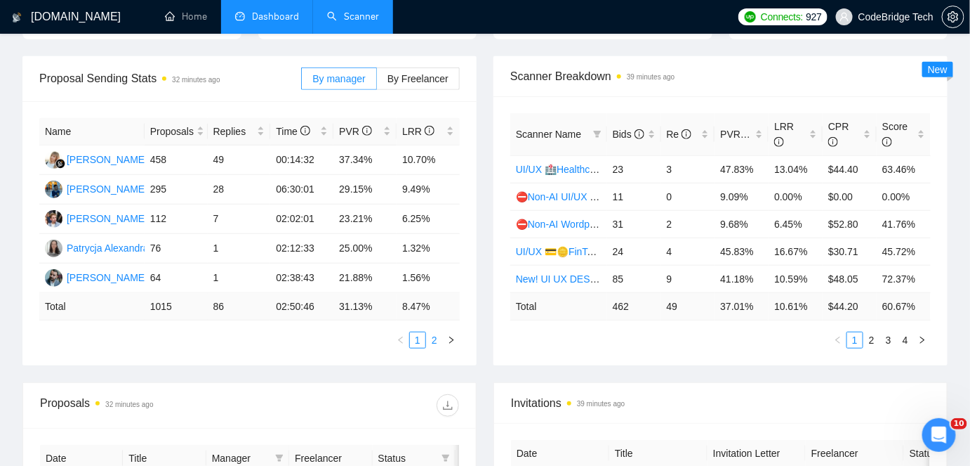
click at [439, 338] on link "2" at bounding box center [434, 339] width 15 height 15
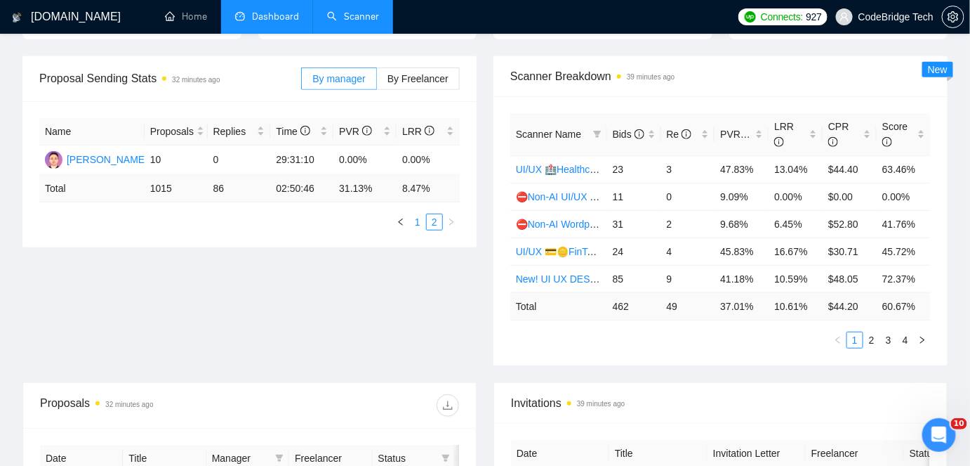
click at [420, 229] on li "1" at bounding box center [417, 221] width 17 height 17
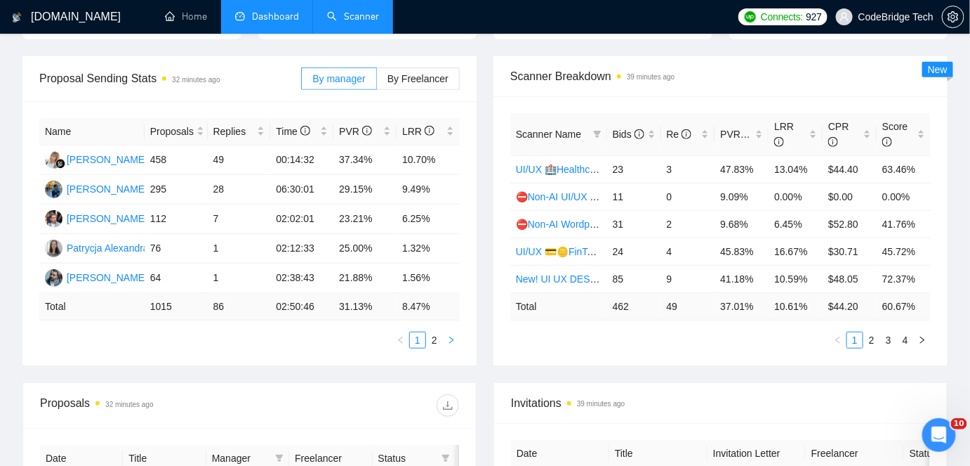
click at [449, 336] on icon "right" at bounding box center [451, 339] width 4 height 7
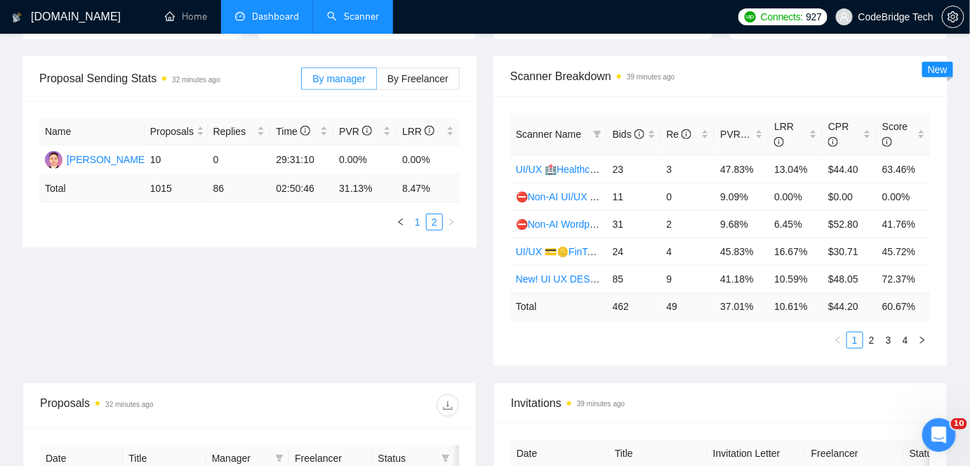
click at [416, 223] on link "1" at bounding box center [417, 221] width 15 height 15
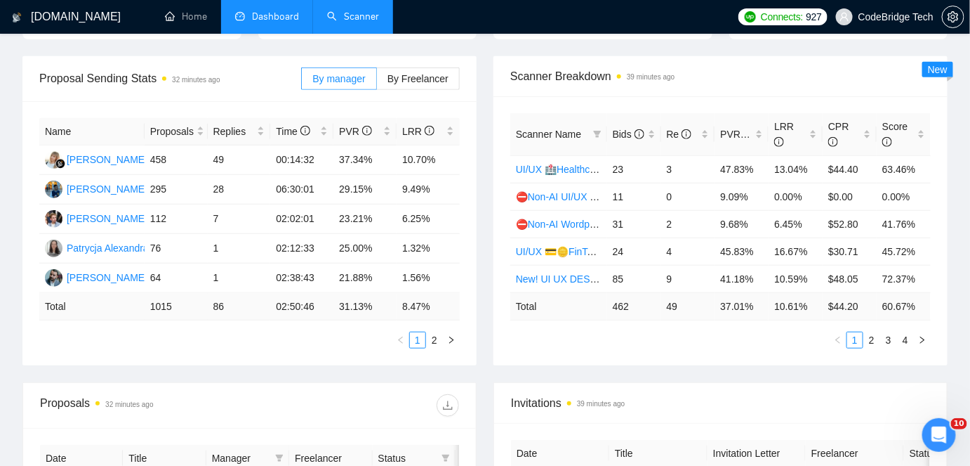
scroll to position [0, 0]
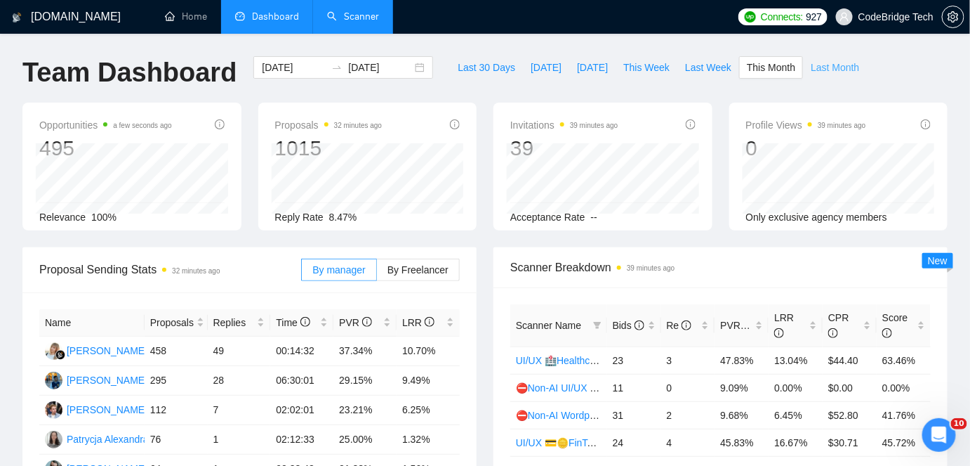
click at [812, 66] on span "Last Month" at bounding box center [835, 67] width 48 height 15
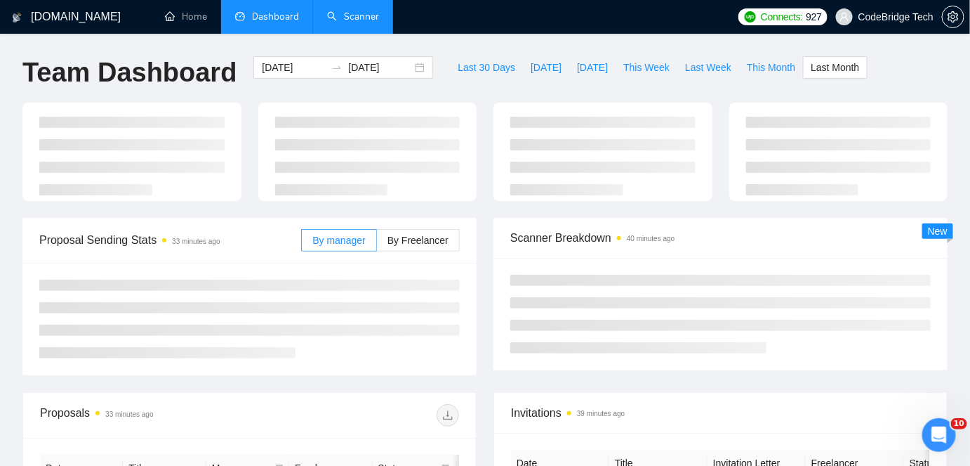
type input "[DATE]"
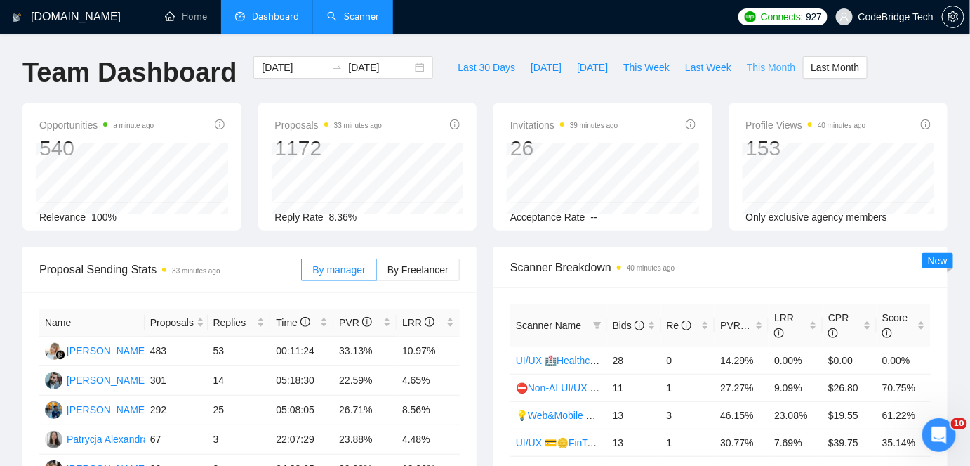
click at [772, 66] on span "This Month" at bounding box center [771, 67] width 48 height 15
type input "[DATE]"
click at [814, 66] on span "Last Month" at bounding box center [835, 67] width 48 height 15
type input "[DATE]"
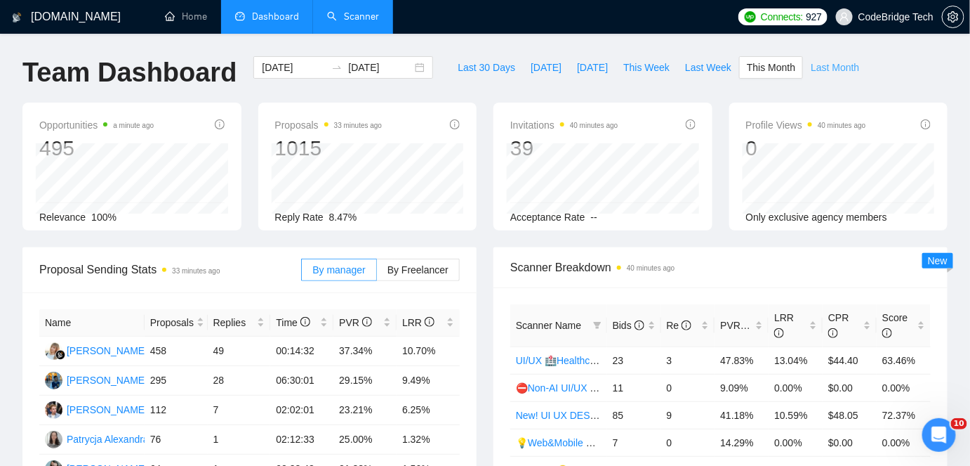
type input "[DATE]"
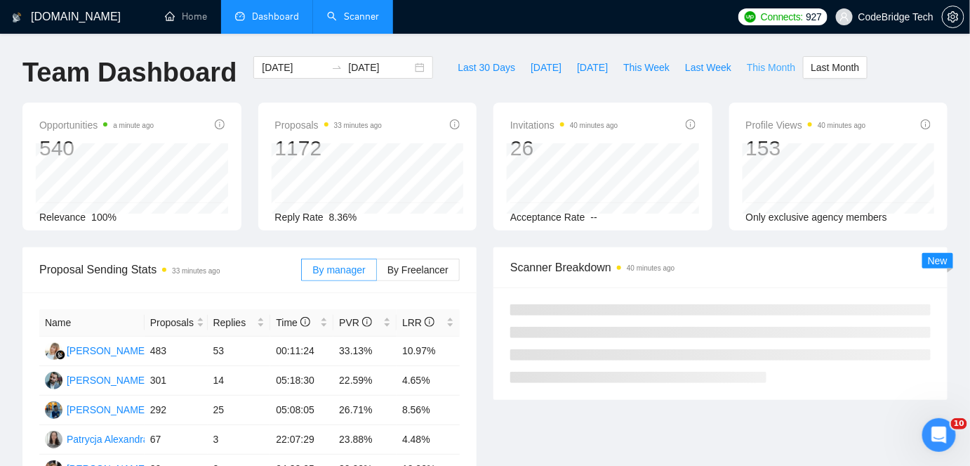
click at [751, 66] on span "This Month" at bounding box center [771, 67] width 48 height 15
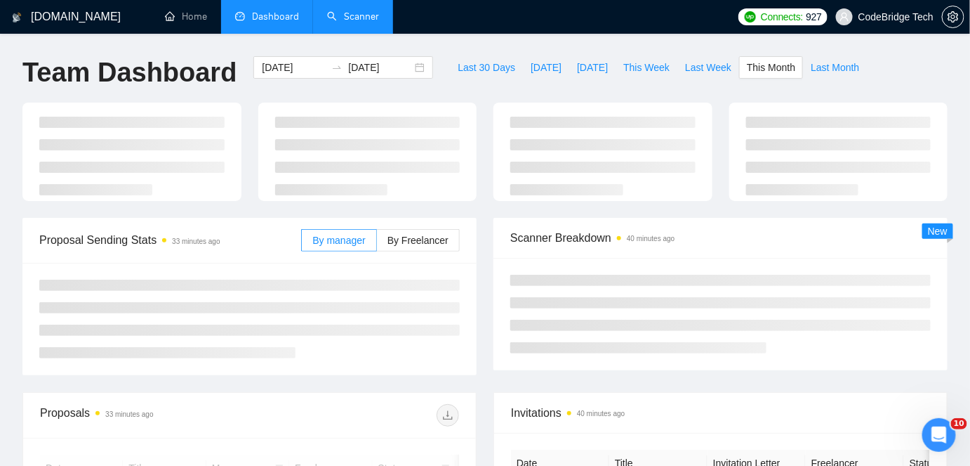
type input "[DATE]"
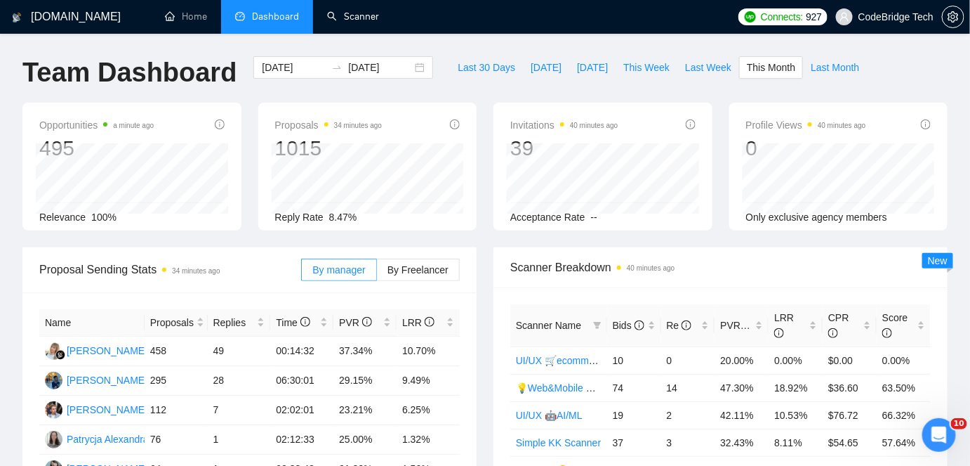
drag, startPoint x: 362, startPoint y: 11, endPoint x: 200, endPoint y: 134, distance: 203.5
click at [362, 11] on link "Scanner" at bounding box center [353, 17] width 52 height 12
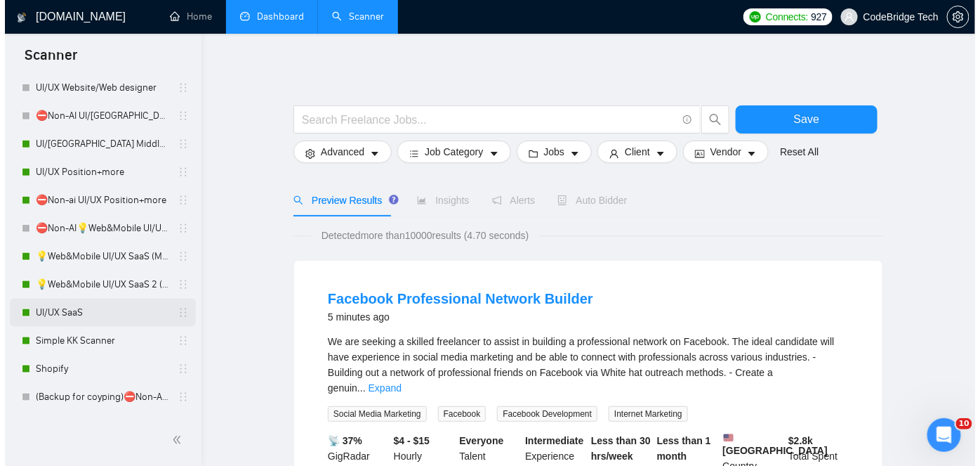
scroll to position [511, 0]
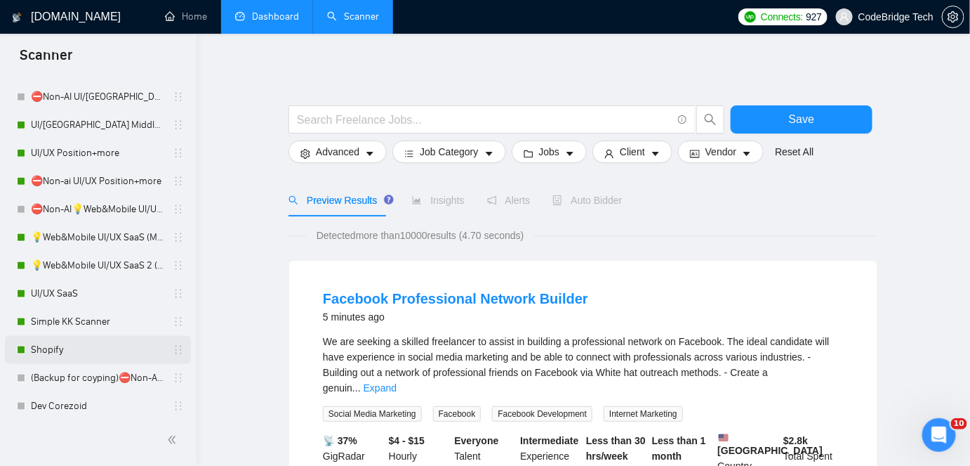
click at [59, 345] on link "Shopify" at bounding box center [97, 350] width 133 height 28
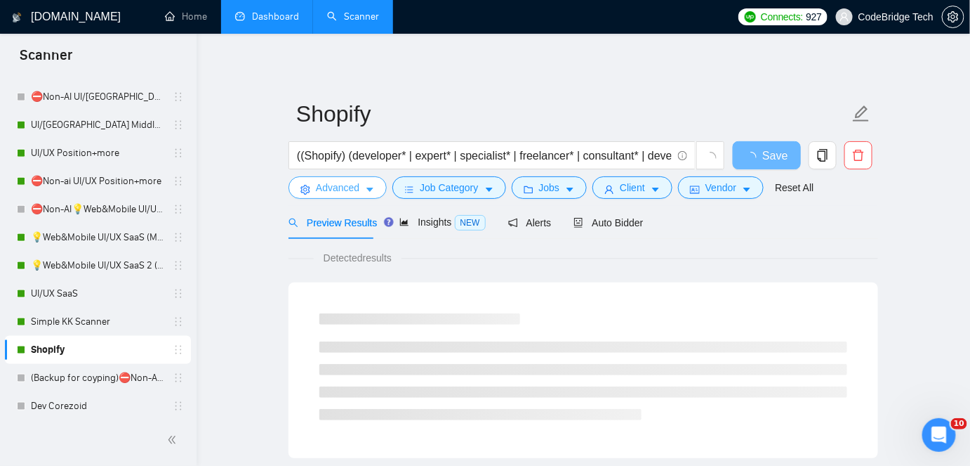
click at [365, 190] on icon "caret-down" at bounding box center [370, 190] width 10 height 10
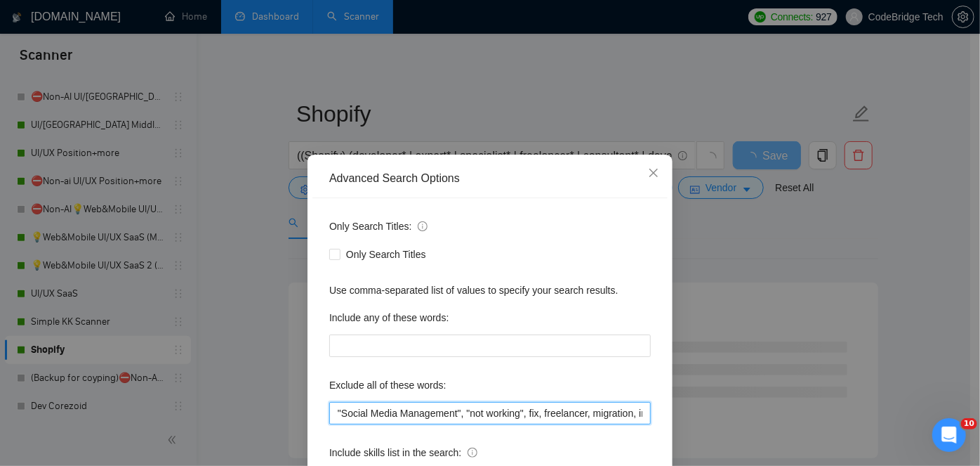
click at [391, 402] on input ""Social Media Management", "not working", fix, freelancer, migration, import, S…" at bounding box center [490, 413] width 322 height 22
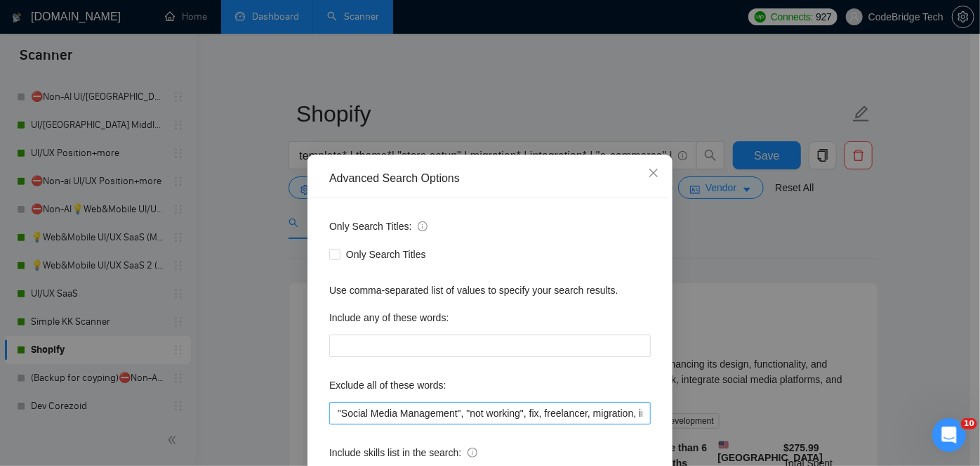
scroll to position [0, 1588]
click at [518, 404] on input ""Social Media Management", "not working", fix, freelancer, migration, import, S…" at bounding box center [490, 413] width 322 height 22
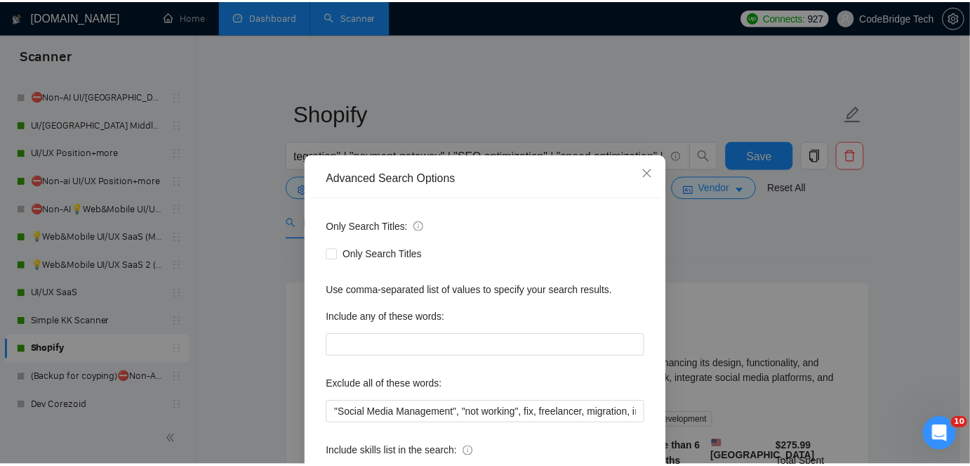
scroll to position [0, 192]
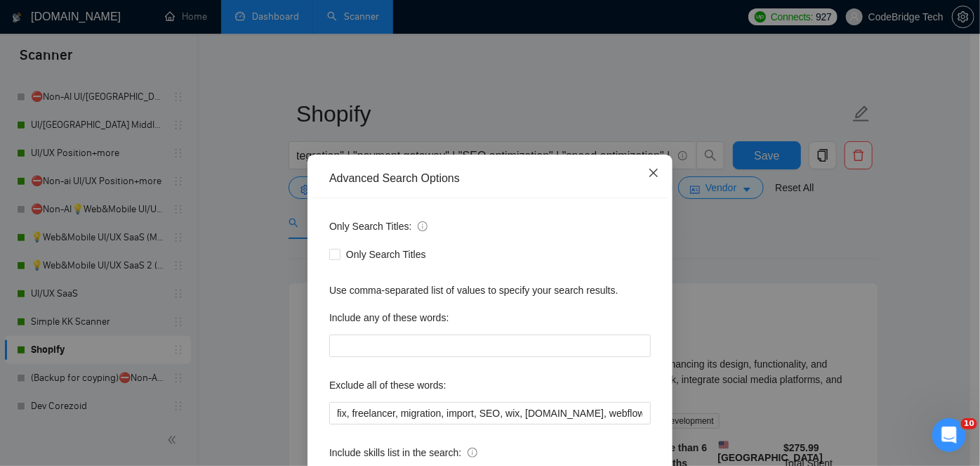
click at [650, 174] on icon "close" at bounding box center [654, 173] width 8 height 8
